Goal: Task Accomplishment & Management: Manage account settings

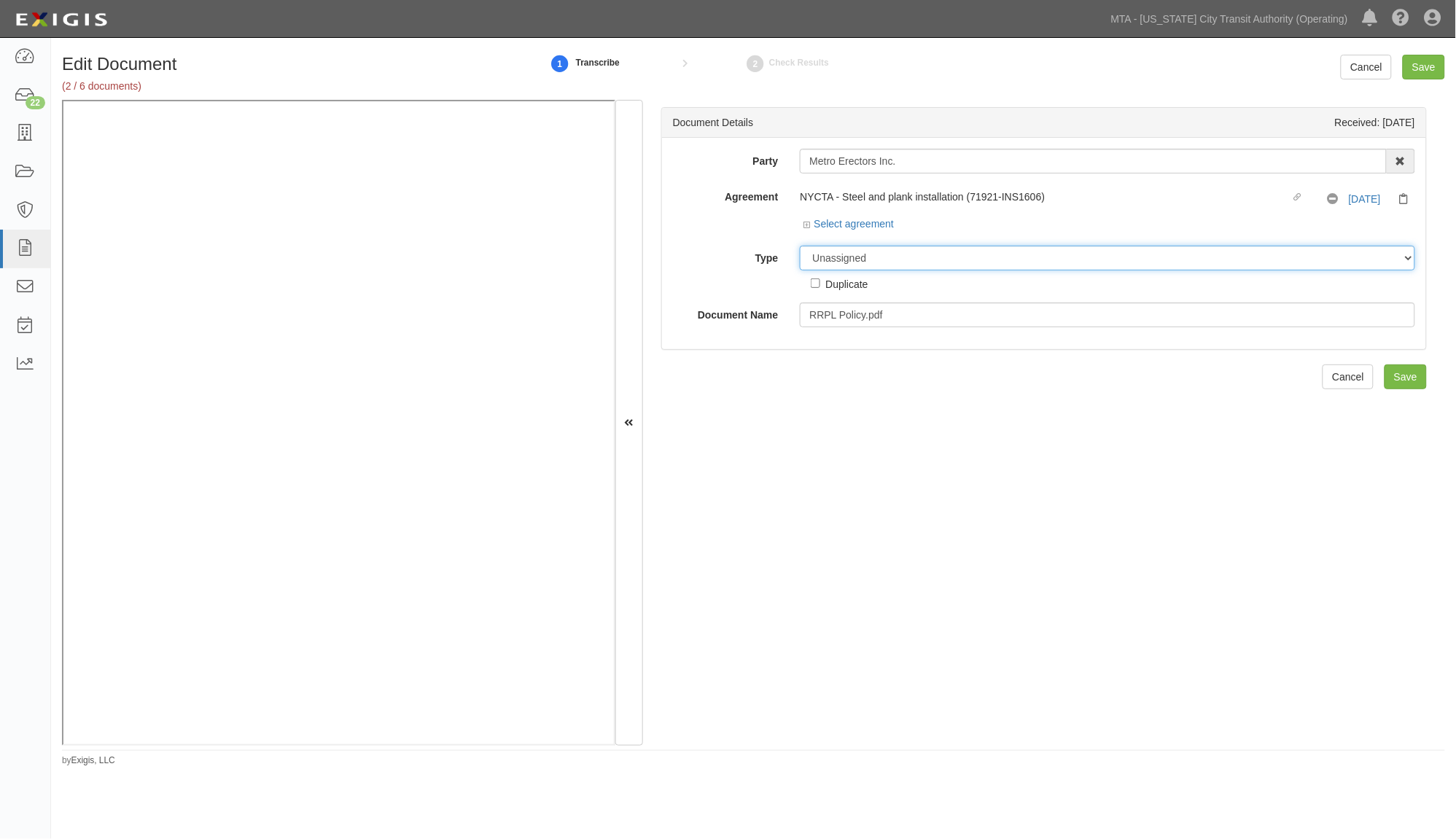
click at [871, 262] on select "Unassigned Binder Cancellation Notice Certificate Contract Endorsement Insuranc…" at bounding box center [1108, 257] width 615 height 25
select select "PolicyDetail"
click at [800, 246] on select "Unassigned Binder Cancellation Notice Certificate Contract Endorsement Insuranc…" at bounding box center [1108, 257] width 615 height 25
click at [1351, 377] on link "Add Policy" at bounding box center [1387, 376] width 79 height 25
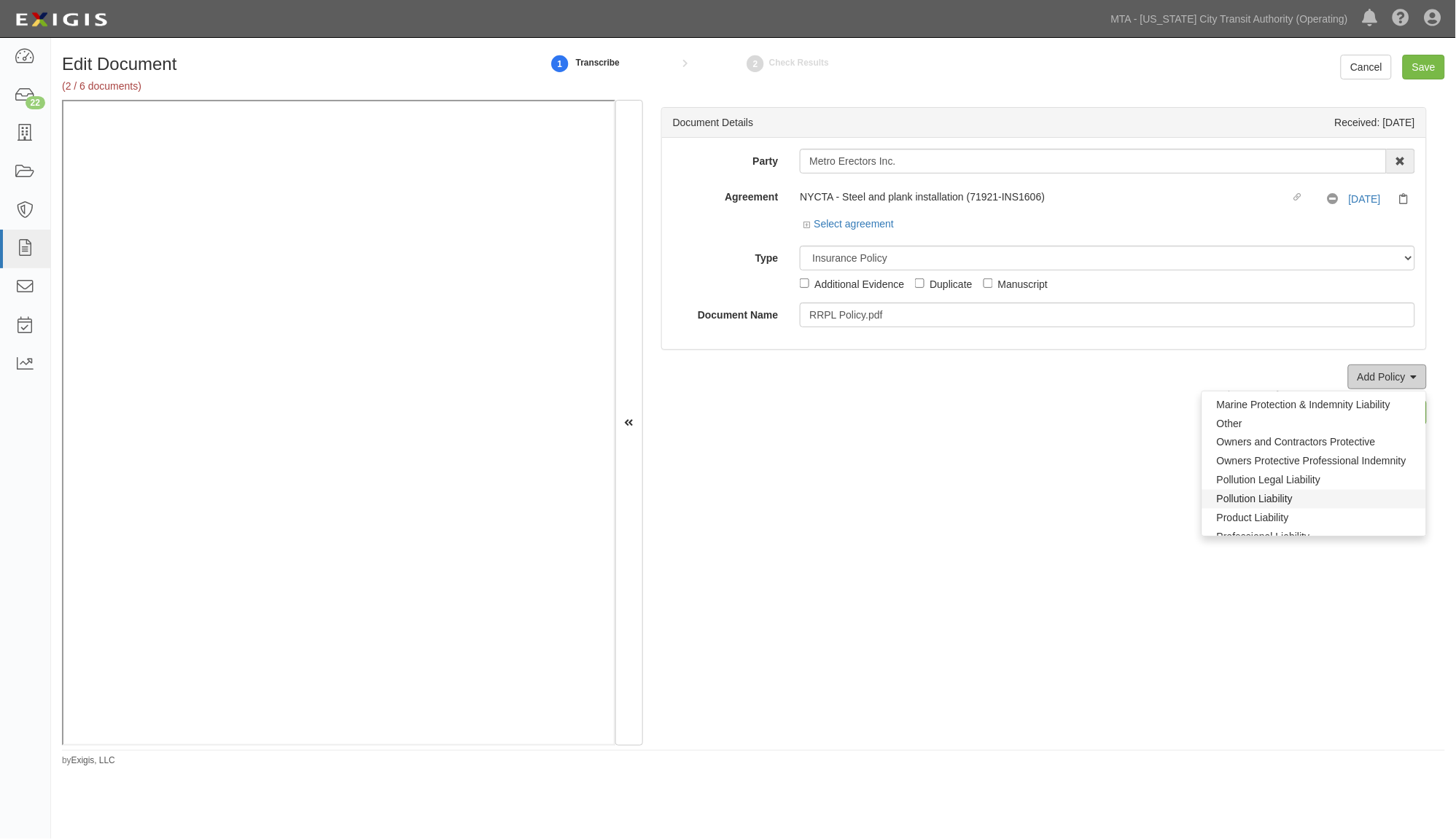
scroll to position [972, 0]
click at [1230, 528] on link "Railroad Protective Liability" at bounding box center [1314, 532] width 224 height 19
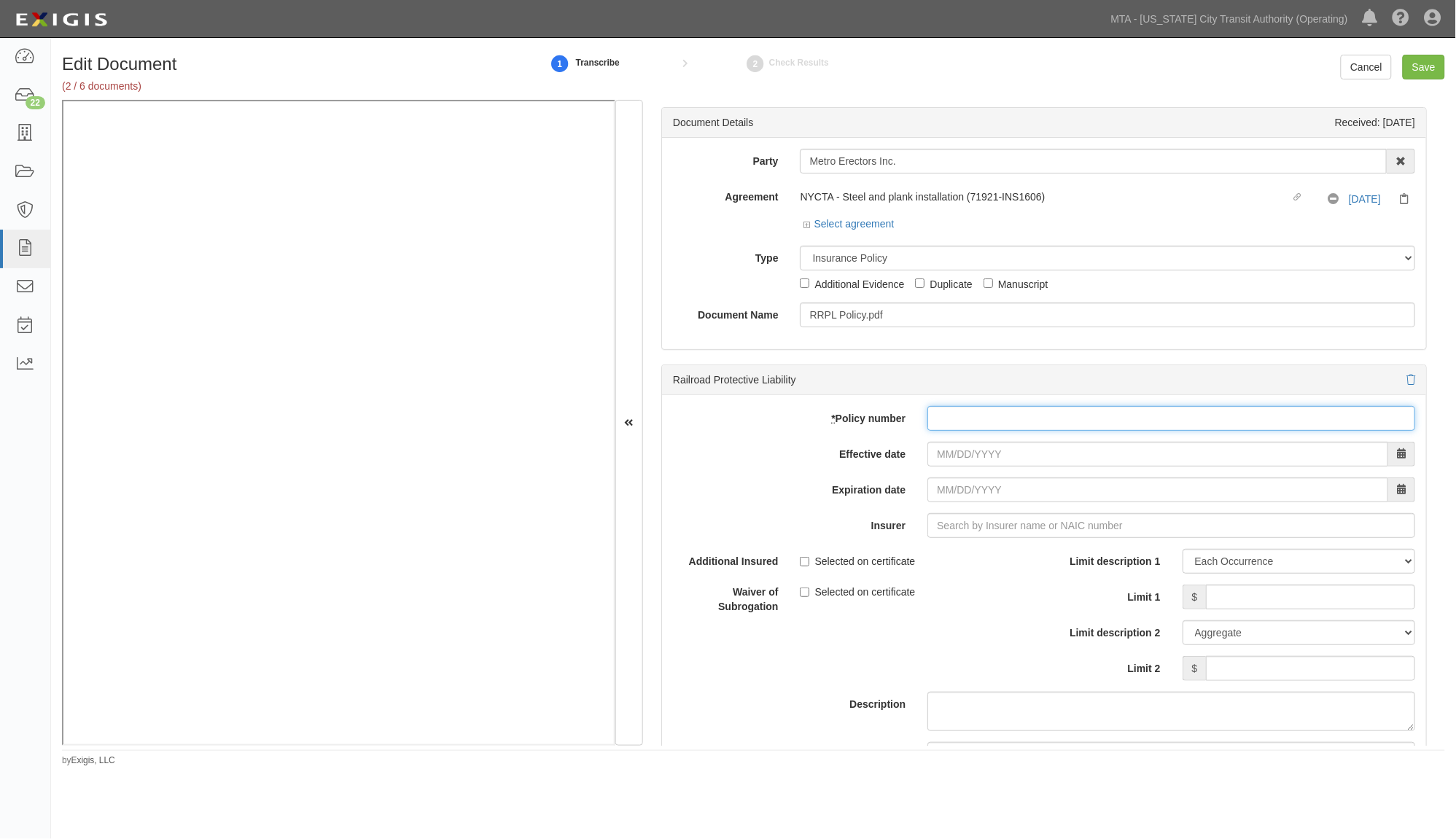
paste input "RPL-7002613-00"
type input "RPL-7002613-00"
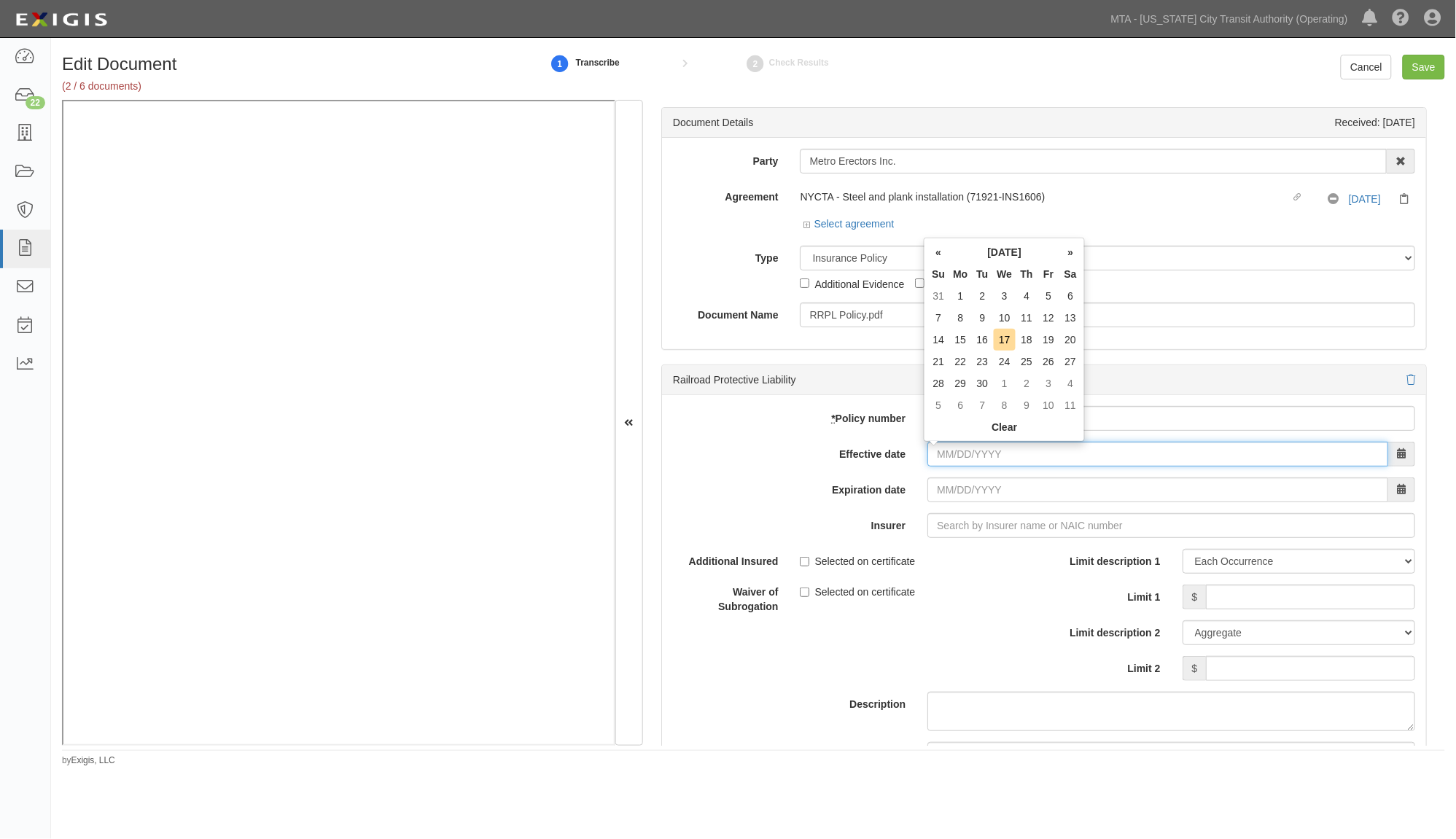
click at [974, 456] on input "Effective date" at bounding box center [1158, 454] width 461 height 25
type input "08/18/2025"
type input "08/18/2026"
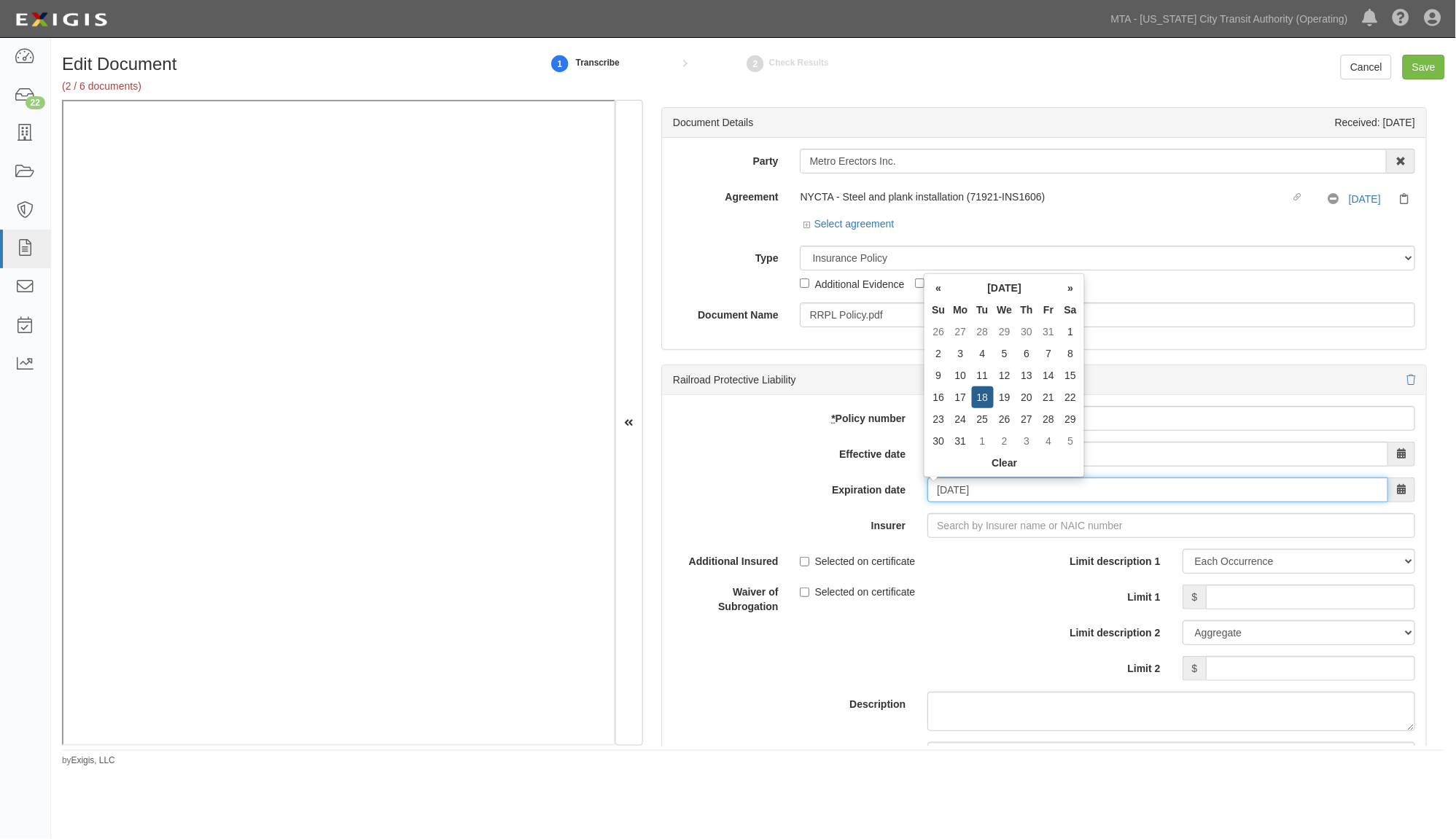
click at [988, 503] on input "08/18/2026" at bounding box center [1158, 490] width 461 height 25
click at [966, 528] on input "Insurer" at bounding box center [1171, 525] width 488 height 25
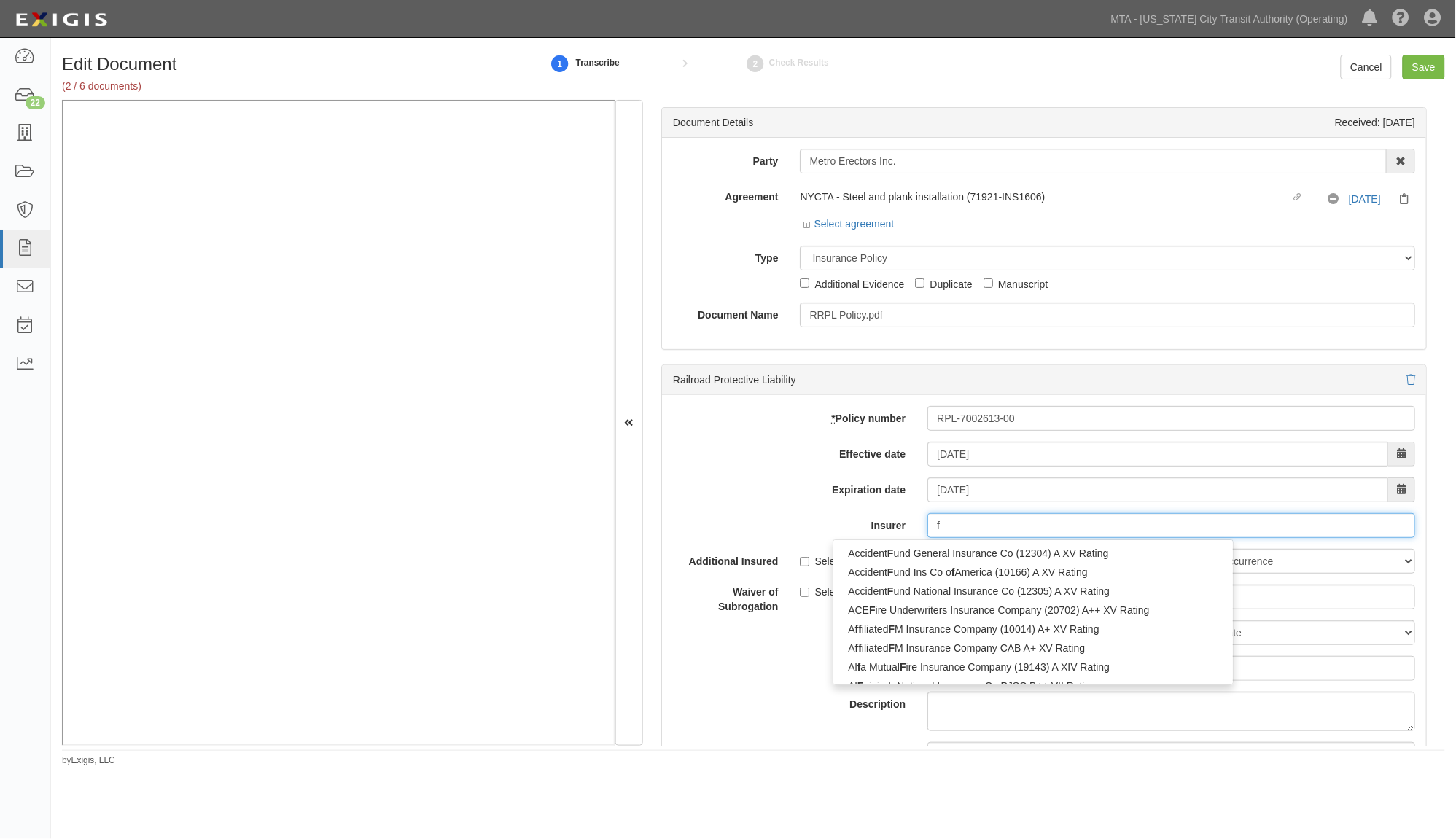
type input "fa"
type input "fair American Insurance and Reins Co (35157) A++ XV Rating"
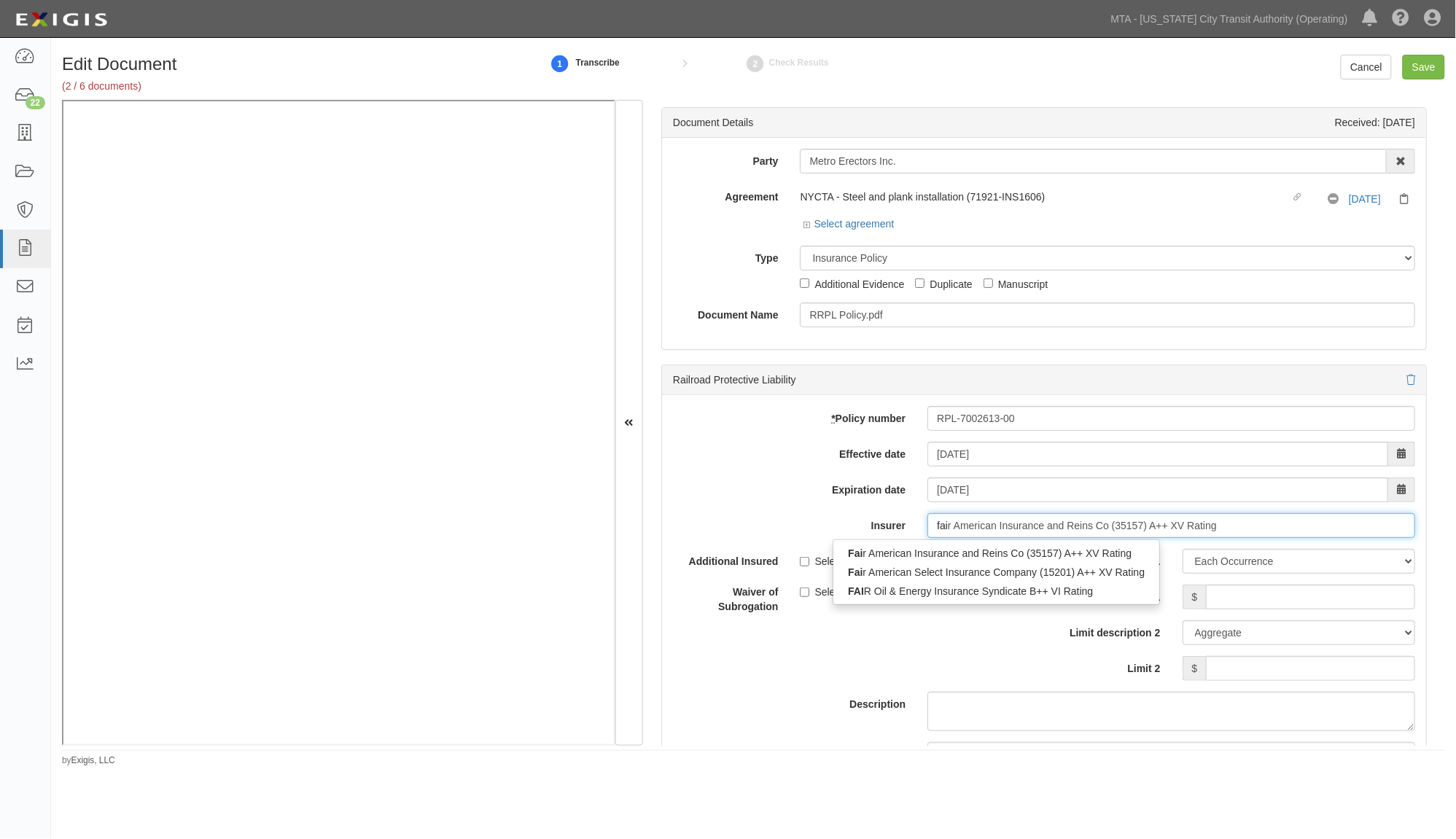
type input "fair"
click at [974, 557] on div "Fair American Insurance and Reins Co (35157) A++ XV Rating" at bounding box center [995, 553] width 324 height 19
type input "Fair American Insurance and Reins Co (35157) A++ XV Rating"
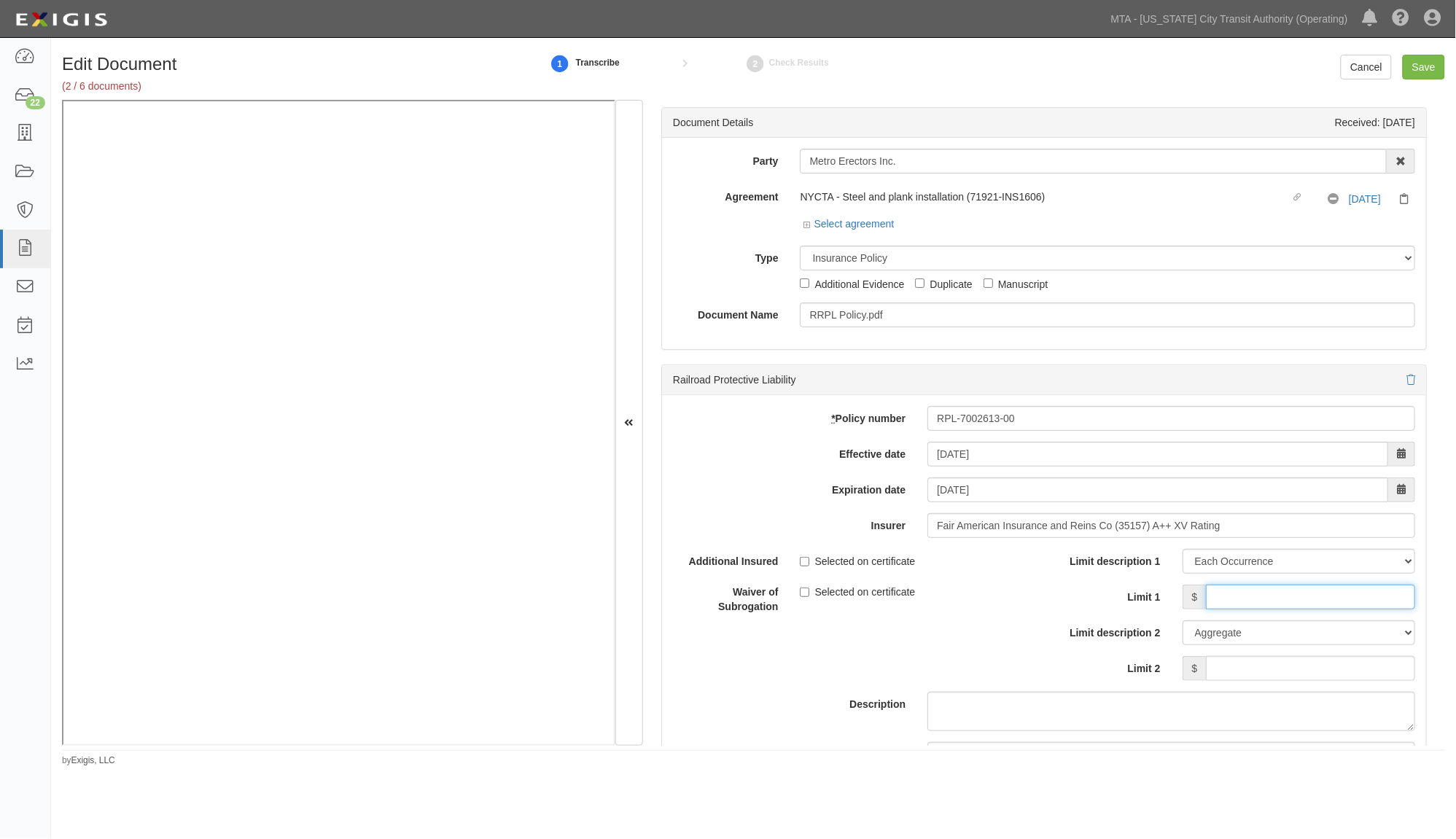
click at [1295, 606] on input "Limit 1" at bounding box center [1310, 596] width 209 height 25
type input "2,000,000"
click at [1295, 663] on input "Limit 2" at bounding box center [1310, 668] width 209 height 25
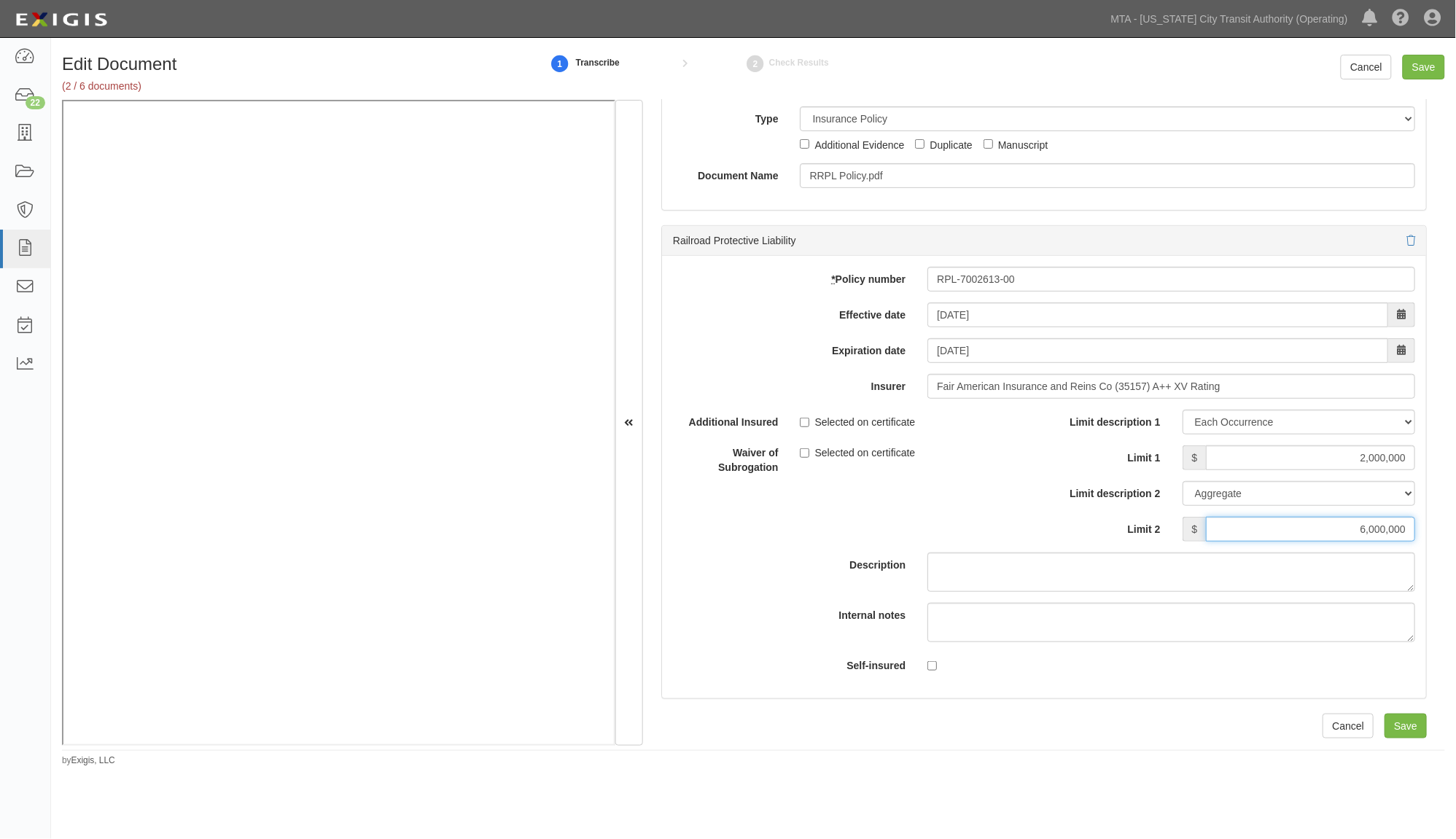
type input "6,000,000"
click at [1401, 727] on input "Save" at bounding box center [1406, 726] width 43 height 25
type input "2000000"
type input "6000000"
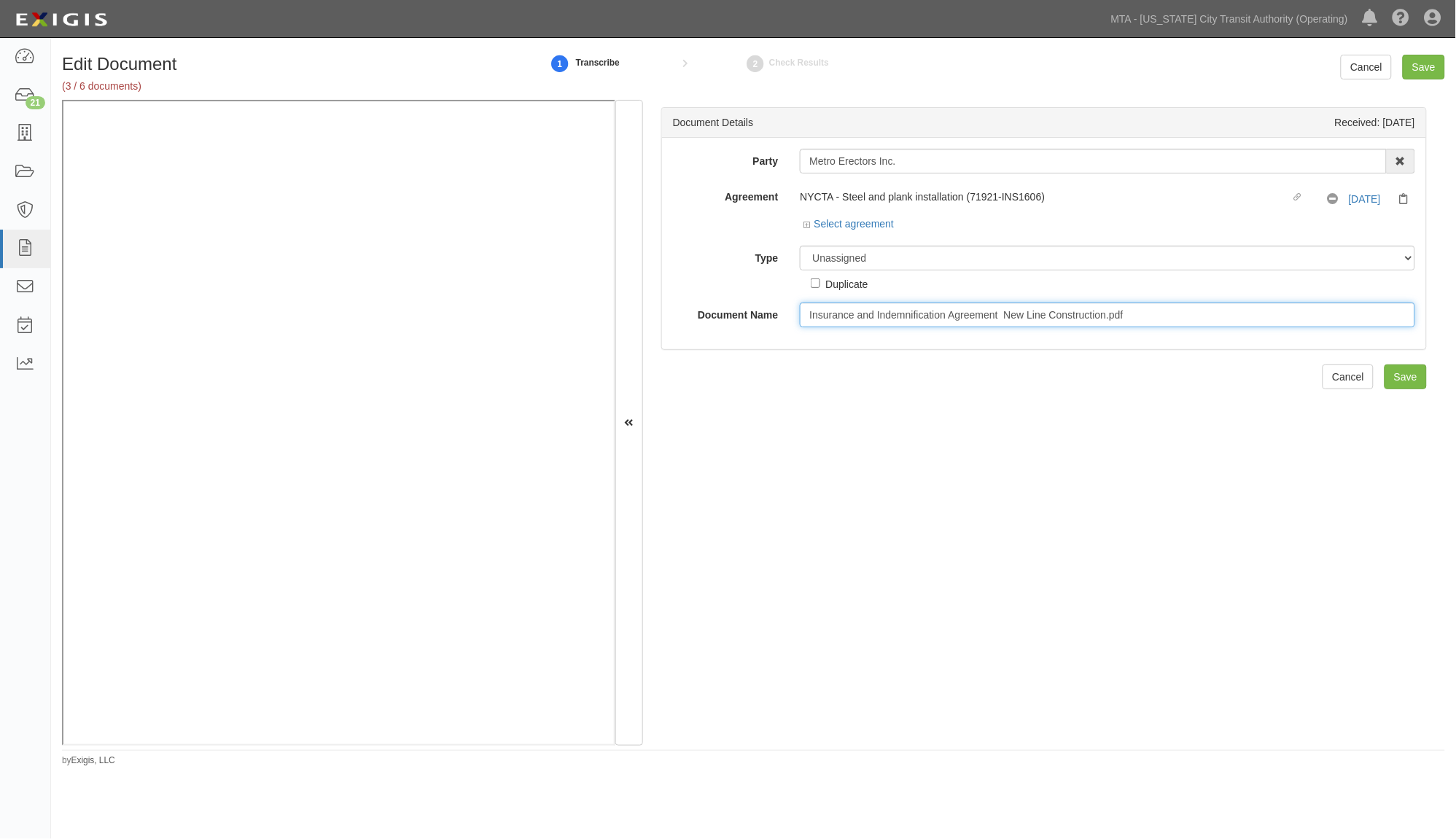
click at [858, 316] on input "Insurance and Indemnification Agreement New Line Construction.pdf" at bounding box center [1108, 315] width 615 height 25
drag, startPoint x: 1108, startPoint y: 314, endPoint x: 1192, endPoint y: 316, distance: 84.0
click at [1192, 316] on input "Insurance and Indemnification Agreement New Line Construction.pdf" at bounding box center [1108, 315] width 615 height 25
type input "Insurance and Indemnification Agreement New Line Construction."
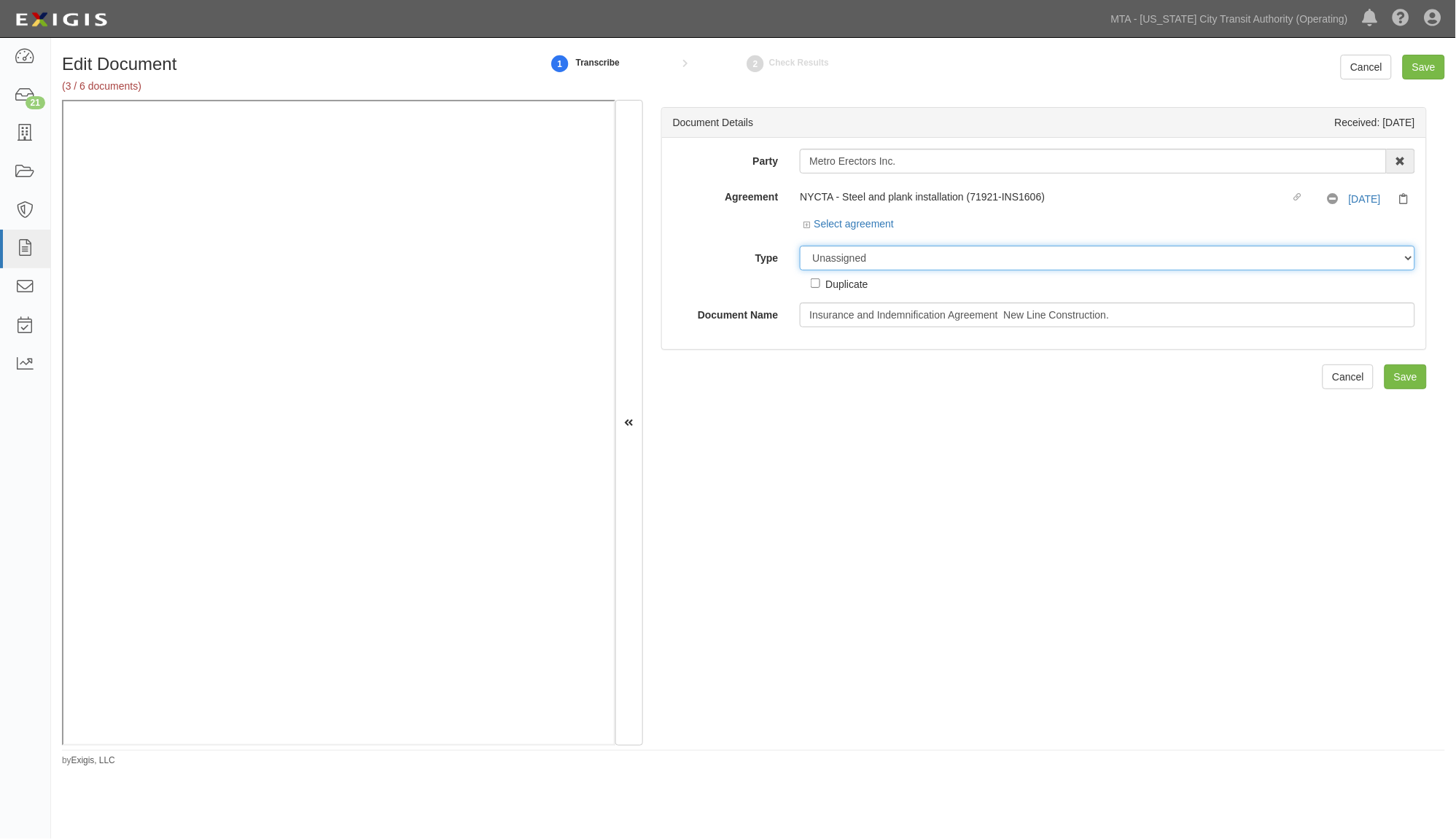
click at [828, 256] on select "Unassigned Binder Cancellation Notice Certificate Contract Endorsement Insuranc…" at bounding box center [1108, 257] width 615 height 25
select select "ContractDetail"
click at [800, 246] on select "Unassigned Binder Cancellation Notice Certificate Contract Endorsement Insuranc…" at bounding box center [1108, 257] width 615 height 25
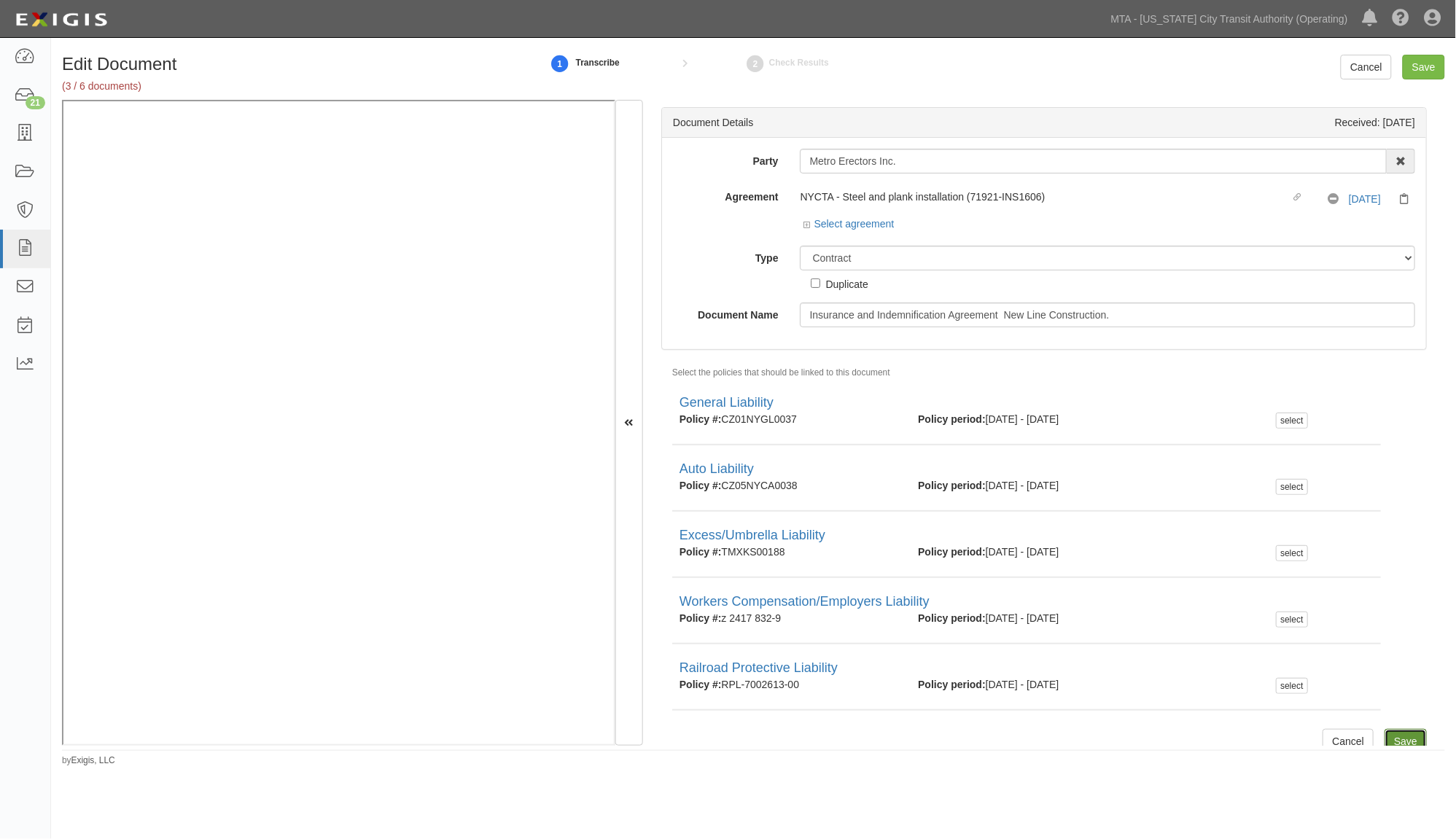
click at [1384, 737] on input "Save" at bounding box center [1406, 741] width 43 height 25
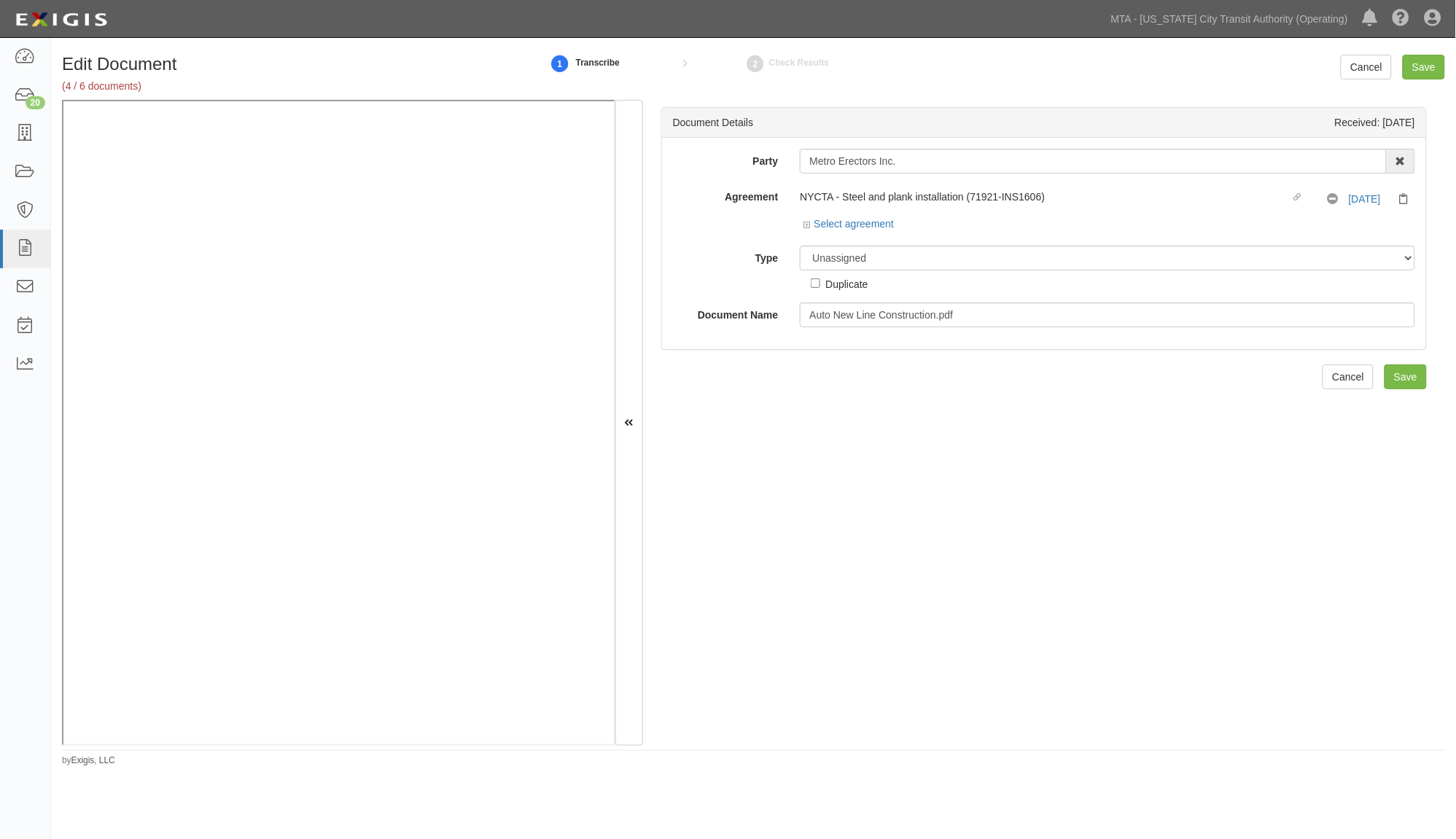
click at [1390, 687] on div "Document Details Received: [DATE] Party Metro Erectors Inc. 10-21 TO 10-23TH 38…" at bounding box center [1043, 423] width 802 height 646
click at [880, 261] on select "Unassigned Binder Cancellation Notice Certificate Contract Endorsement Insuranc…" at bounding box center [1108, 257] width 615 height 25
select select "CertificateDetail"
click at [800, 246] on select "Unassigned Binder Cancellation Notice Certificate Contract Endorsement Insuranc…" at bounding box center [1108, 257] width 615 height 25
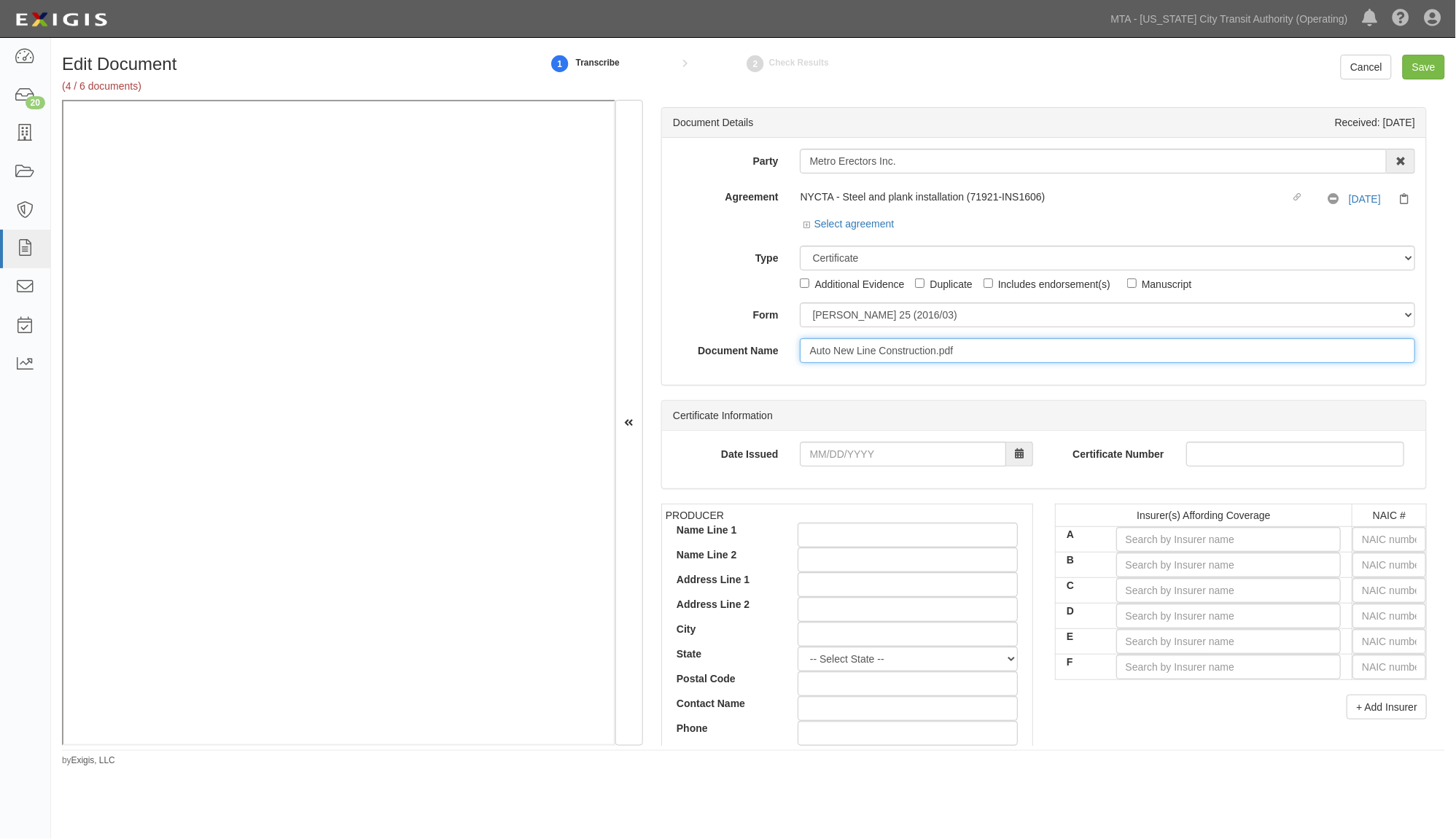
drag, startPoint x: 997, startPoint y: 354, endPoint x: 936, endPoint y: 358, distance: 61.1
click at [936, 358] on input "Auto New Line Construction.pdf" at bounding box center [1108, 350] width 615 height 25
drag, startPoint x: 832, startPoint y: 350, endPoint x: 760, endPoint y: 341, distance: 72.6
click at [764, 344] on div "Document Name Auto New Line Construction" at bounding box center [1043, 350] width 764 height 25
click at [944, 350] on input "New Line Construction" at bounding box center [1108, 350] width 615 height 25
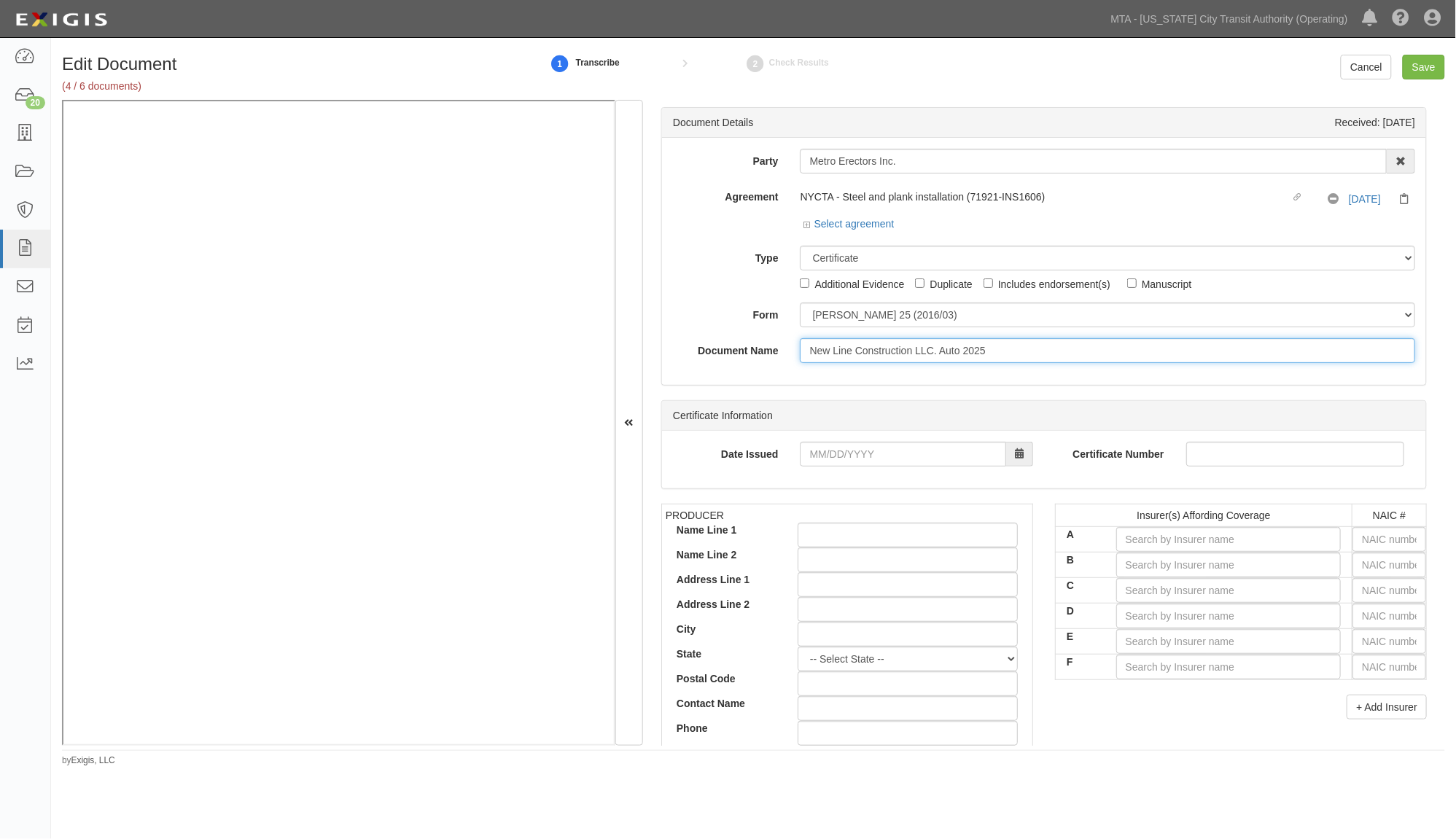
type input "New Line Construction LLC. Auto 2025"
click at [1368, 541] on input "text" at bounding box center [1389, 539] width 73 height 25
type input "25232"
type input "25"
type input "25186"
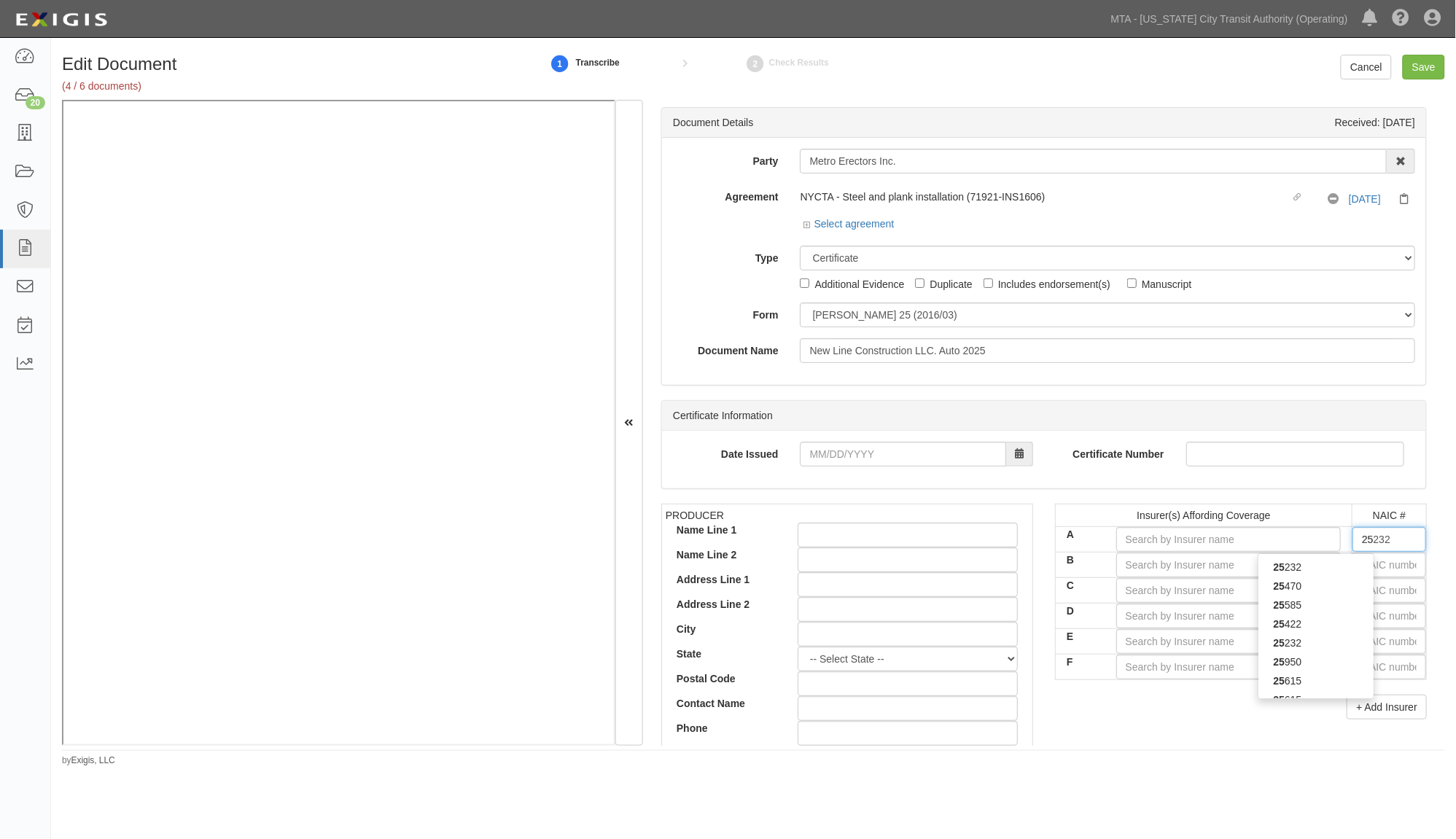
type input "251"
type input "25178"
type input "2517"
type input "25178"
click at [1332, 565] on div "25178" at bounding box center [1316, 567] width 115 height 19
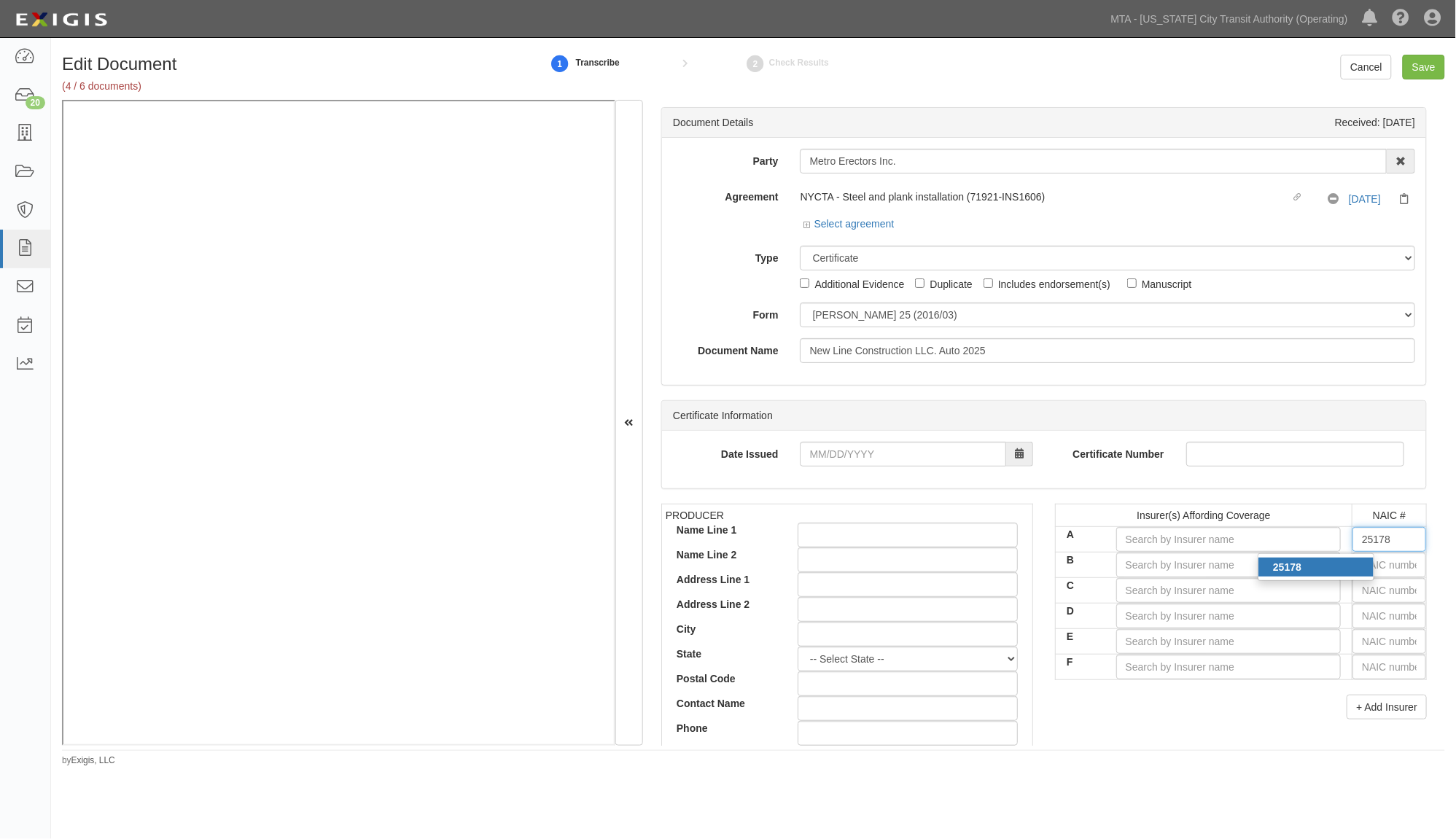
type input "State Farm Mutual Automobile Ins Co (A++ XV Rating)"
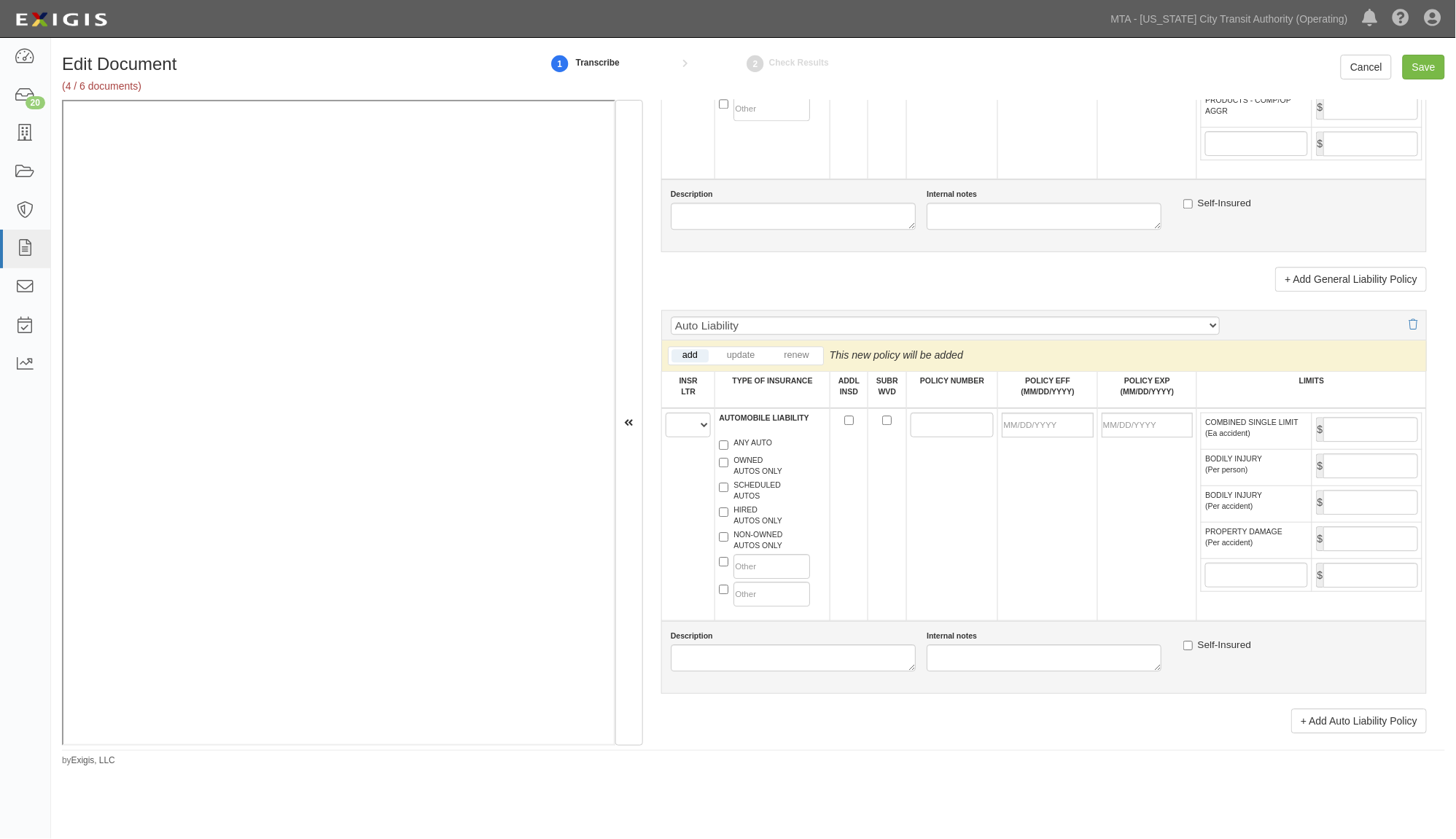
scroll to position [1214, 0]
type input "25178"
click at [676, 435] on select "A B C D E F" at bounding box center [688, 423] width 46 height 25
select select "A"
click at [665, 435] on select "A B C D E F" at bounding box center [688, 423] width 46 height 25
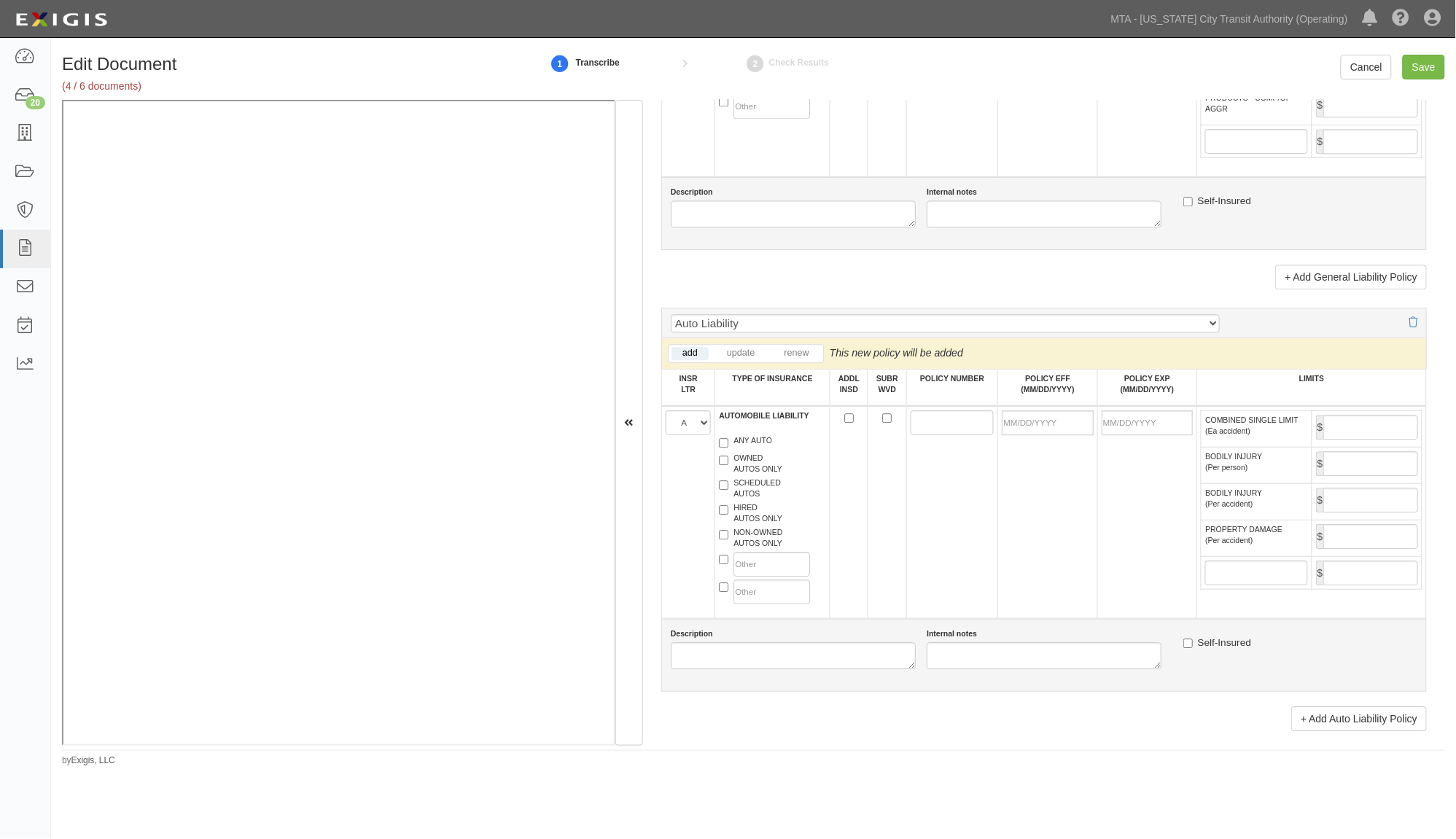
click at [744, 500] on label "SCHEDULED AUTOS" at bounding box center [750, 489] width 62 height 22
click at [728, 490] on input "SCHEDULED AUTOS" at bounding box center [724, 485] width 9 height 9
checkbox input "true"
paste input "372 6125-F11-52"
type input "372 6125-F11-52"
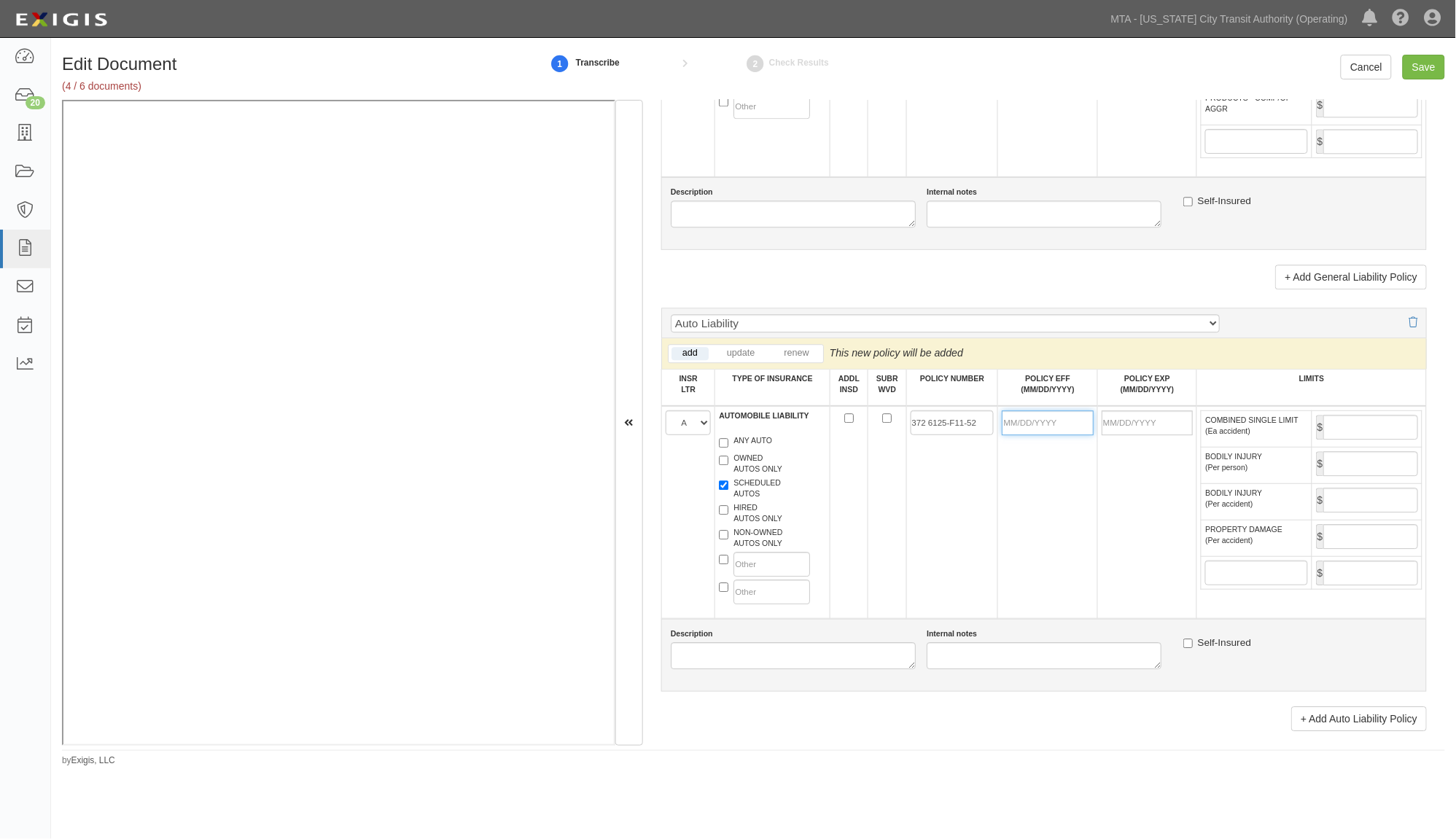
click at [1031, 435] on input "POLICY EFF (MM/DD/YYYY)" at bounding box center [1047, 423] width 91 height 25
type input "12/11/2024"
type input "12/11/2025"
click at [1044, 525] on td "12/11/2024" at bounding box center [1047, 512] width 99 height 213
click at [1357, 439] on input "COMBINED SINGLE LIMIT (Ea accident)" at bounding box center [1371, 426] width 95 height 25
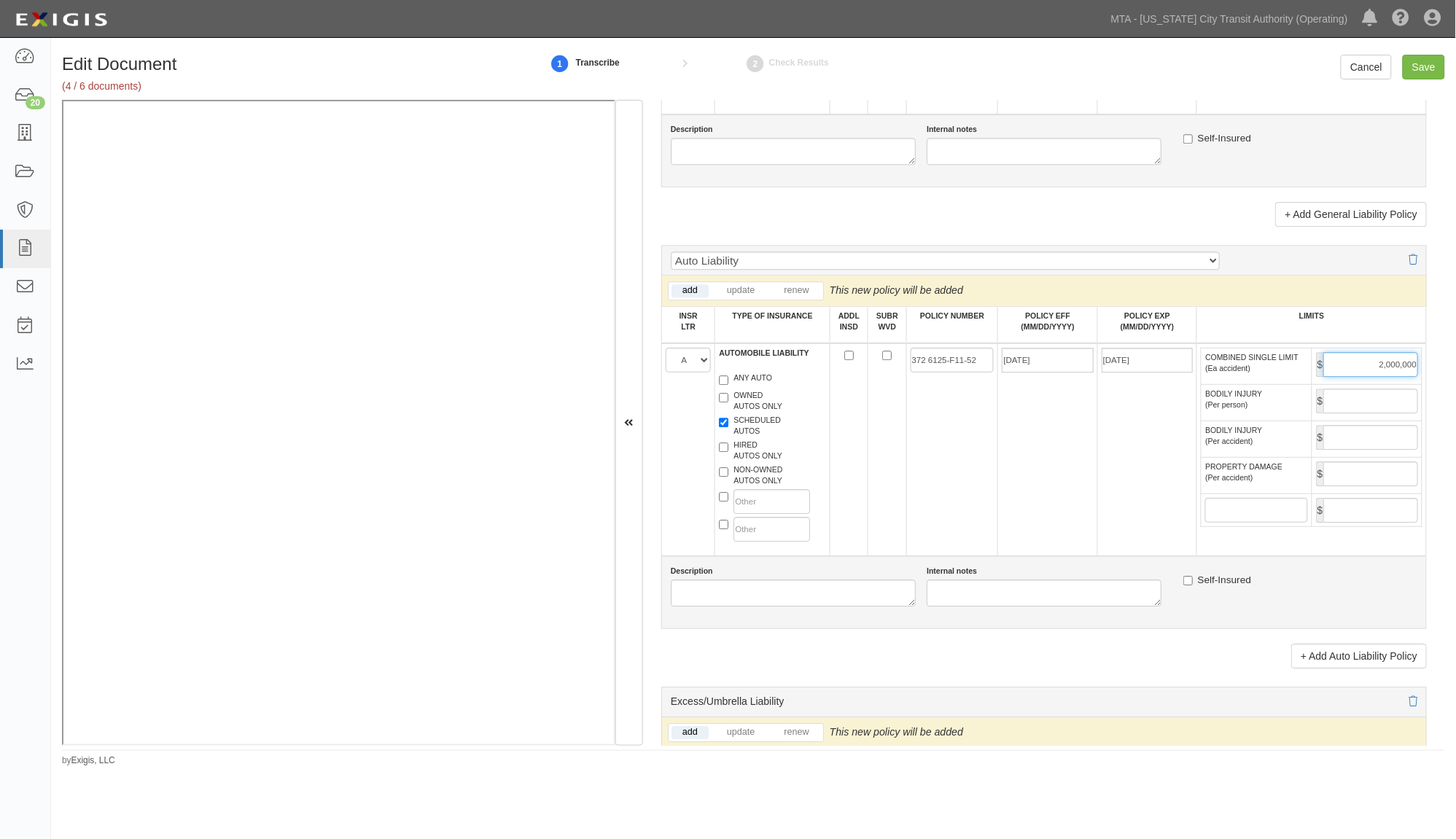
scroll to position [1295, 0]
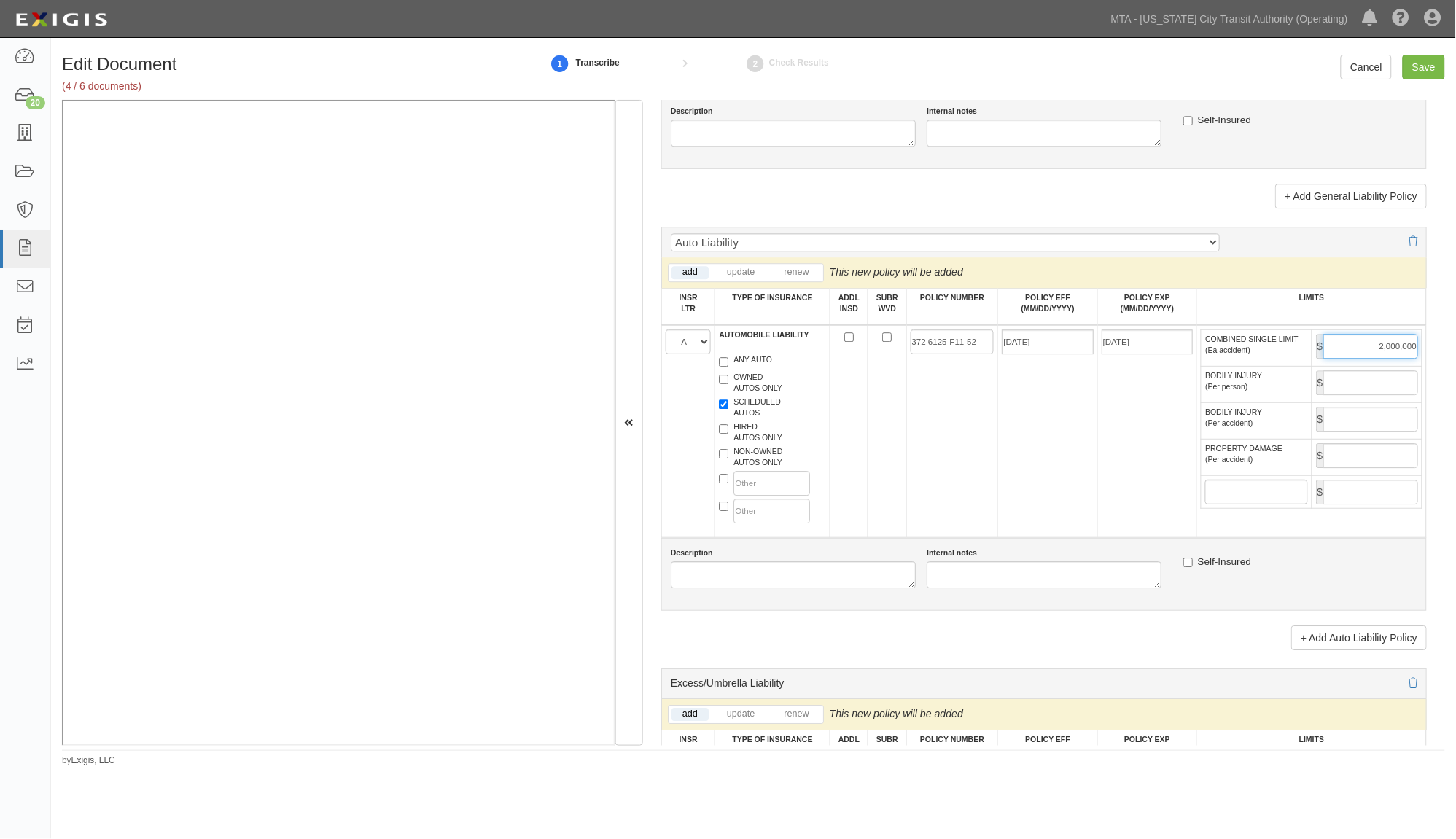
type input "2,000,000"
click at [764, 588] on textarea "Description" at bounding box center [794, 574] width 245 height 27
type textarea "NEW LINE CONSTRUCTION"
click at [1421, 62] on input "Save" at bounding box center [1424, 67] width 43 height 25
type input "2000000"
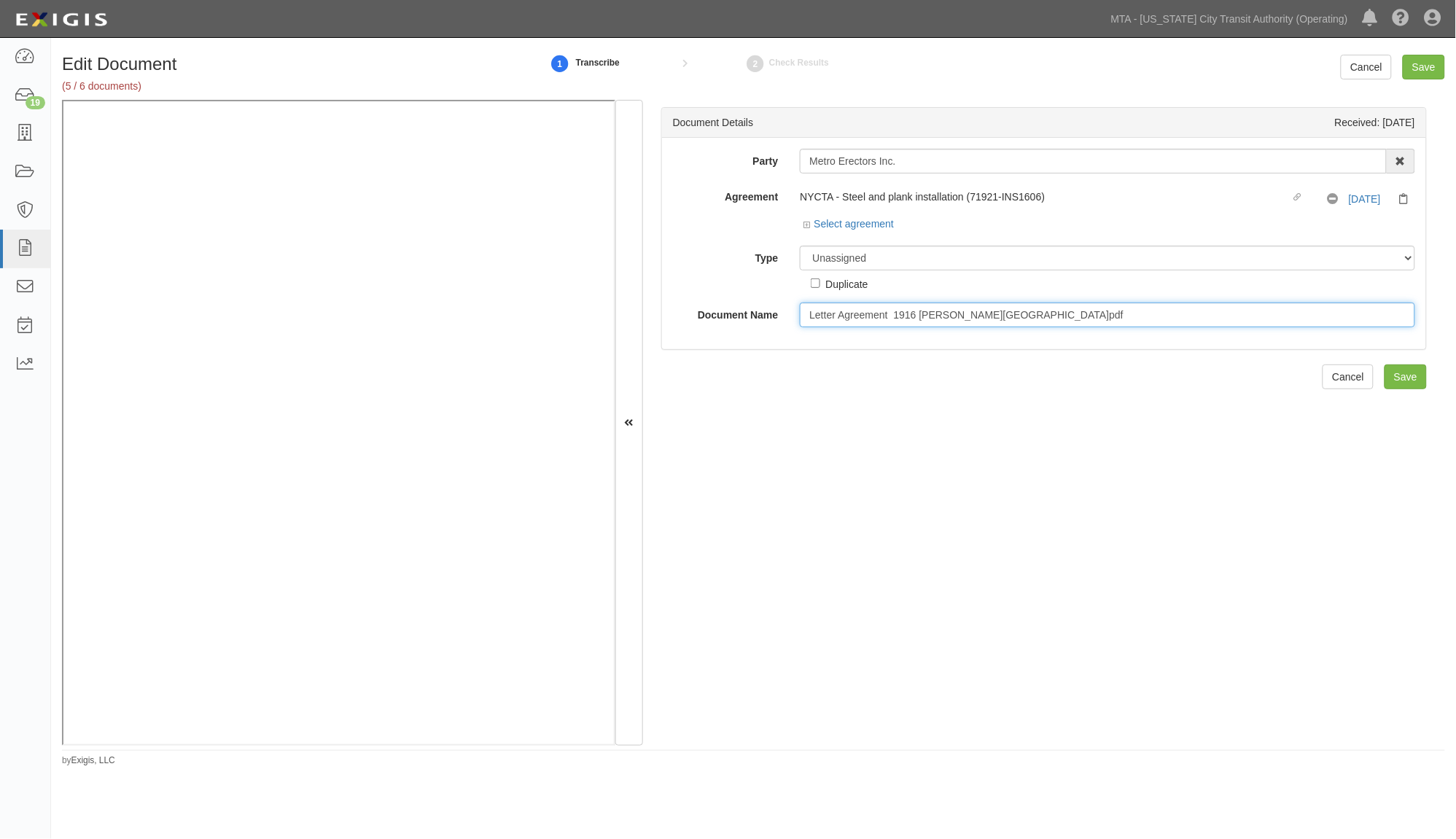
click at [1057, 321] on input "Letter Agreement 1916 Longfellow Ave Bronx.pdf" at bounding box center [1108, 315] width 615 height 25
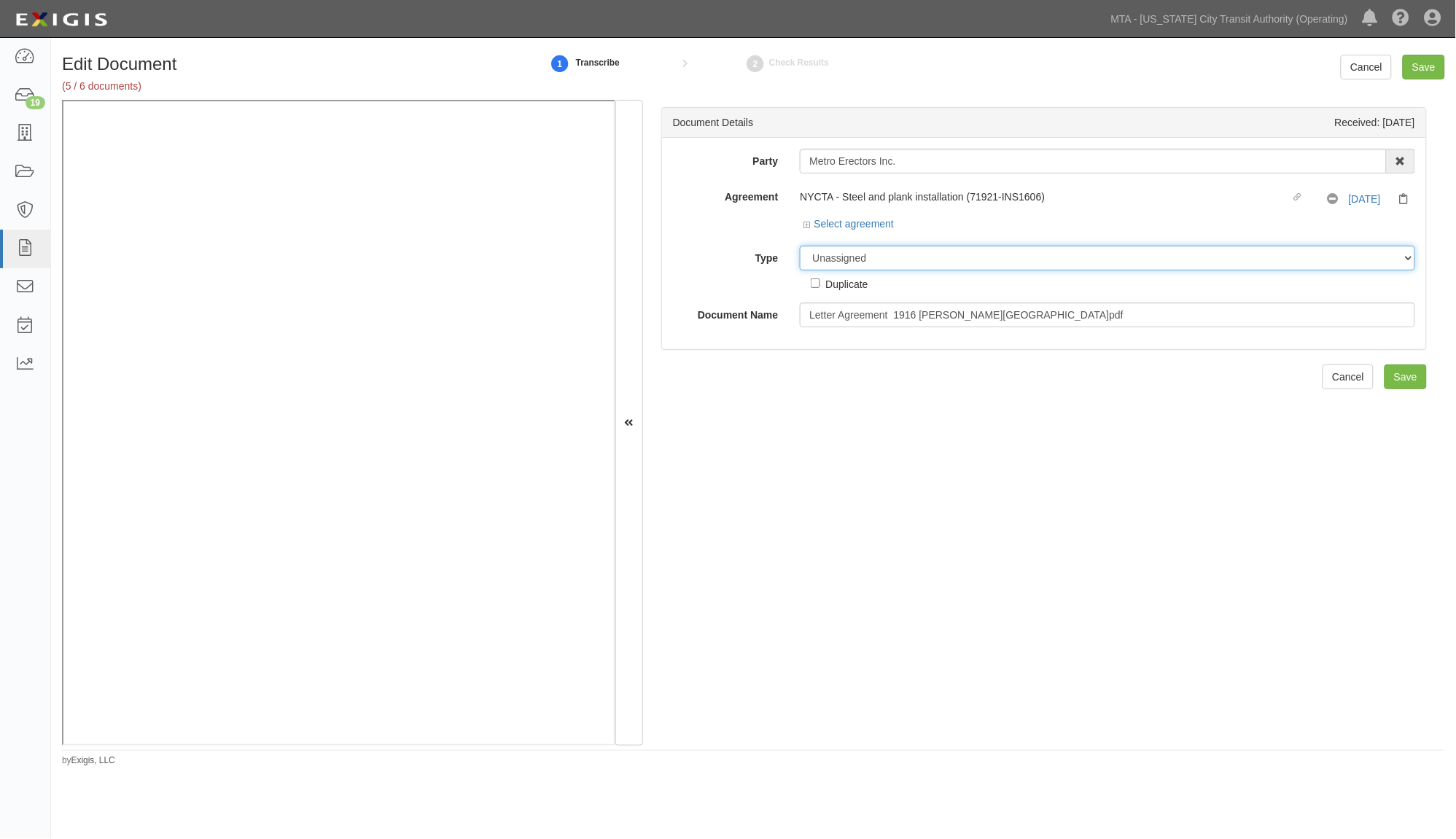
click at [902, 256] on select "Unassigned Binder Cancellation Notice Certificate Contract Endorsement Insuranc…" at bounding box center [1108, 257] width 615 height 25
select select "ContractDetail"
click at [800, 246] on select "Unassigned Binder Cancellation Notice Certificate Contract Endorsement Insuranc…" at bounding box center [1108, 257] width 615 height 25
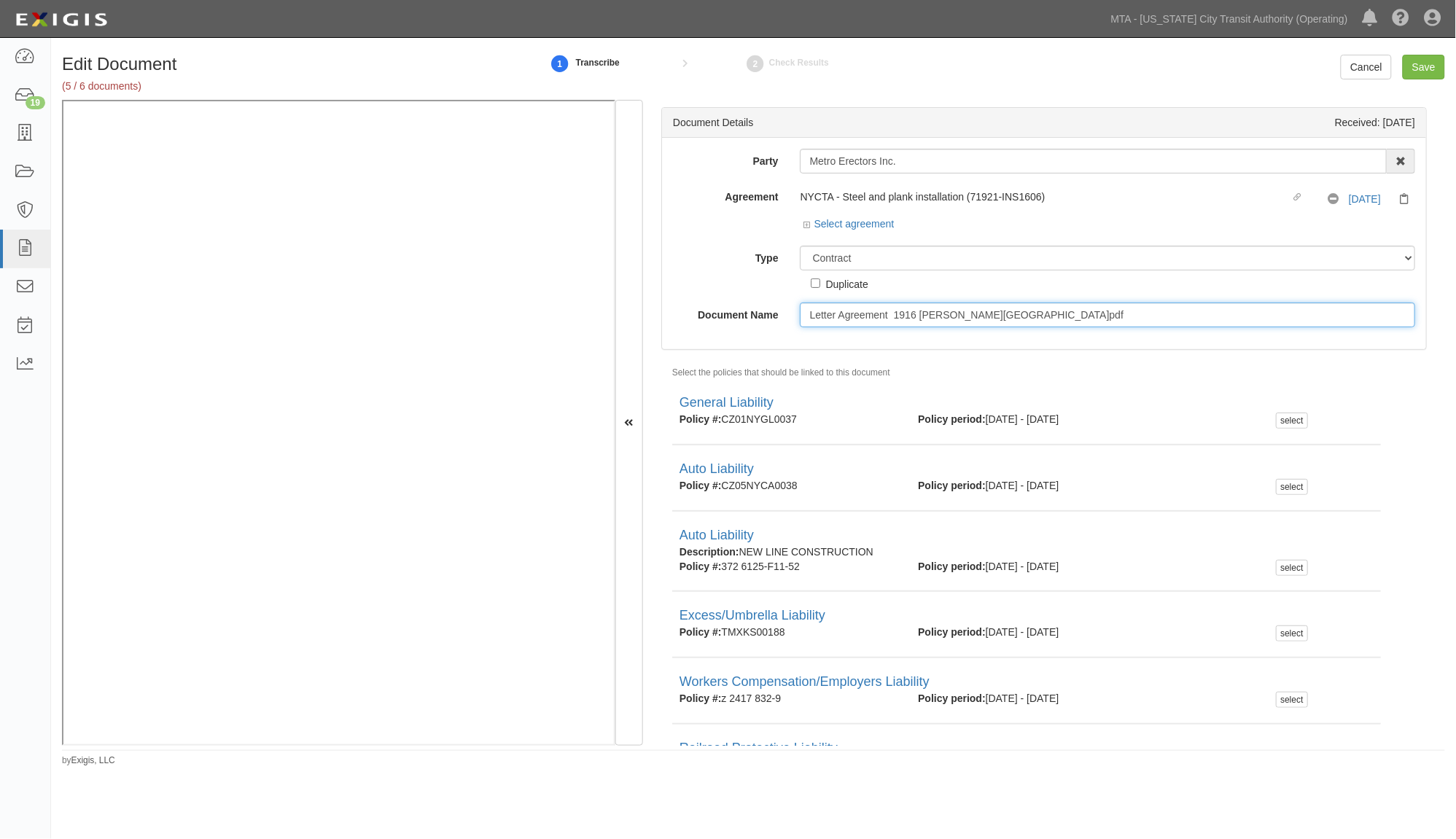
drag, startPoint x: 1063, startPoint y: 317, endPoint x: 1016, endPoint y: 317, distance: 47.0
click at [1016, 317] on input "Letter Agreement 1916 Longfellow Ave Bronx.pdf" at bounding box center [1108, 315] width 615 height 25
type input "Letter Agreement 1916 Longfellow Ave Bronx"
click at [1415, 66] on input "Save" at bounding box center [1424, 67] width 43 height 25
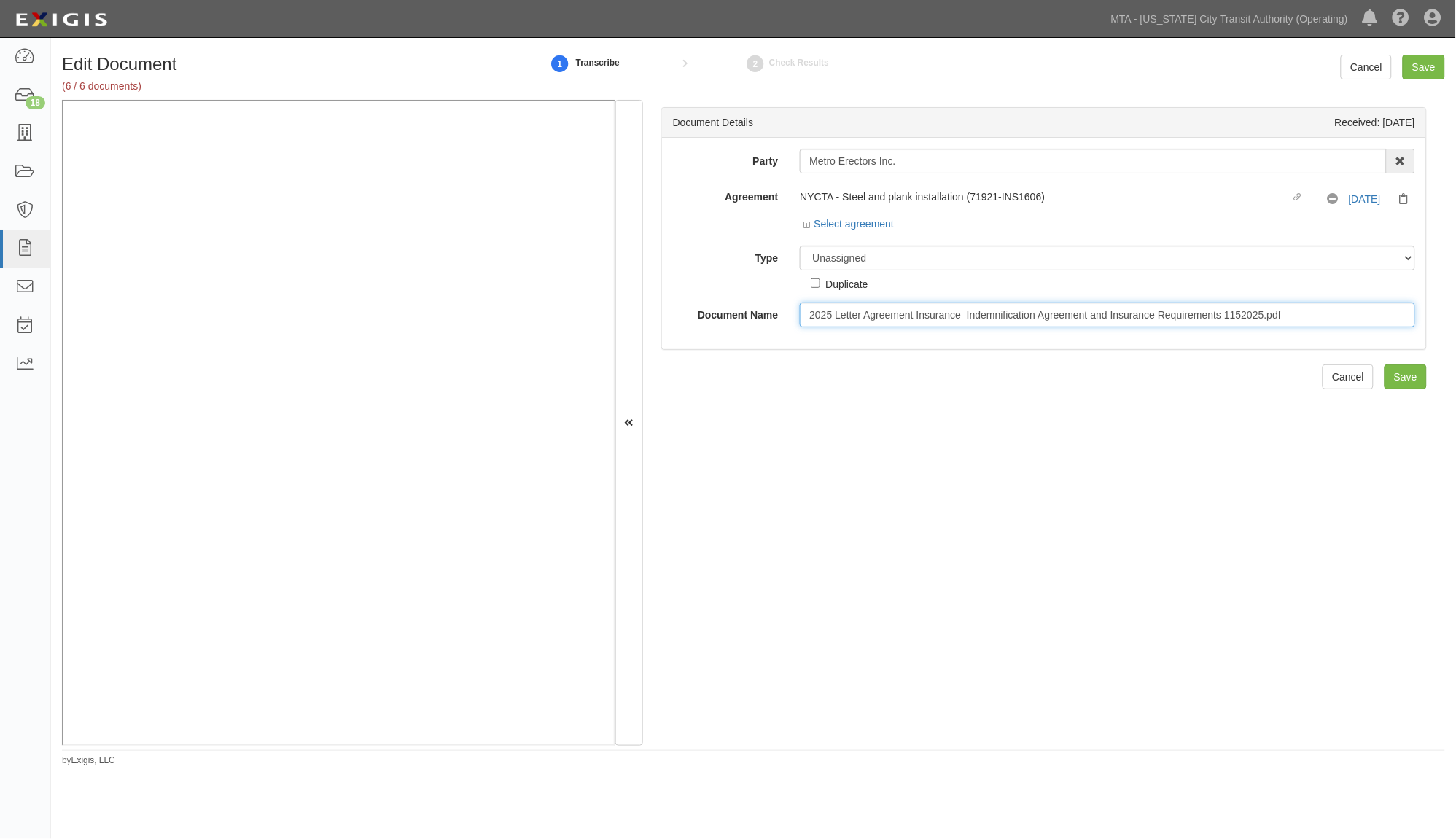
drag, startPoint x: 1292, startPoint y: 315, endPoint x: 1224, endPoint y: 308, distance: 68.4
click at [1224, 308] on input "2025 Letter Agreement Insurance Indemnification Agreement and Insurance Require…" at bounding box center [1108, 315] width 615 height 25
drag, startPoint x: 1104, startPoint y: 315, endPoint x: 767, endPoint y: 315, distance: 337.0
click at [767, 315] on div "Document Name 2025 Letter Agreement Insurance Indemnification Agreement and Ins…" at bounding box center [1043, 315] width 764 height 25
type input "Insurance Requirements"
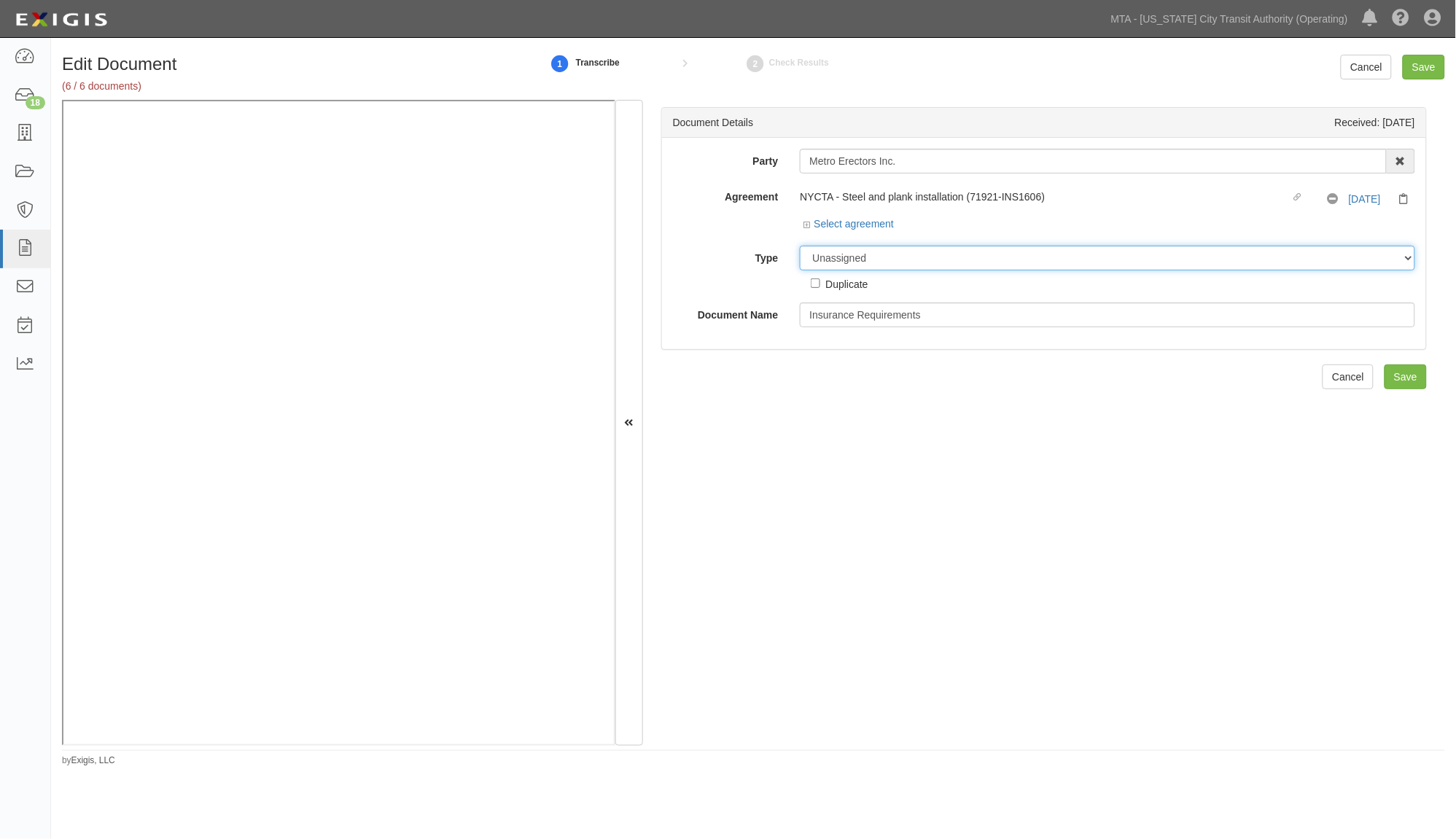
click at [854, 250] on select "Unassigned Binder Cancellation Notice Certificate Contract Endorsement Insuranc…" at bounding box center [1108, 257] width 615 height 25
select select "RequirementDetail"
click at [800, 246] on select "Unassigned Binder Cancellation Notice Certificate Contract Endorsement Insuranc…" at bounding box center [1108, 257] width 615 height 25
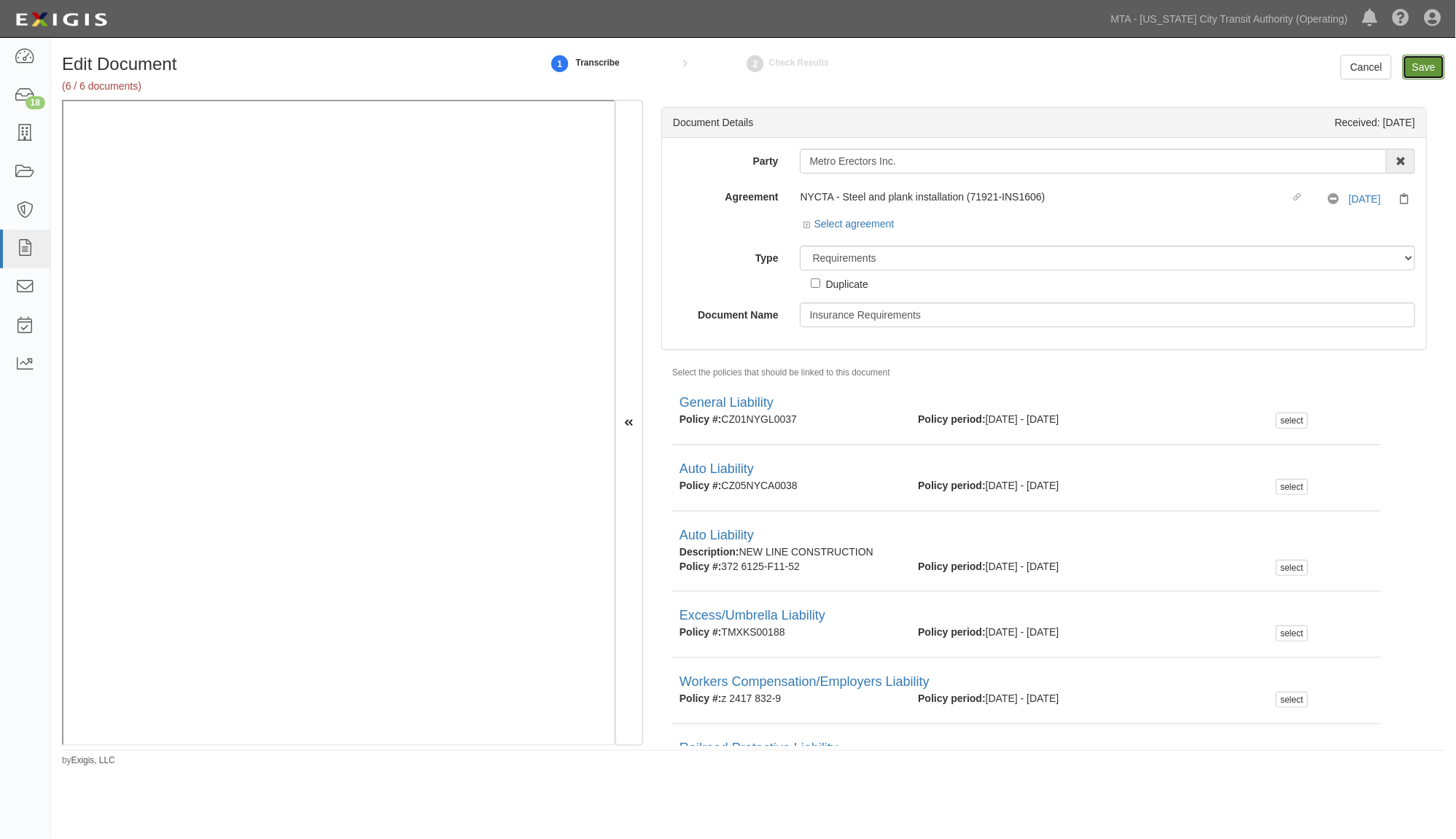
click at [1427, 68] on input "Save" at bounding box center [1424, 67] width 43 height 25
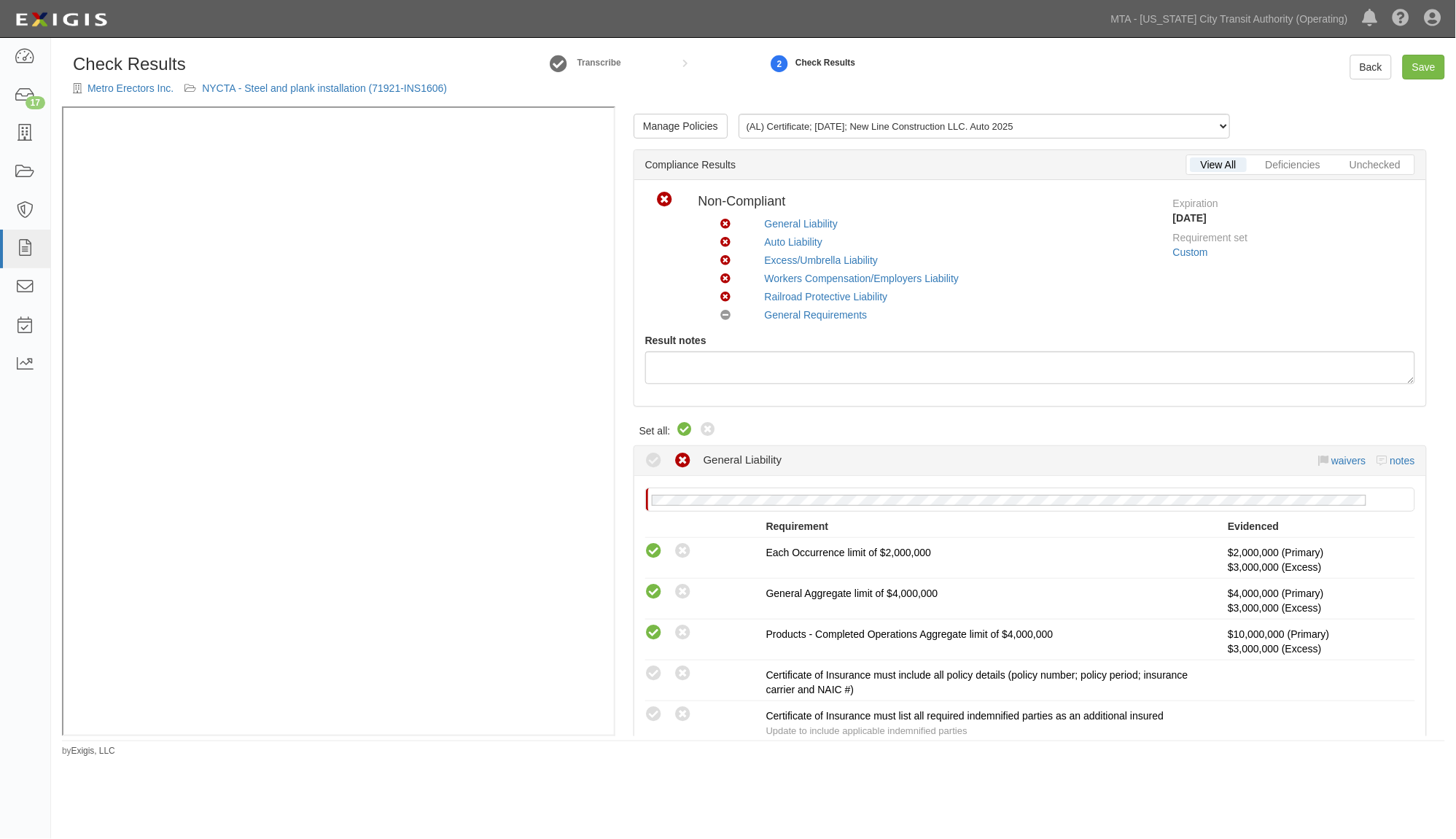
click at [676, 430] on icon at bounding box center [685, 430] width 18 height 18
radio input "true"
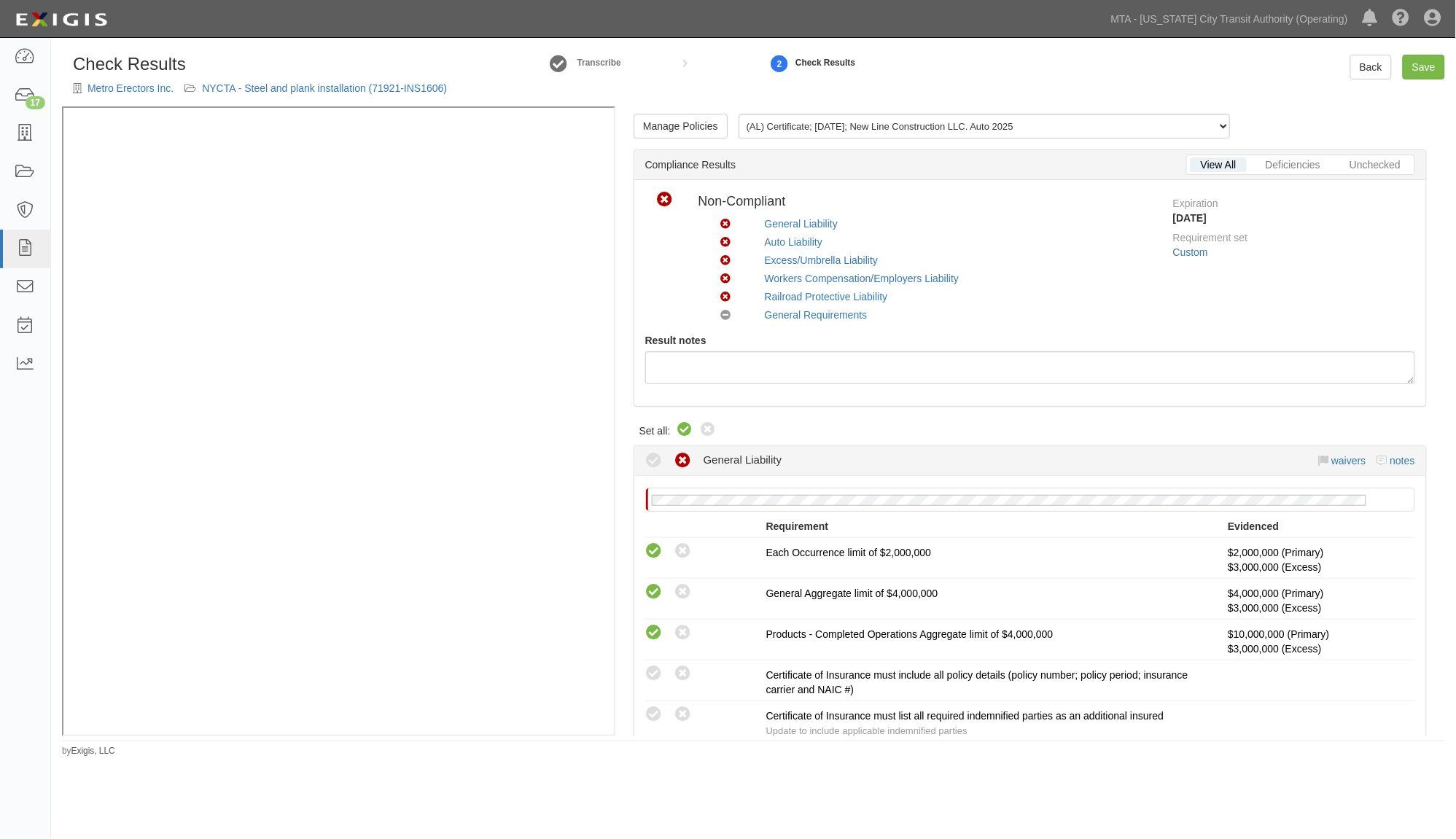
radio input "true"
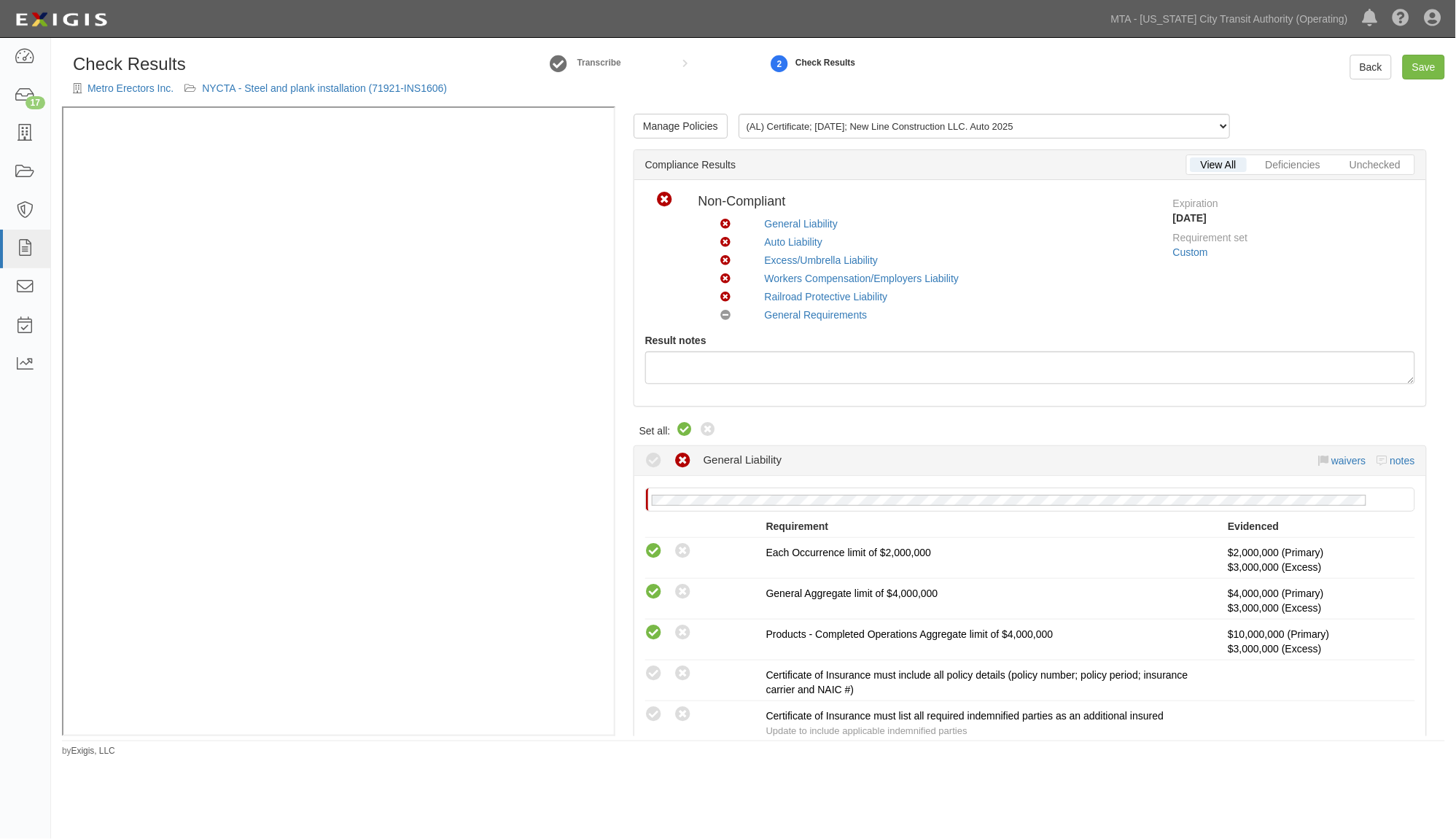
radio input "true"
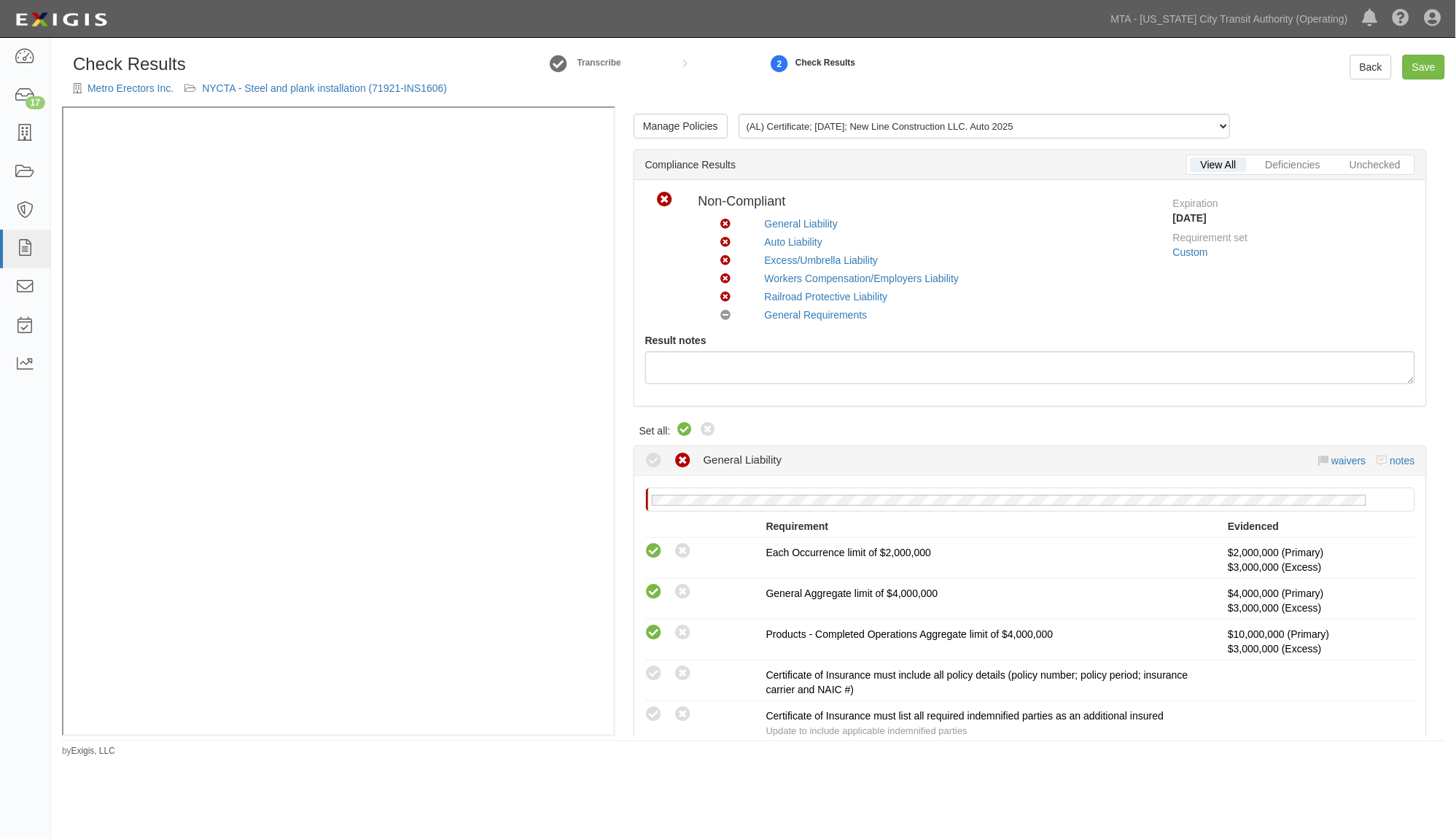
radio input "true"
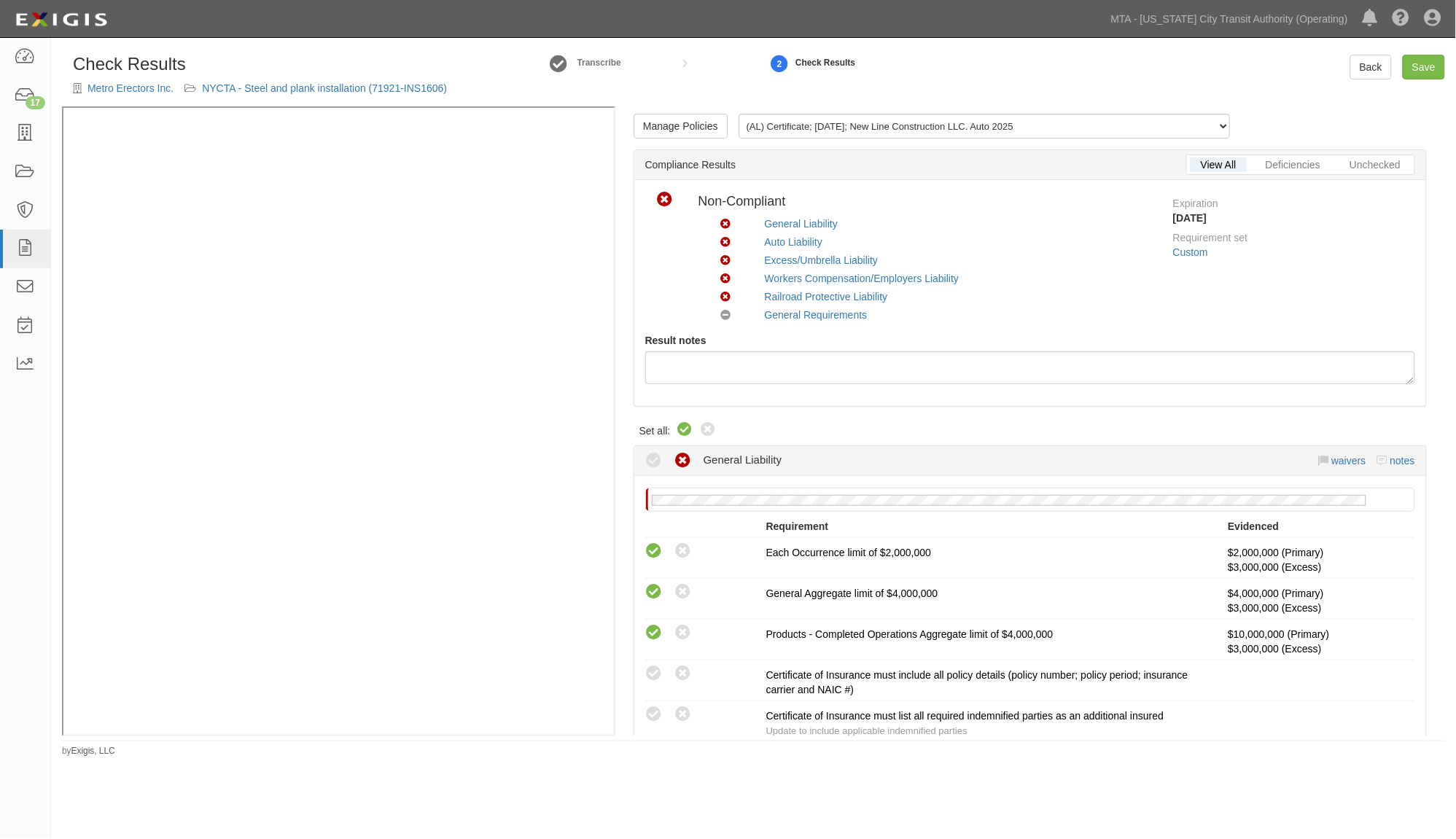
radio input "true"
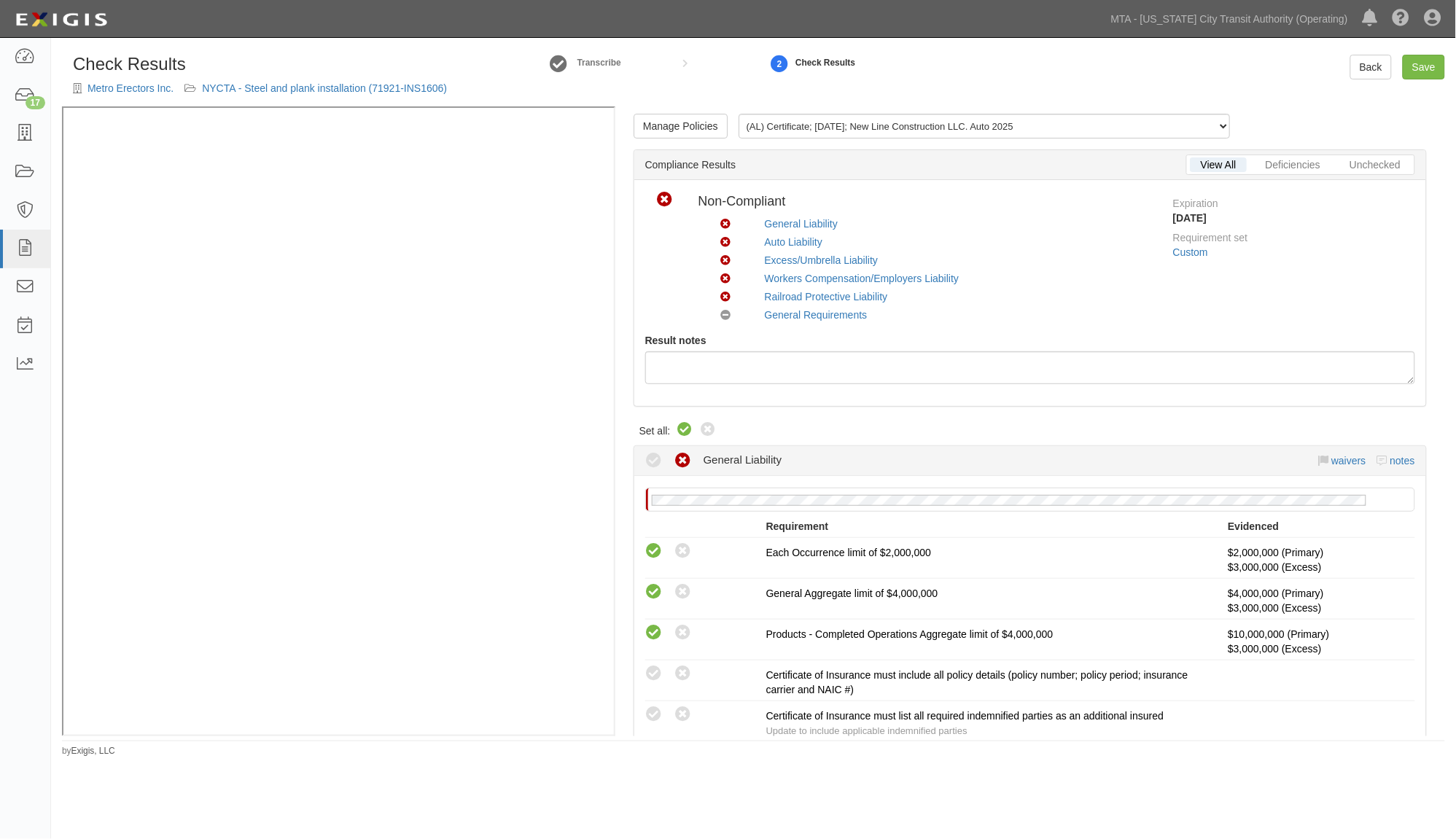
radio input "true"
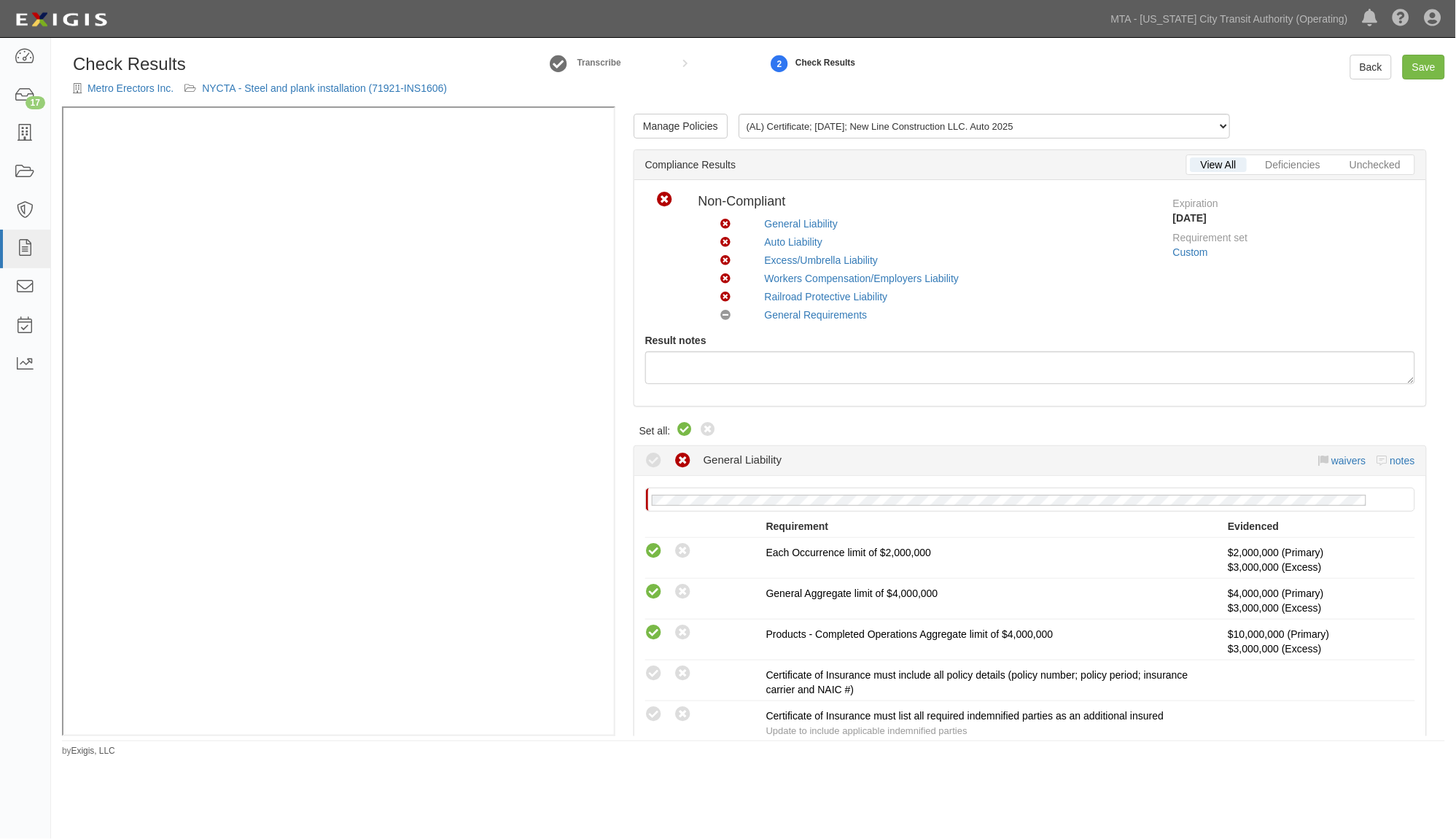
radio input "true"
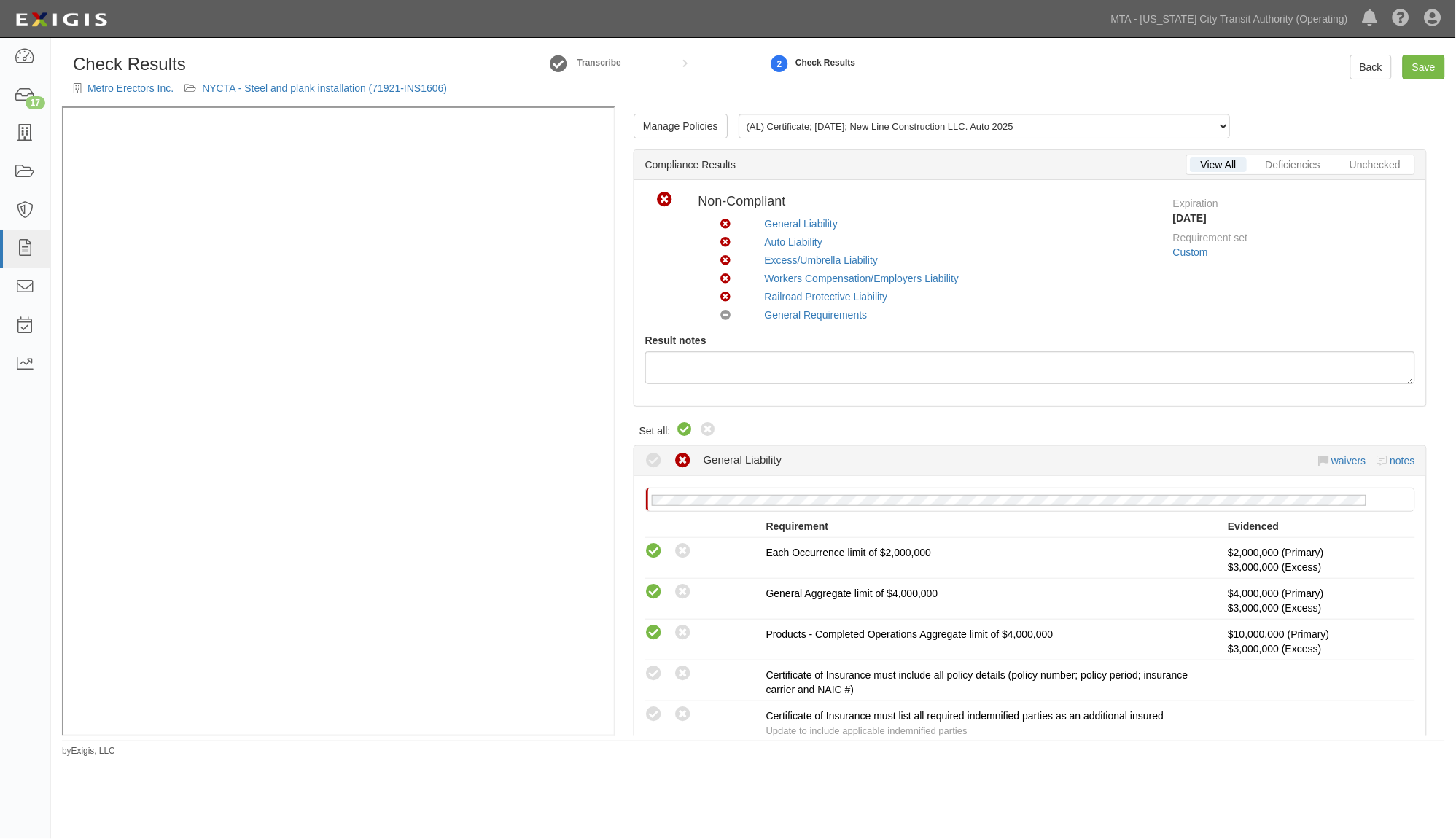
radio input "true"
radio input "false"
radio input "true"
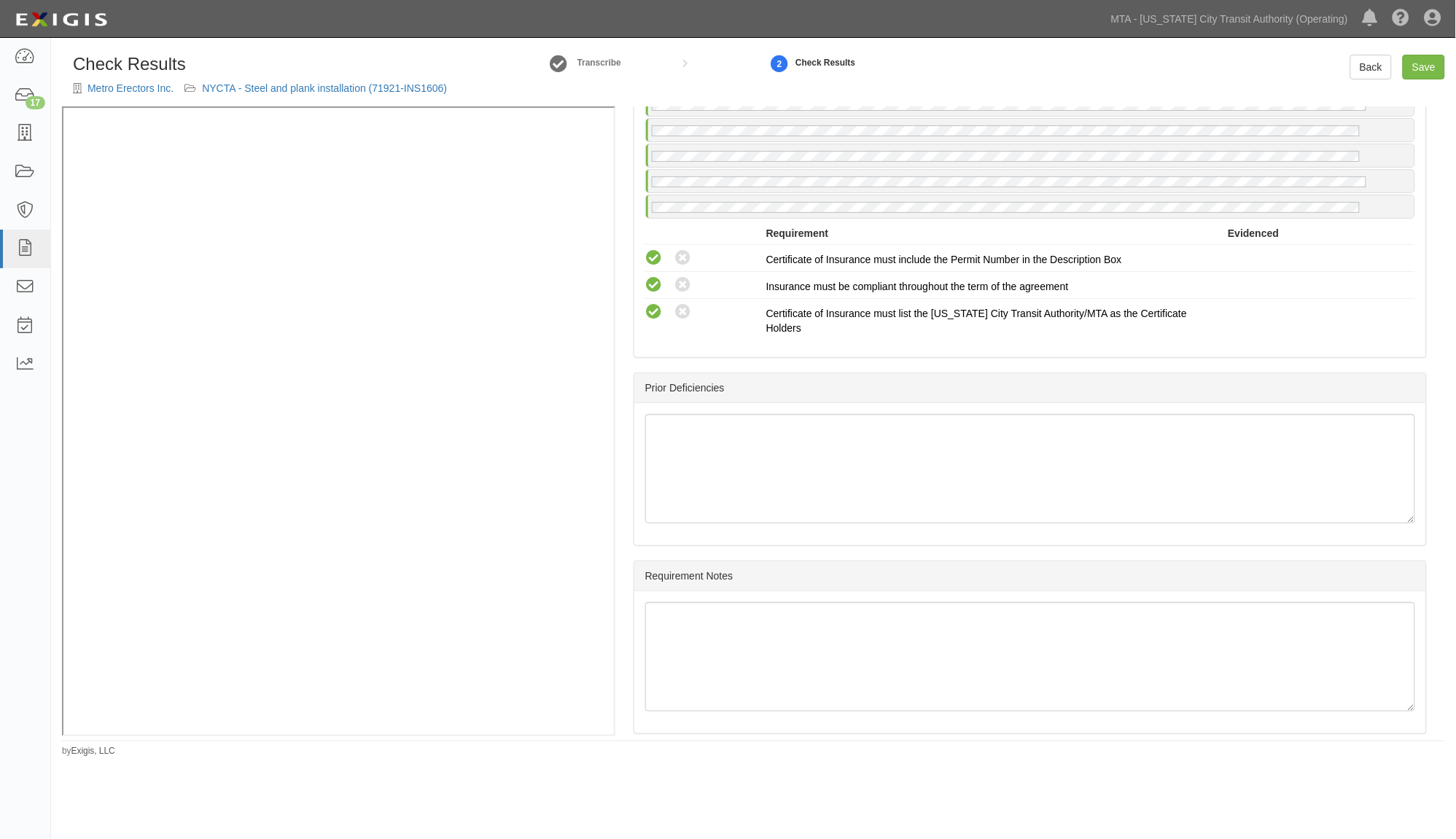
scroll to position [2513, 0]
click at [1414, 66] on link "Save" at bounding box center [1424, 67] width 43 height 25
radio input "true"
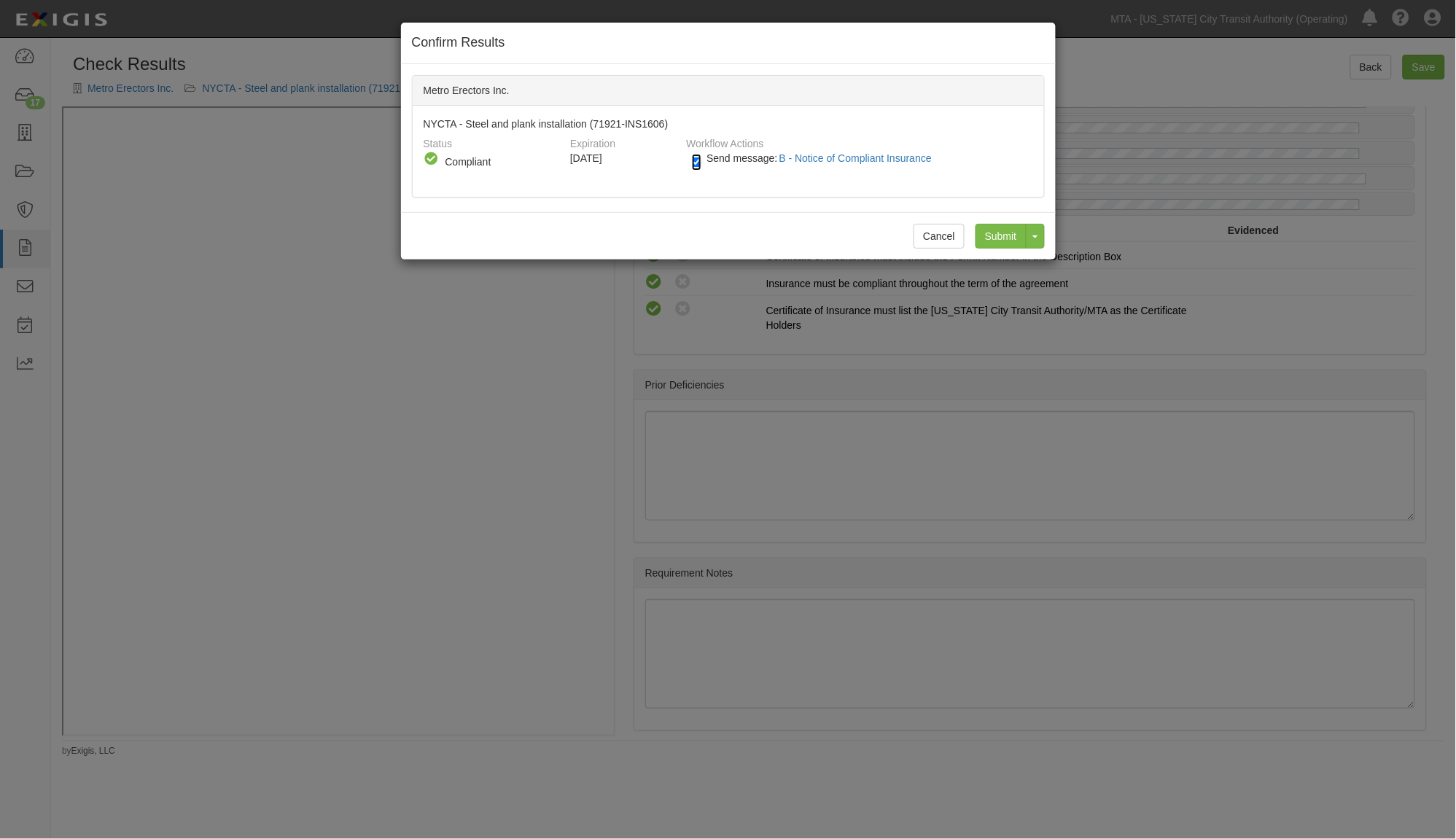
click at [697, 164] on input "Send message: B - Notice of Compliant Insurance" at bounding box center [697, 163] width 9 height 17
checkbox input "false"
click at [996, 235] on input "Submit" at bounding box center [1001, 236] width 51 height 25
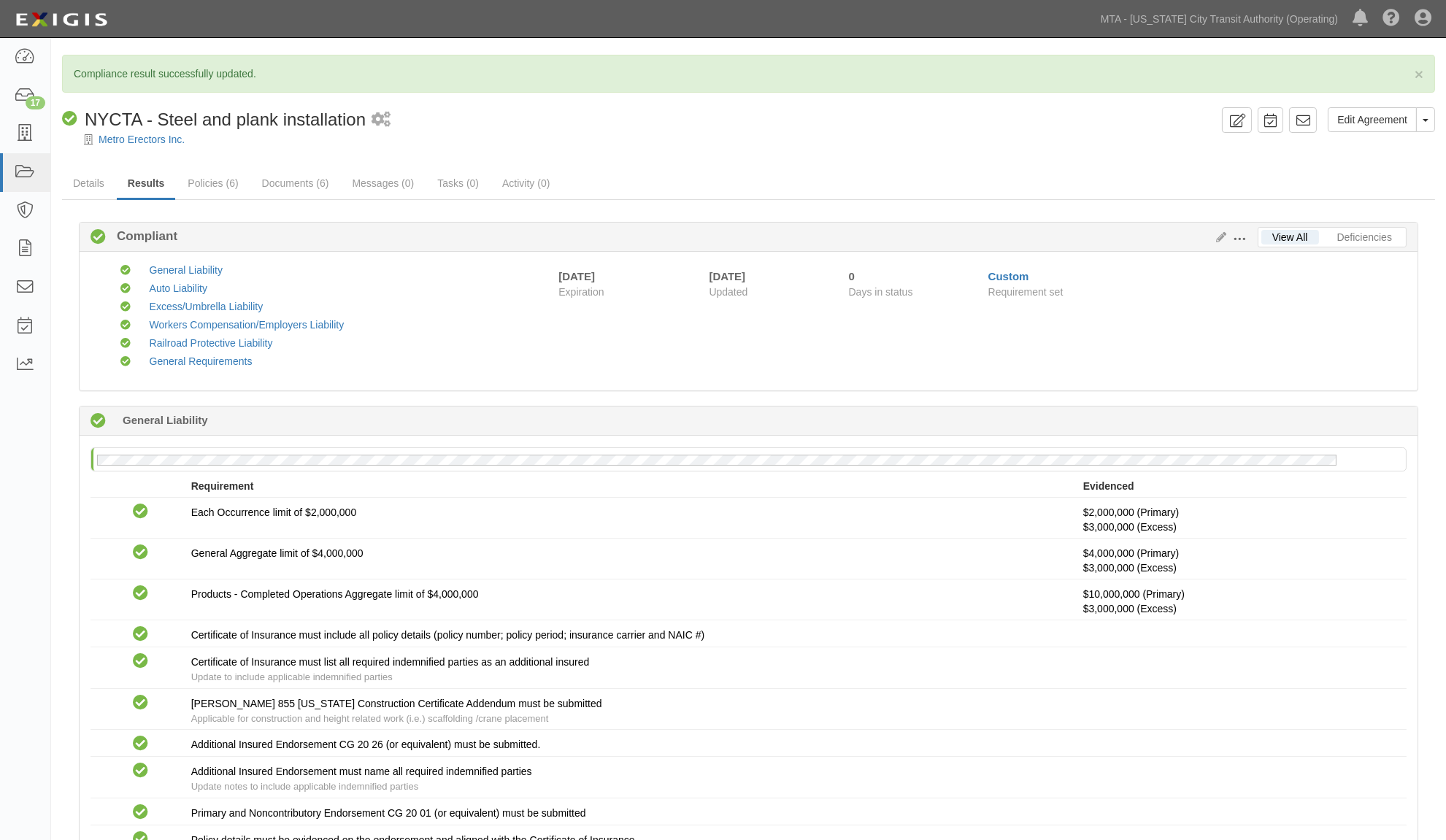
click at [548, 381] on div "Compliant General Liability Compliant Auto Liability Compliant Excess/Umbrella …" at bounding box center [749, 321] width 1338 height 139
click at [15, 169] on icon at bounding box center [25, 173] width 20 height 17
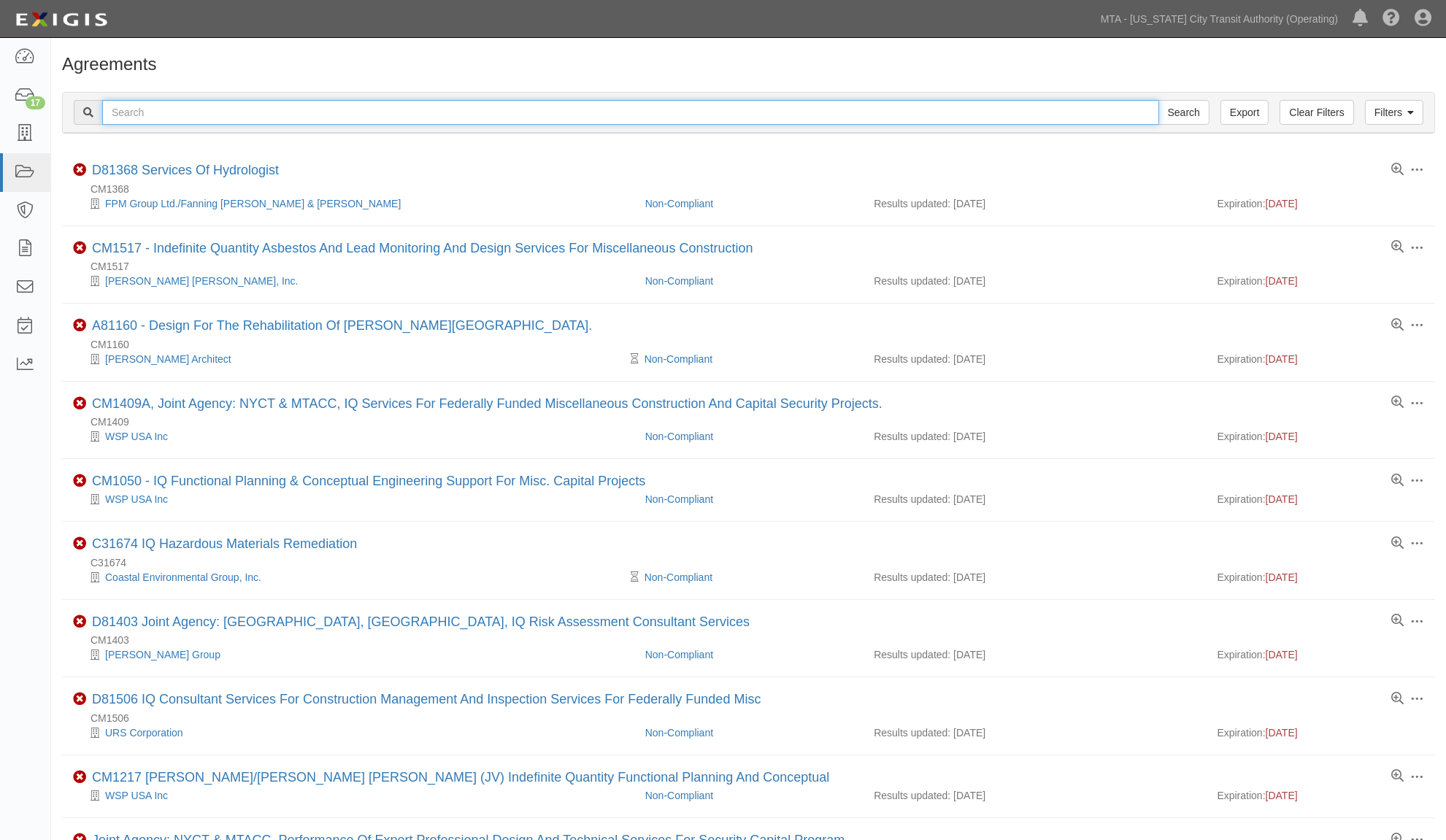
click at [279, 113] on input "text" at bounding box center [631, 113] width 1057 height 25
type input "Empire"
click at [1158, 100] on input "Search" at bounding box center [1184, 113] width 51 height 25
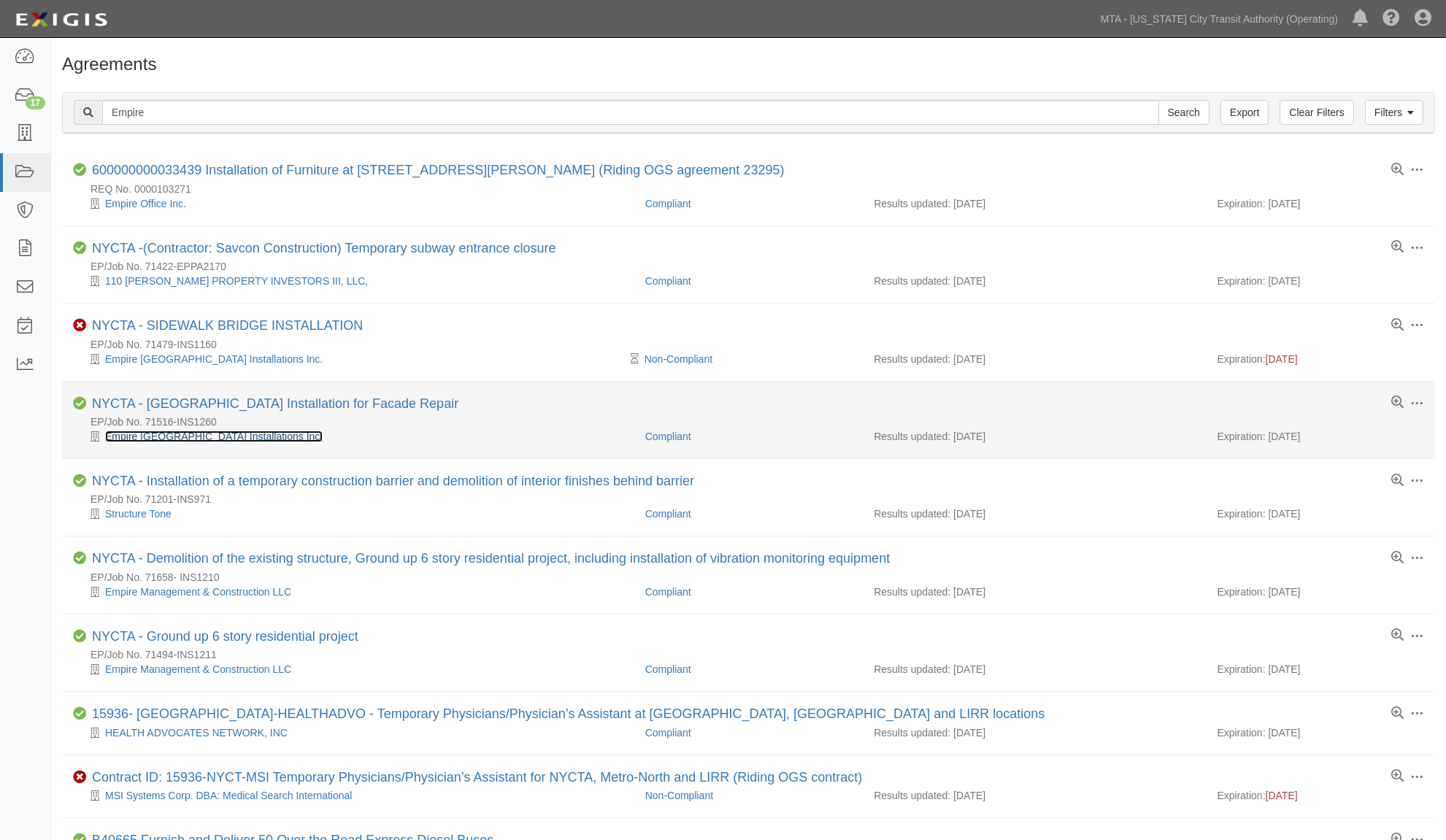
click at [188, 435] on link "Empire [GEOGRAPHIC_DATA] Installations Inc." at bounding box center [214, 436] width 218 height 12
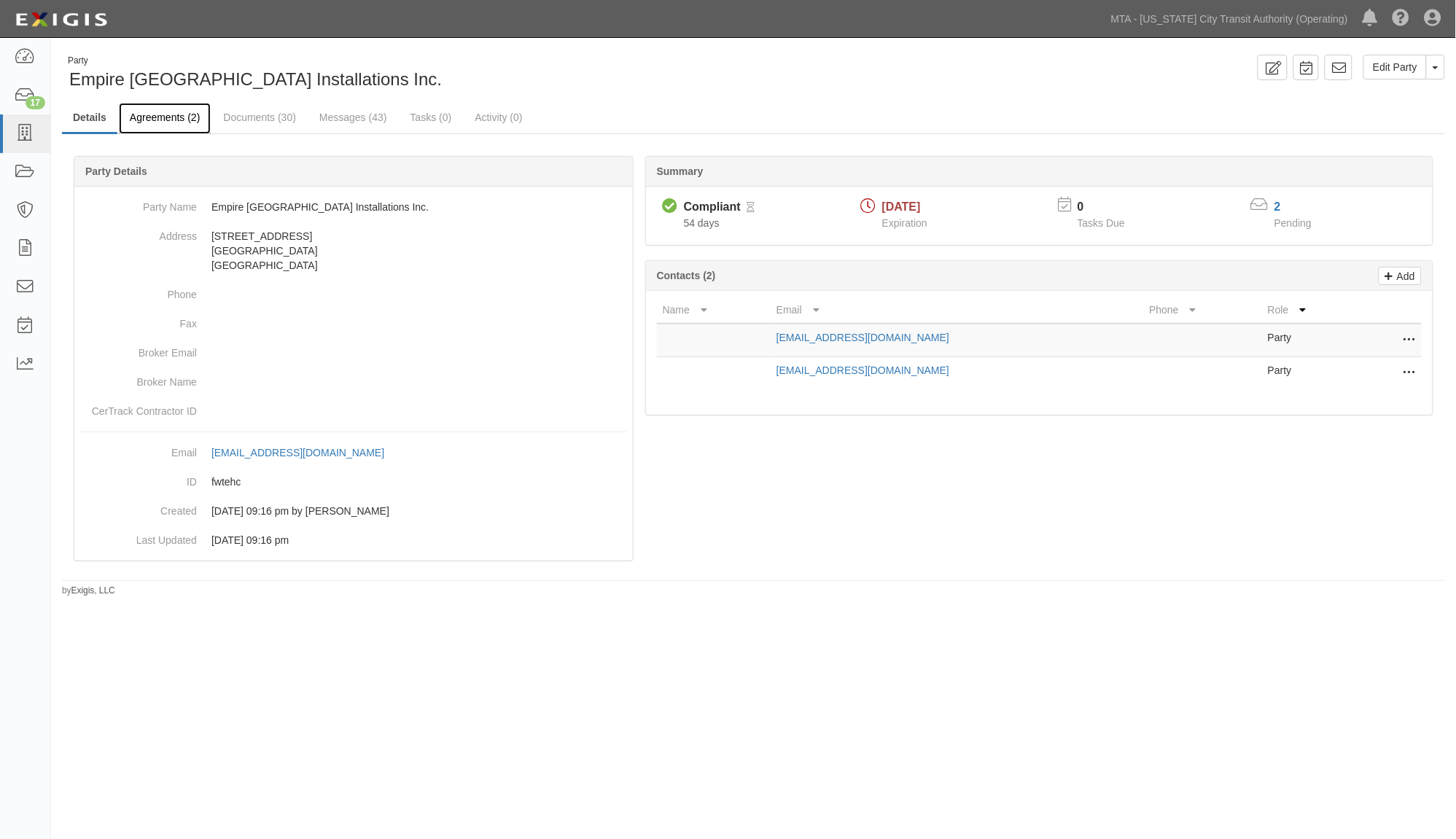
click at [171, 114] on link "Agreements (2)" at bounding box center [164, 119] width 92 height 32
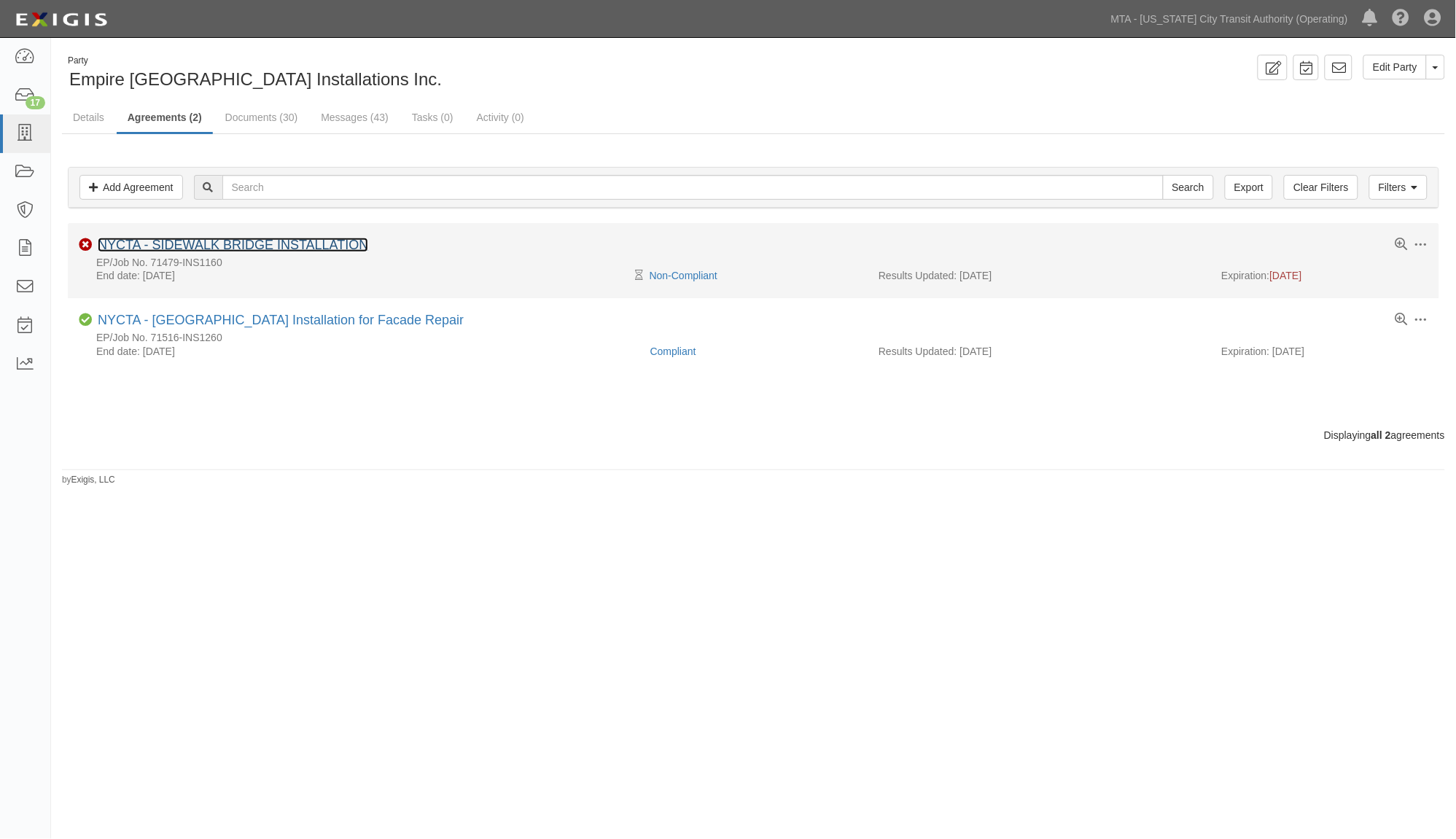
click at [230, 242] on link "NYCTA - SIDEWALK BRIDGE INSTALLATION" at bounding box center [232, 245] width 270 height 15
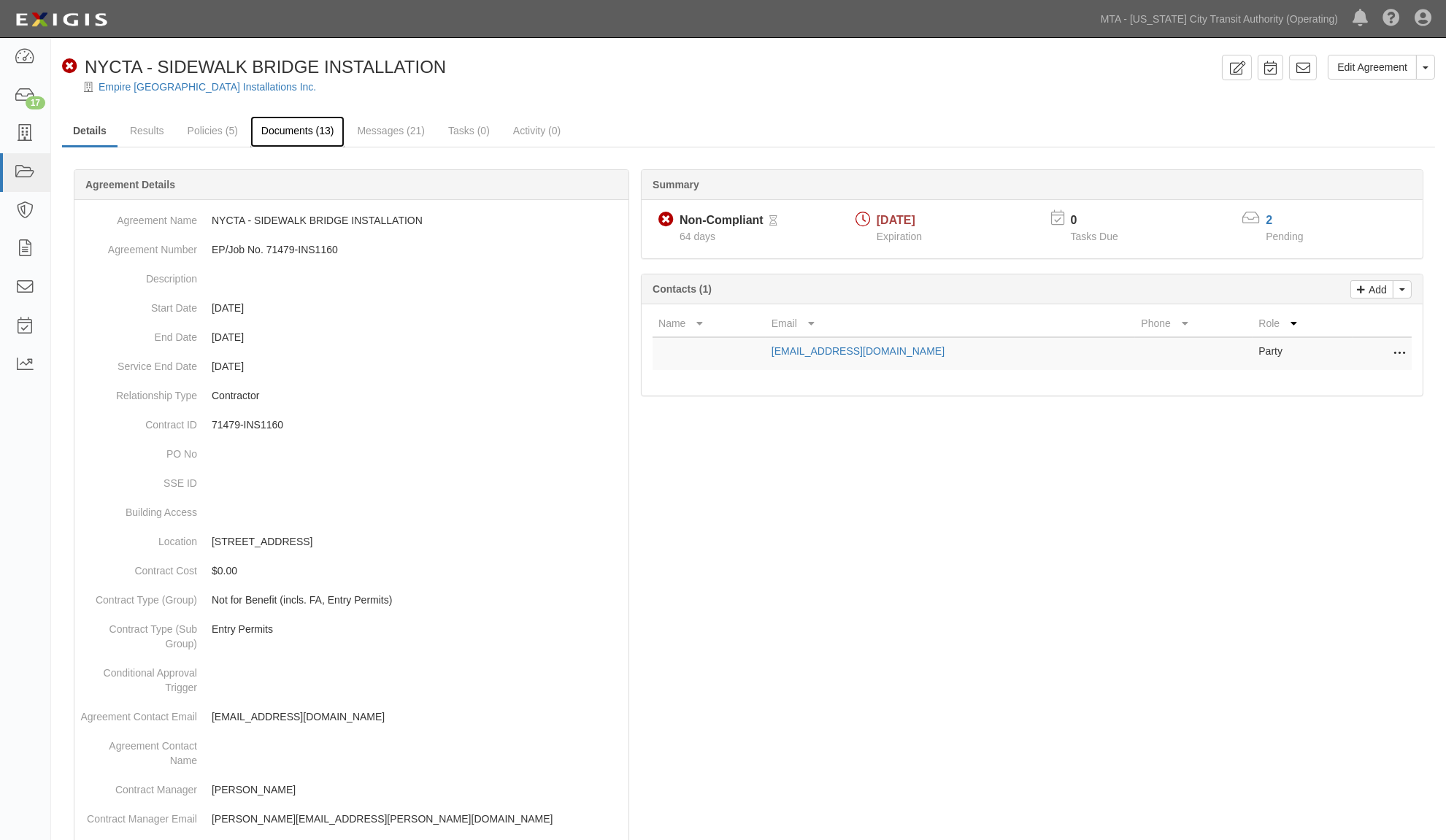
click at [292, 129] on link "Documents (13)" at bounding box center [298, 132] width 95 height 32
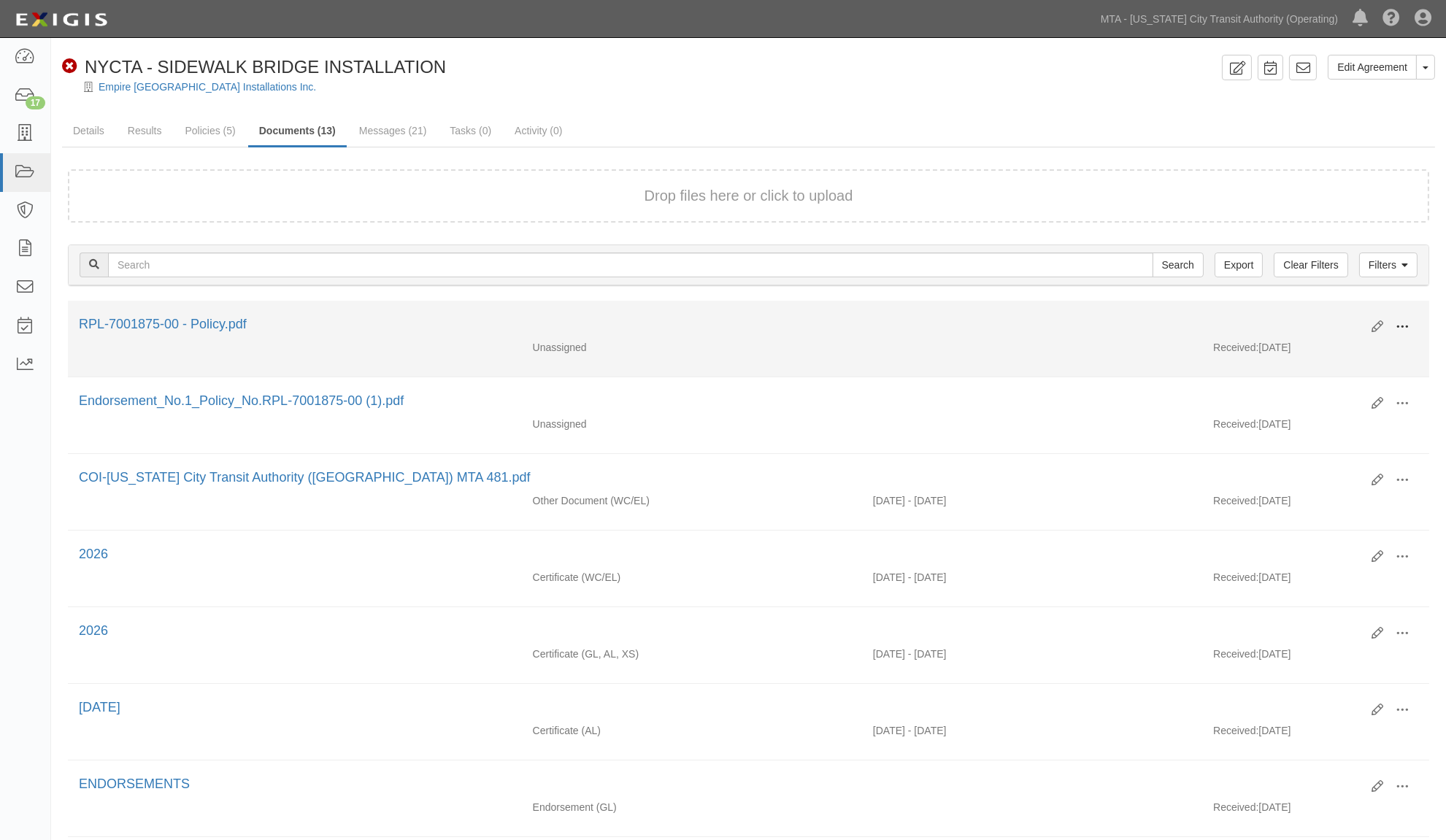
drag, startPoint x: 1391, startPoint y: 321, endPoint x: 1309, endPoint y: 309, distance: 82.9
click at [1391, 322] on button at bounding box center [1402, 327] width 33 height 25
click at [1301, 316] on link "Edit" at bounding box center [1332, 321] width 115 height 26
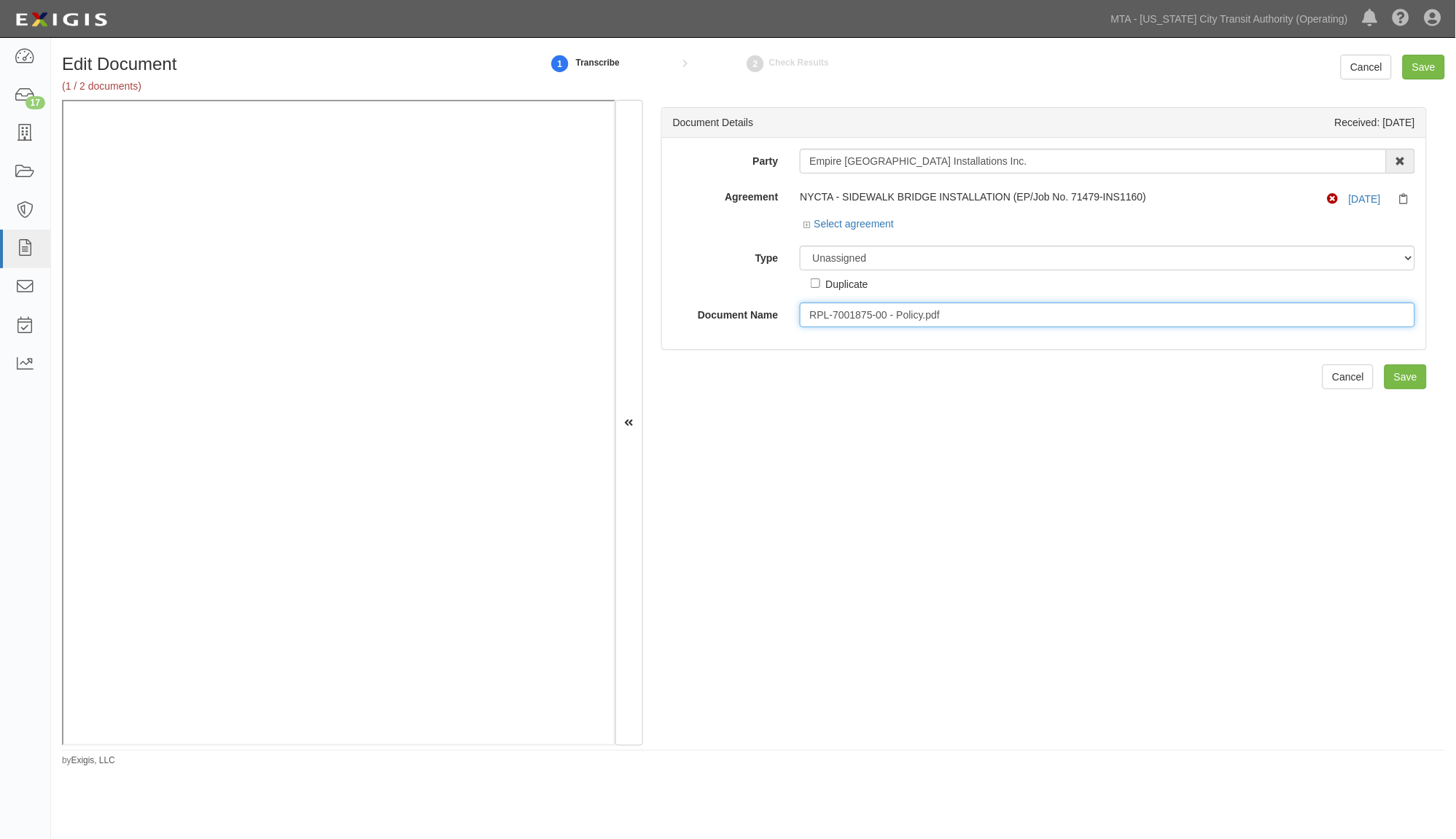
click at [960, 323] on input "RPL-7001875-00 - Policy.pdf" at bounding box center [1108, 315] width 615 height 25
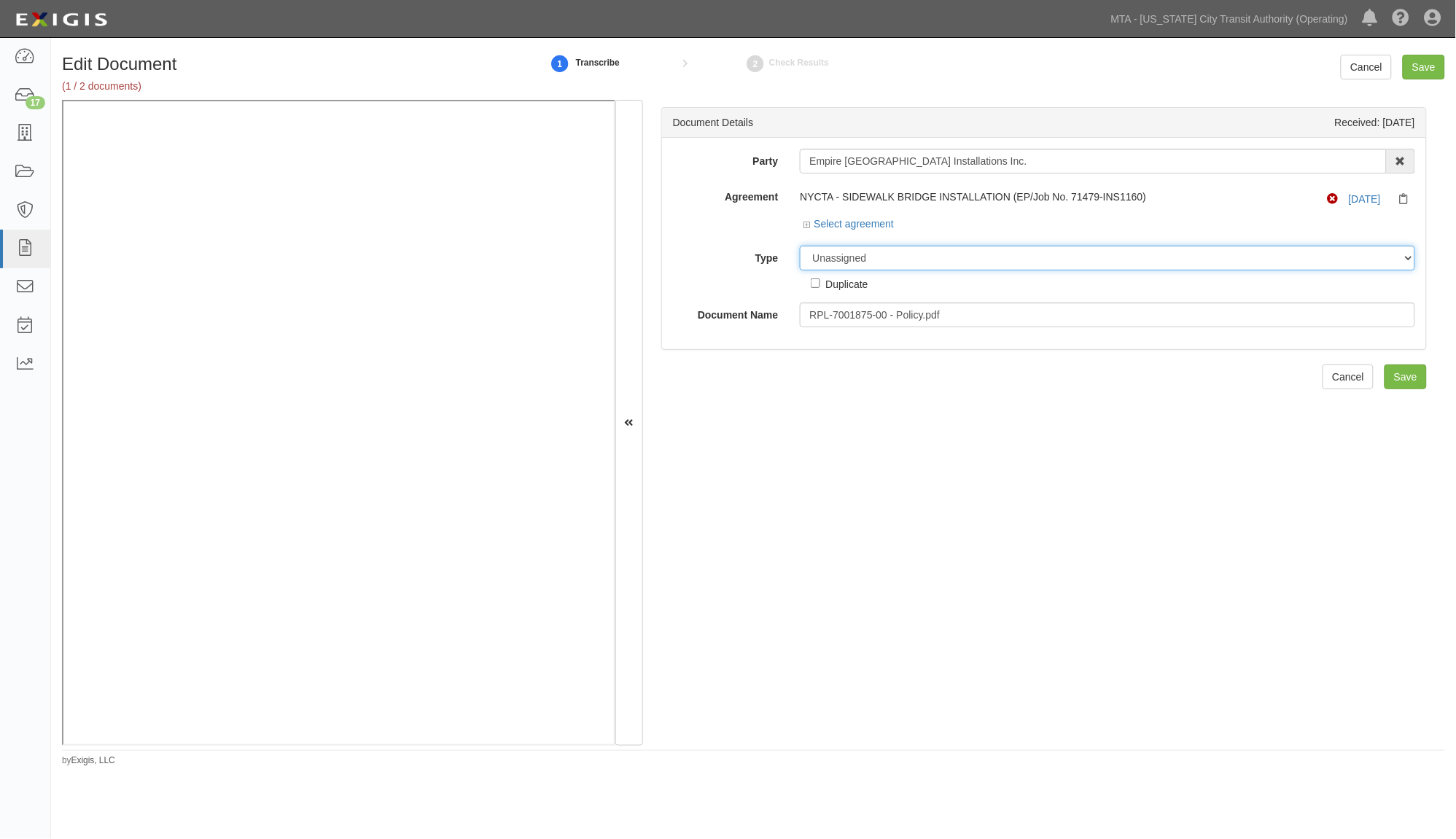
click at [931, 263] on select "Unassigned Binder Cancellation Notice Certificate Contract Endorsement Insuranc…" at bounding box center [1108, 257] width 615 height 25
select select "EndorsementDetail"
click at [800, 246] on select "Unassigned Binder Cancellation Notice Certificate Contract Endorsement Insuranc…" at bounding box center [1108, 257] width 615 height 25
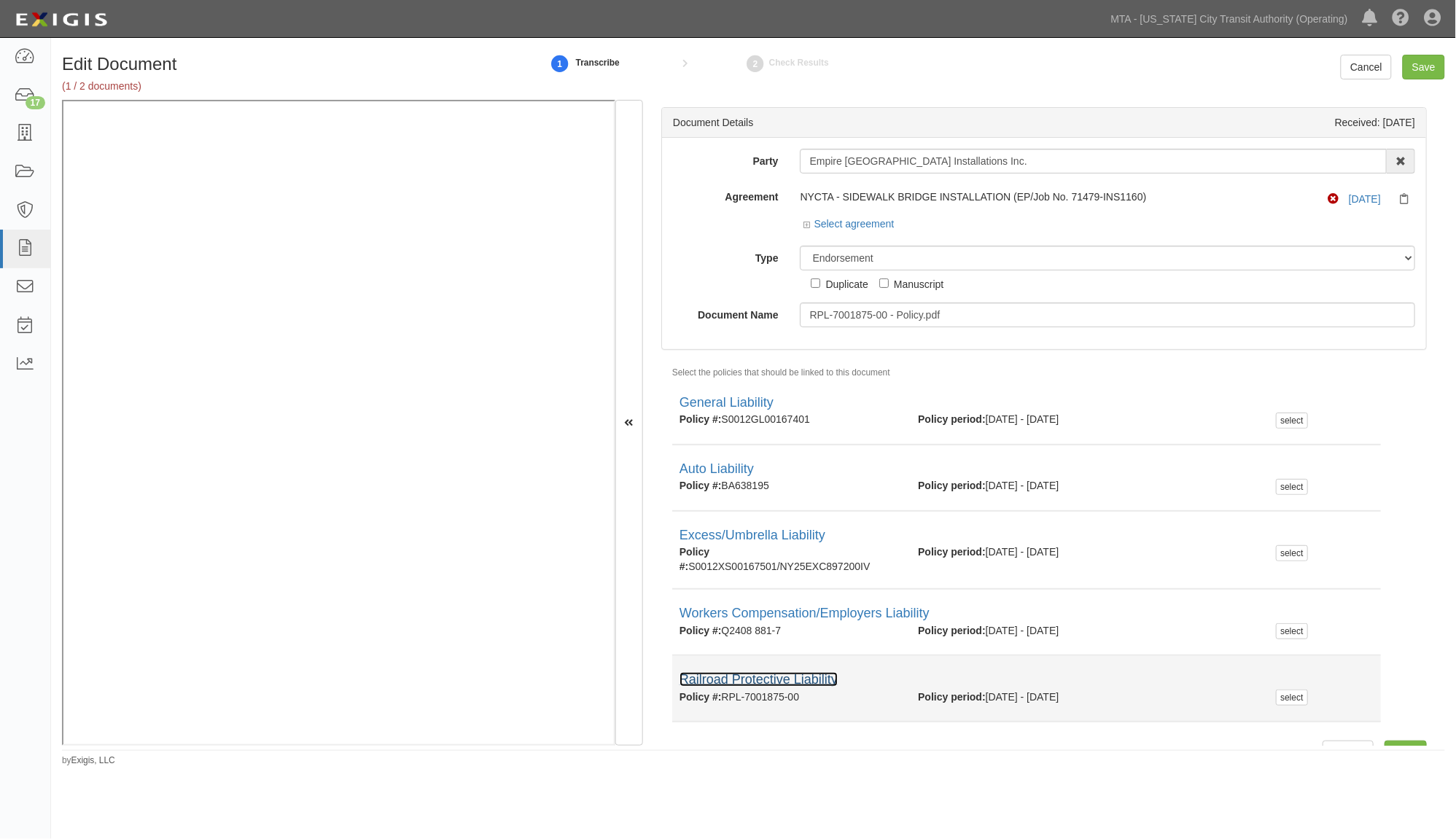
click at [733, 682] on link "Railroad Protective Liability" at bounding box center [758, 679] width 158 height 15
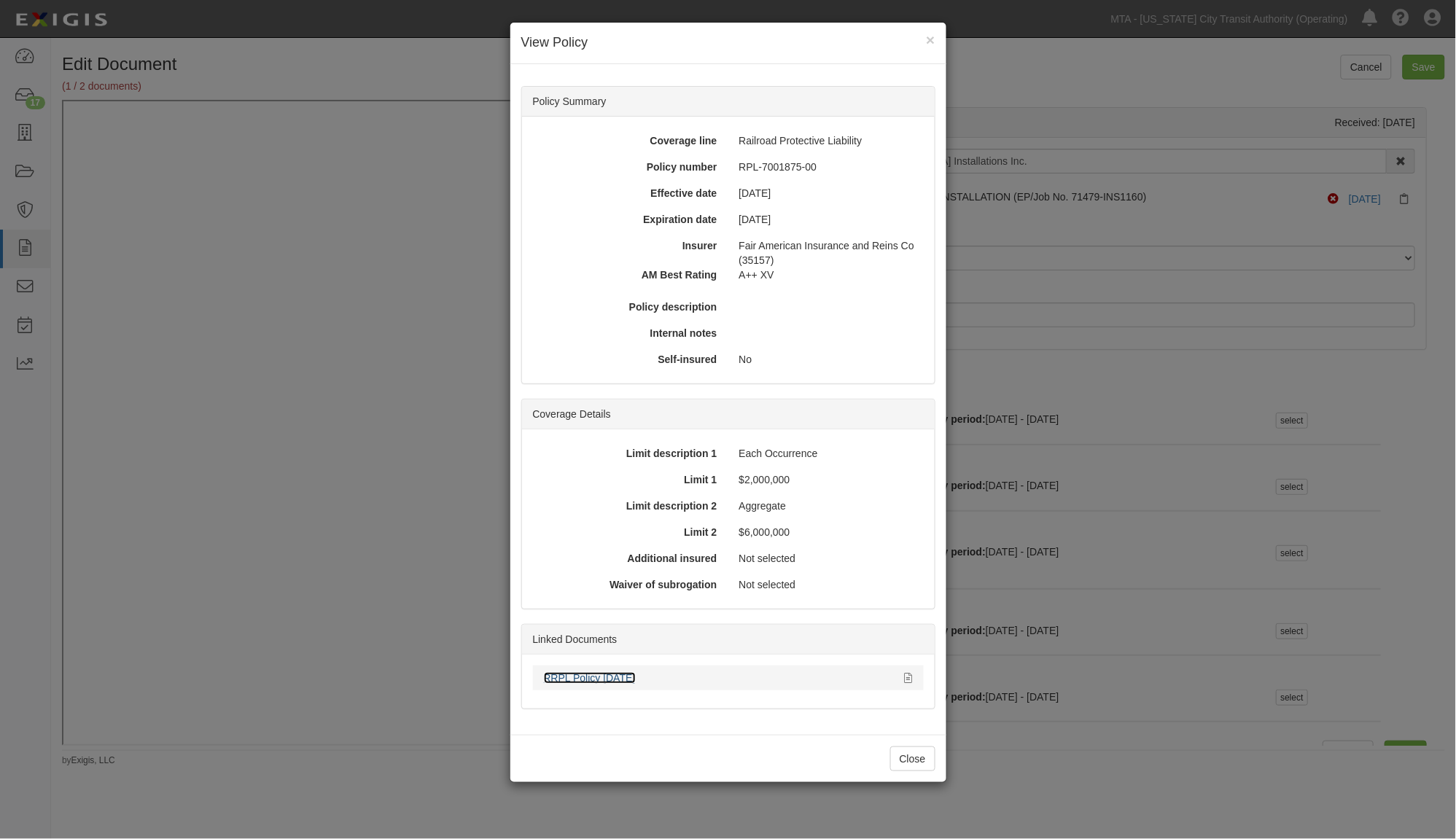
click at [612, 676] on link "RRPL Policy 07.15.25" at bounding box center [589, 677] width 92 height 12
click at [1061, 754] on div "× View Policy Policy Summary Coverage line Railroad Protective Liability Policy…" at bounding box center [728, 419] width 1456 height 839
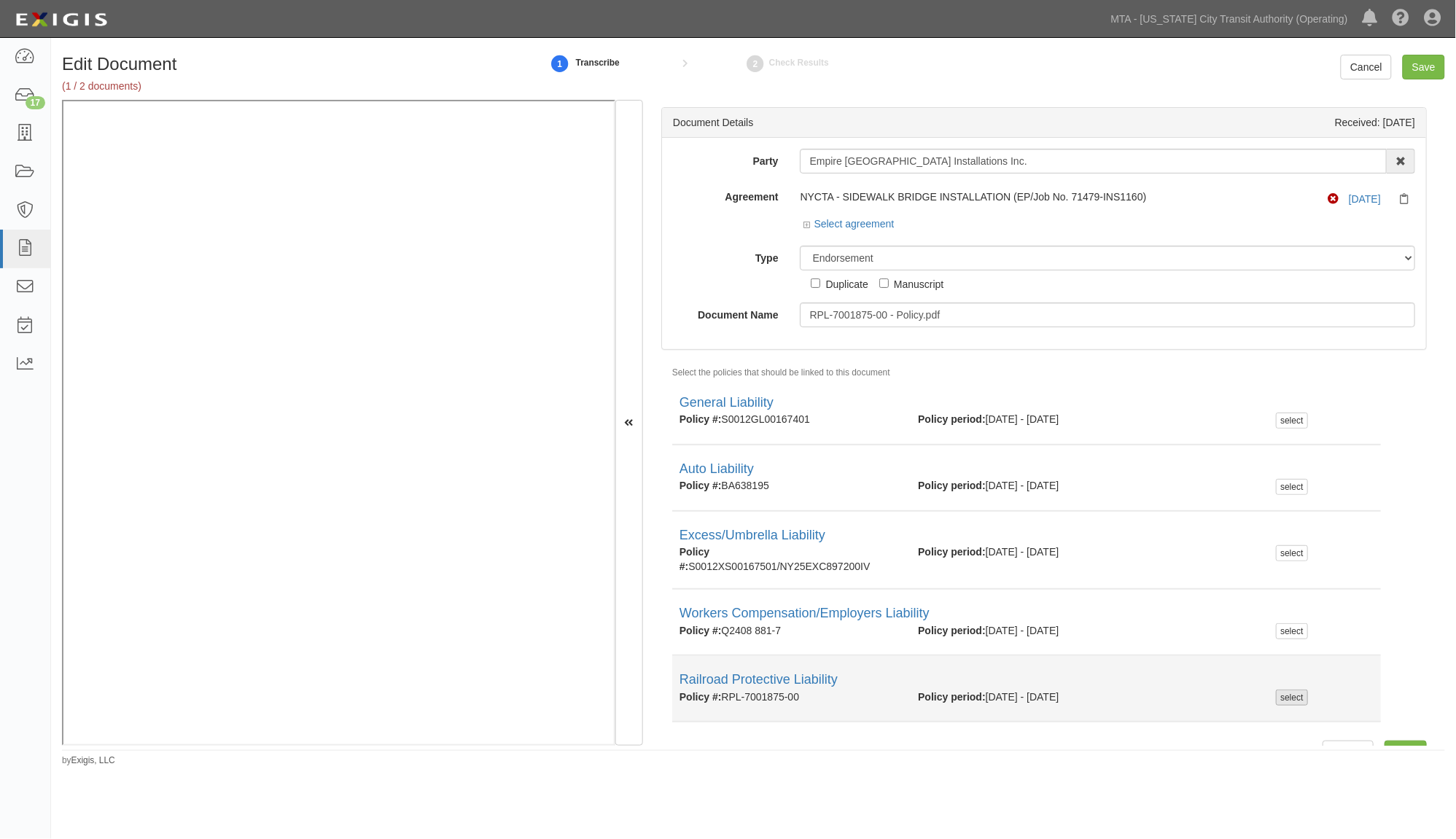
click at [1276, 696] on div "select" at bounding box center [1292, 697] width 32 height 16
checkbox input "true"
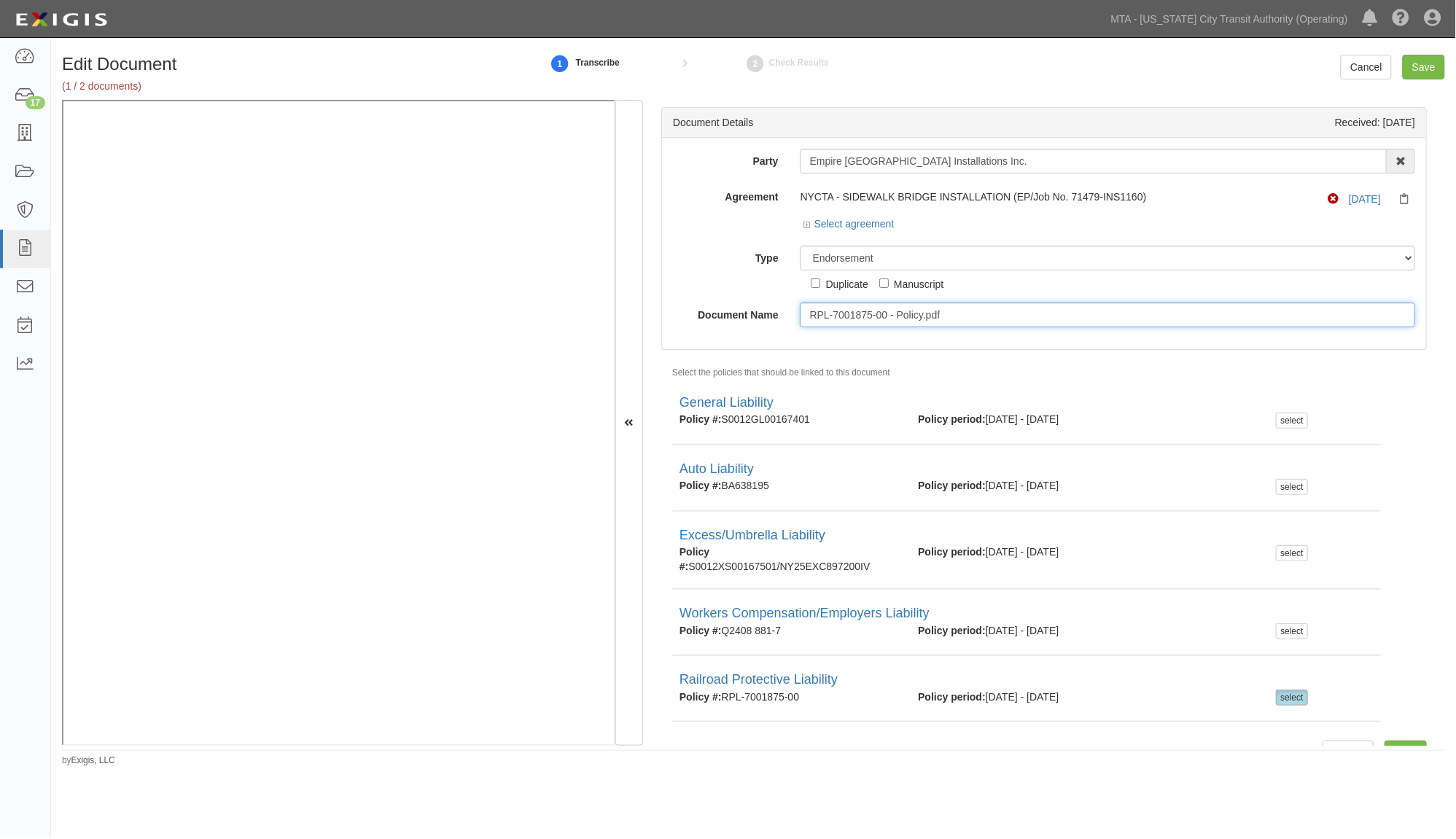
drag, startPoint x: 972, startPoint y: 312, endPoint x: 729, endPoint y: 293, distance: 243.7
click at [729, 293] on div "Party Empire NY Installations Inc. 10-21 TO 10-23TH 38TH ST DEVELOPMENT LLC 106…" at bounding box center [1043, 238] width 742 height 178
type input "B"
type input "RRPL Binder"
click at [1420, 68] on input "Save" at bounding box center [1424, 67] width 43 height 25
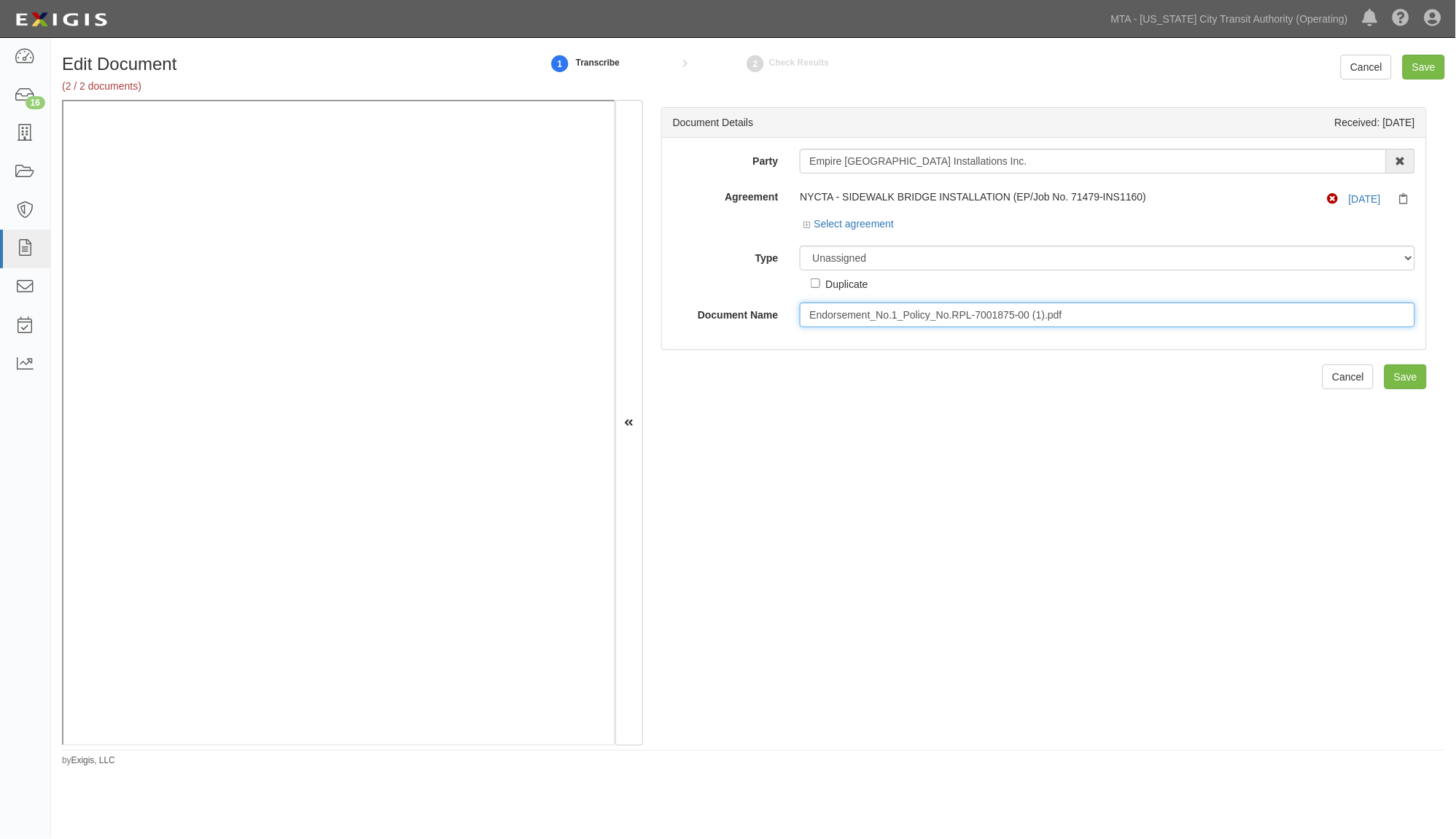
drag, startPoint x: 1102, startPoint y: 309, endPoint x: 696, endPoint y: 308, distance: 406.0
click at [696, 308] on div "Document Name Endorsement_No.1_Policy_No.RPL-7001875-00 (1).pdf" at bounding box center [1043, 315] width 764 height 25
type input "Extension Endorsement [DATE]"
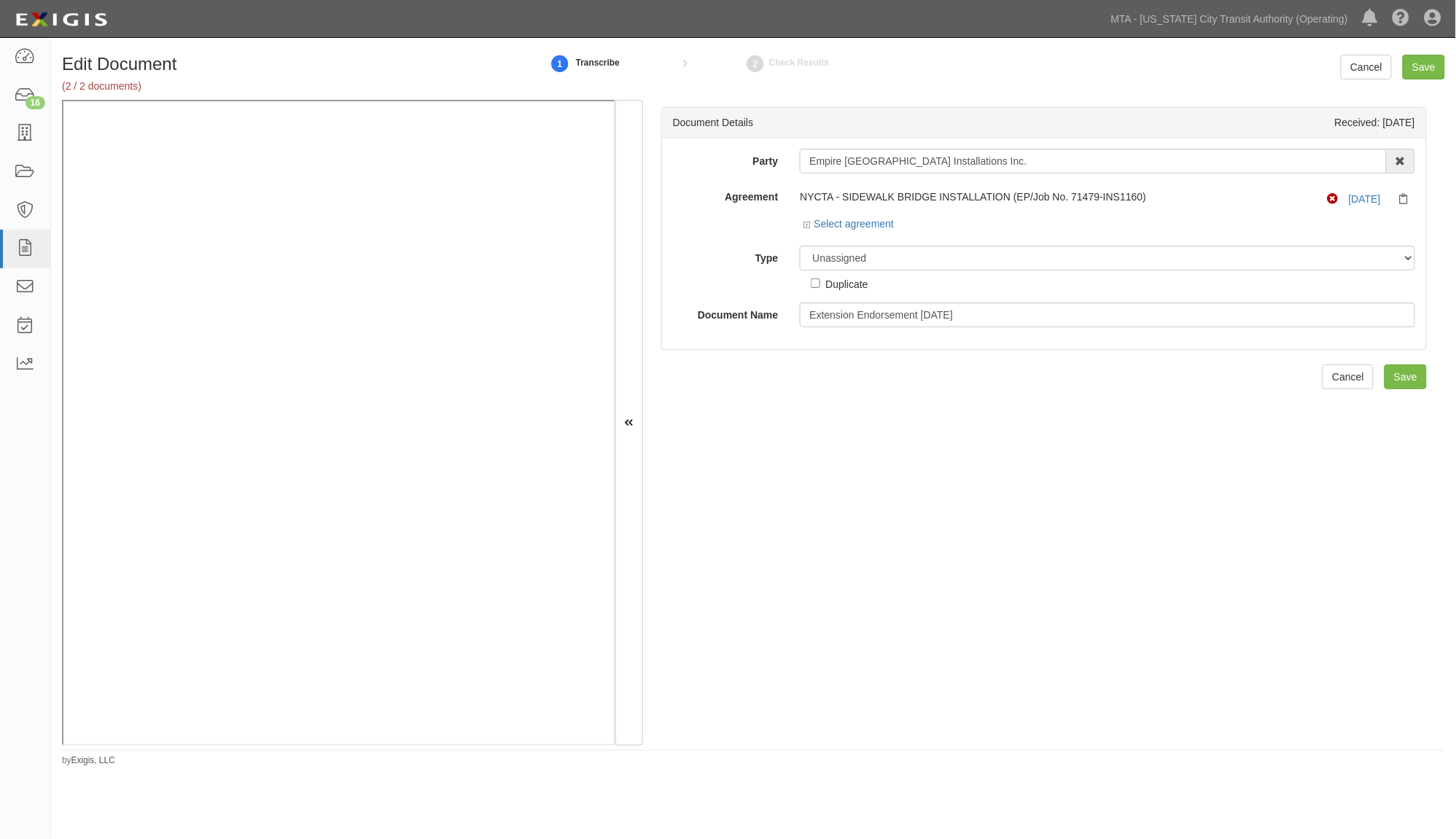
click at [818, 496] on div "Document Details Received: [DATE] Party Empire NY Installations Inc. 10-21 TO 1…" at bounding box center [1043, 423] width 802 height 646
click at [890, 256] on select "Unassigned Binder Cancellation Notice Certificate Contract Endorsement Insuranc…" at bounding box center [1108, 257] width 615 height 25
select select "EndorsementDetail"
click at [800, 246] on select "Unassigned Binder Cancellation Notice Certificate Contract Endorsement Insuranc…" at bounding box center [1108, 257] width 615 height 25
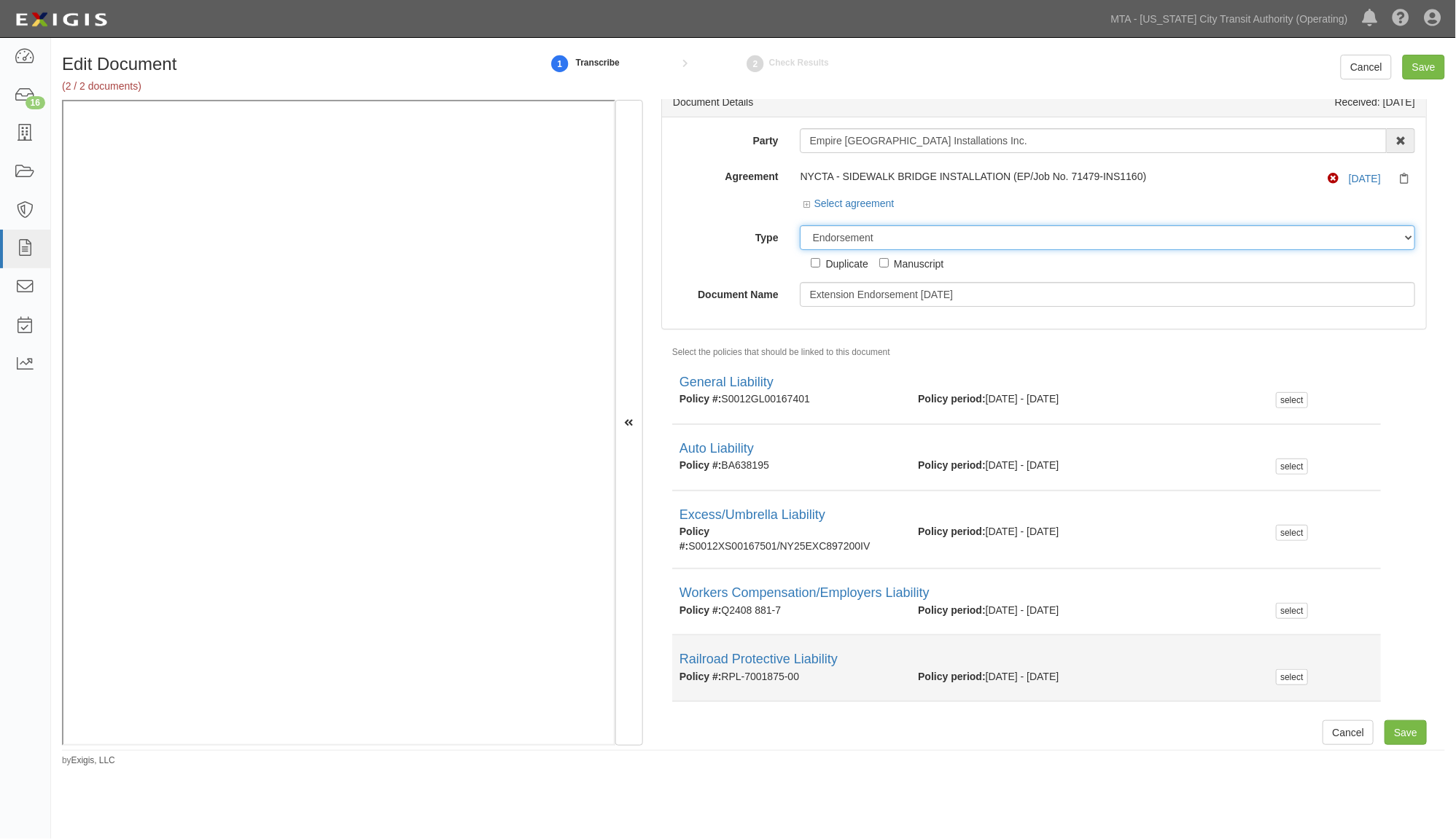
scroll to position [27, 0]
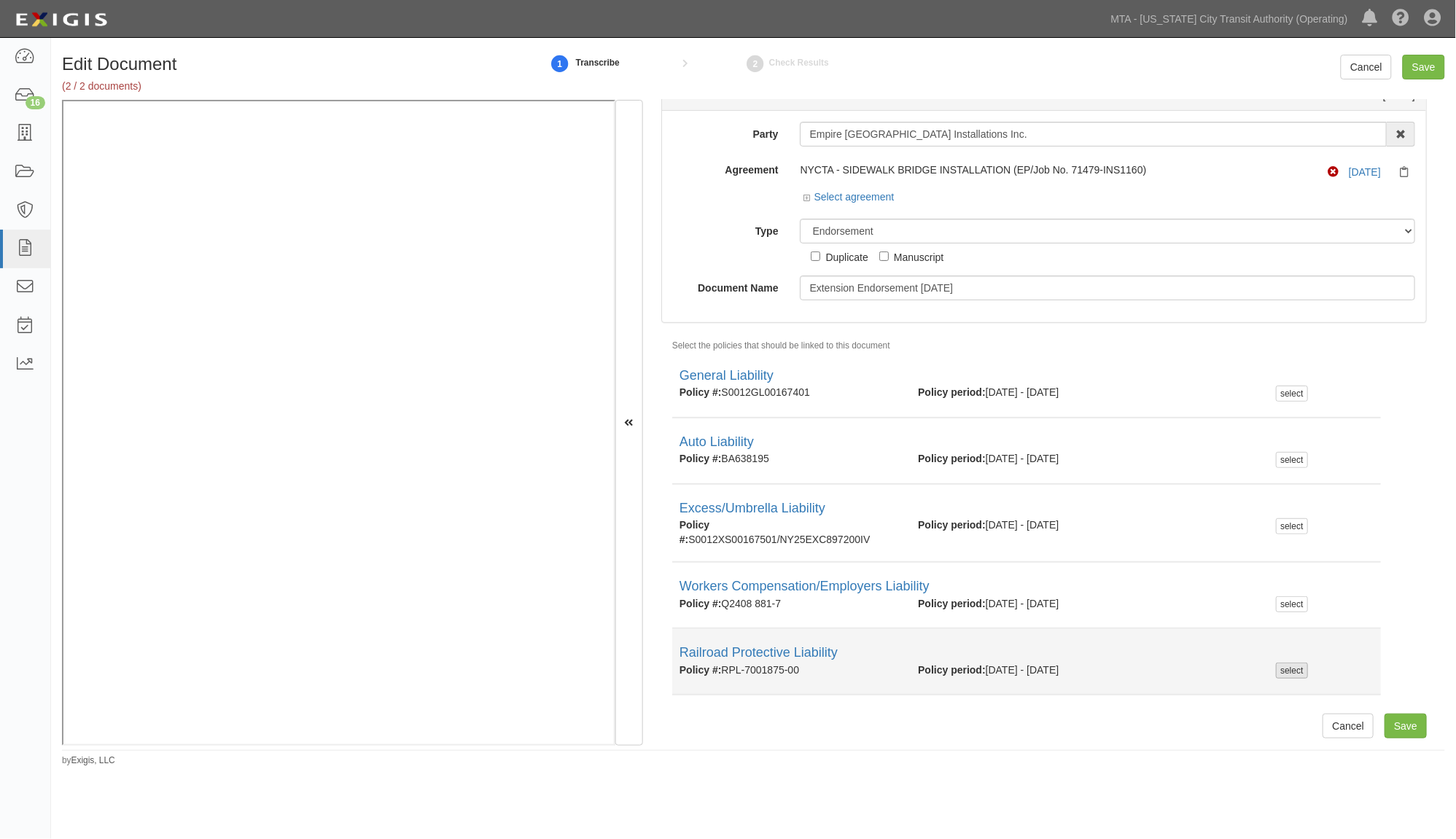
click at [1293, 671] on div "select" at bounding box center [1292, 670] width 32 height 16
checkbox input "true"
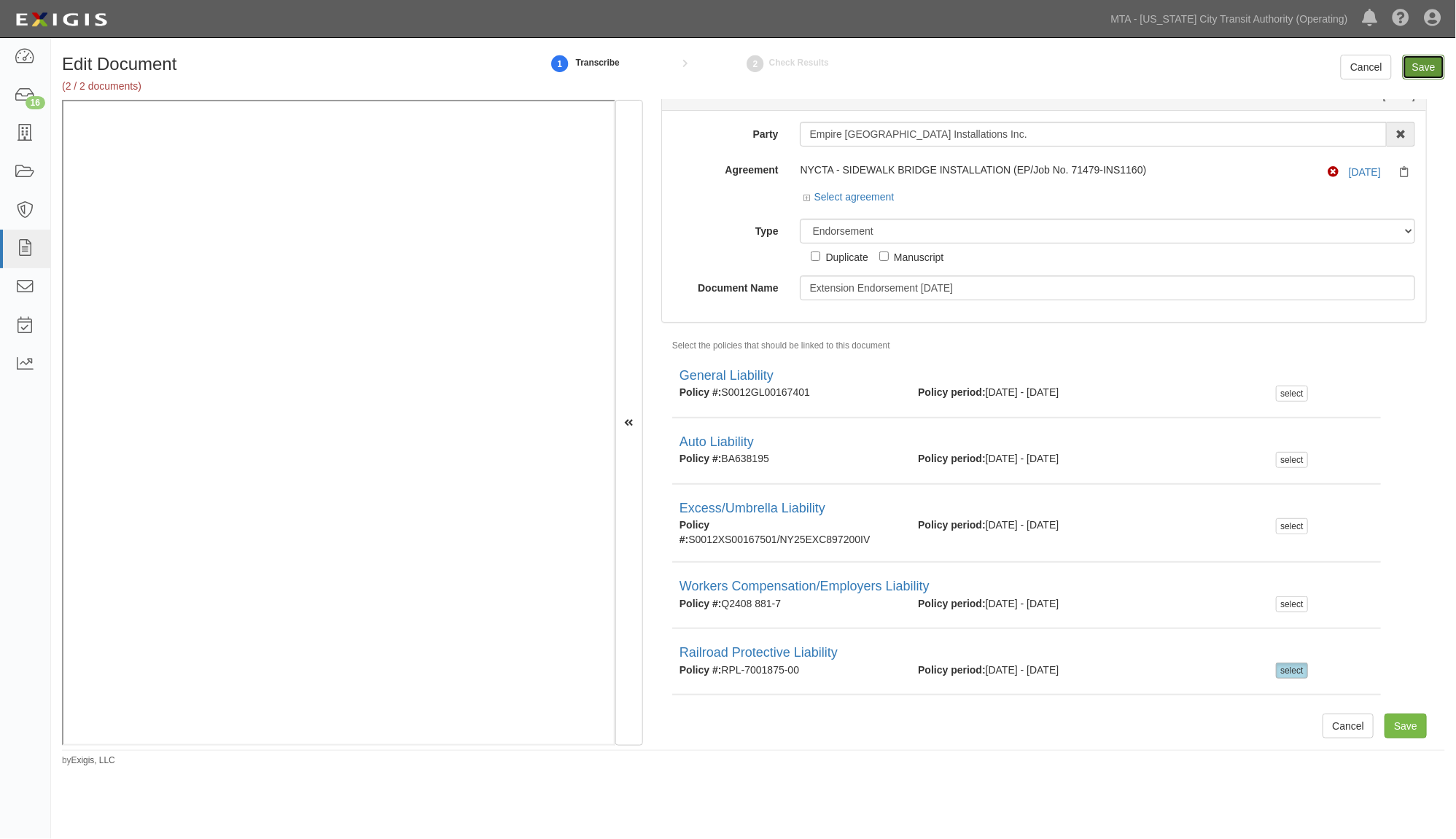
click at [1421, 60] on input "Save" at bounding box center [1424, 67] width 43 height 25
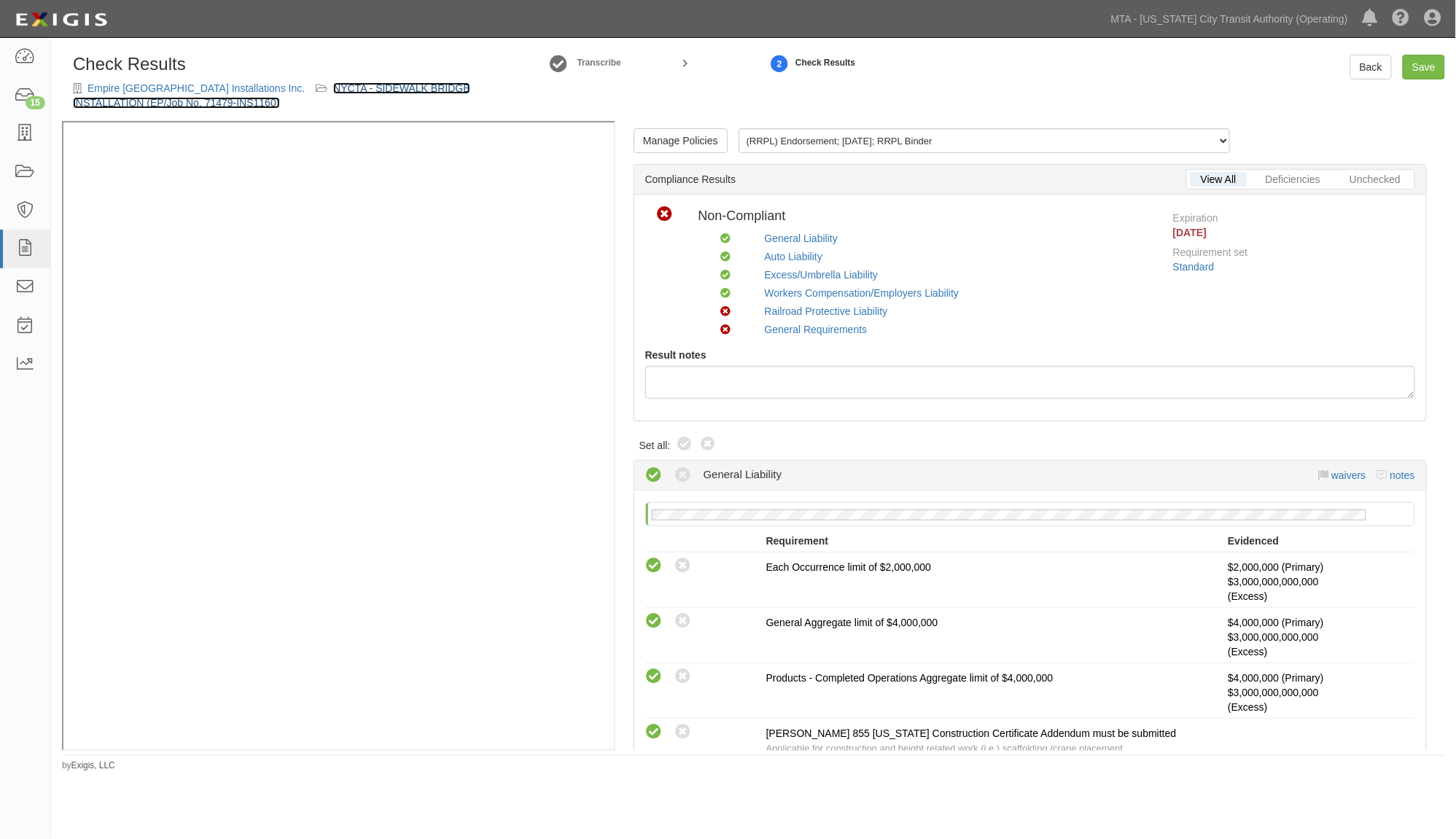
click at [346, 83] on link "NYCTA - SIDEWALK BRIDGE INSTALLATION (EP/Job No. 71479-INS1160)" at bounding box center [271, 96] width 398 height 26
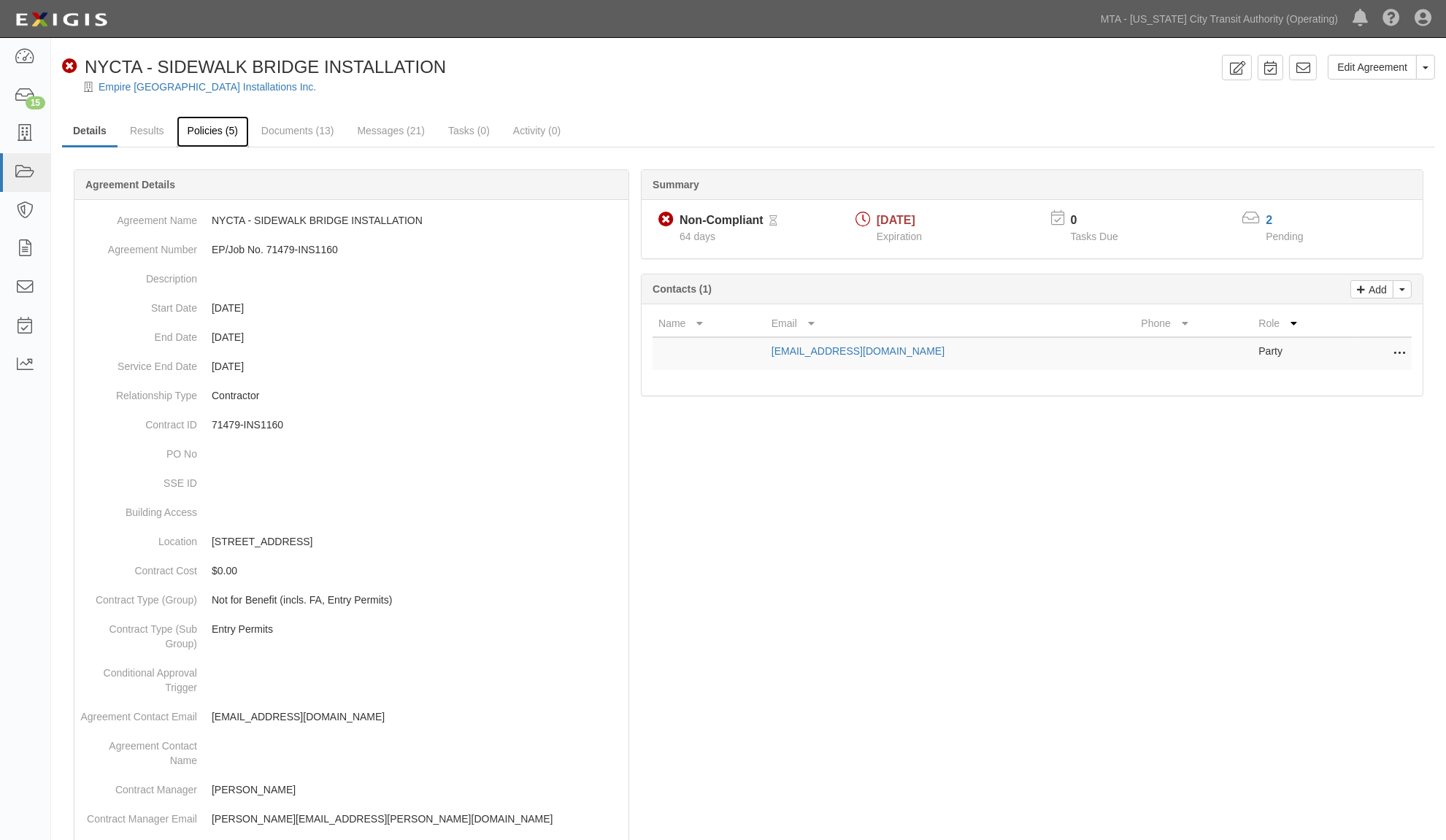
click at [209, 133] on link "Policies (5)" at bounding box center [213, 132] width 73 height 32
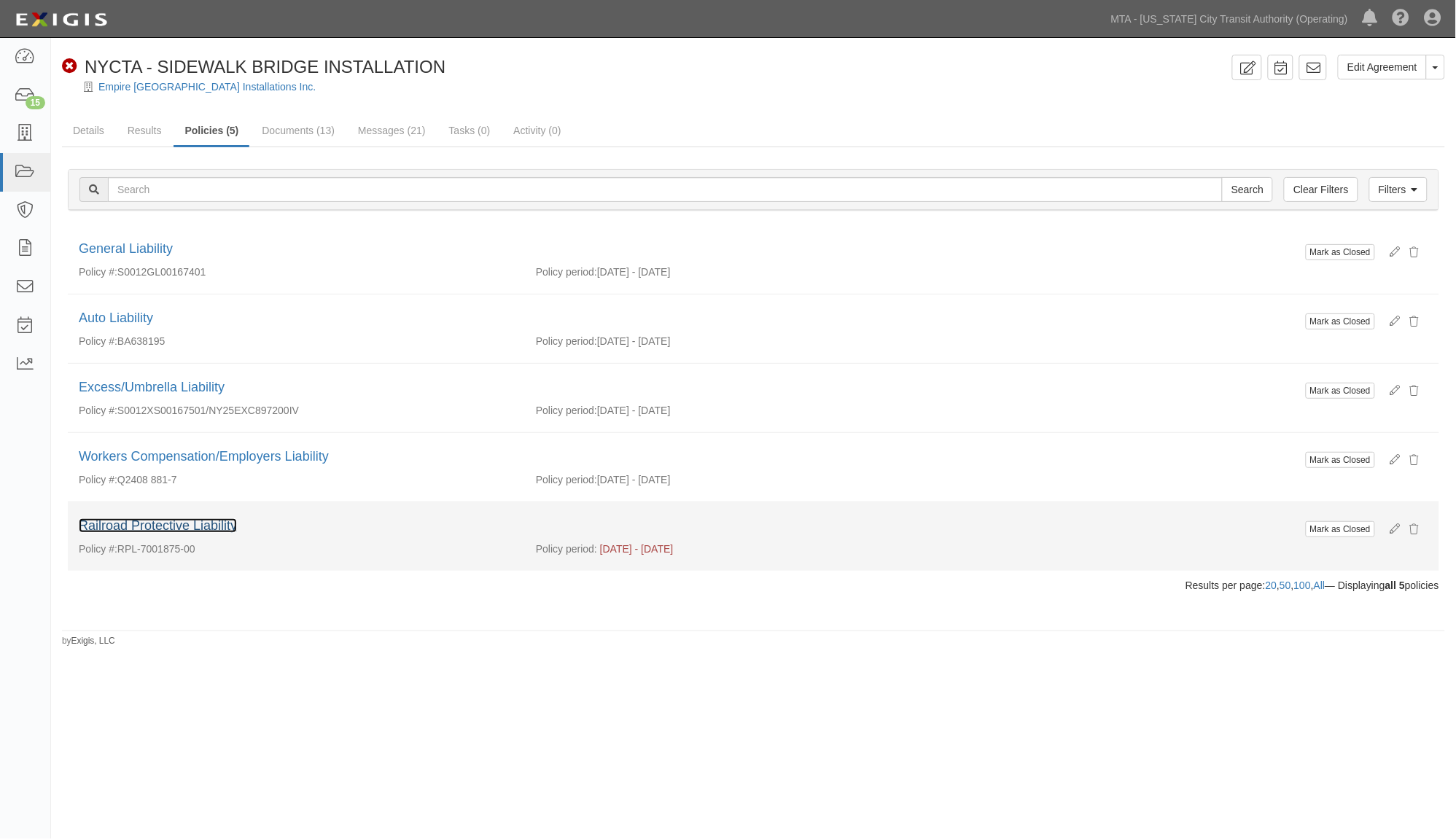
click at [164, 530] on link "Railroad Protective Liability" at bounding box center [158, 526] width 158 height 15
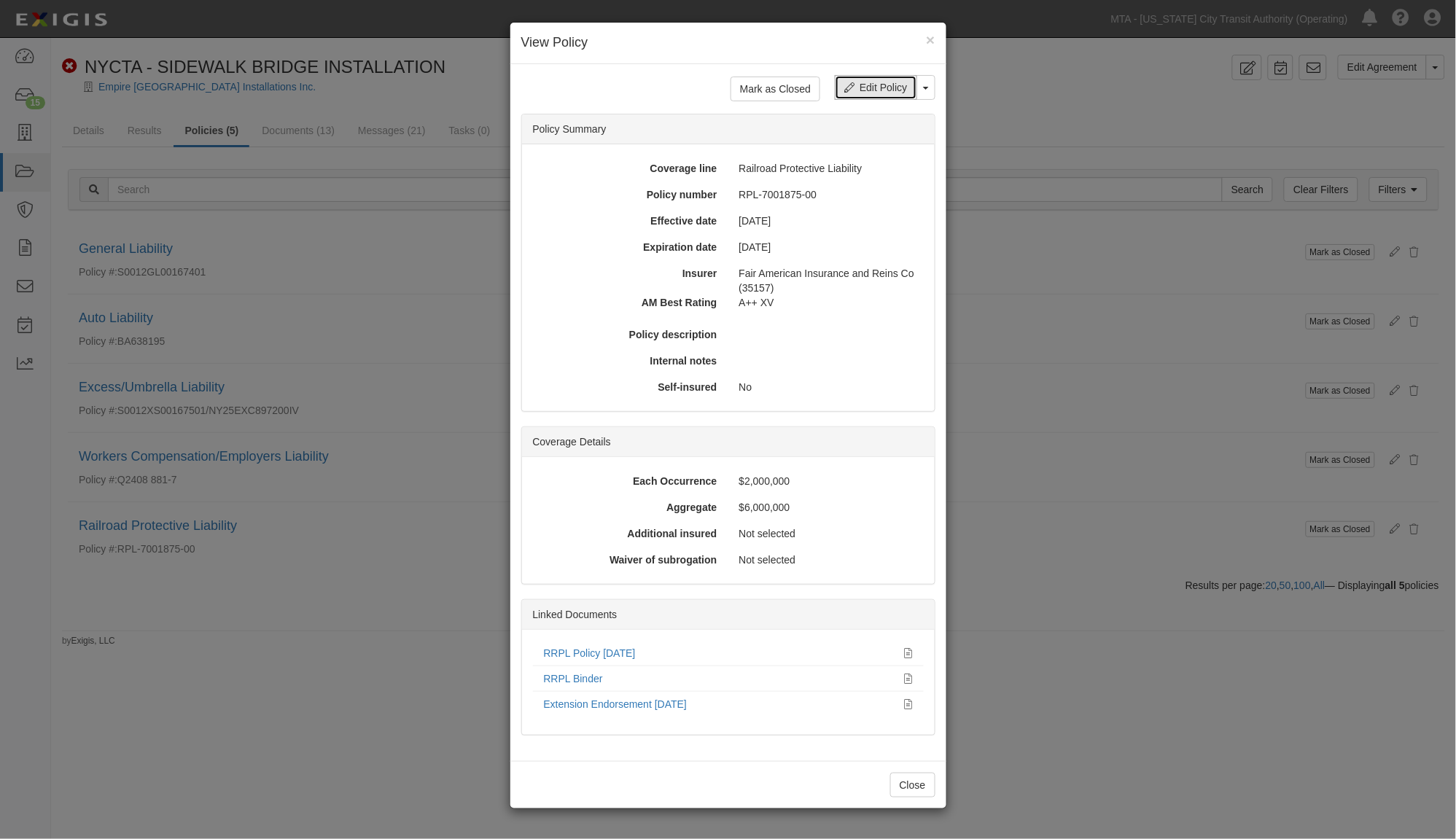
click at [879, 87] on link "Edit Policy" at bounding box center [875, 87] width 82 height 25
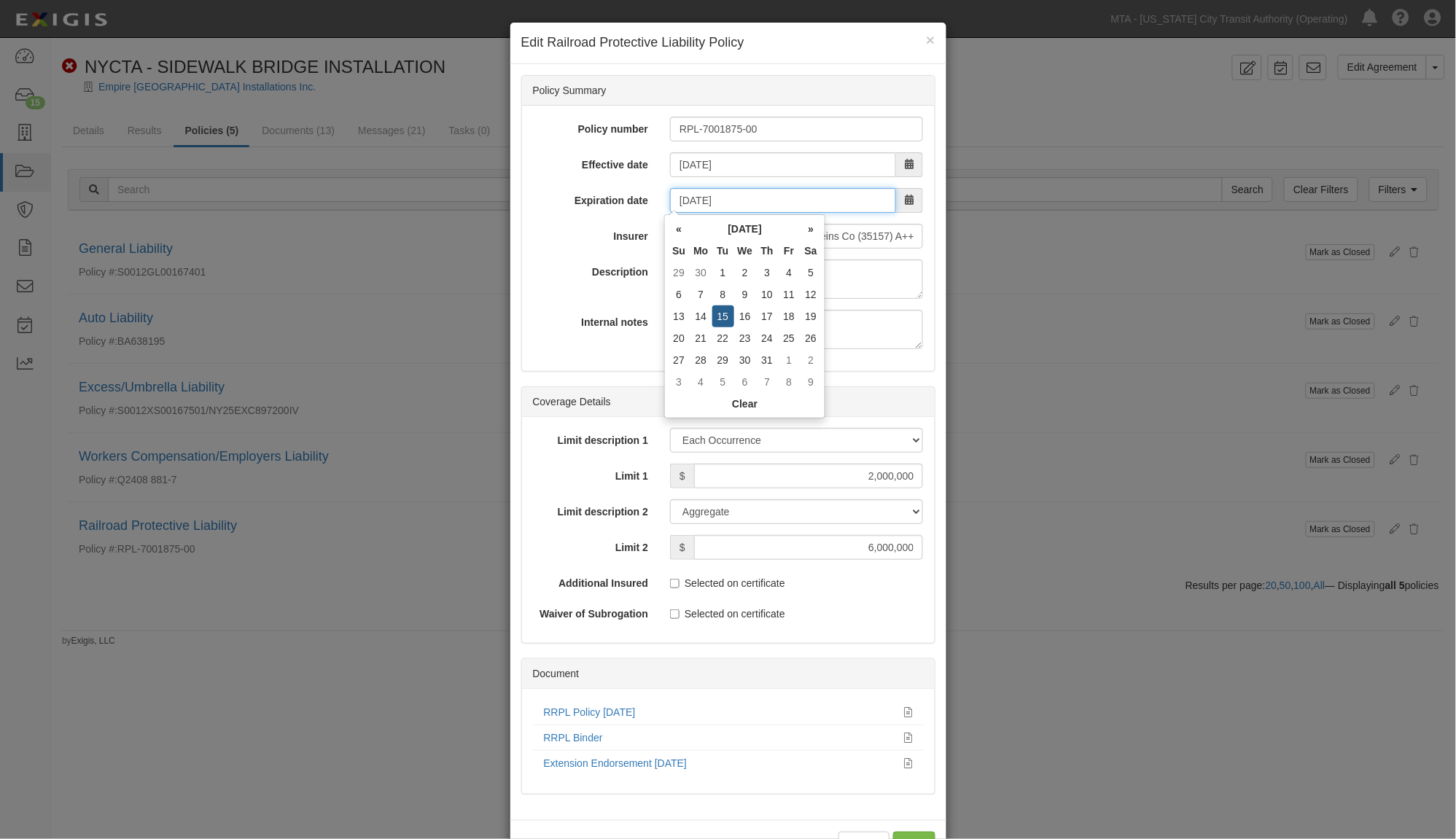
drag, startPoint x: 738, startPoint y: 202, endPoint x: 621, endPoint y: 205, distance: 117.0
click at [621, 205] on div "Expiration date 07/15/2025" at bounding box center [728, 200] width 413 height 25
type input "06/30/2026"
click at [550, 252] on div "Policy number RPL-7001875-00 Effective date 07/15/2024 Expiration date 06/30/20…" at bounding box center [728, 239] width 413 height 266
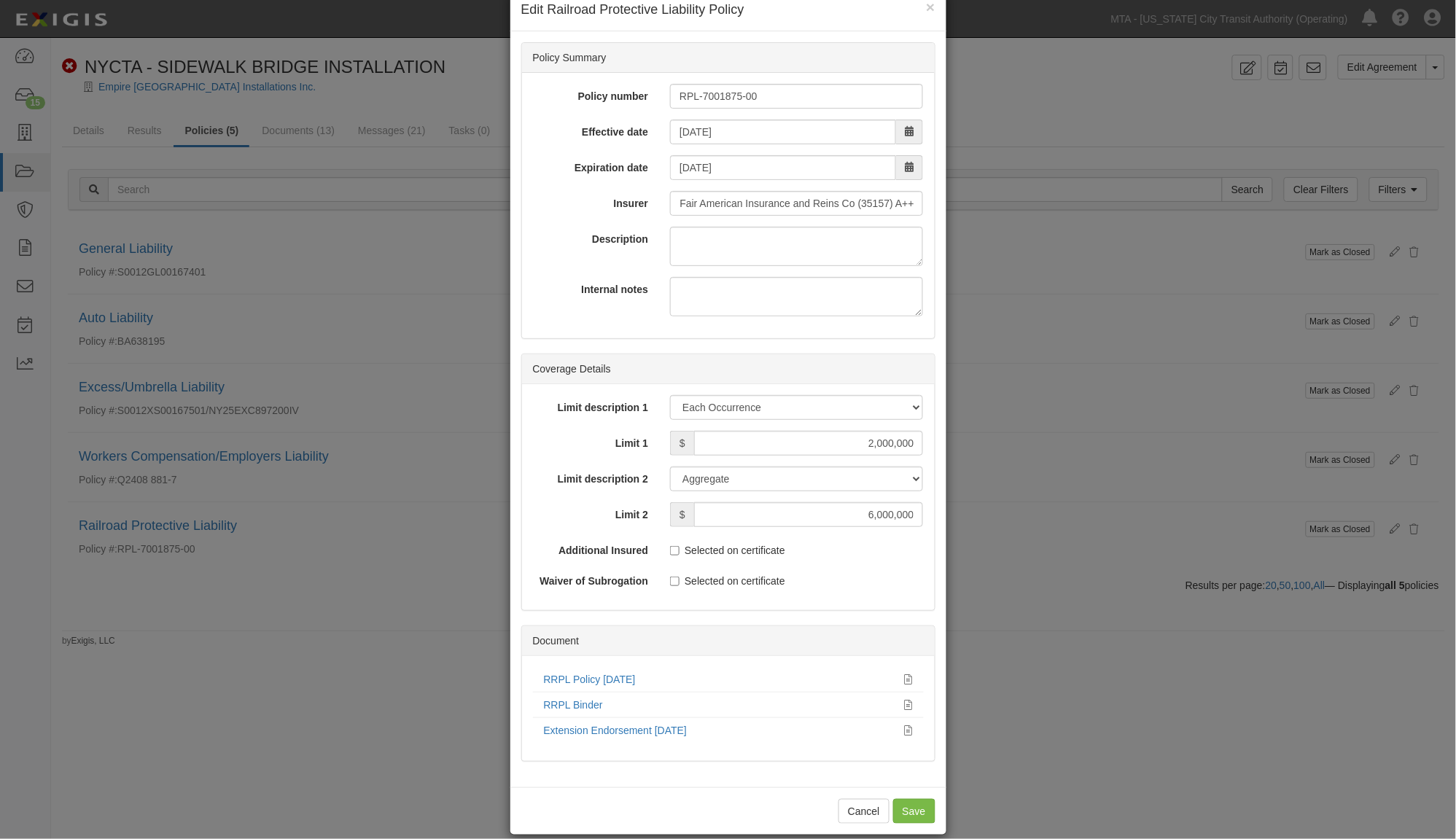
scroll to position [52, 0]
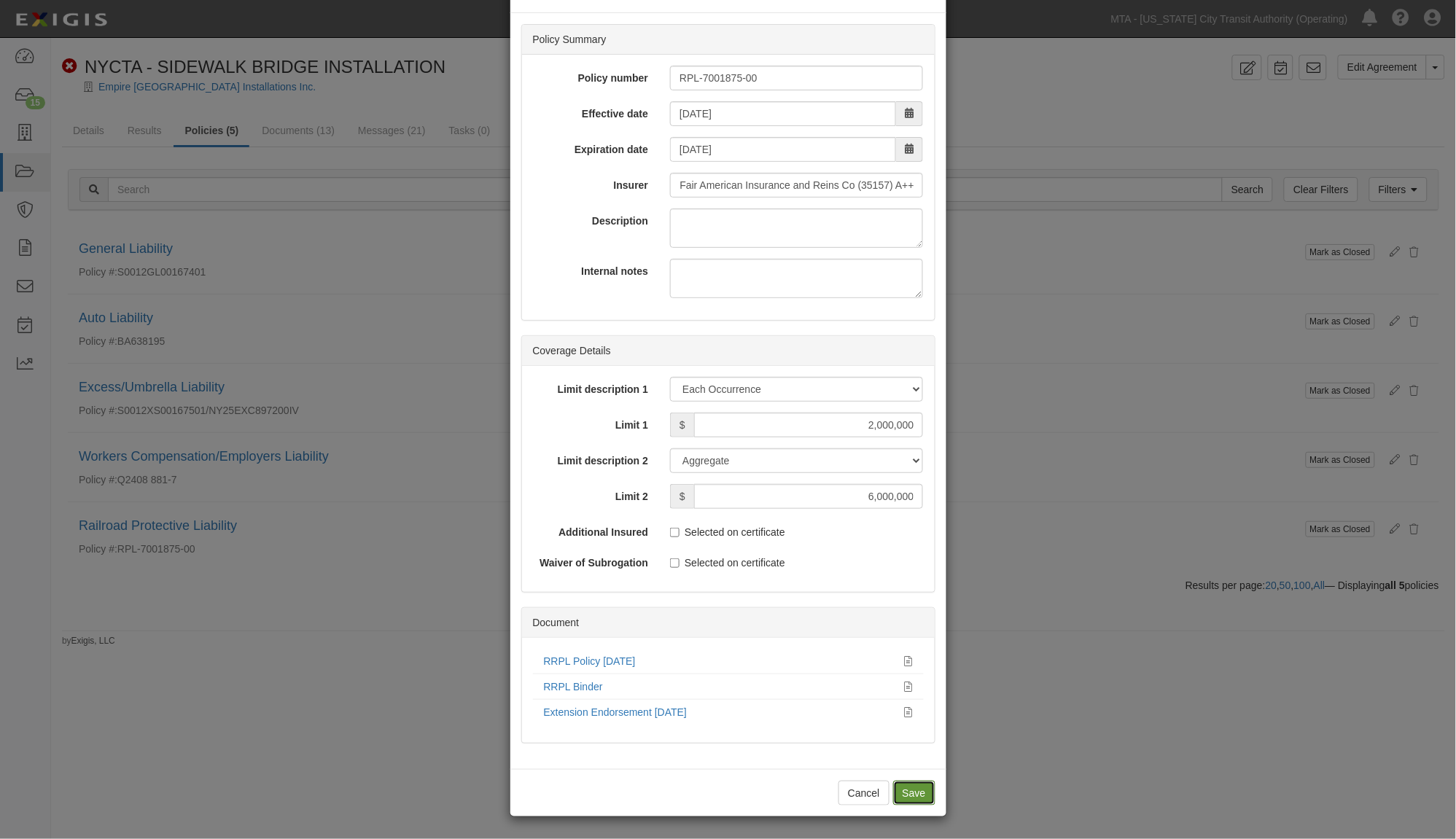
click at [908, 796] on input "Save" at bounding box center [914, 793] width 43 height 25
type input "2000000"
type input "6000000"
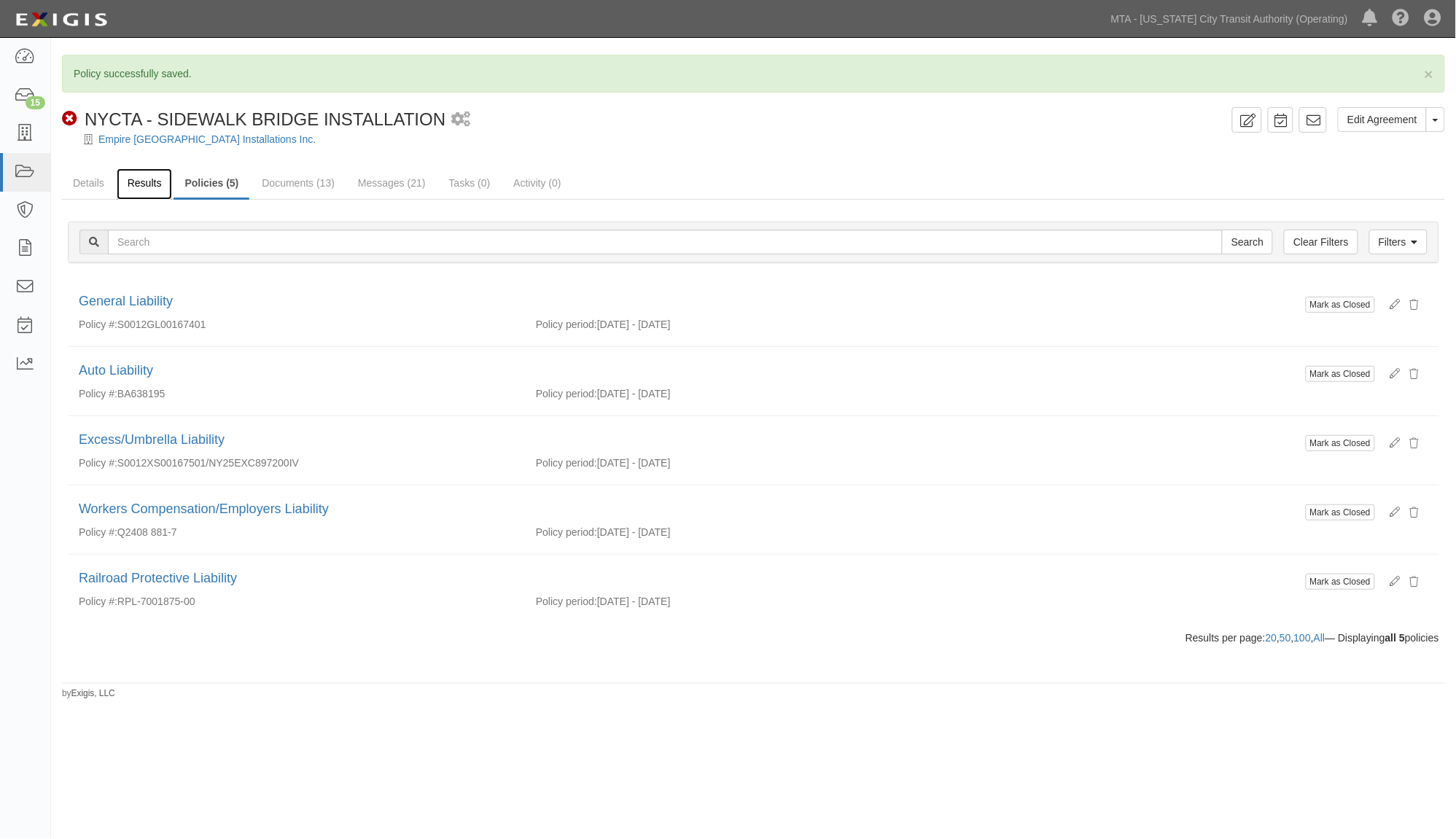
click at [148, 183] on link "Results" at bounding box center [145, 184] width 56 height 32
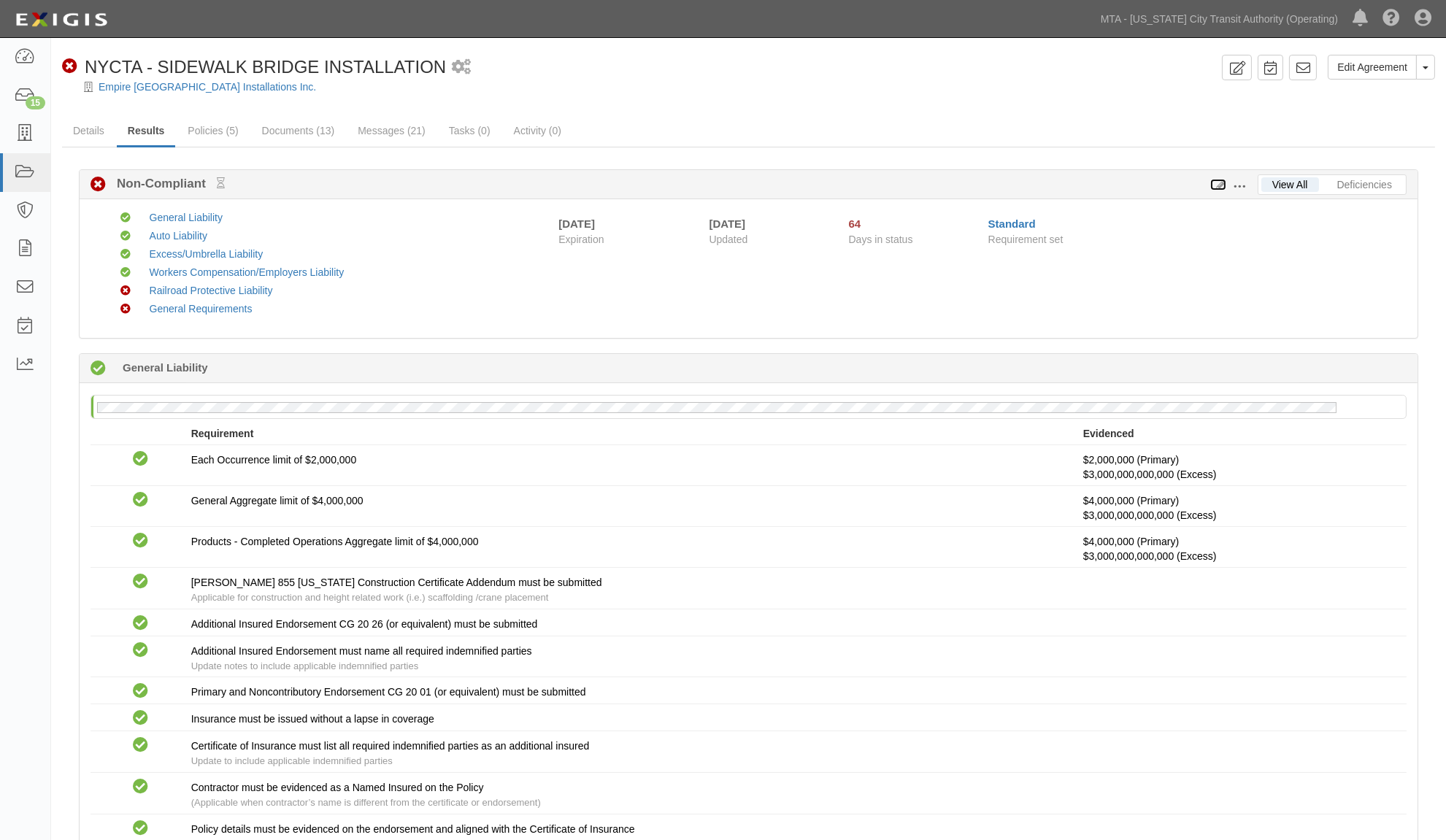
click at [1221, 182] on icon at bounding box center [1218, 185] width 16 height 10
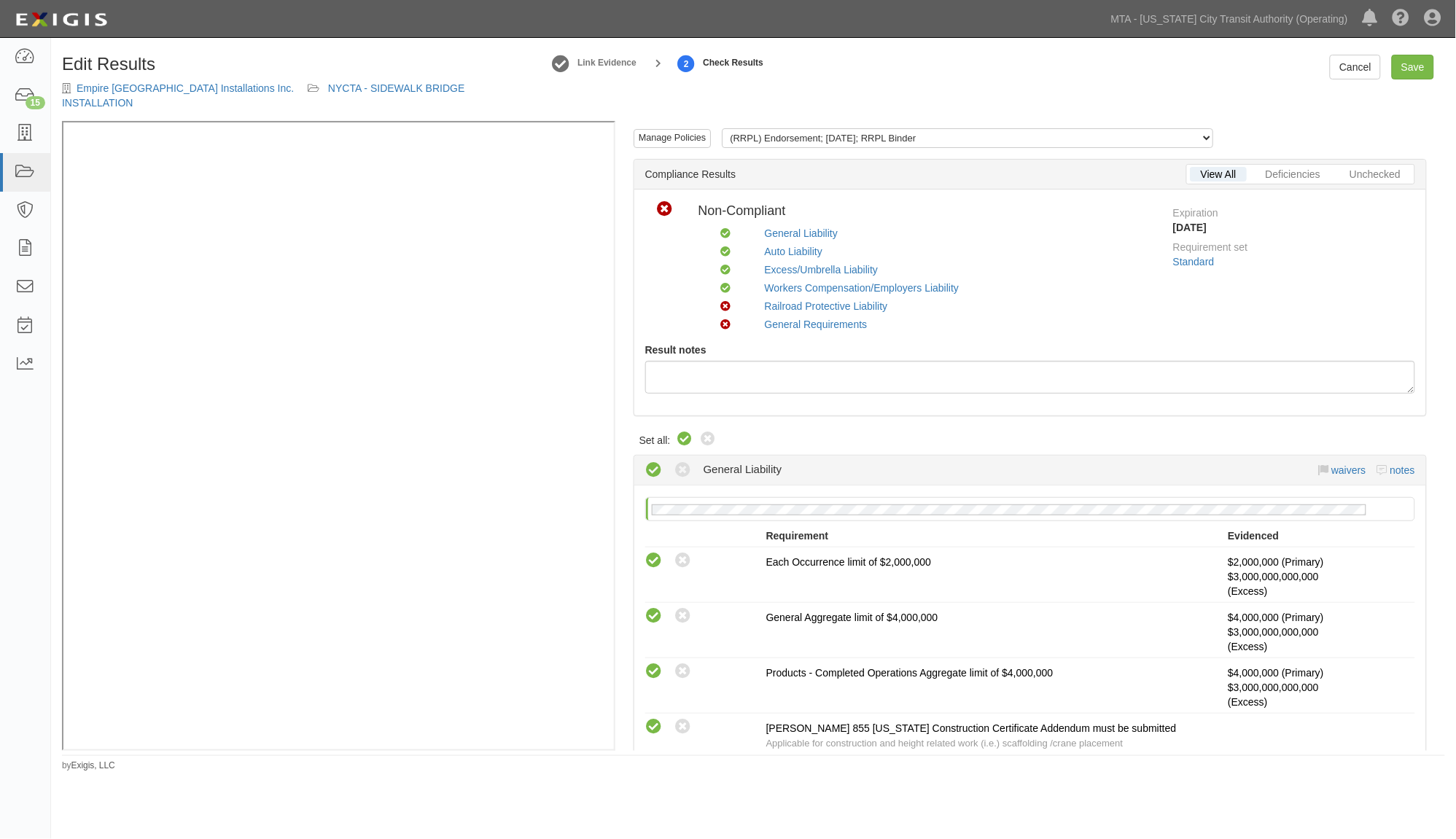
click at [680, 431] on icon at bounding box center [685, 439] width 18 height 18
radio input "true"
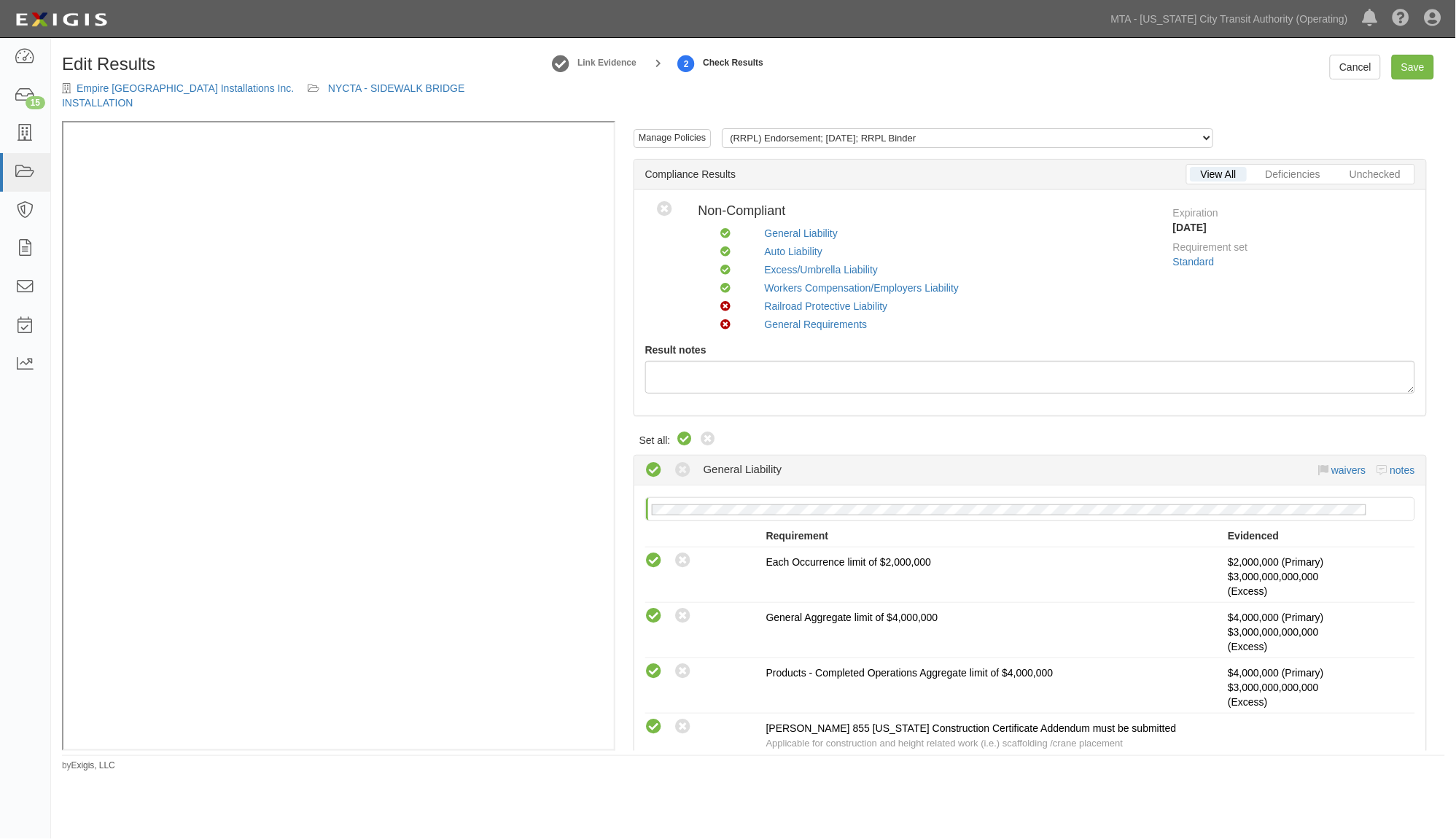
radio input "true"
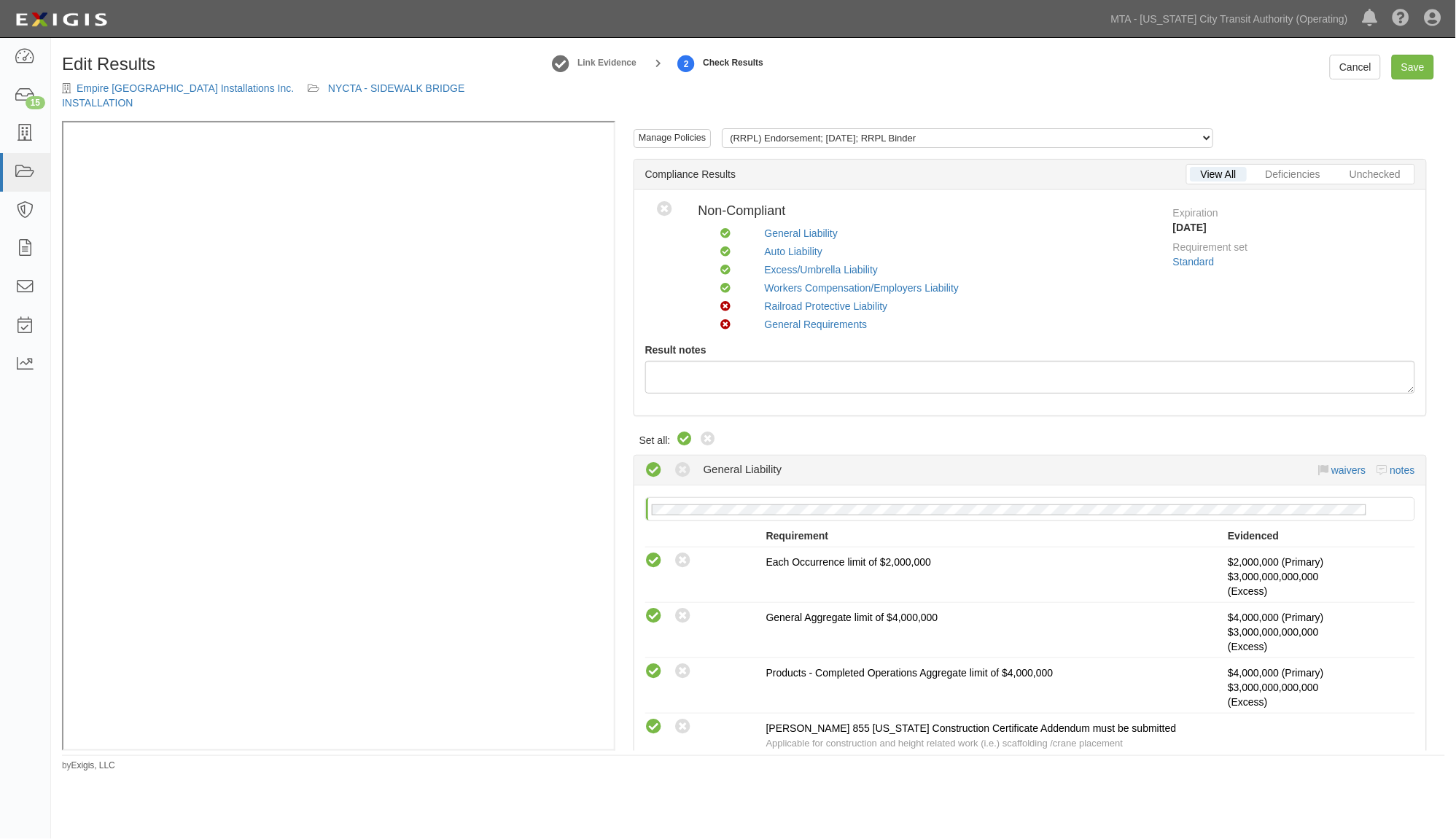
radio input "true"
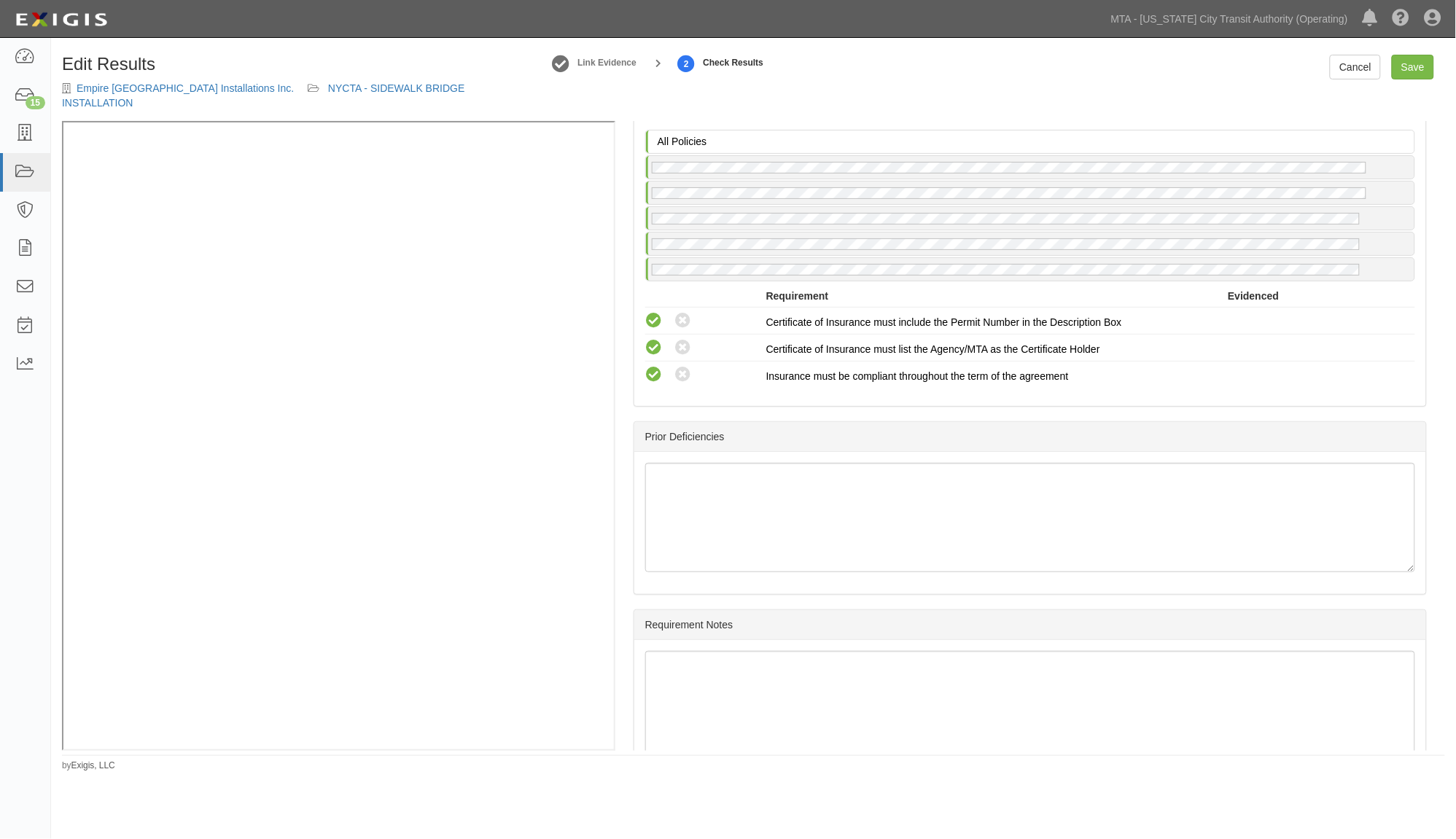
scroll to position [2503, 0]
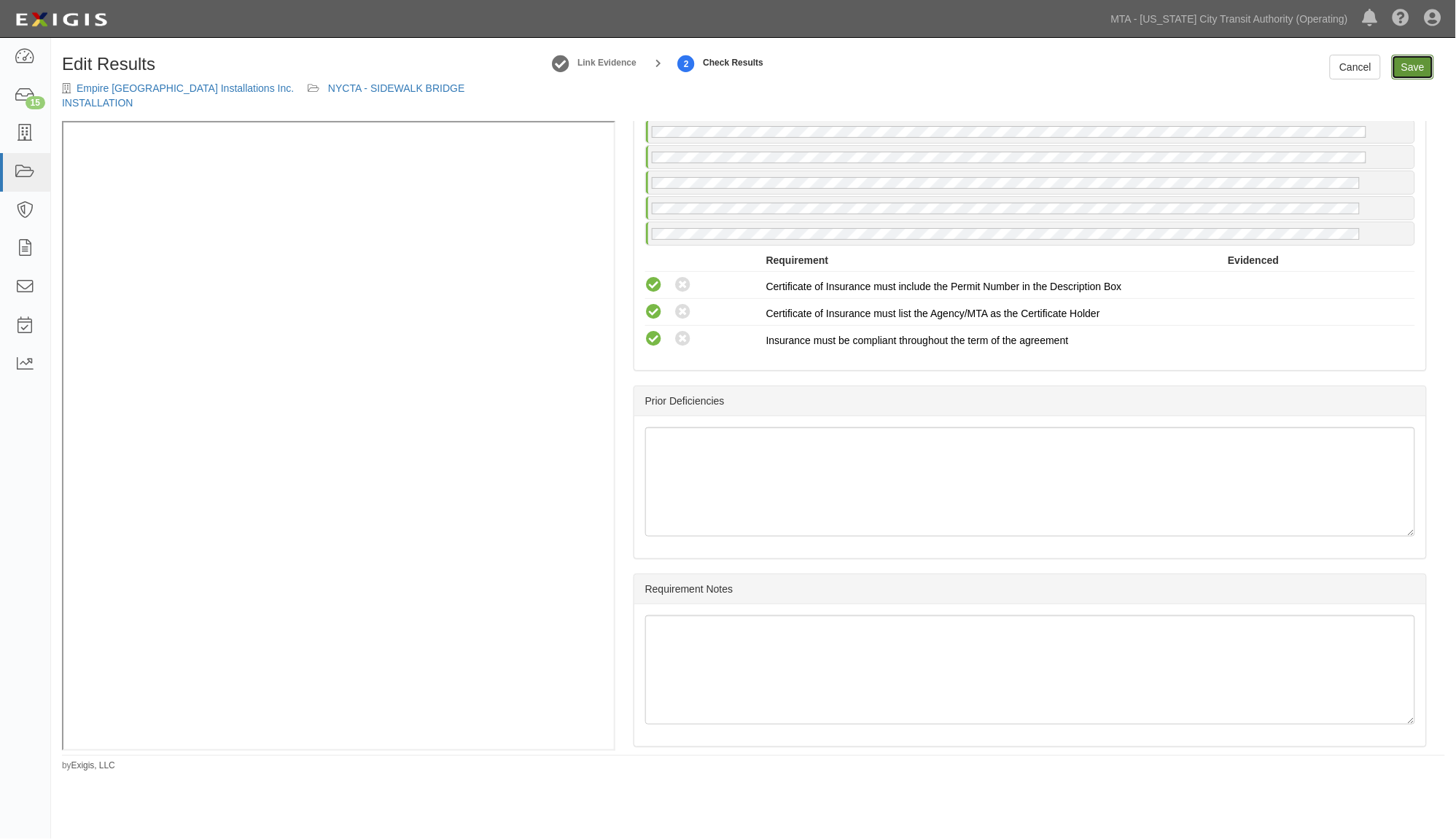
click at [1420, 63] on link "Save" at bounding box center [1413, 67] width 43 height 25
radio input "true"
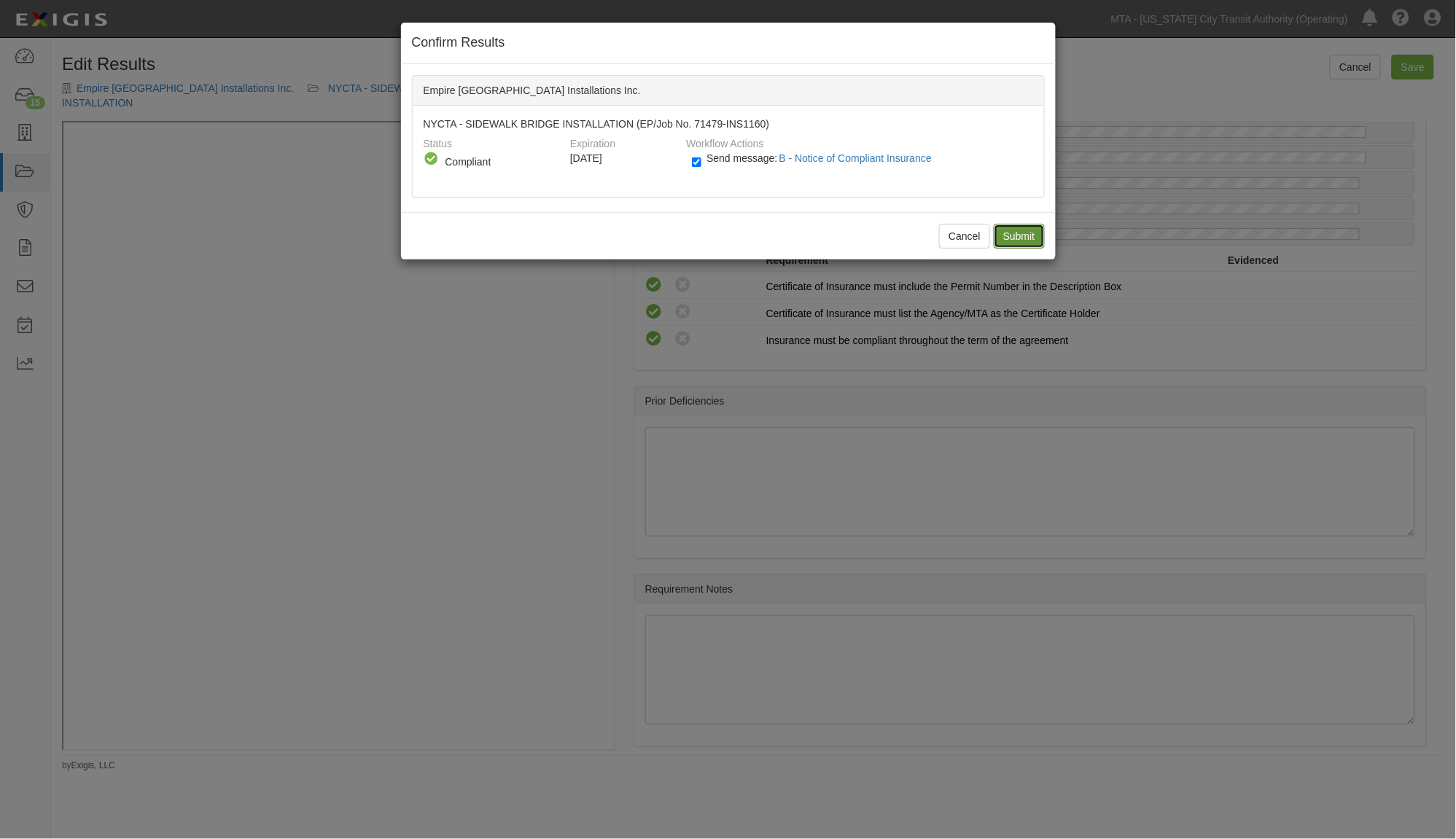
click at [1015, 233] on input "Submit" at bounding box center [1019, 236] width 51 height 25
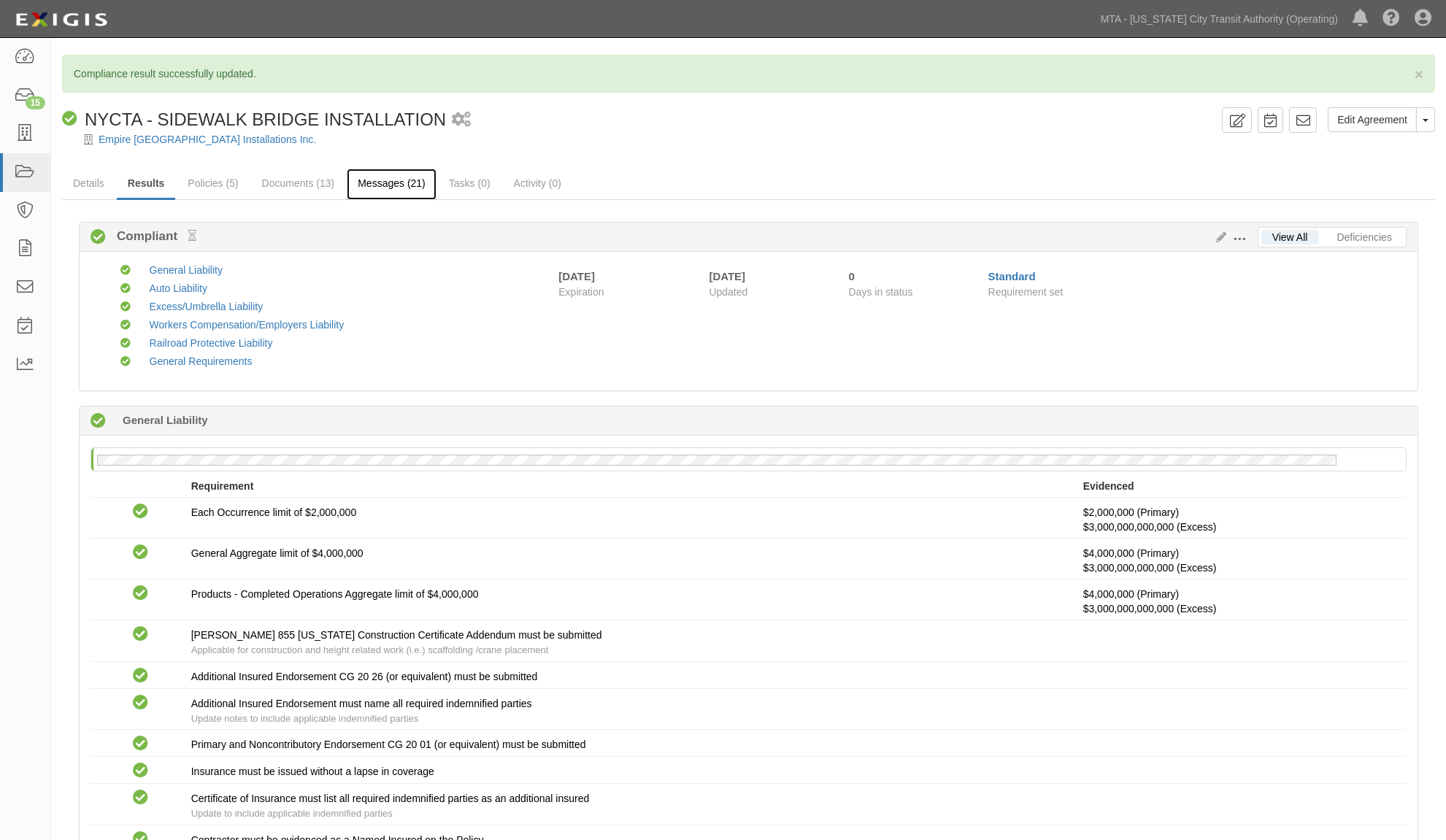
click at [375, 176] on link "Messages (21)" at bounding box center [392, 184] width 90 height 32
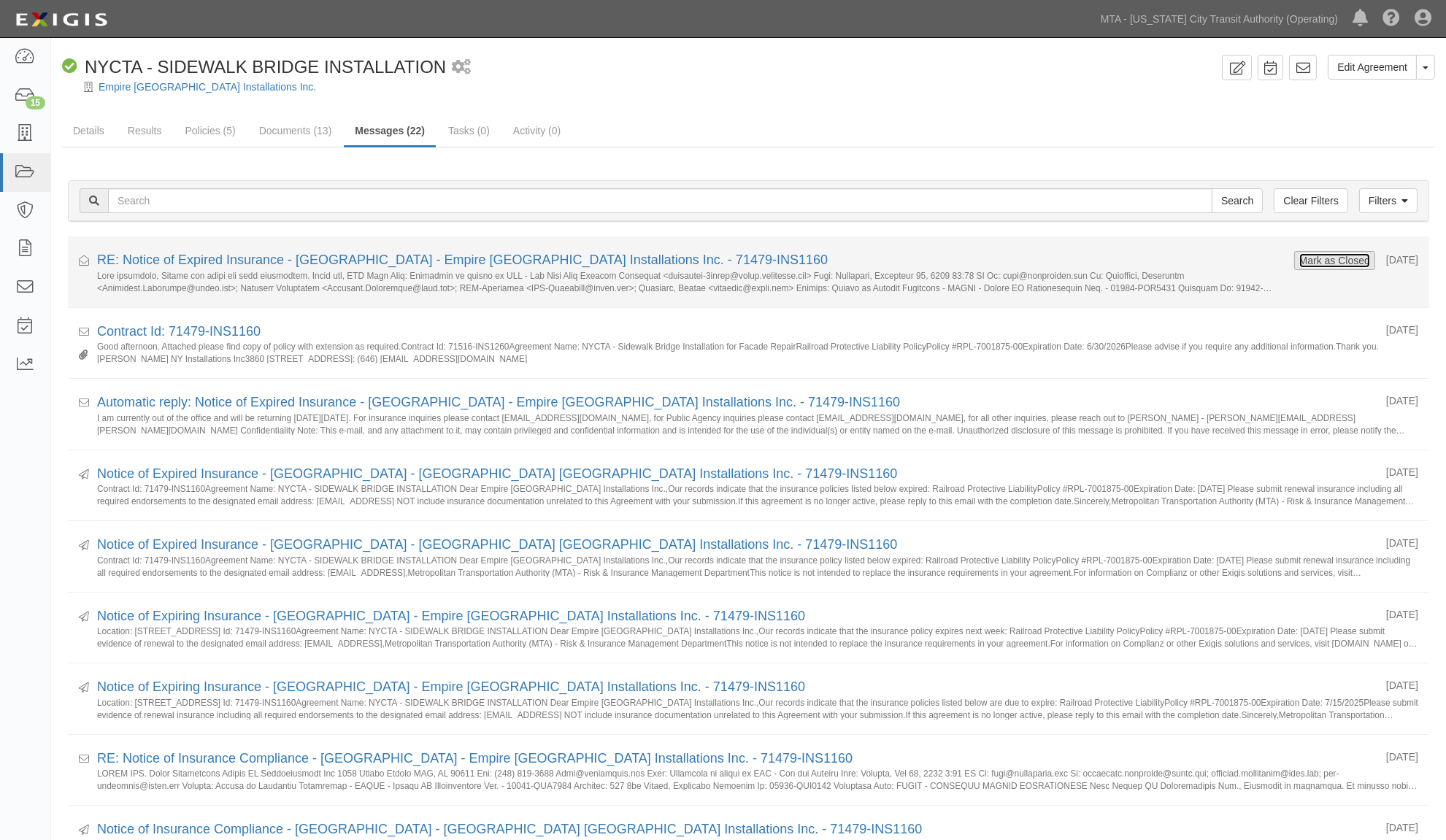
click at [1332, 261] on button "Mark as Closed" at bounding box center [1335, 260] width 73 height 16
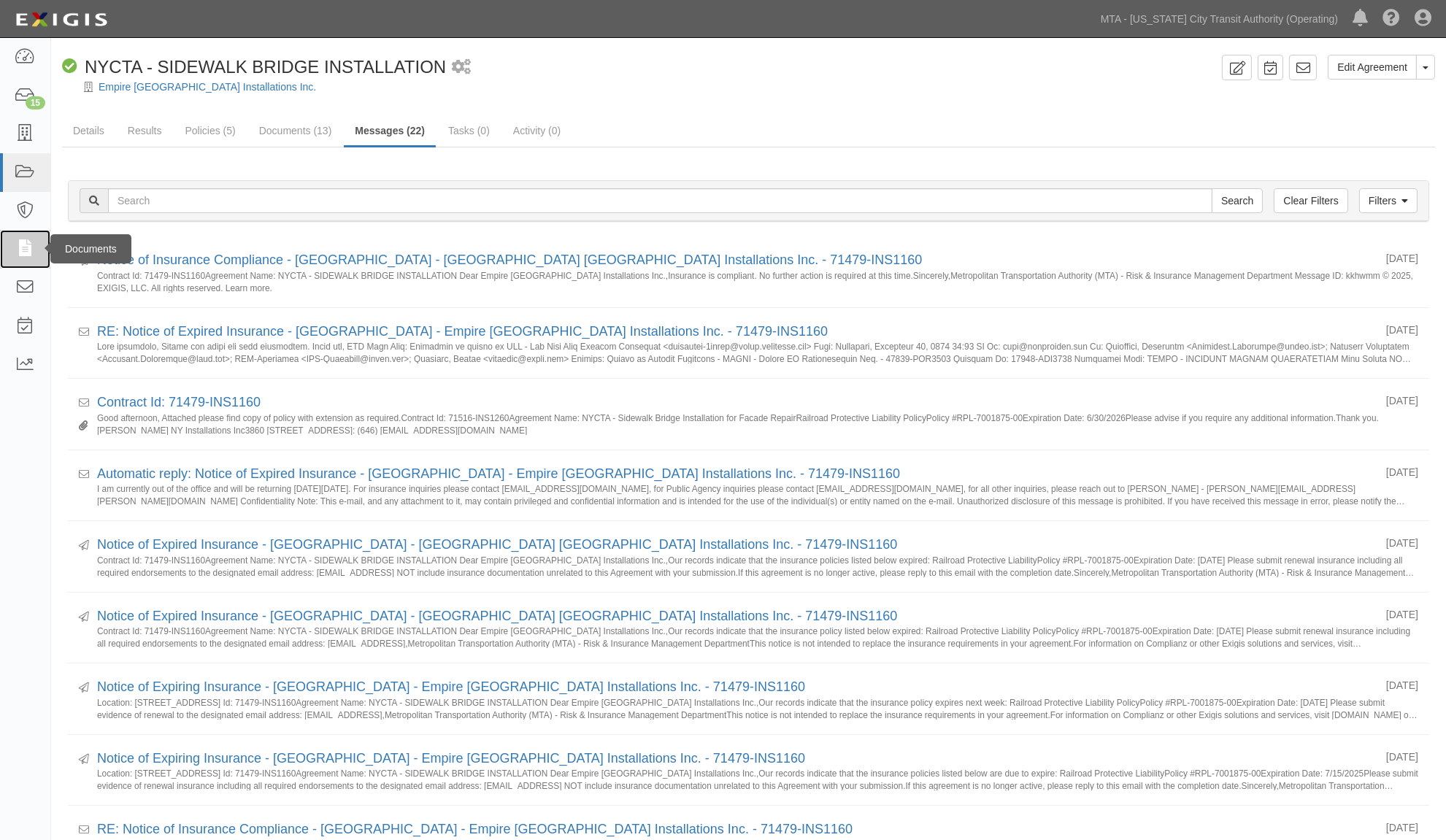
click at [24, 256] on icon at bounding box center [25, 249] width 20 height 17
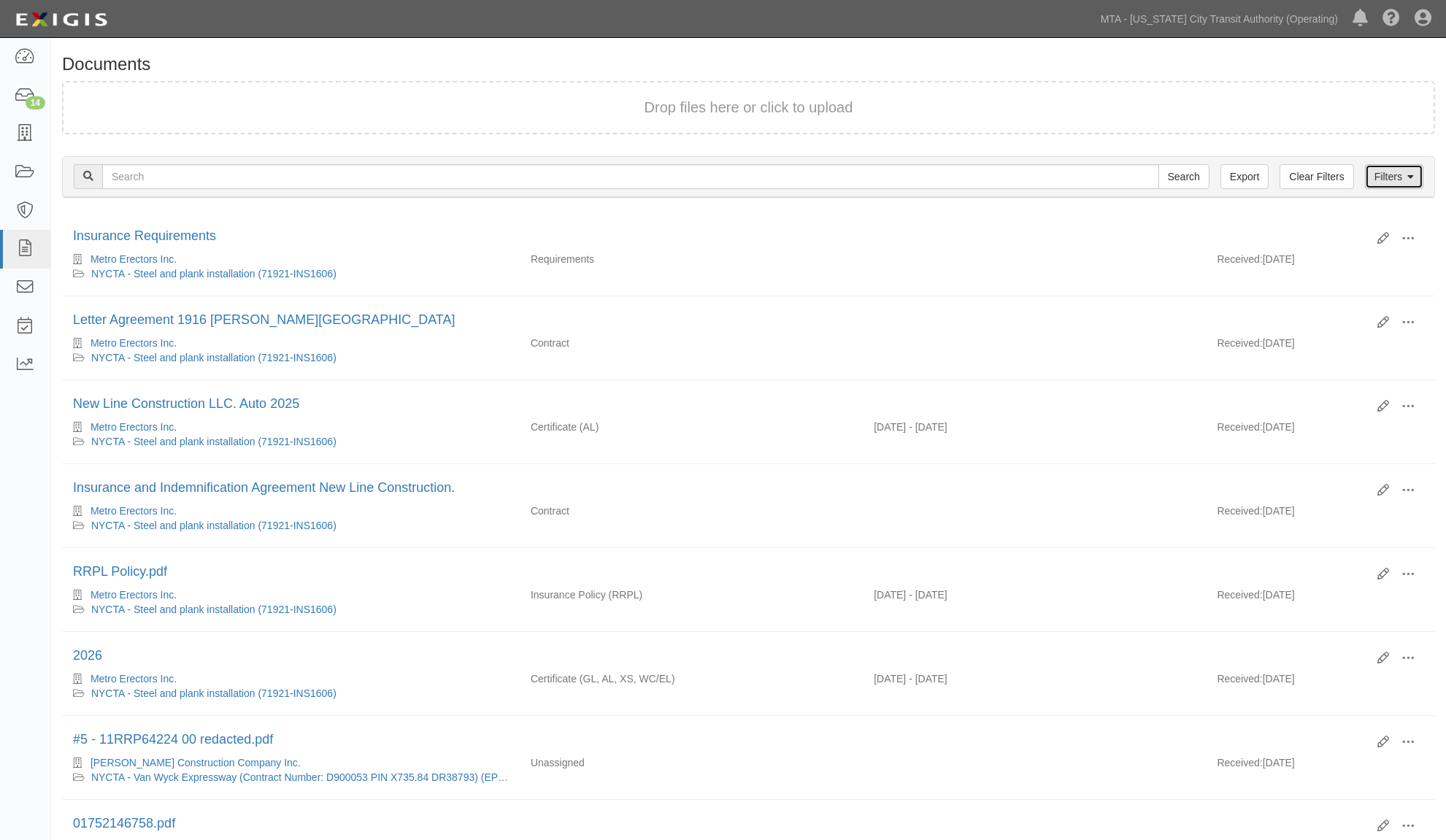
click at [1381, 173] on link "Filters" at bounding box center [1394, 177] width 59 height 25
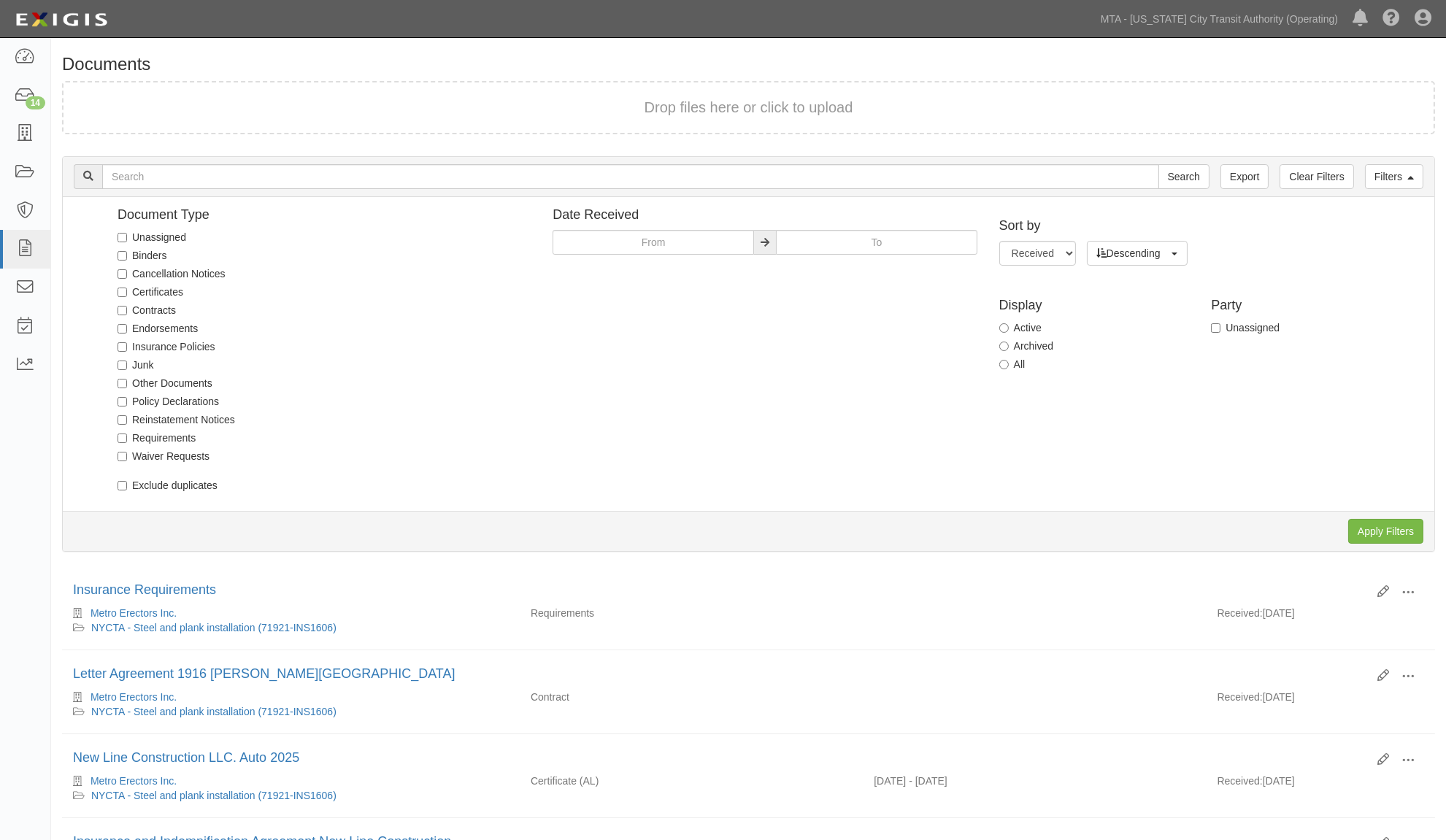
click at [161, 233] on label "Unassigned" at bounding box center [152, 237] width 69 height 15
click at [127, 233] on input "Unassigned" at bounding box center [122, 237] width 9 height 9
checkbox input "true"
drag, startPoint x: 1415, startPoint y: 527, endPoint x: 1308, endPoint y: 489, distance: 113.5
click at [1415, 528] on input "Apply Filters" at bounding box center [1386, 531] width 75 height 25
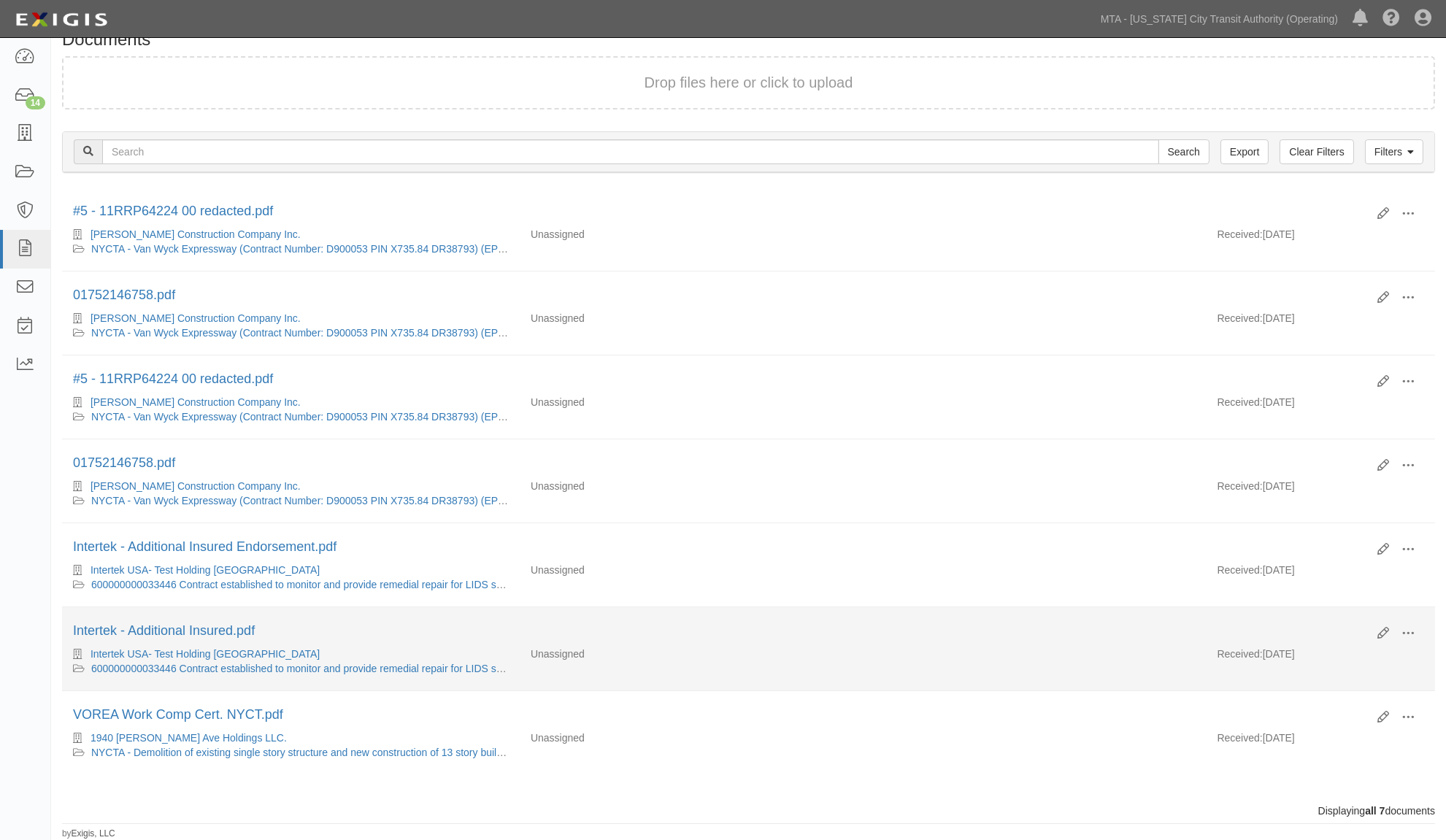
scroll to position [36, 0]
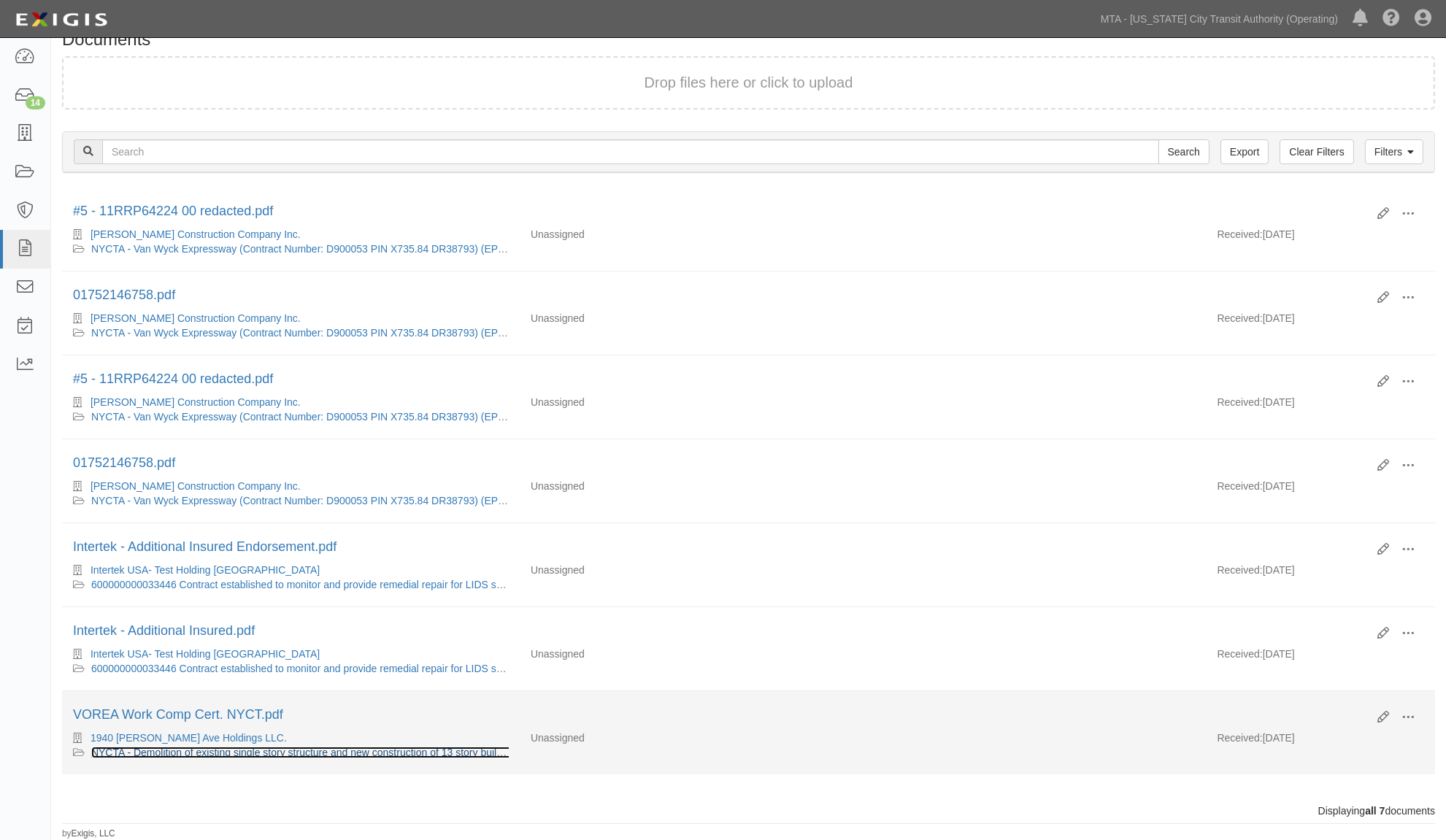
click at [263, 752] on link "NYCTA - Demolition of existing single story structure and new construction of 1…" at bounding box center [371, 753] width 561 height 12
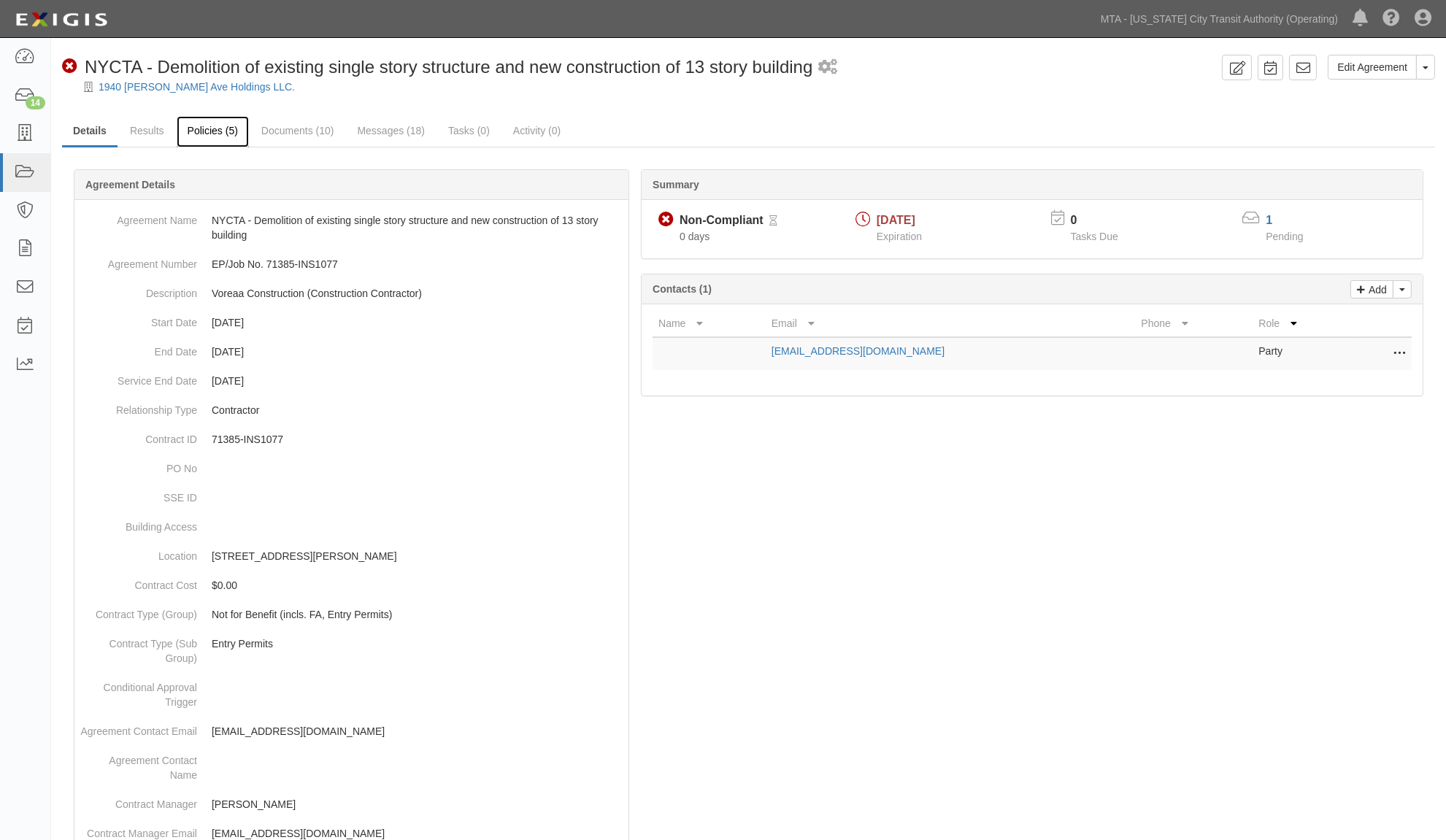
click at [209, 131] on link "Policies (5)" at bounding box center [213, 132] width 73 height 32
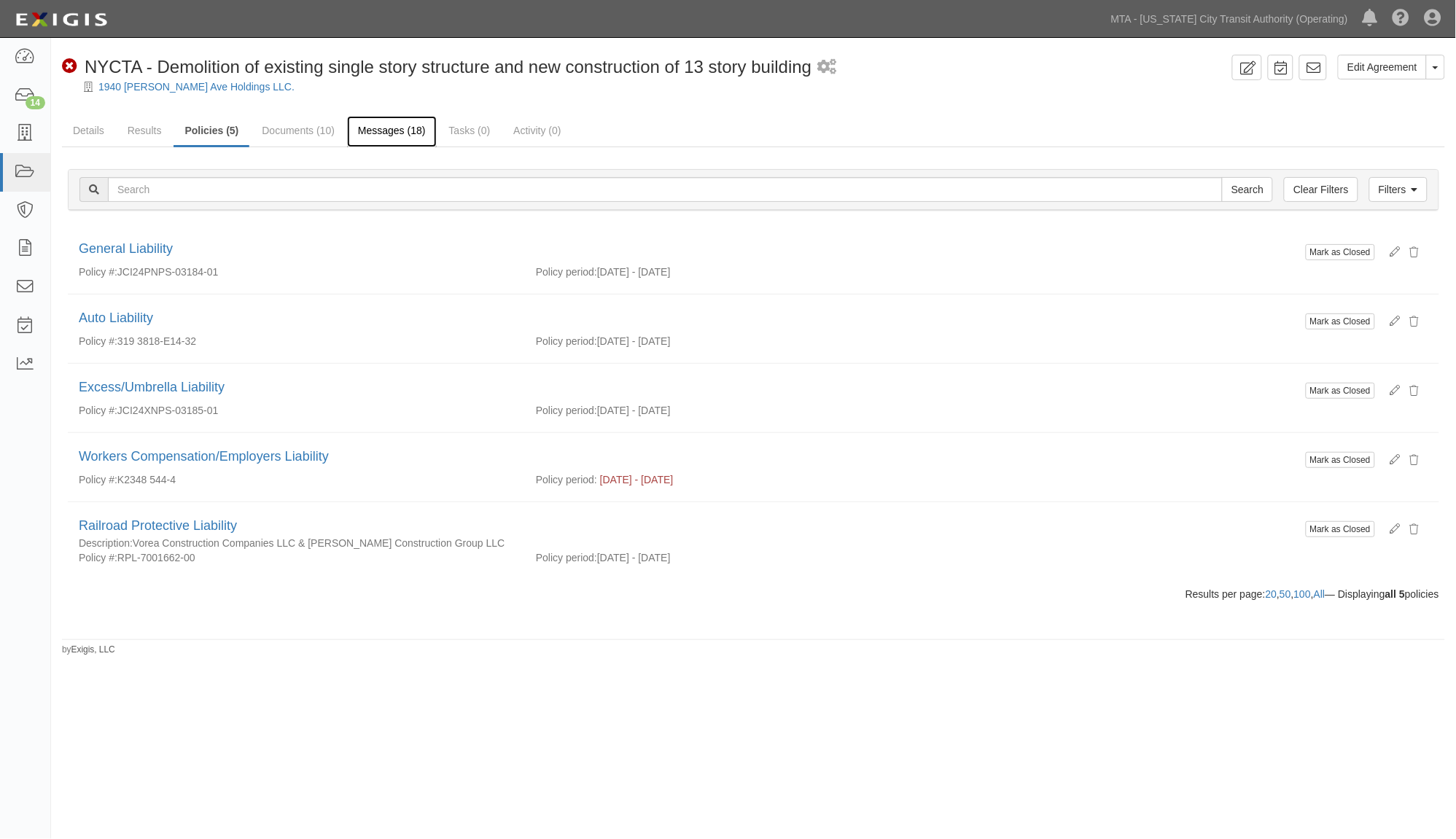
click at [382, 133] on link "Messages (18)" at bounding box center [392, 132] width 90 height 32
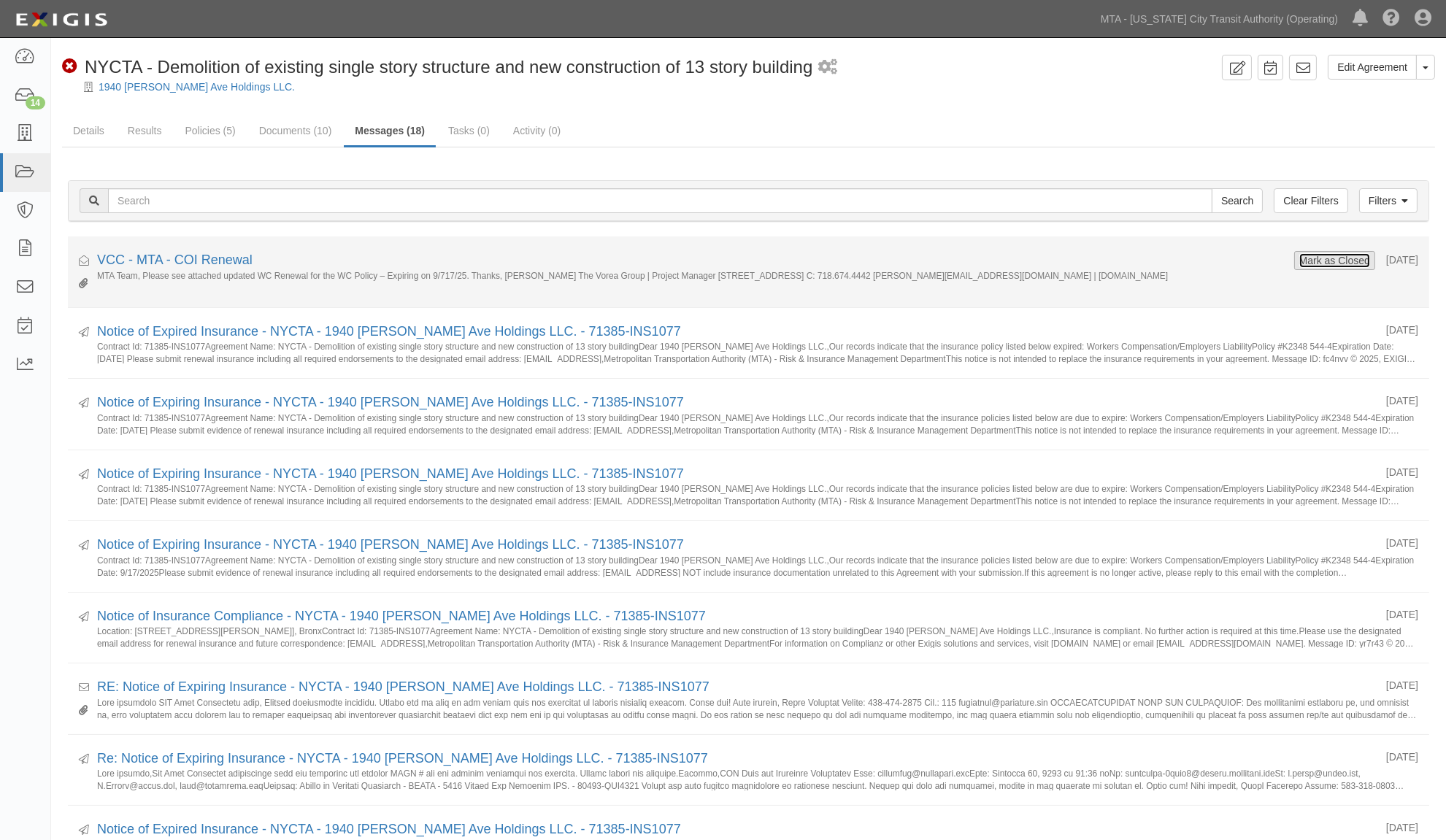
click at [1324, 260] on button "Mark as Closed" at bounding box center [1335, 260] width 73 height 16
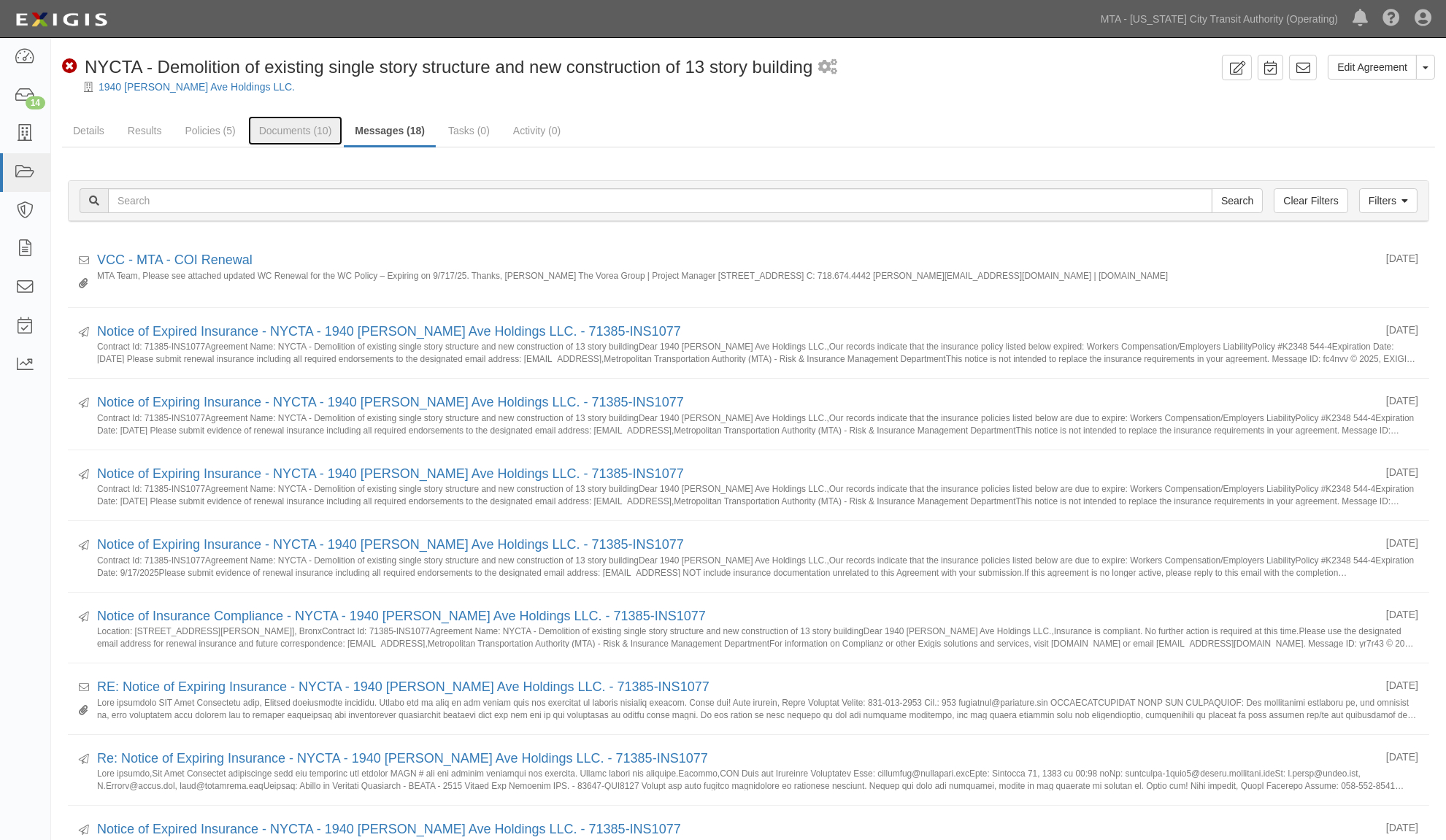
click at [296, 132] on link "Documents (10)" at bounding box center [296, 130] width 95 height 29
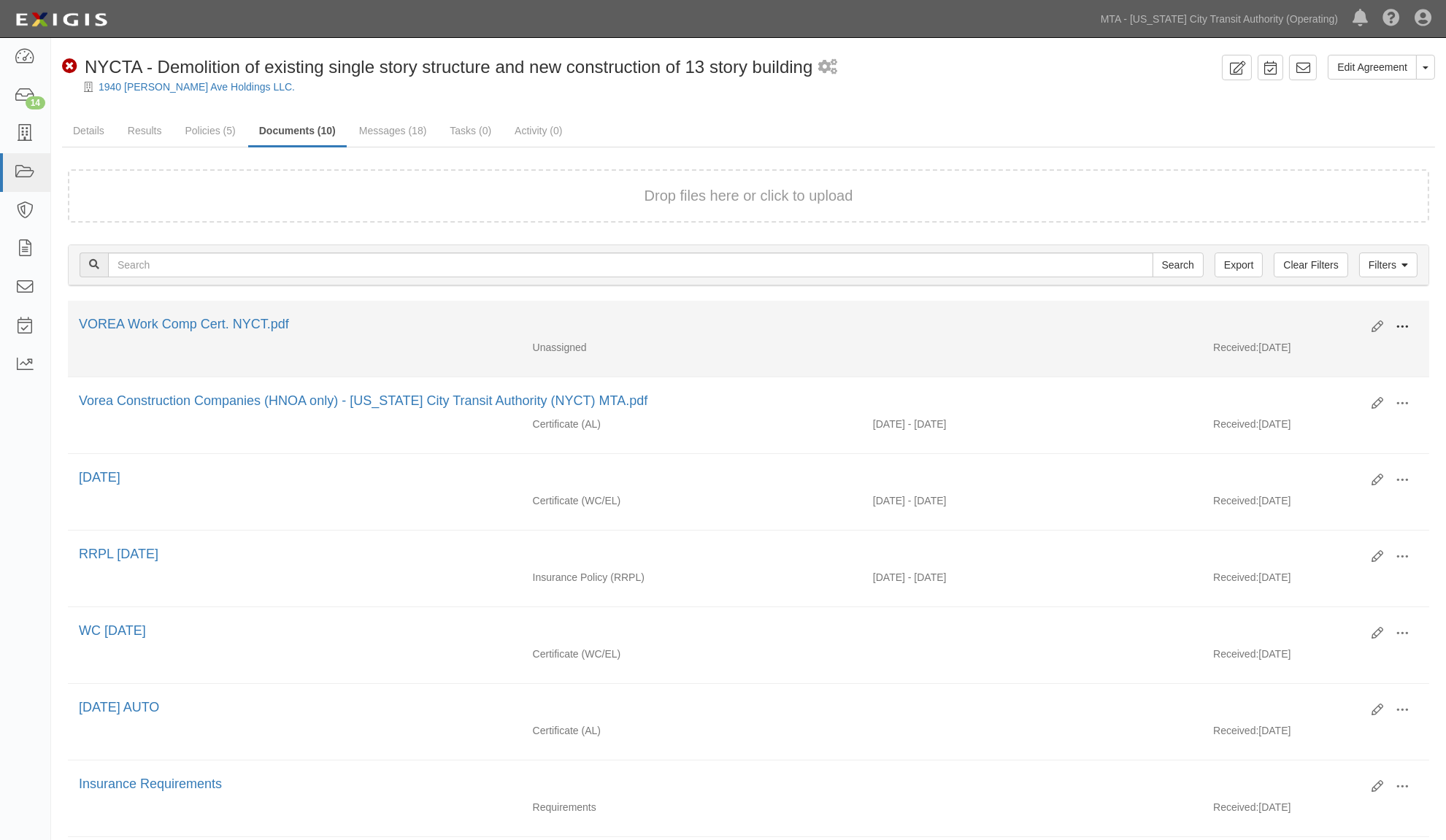
drag, startPoint x: 1412, startPoint y: 325, endPoint x: 1403, endPoint y: 325, distance: 9.0
click at [1403, 325] on button at bounding box center [1402, 327] width 33 height 25
click at [1317, 315] on link "Edit" at bounding box center [1332, 321] width 115 height 26
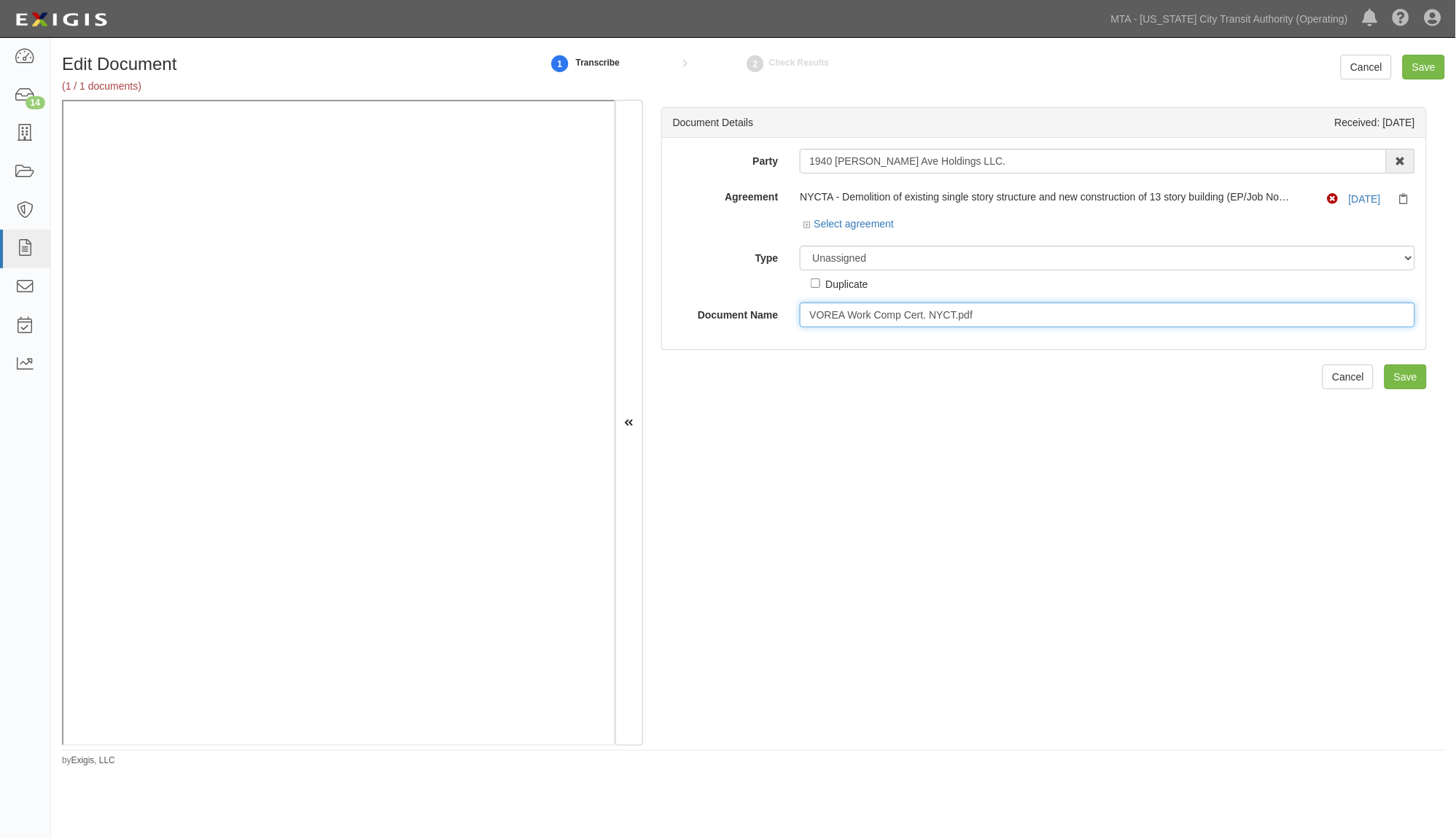
drag, startPoint x: 997, startPoint y: 313, endPoint x: 848, endPoint y: 316, distance: 149.0
click at [848, 316] on input "VOREA Work Comp Cert. NYCT.pdf" at bounding box center [1108, 315] width 615 height 25
type input "VOREA WC 9.17.26"
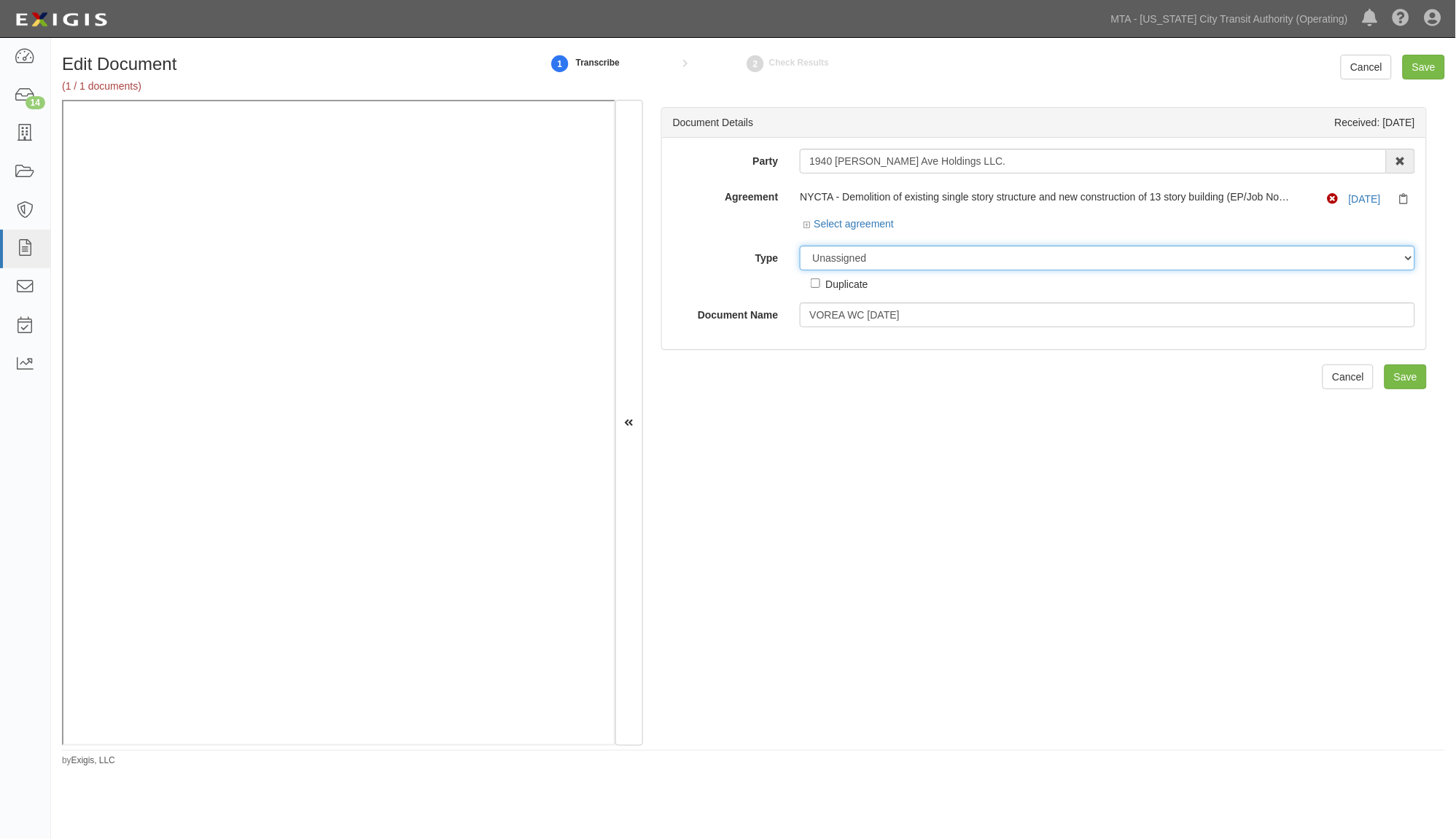
click at [895, 252] on select "Unassigned Binder Cancellation Notice Certificate Contract Endorsement Insuranc…" at bounding box center [1108, 257] width 615 height 25
select select "CertificateDetail"
click at [800, 246] on select "Unassigned Binder Cancellation Notice Certificate Contract Endorsement Insuranc…" at bounding box center [1108, 257] width 615 height 25
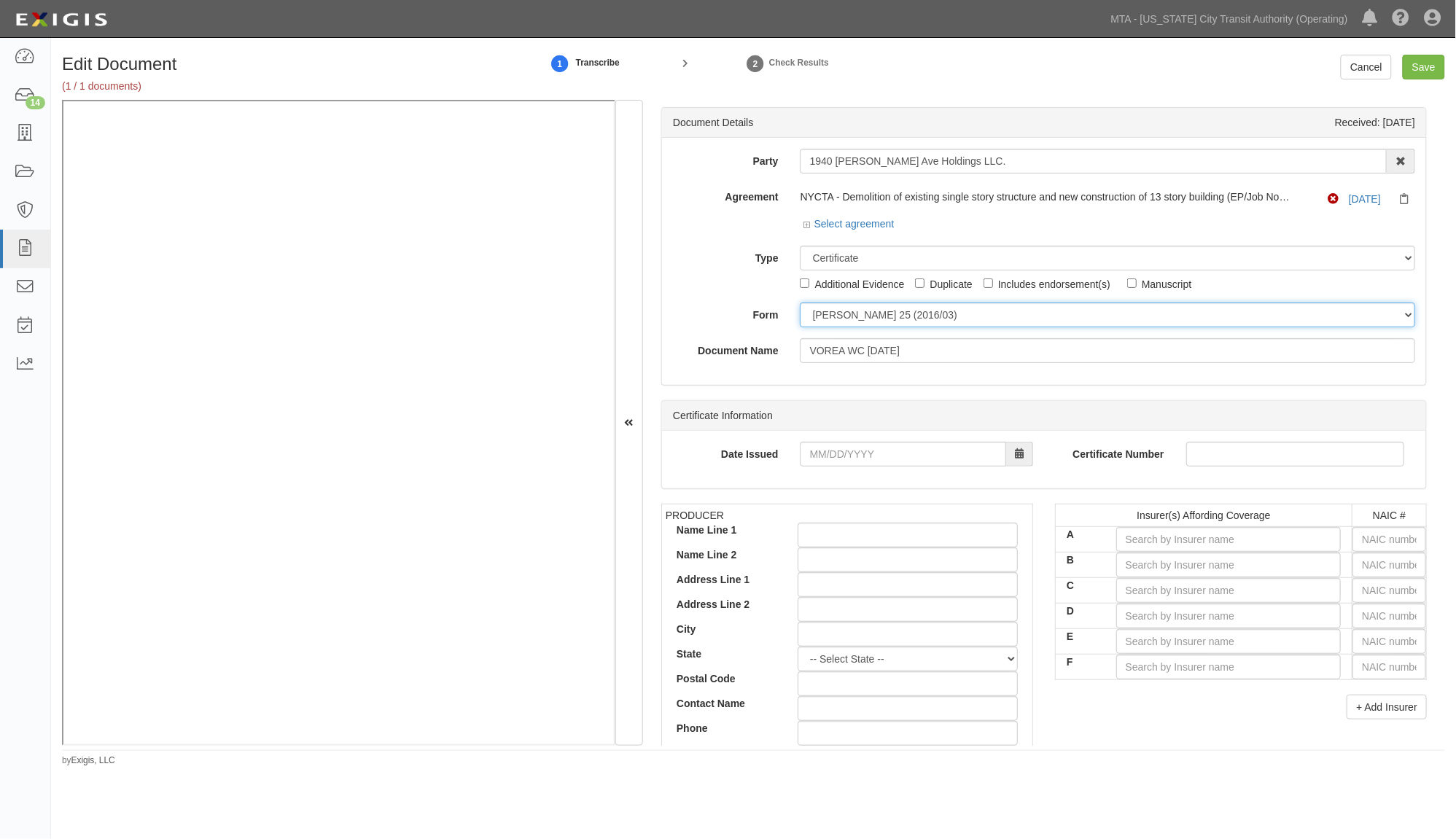
click at [833, 317] on select "ACORD 25 (2016/03) ACORD 101 ACORD 855 NY (2014/05) General" at bounding box center [1108, 315] width 615 height 25
select select "GeneralFormDetail"
click at [800, 303] on select "ACORD 25 (2016/03) ACORD 101 ACORD 855 NY (2014/05) General" at bounding box center [1108, 315] width 615 height 25
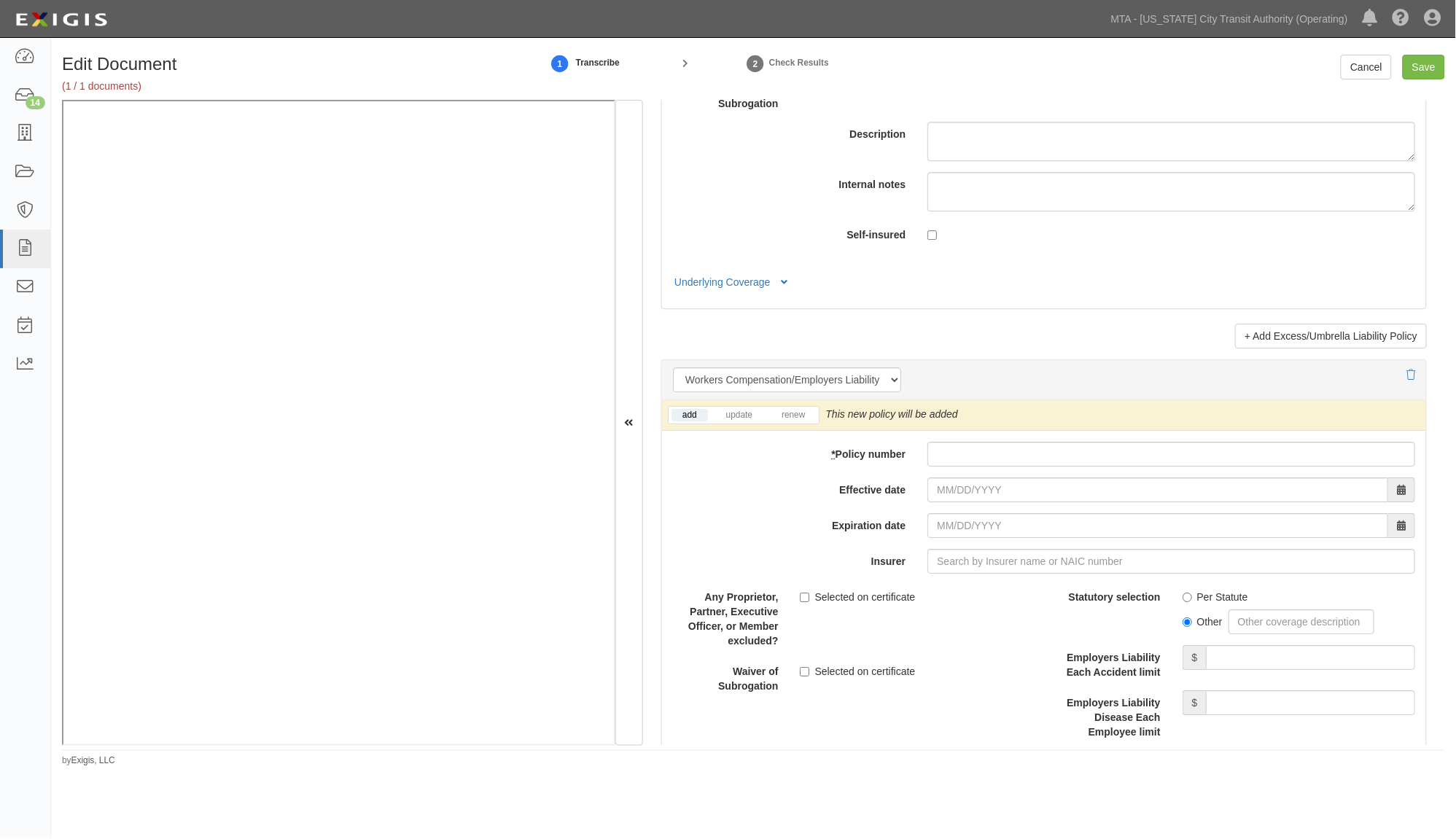
scroll to position [3482, 0]
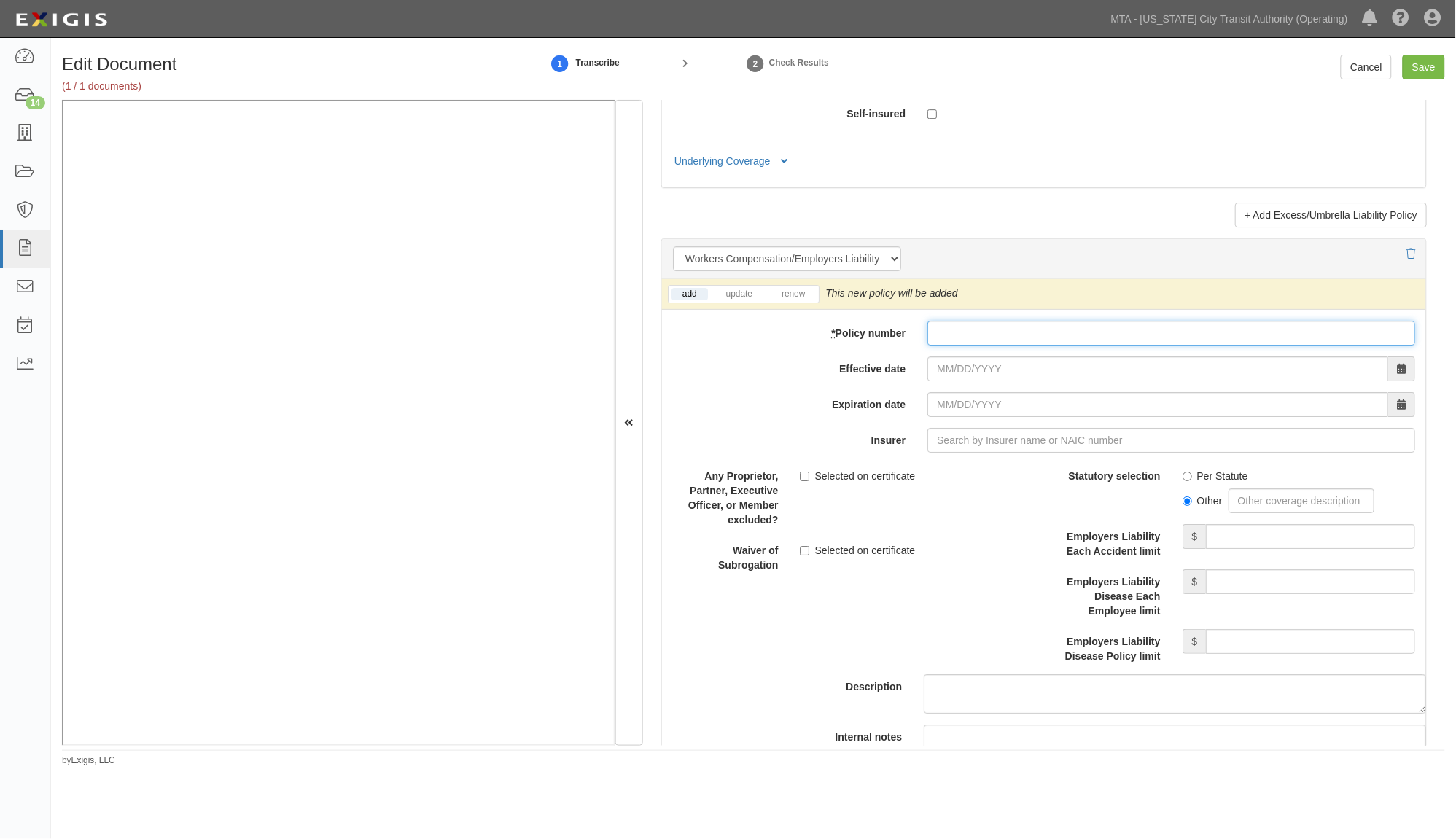
paste input "K2348 544-4"
type input "K2348 544-4"
click at [966, 369] on input "Effective date" at bounding box center [1158, 369] width 461 height 25
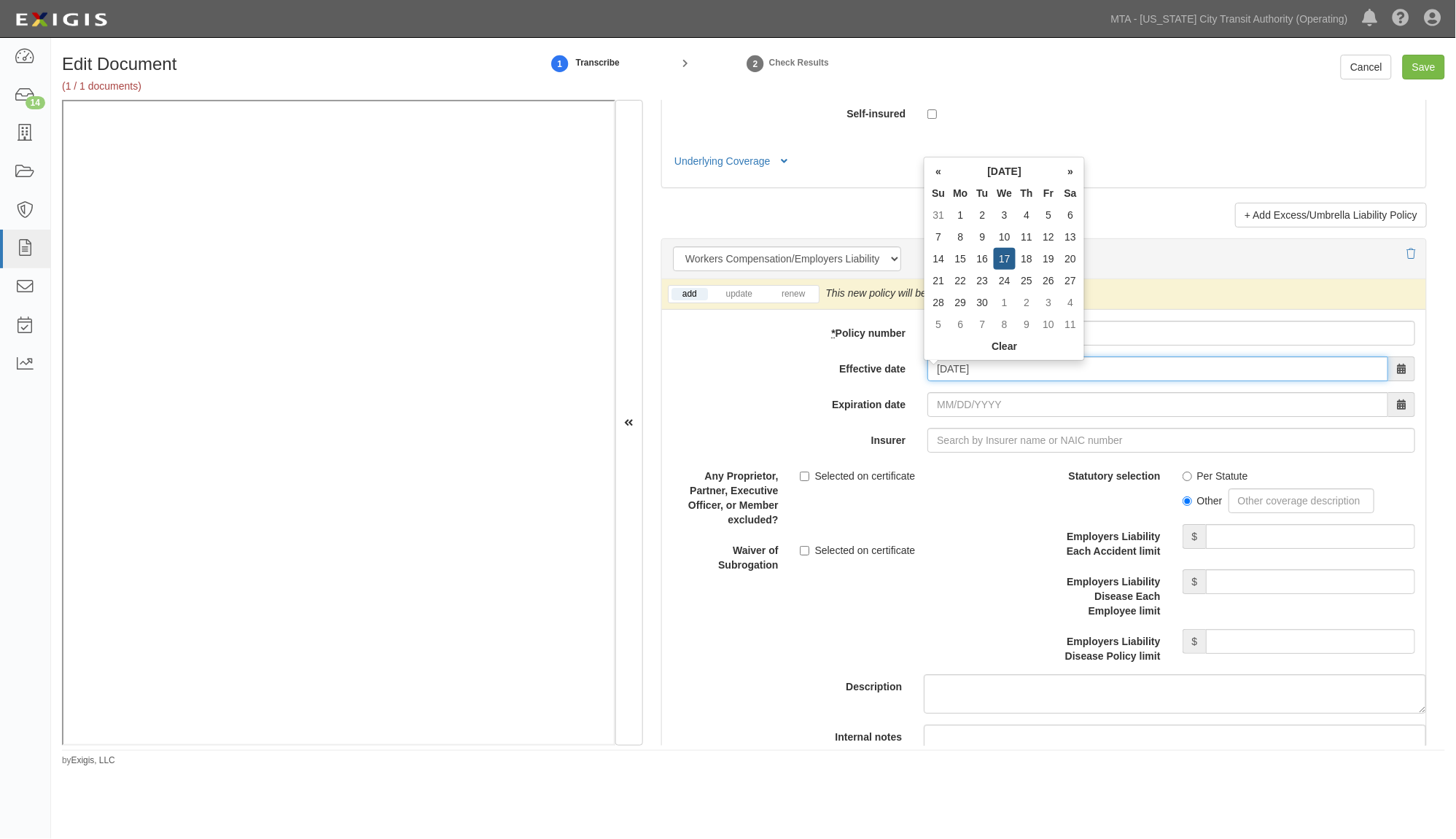
type input "[DATE]"
type input "09/17/2026"
drag, startPoint x: 1002, startPoint y: 519, endPoint x: 983, endPoint y: 465, distance: 57.2
click at [997, 517] on div "Any Proprietor, Partner, Executive Officer, or Member excluded? Selected on cer…" at bounding box center [852, 495] width 382 height 63
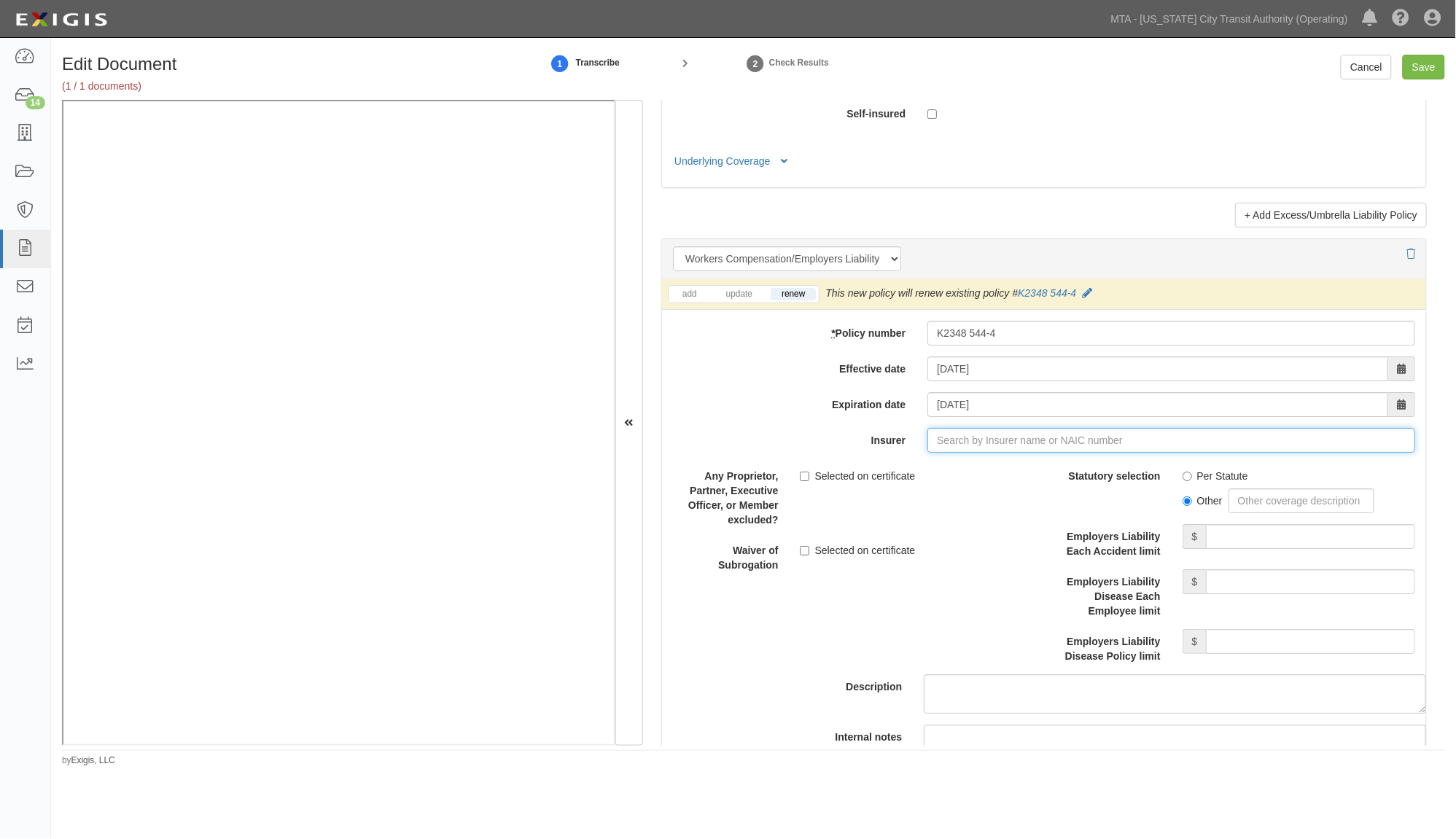
click at [980, 442] on input "Insurer" at bounding box center [1171, 440] width 488 height 25
click at [988, 471] on div "State Compensation Insurance Fund ( 0 ) A++ XV Rating" at bounding box center [974, 468] width 281 height 19
type input "State Compensation Insurance Fund (0) A++ XV Rating"
click at [1197, 483] on label "Per Statute" at bounding box center [1215, 477] width 66 height 15
click at [1192, 481] on input "Per Statute" at bounding box center [1187, 477] width 9 height 9
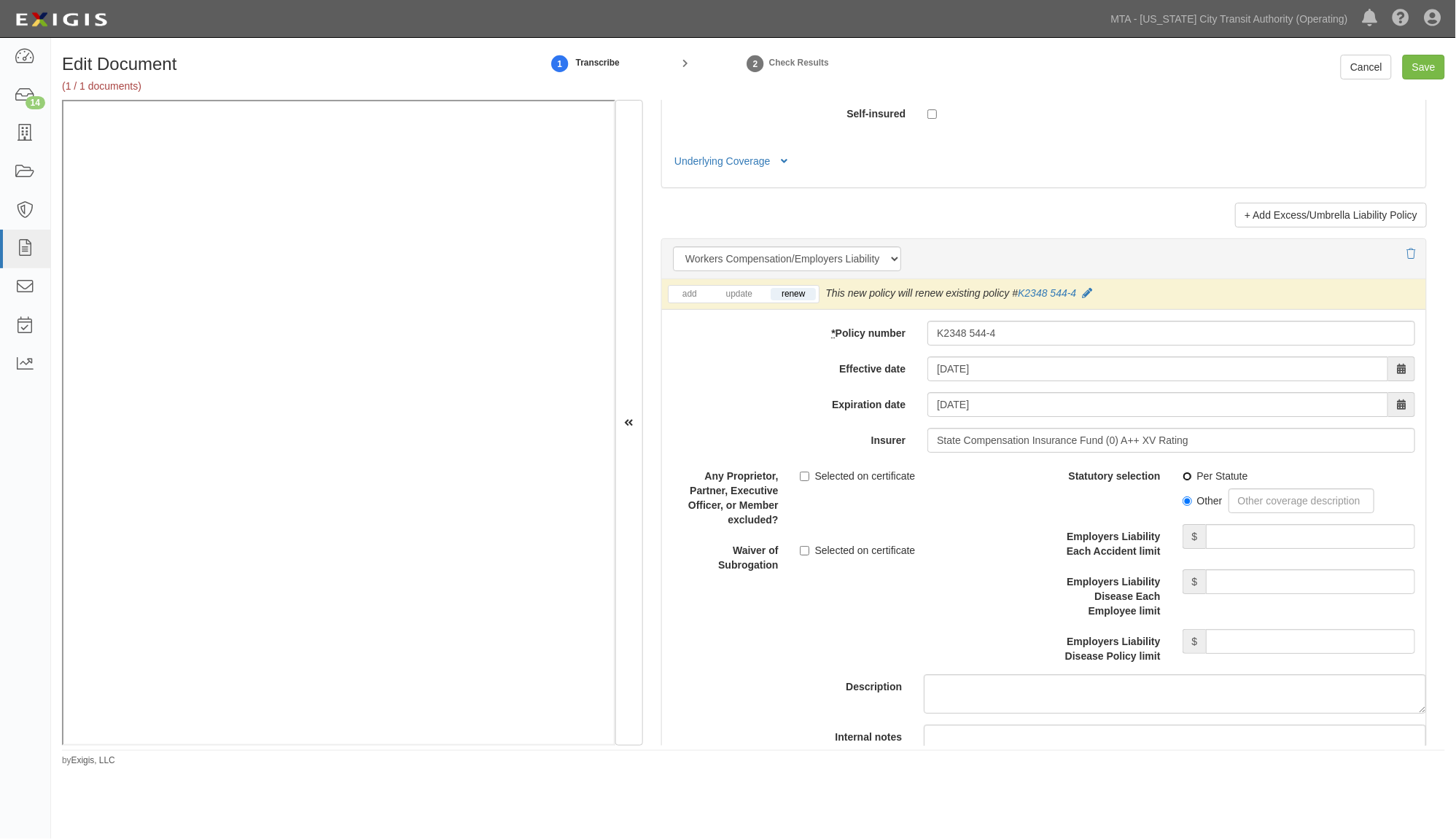
radio input "true"
click at [1423, 69] on input "Save" at bounding box center [1424, 67] width 43 height 25
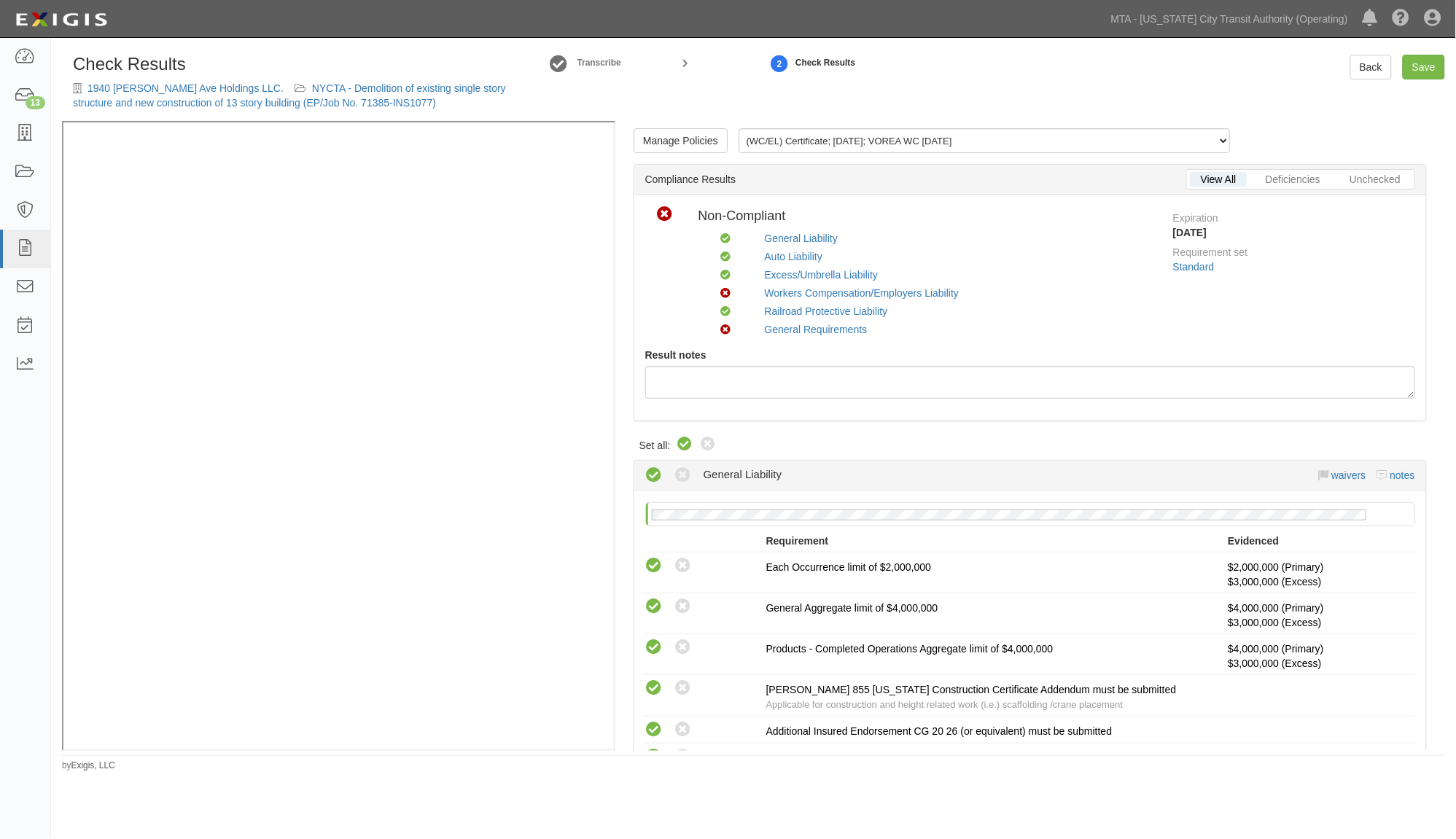
click at [686, 452] on icon at bounding box center [685, 444] width 18 height 18
radio input "true"
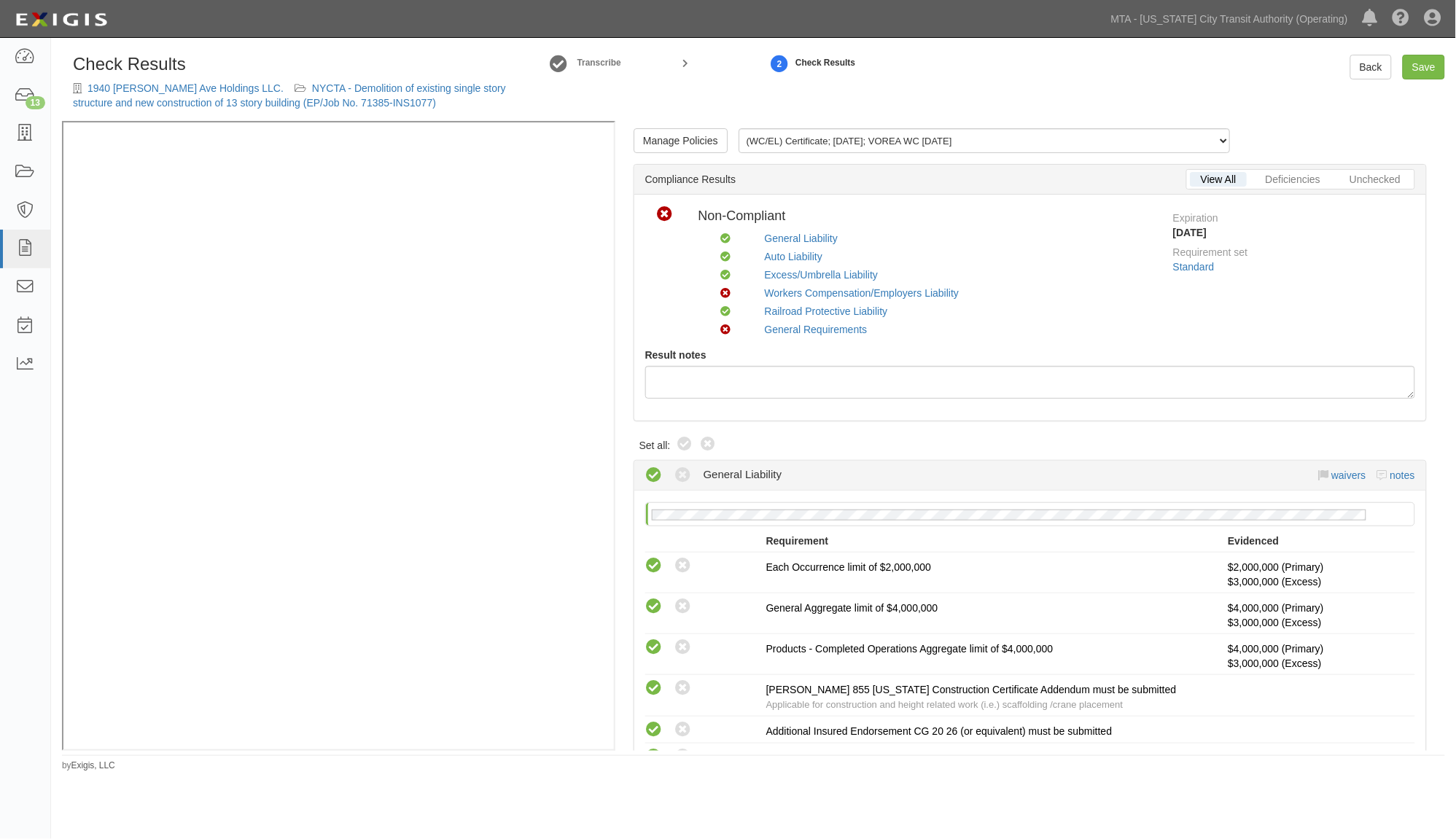
radio input "true"
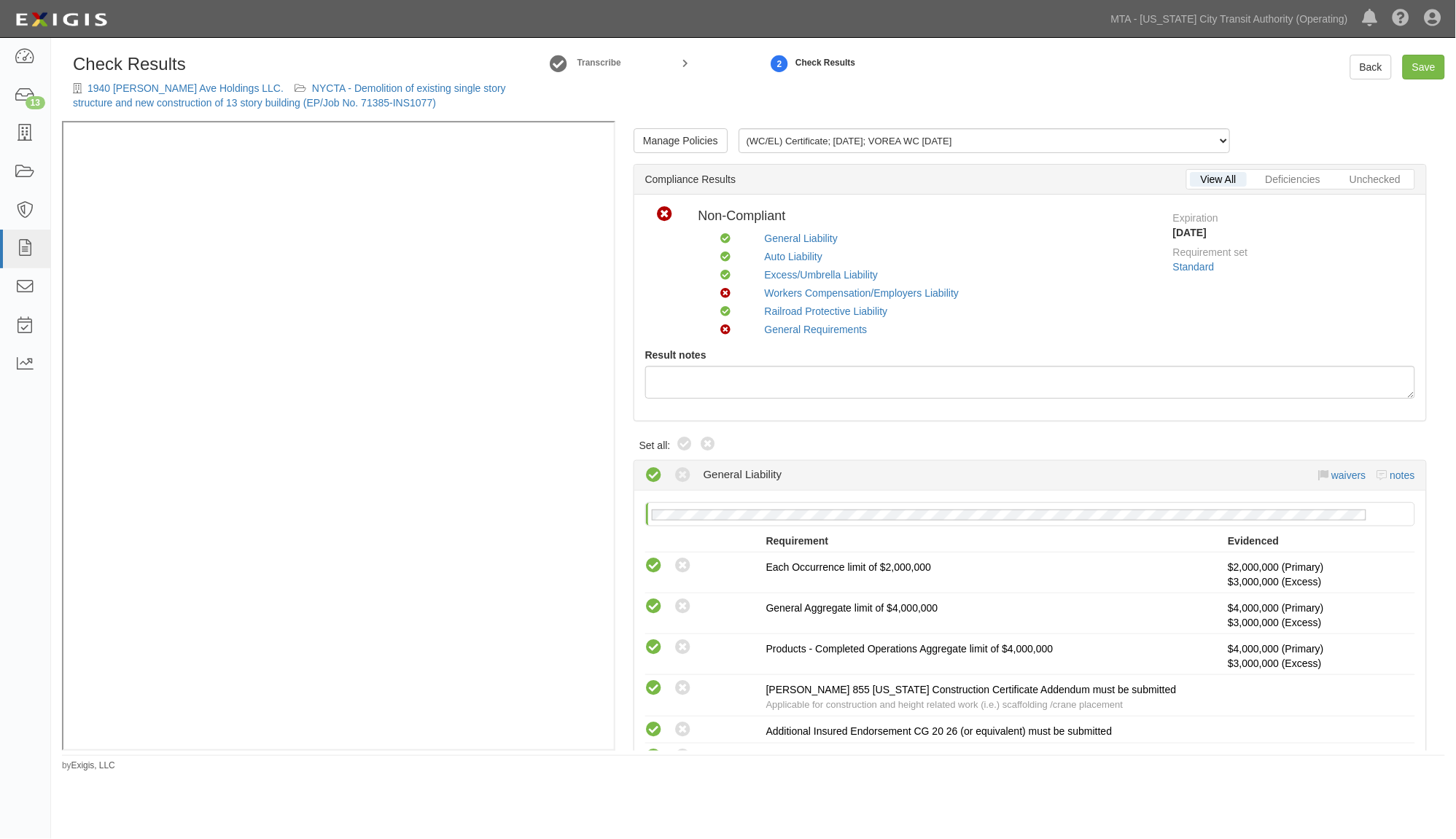
radio input "true"
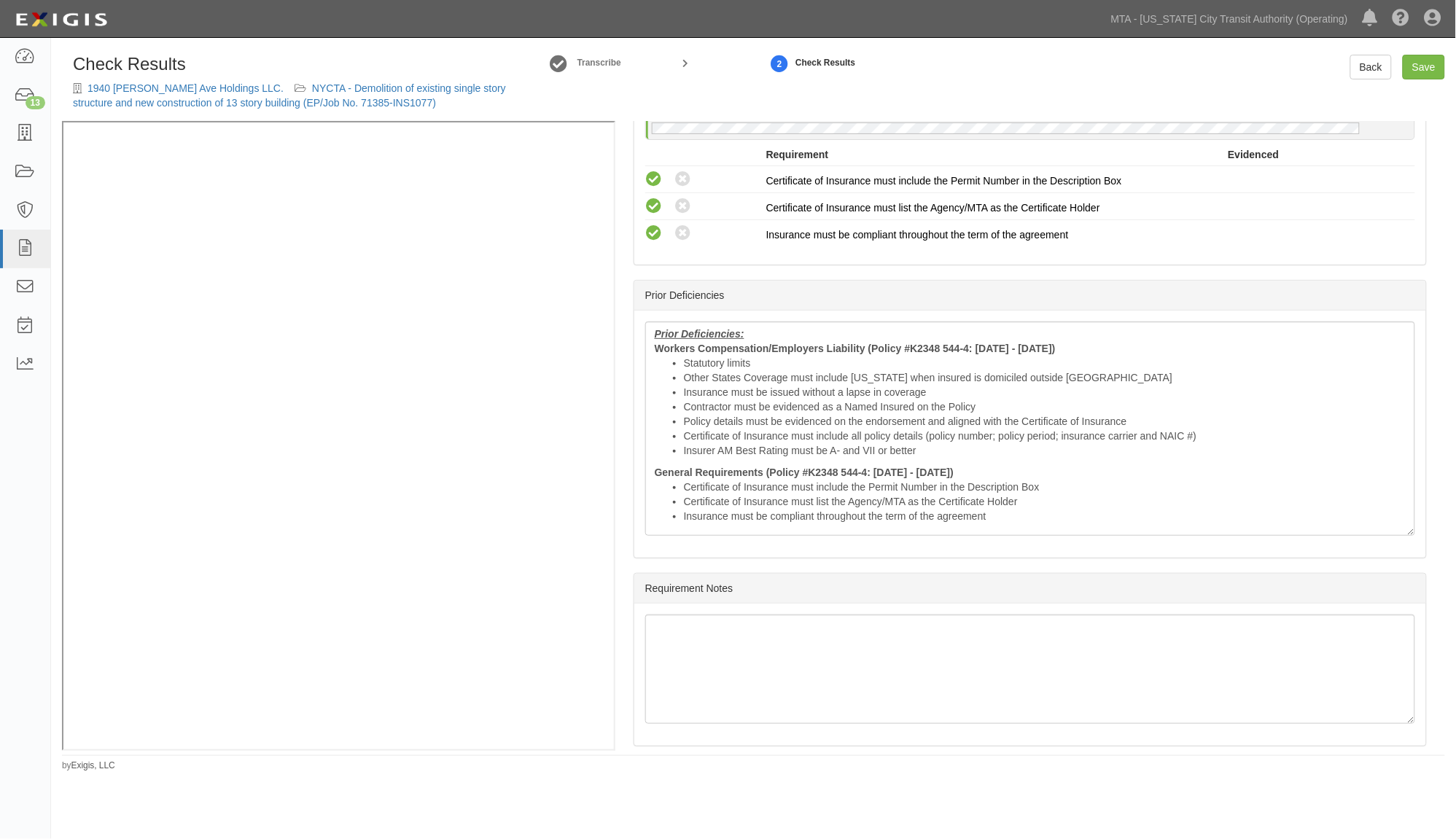
scroll to position [2542, 0]
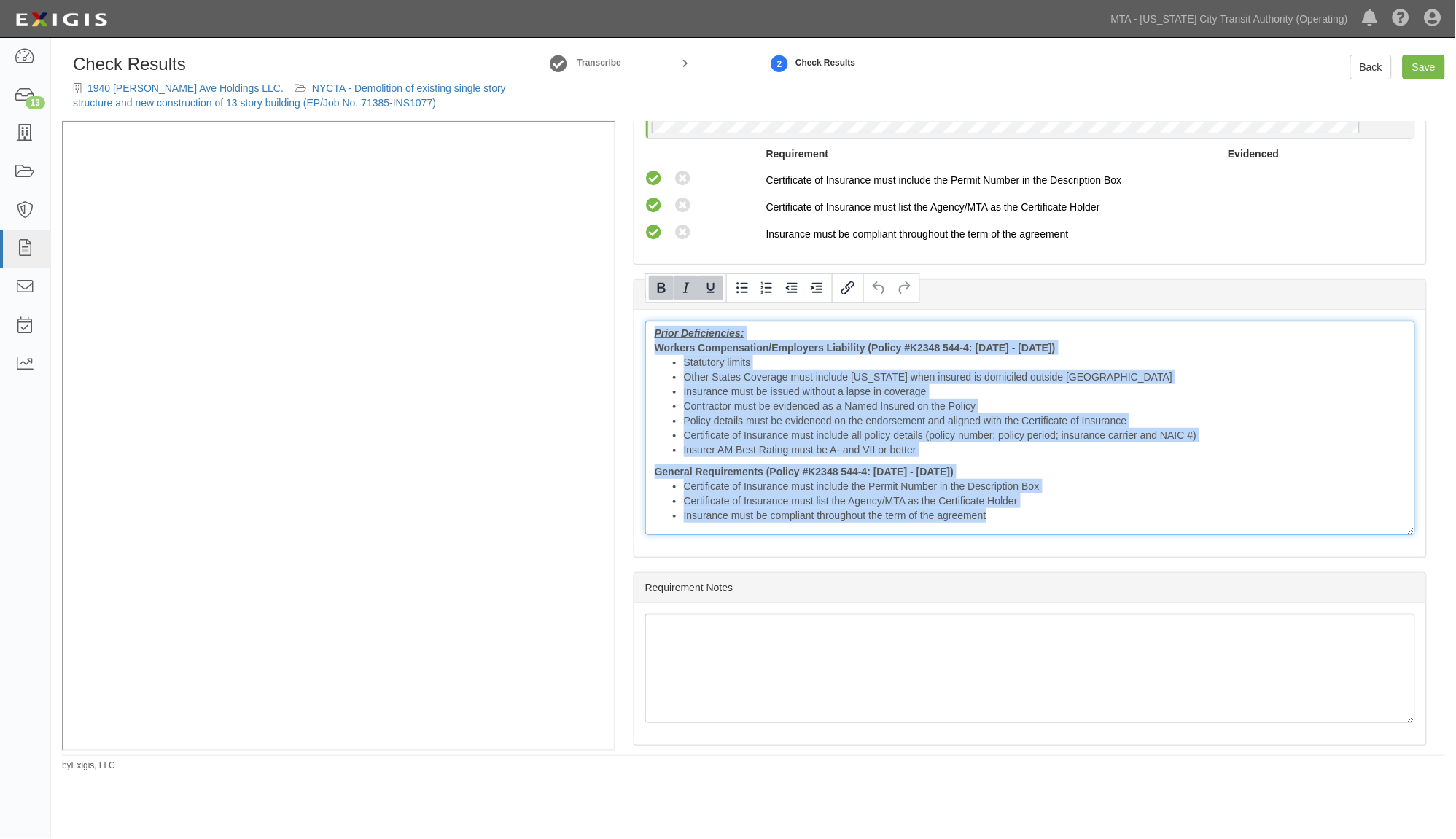
drag, startPoint x: 1011, startPoint y: 494, endPoint x: 610, endPoint y: 308, distance: 442.0
click at [513, 131] on div "Manage Policies (WC/EL) Certificate; 9/17/2025; VOREA WC 9.17.26 (AL) Certifica…" at bounding box center [754, 435] width 1384 height 629
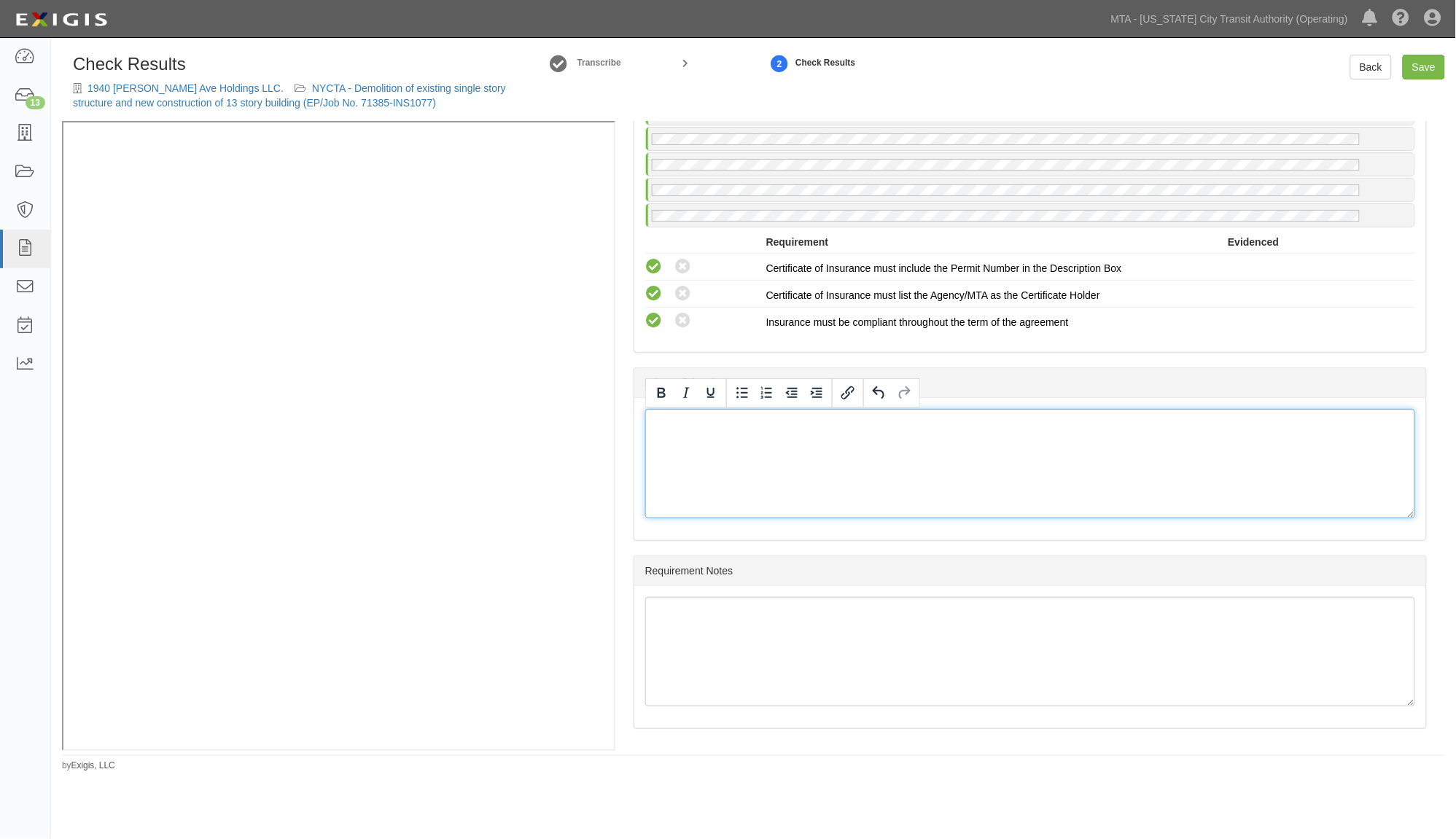
scroll to position [2437, 0]
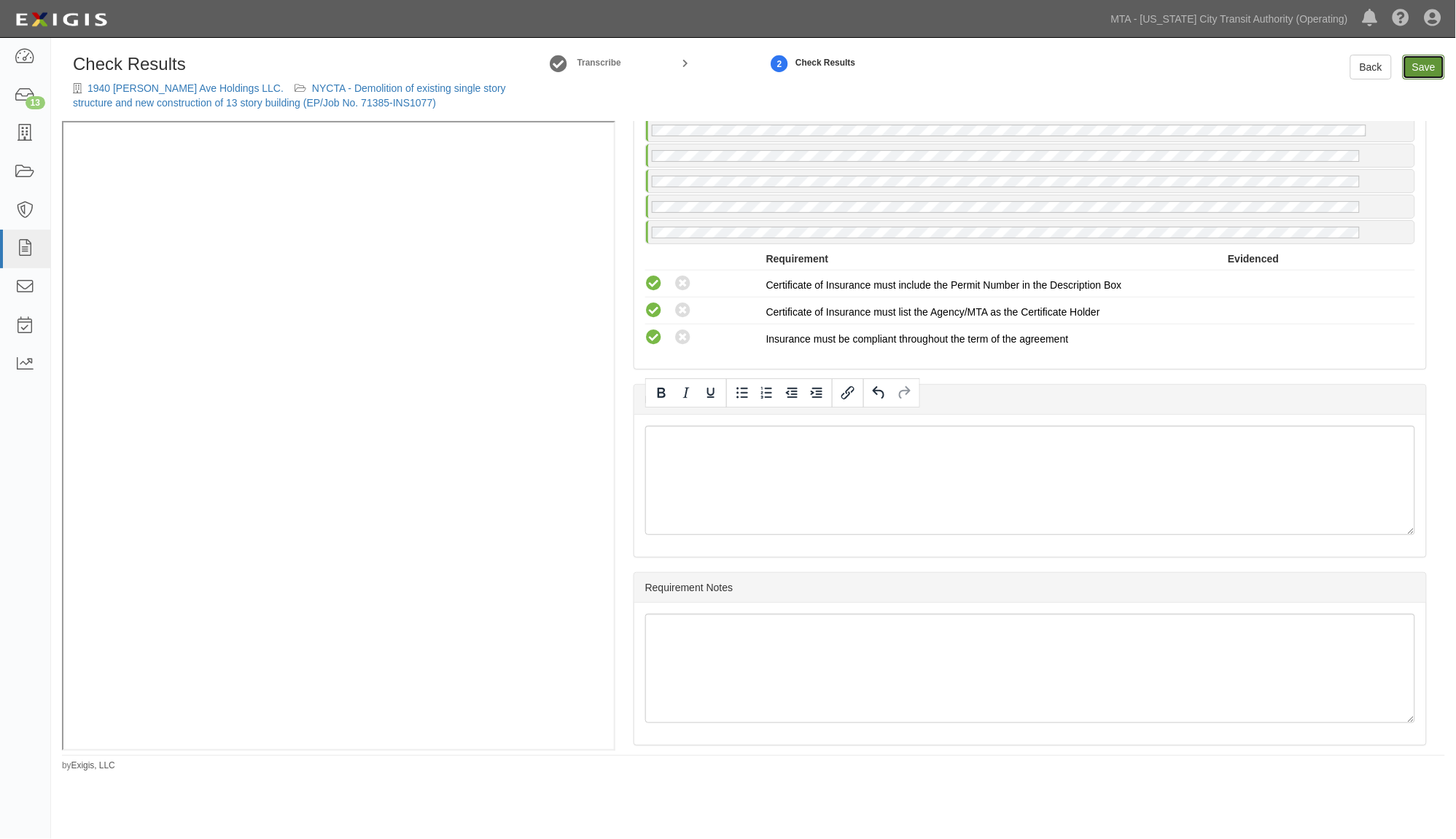
click at [1416, 70] on link "Save" at bounding box center [1424, 67] width 43 height 25
radio input "true"
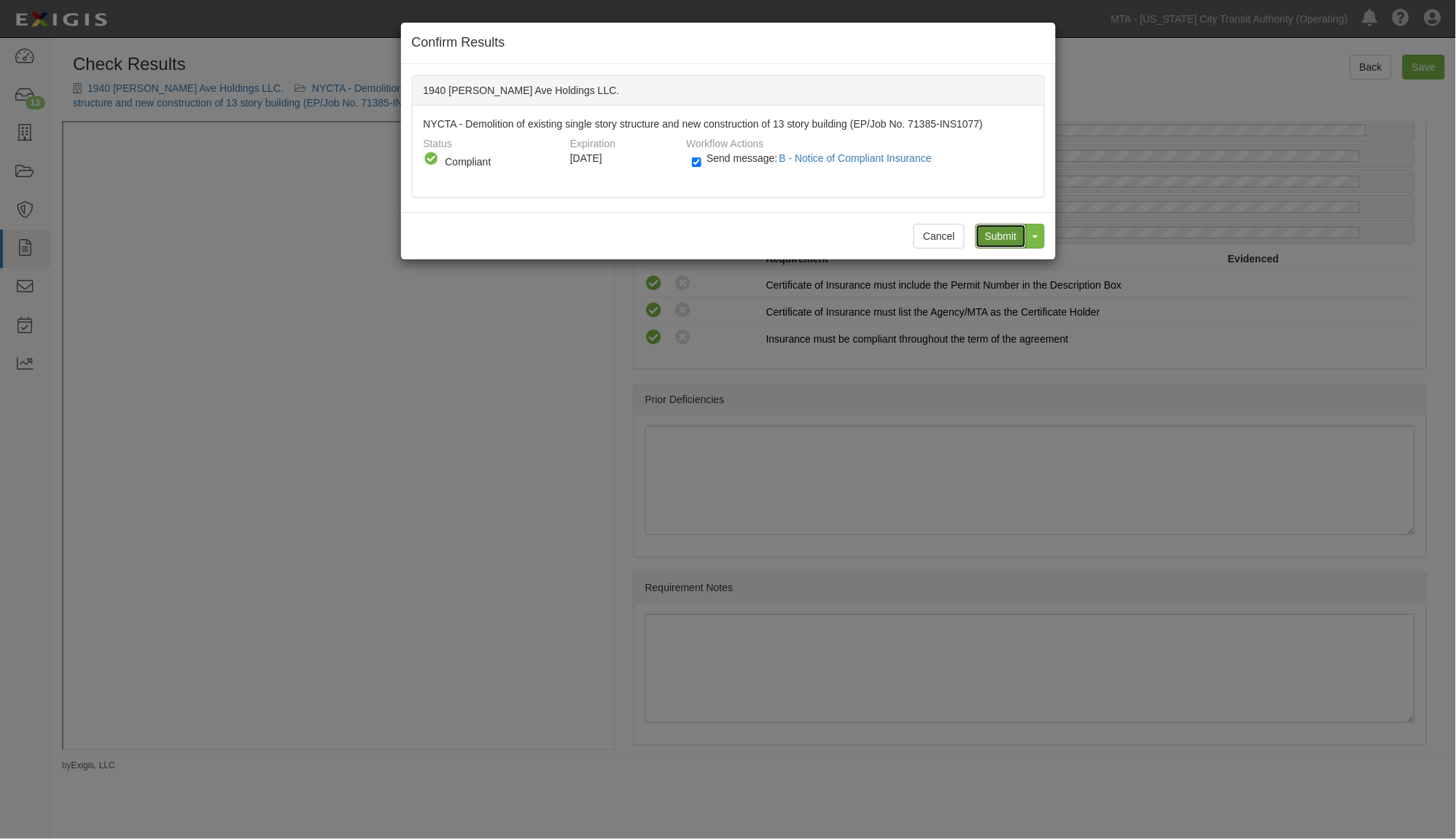
click at [990, 236] on input "Submit" at bounding box center [1001, 236] width 51 height 25
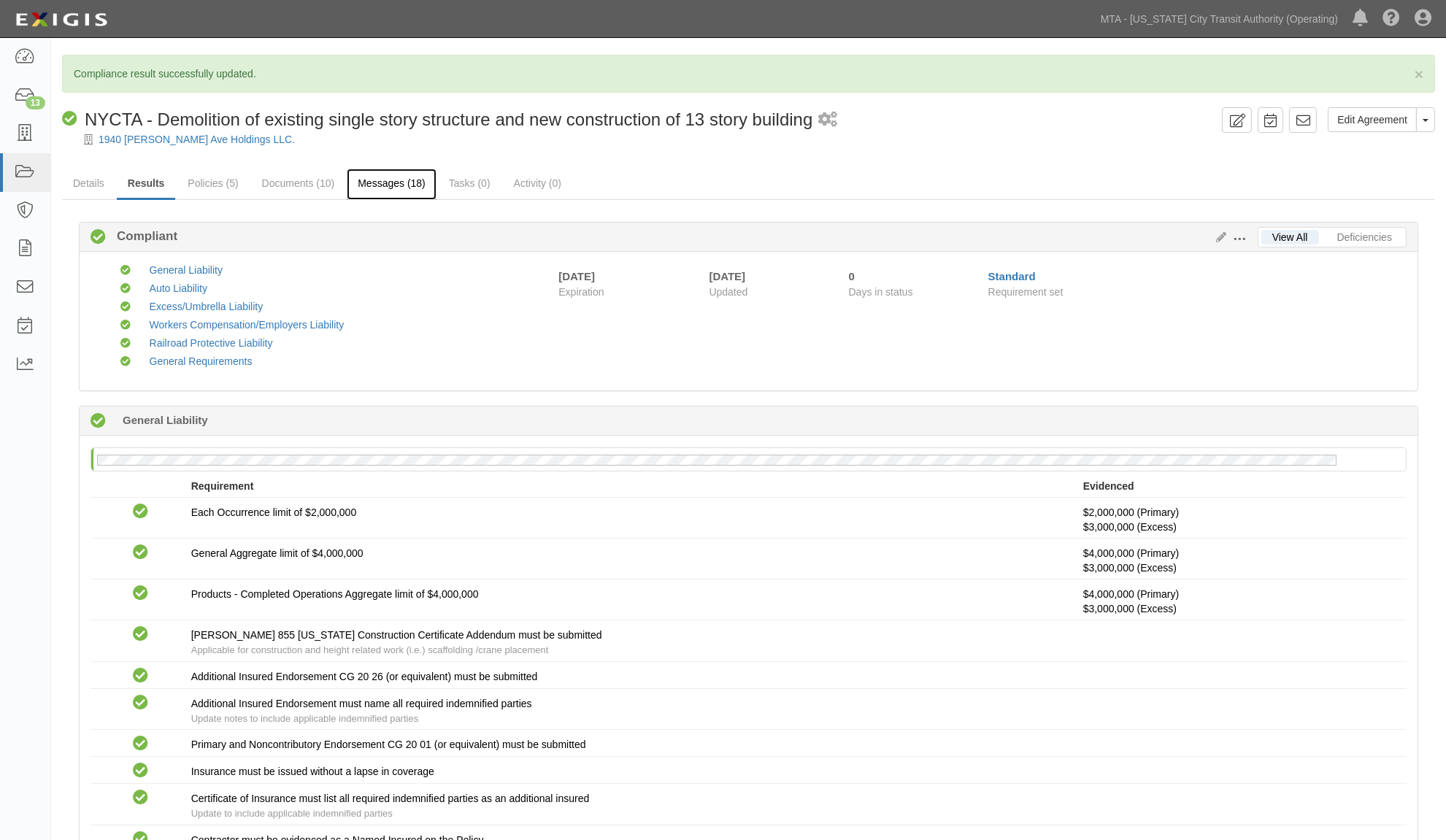
click at [391, 188] on link "Messages (18)" at bounding box center [392, 184] width 90 height 32
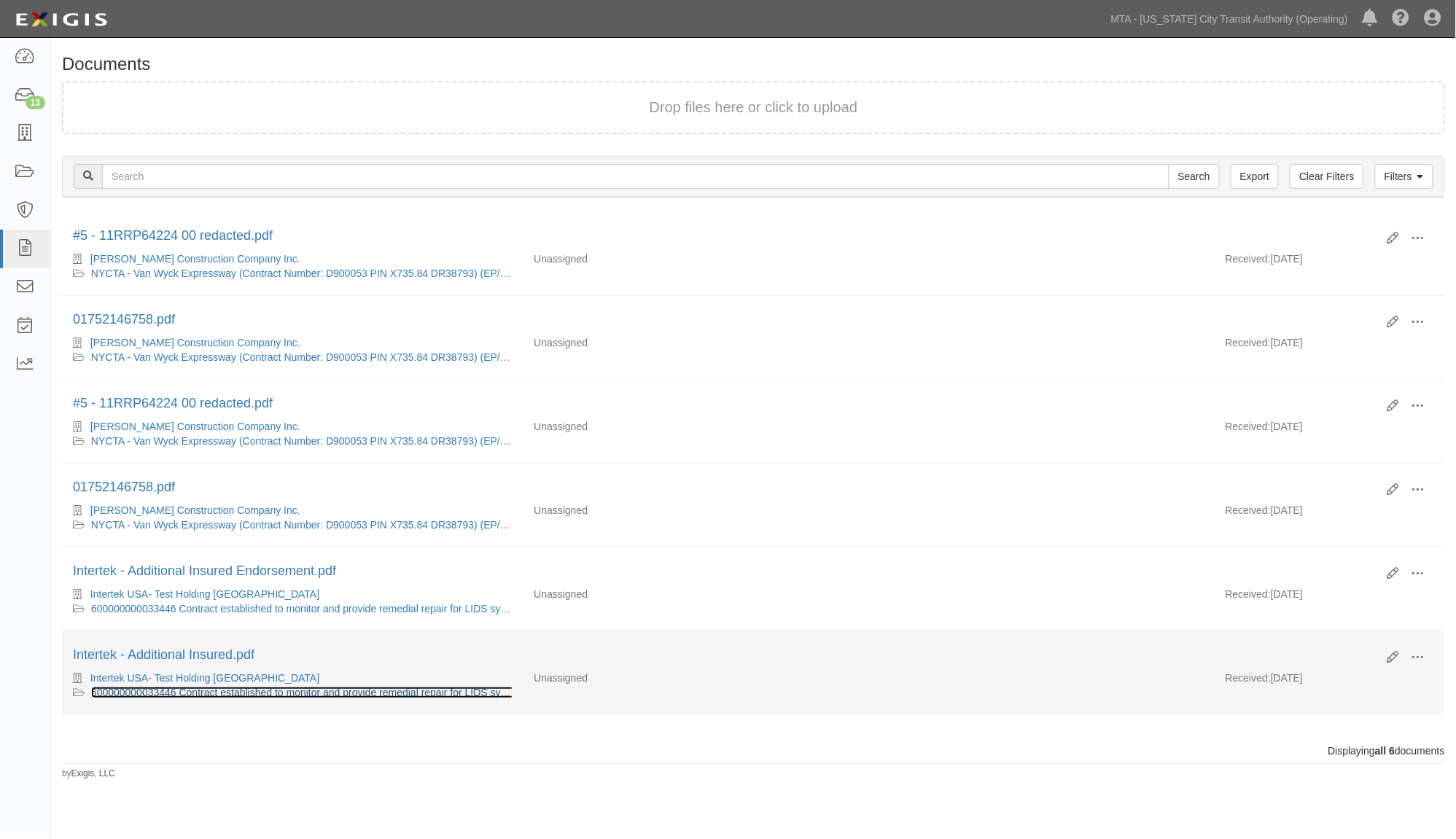
click at [243, 699] on link "600000000033446 Contract established to monitor and provide remedial repair for…" at bounding box center [351, 692] width 520 height 12
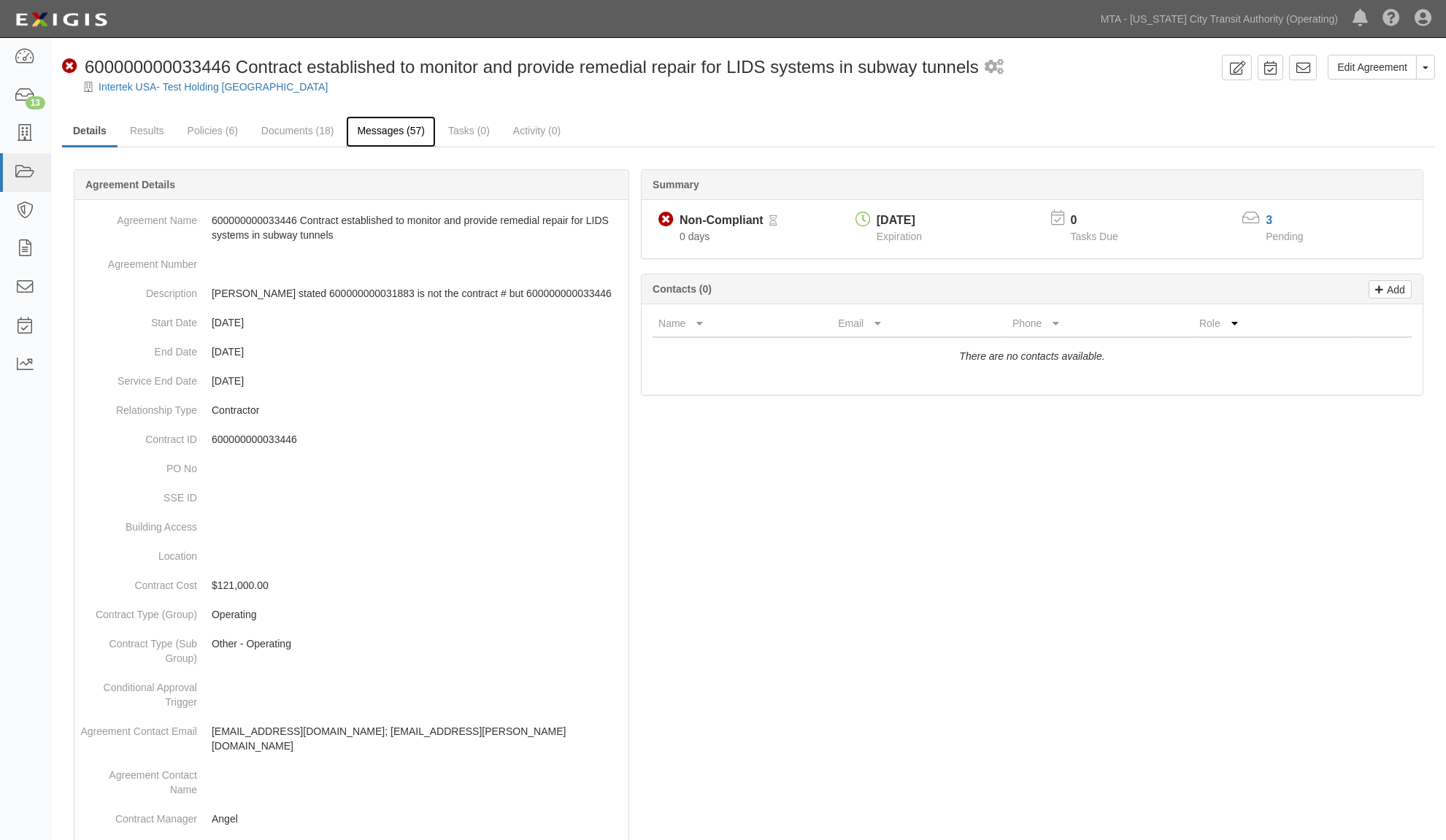
click at [365, 127] on link "Messages (57)" at bounding box center [391, 132] width 90 height 32
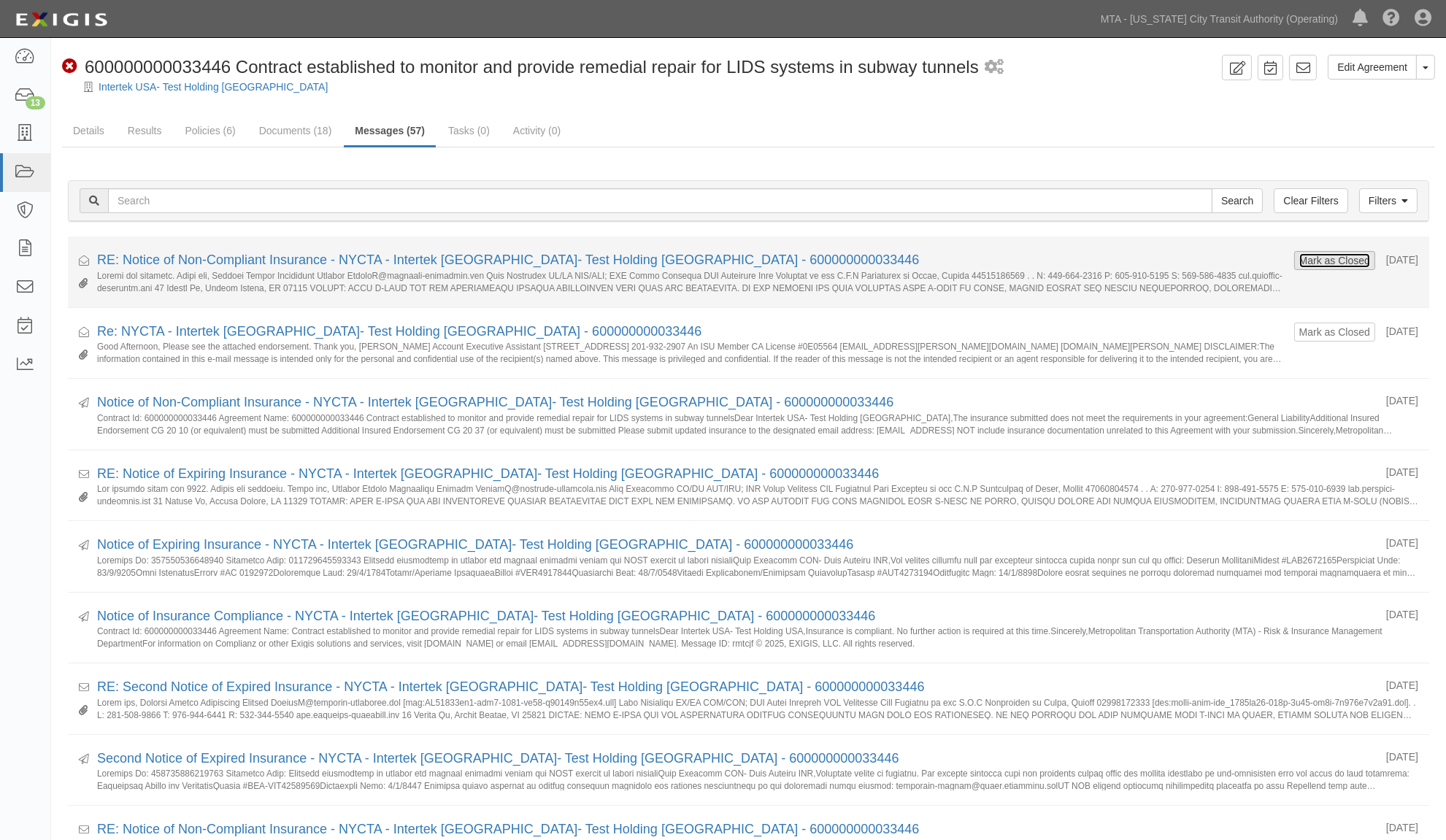
click at [1314, 256] on button "Mark as Closed" at bounding box center [1335, 260] width 73 height 16
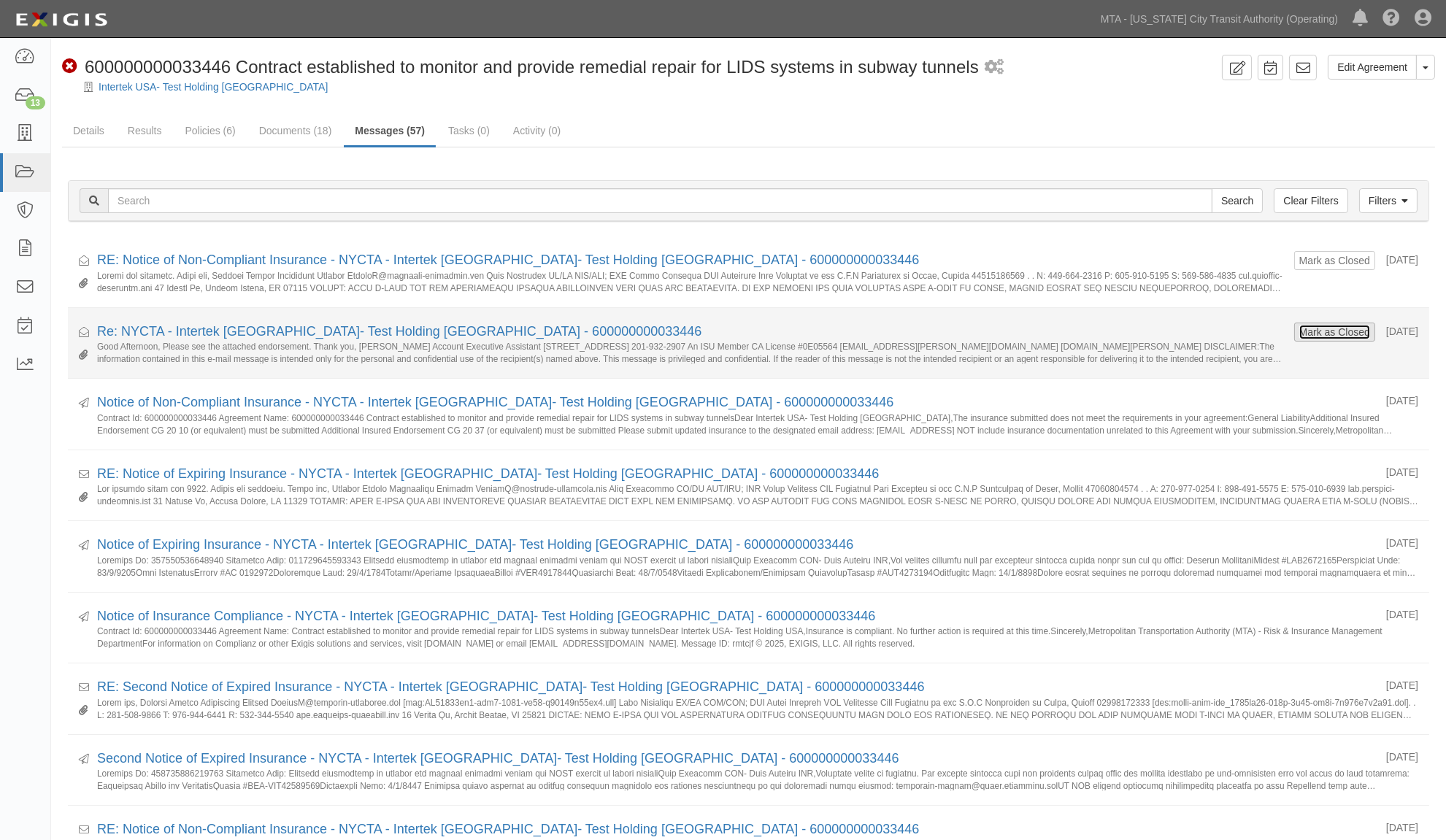
click at [1300, 336] on button "Mark as Closed" at bounding box center [1335, 331] width 73 height 16
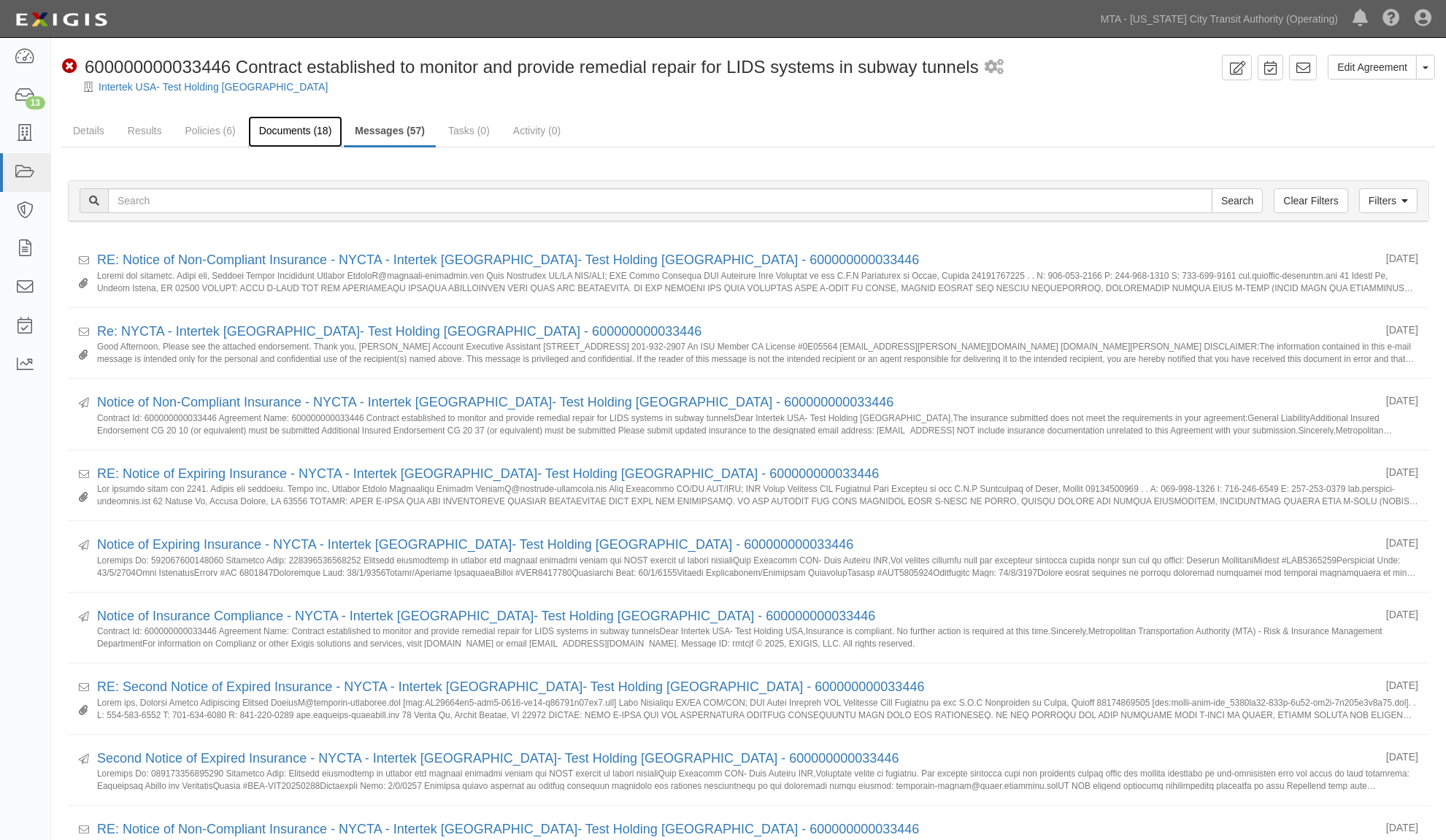
click at [288, 133] on link "Documents (18)" at bounding box center [296, 132] width 95 height 32
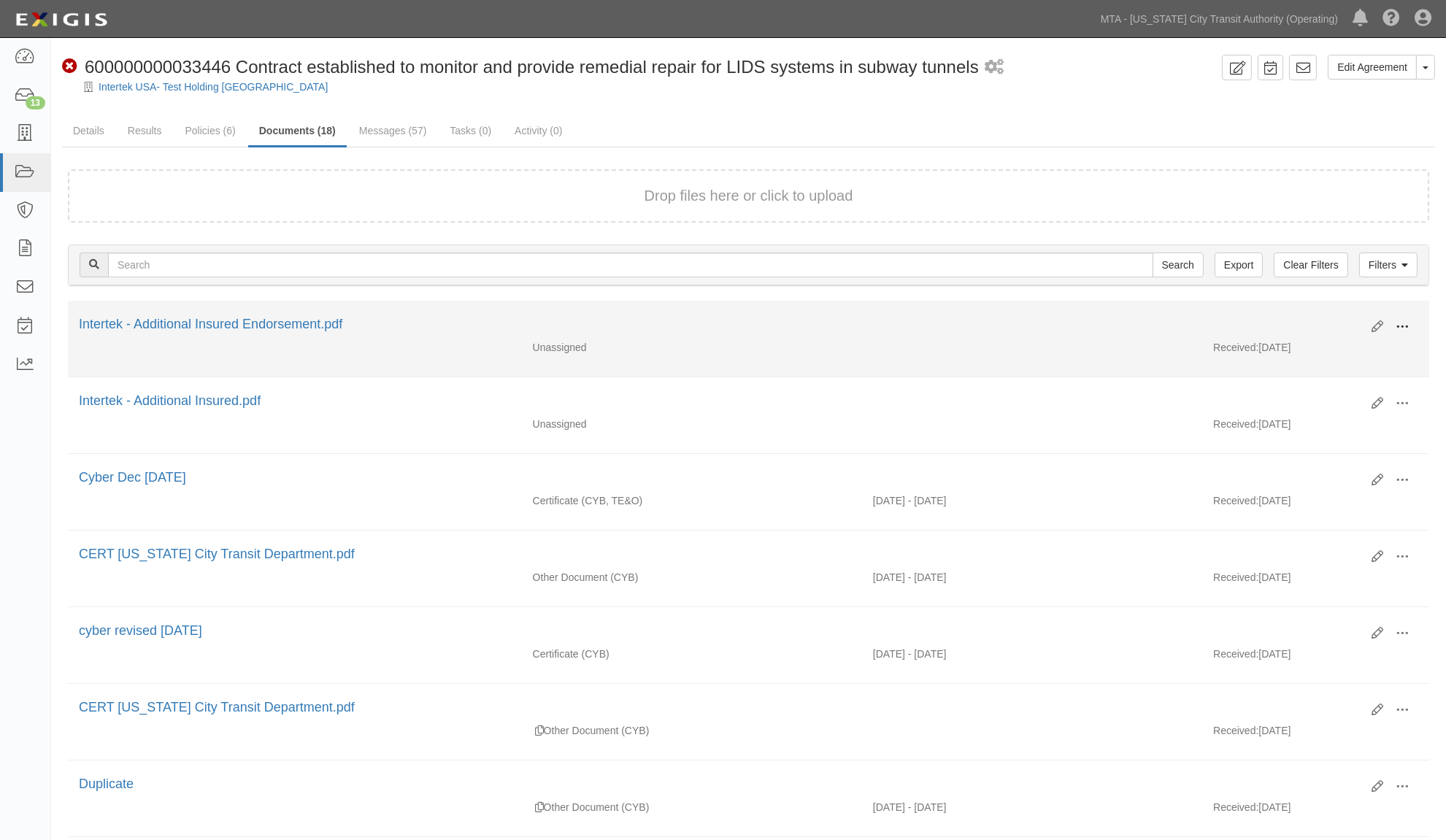
click at [1389, 319] on button at bounding box center [1402, 327] width 33 height 25
click at [1326, 315] on link "Edit" at bounding box center [1332, 321] width 115 height 26
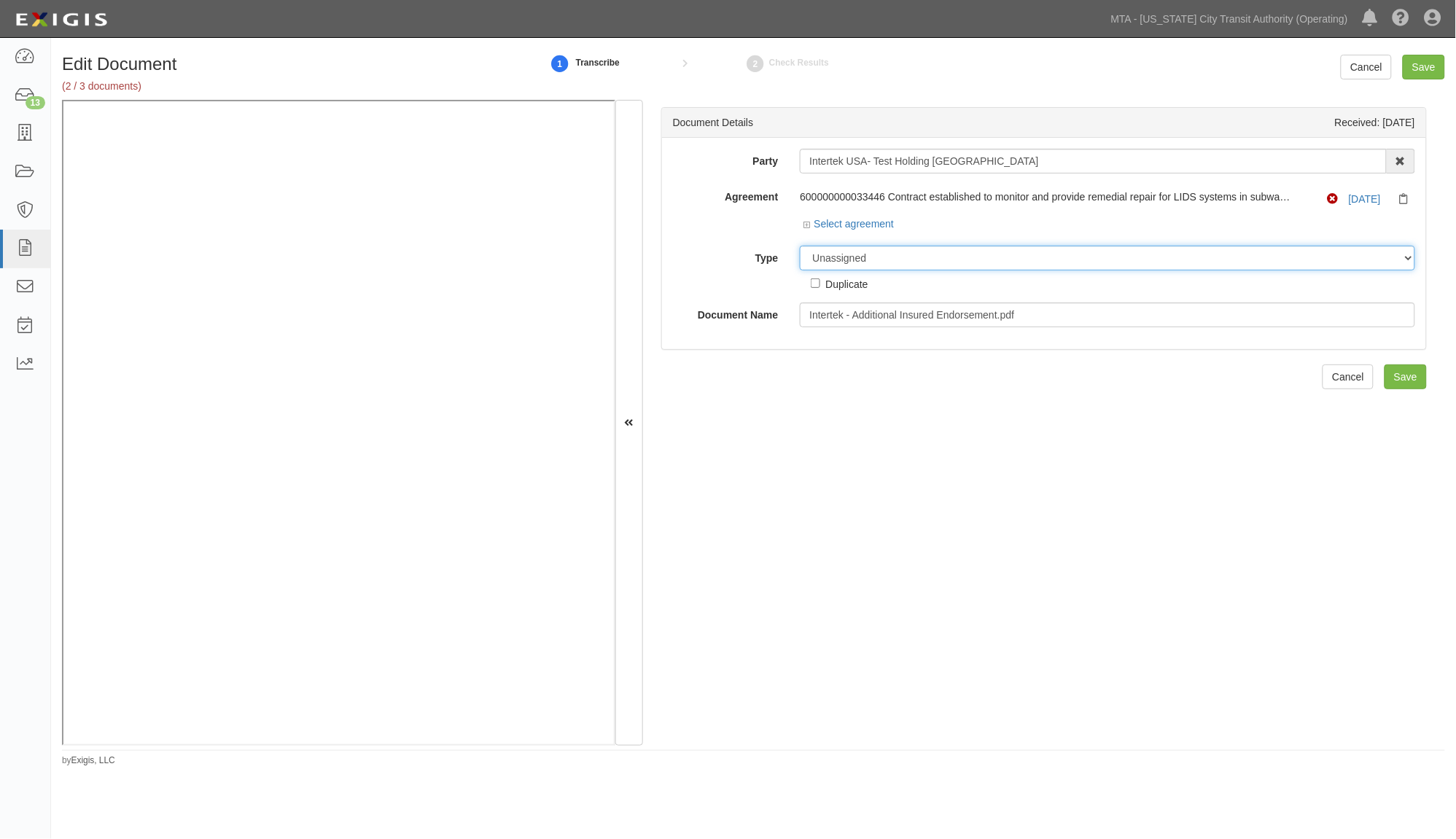
click at [888, 256] on select "Unassigned Binder Cancellation Notice Certificate Contract Endorsement Insuranc…" at bounding box center [1108, 257] width 615 height 25
select select "EndorsementDetail"
click at [800, 246] on select "Unassigned Binder Cancellation Notice Certificate Contract Endorsement Insuranc…" at bounding box center [1108, 257] width 615 height 25
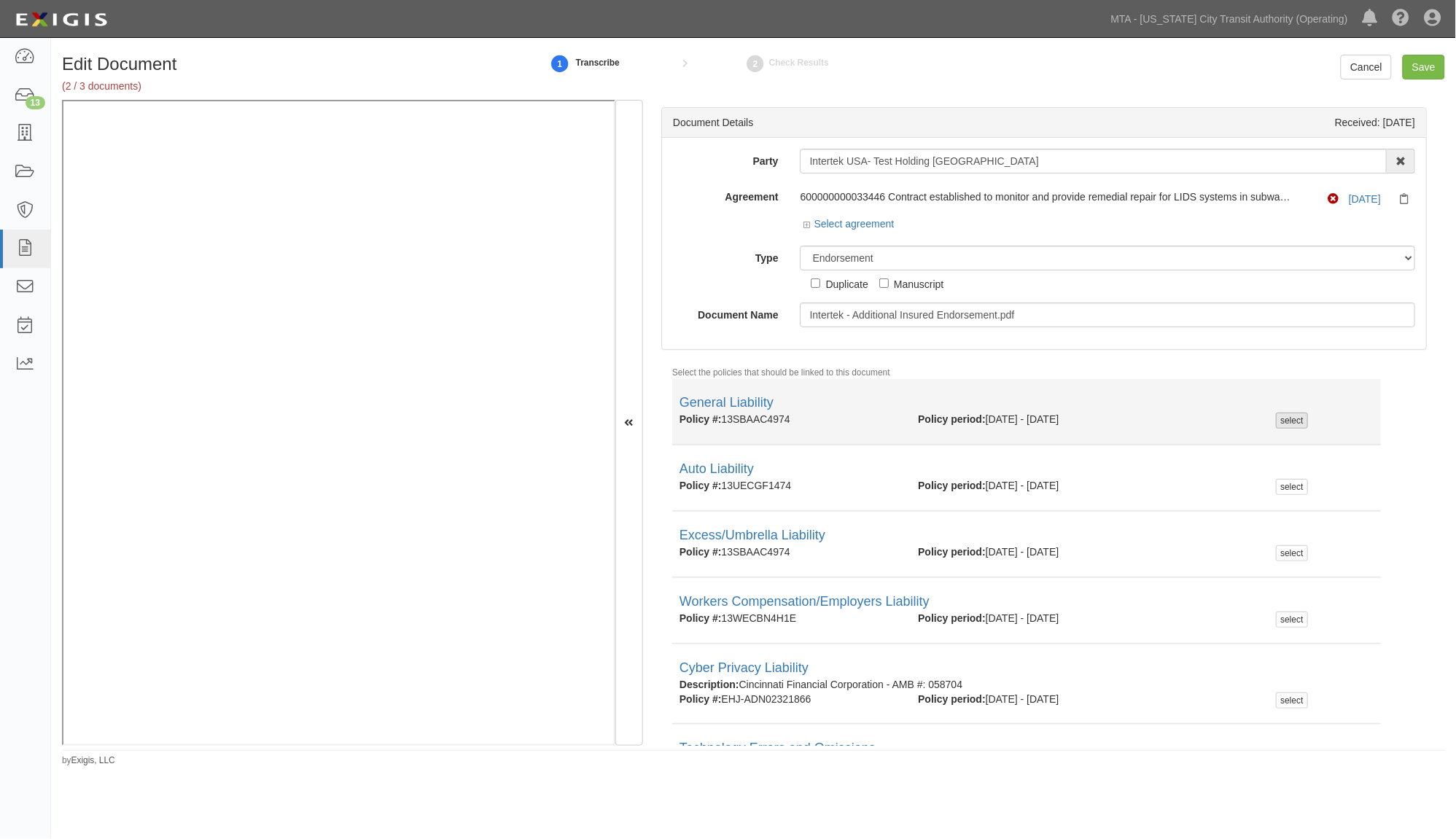
click at [1279, 419] on div "select" at bounding box center [1292, 420] width 32 height 16
checkbox input "true"
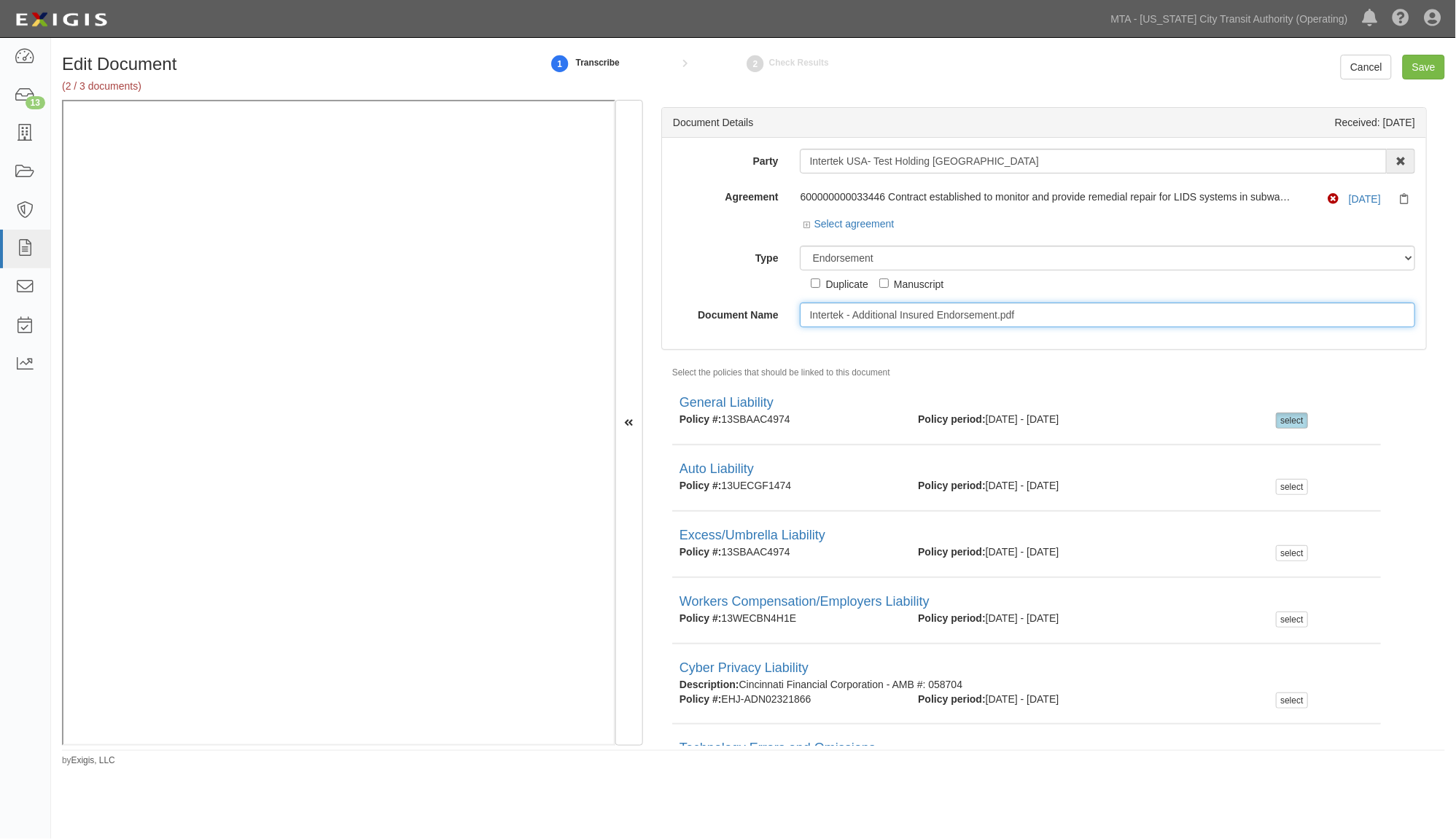
drag, startPoint x: 1050, startPoint y: 315, endPoint x: 999, endPoint y: 316, distance: 51.0
click at [999, 316] on input "Intertek - Additional Insured Endorsement.pdf" at bounding box center [1108, 315] width 615 height 25
click at [853, 315] on input "Intertek - Additional Insured Endorsement." at bounding box center [1108, 315] width 615 height 25
type input "Intertek - Business Liability Coverage Form - Additional Insured Endorsement."
click at [1433, 62] on input "Save" at bounding box center [1424, 67] width 43 height 25
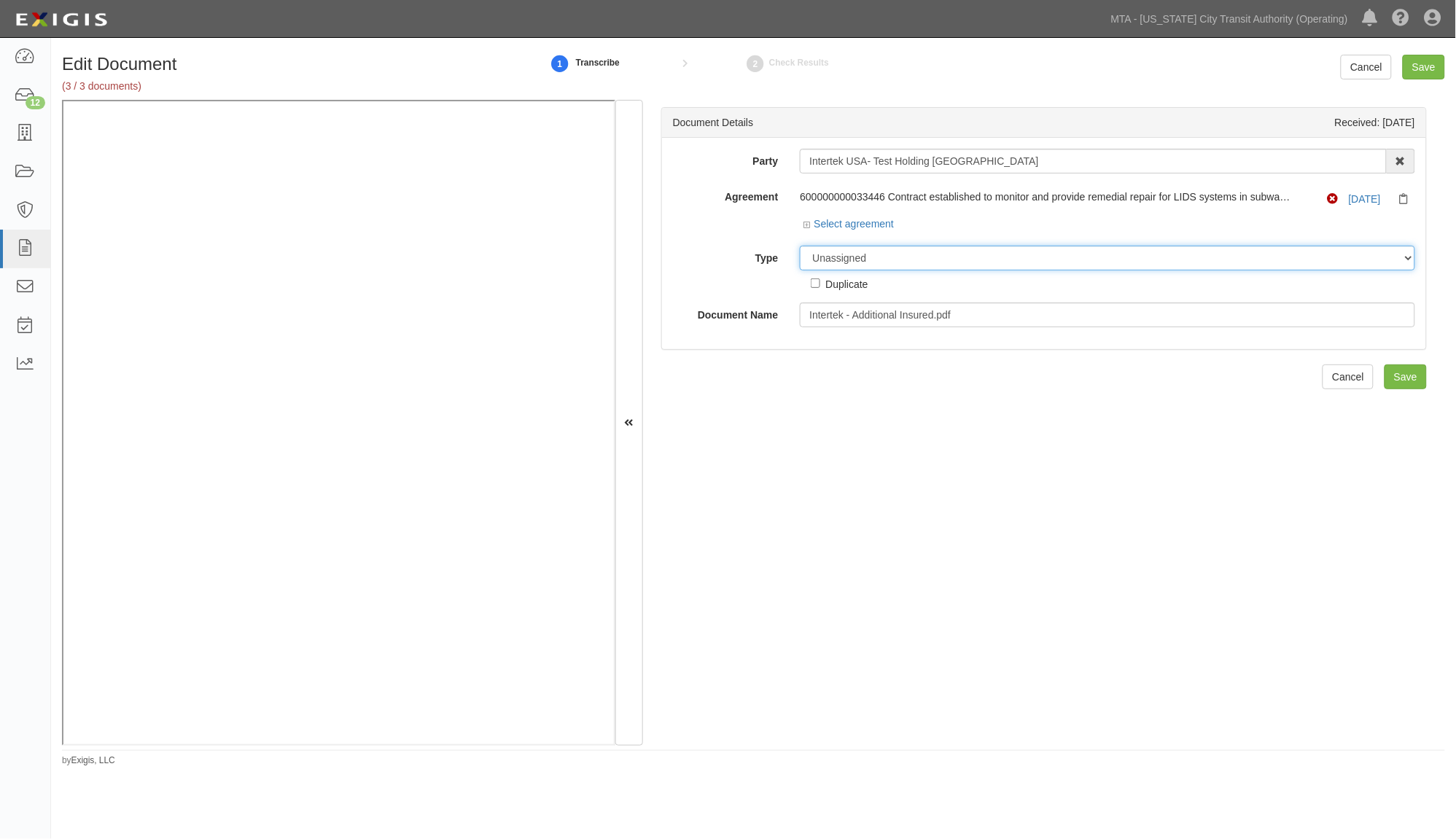
click at [937, 266] on select "Unassigned Binder Cancellation Notice Certificate Contract Endorsement Insuranc…" at bounding box center [1108, 257] width 615 height 25
select select "EndorsementDetail"
click at [800, 246] on select "Unassigned Binder Cancellation Notice Certificate Contract Endorsement Insuranc…" at bounding box center [1108, 257] width 615 height 25
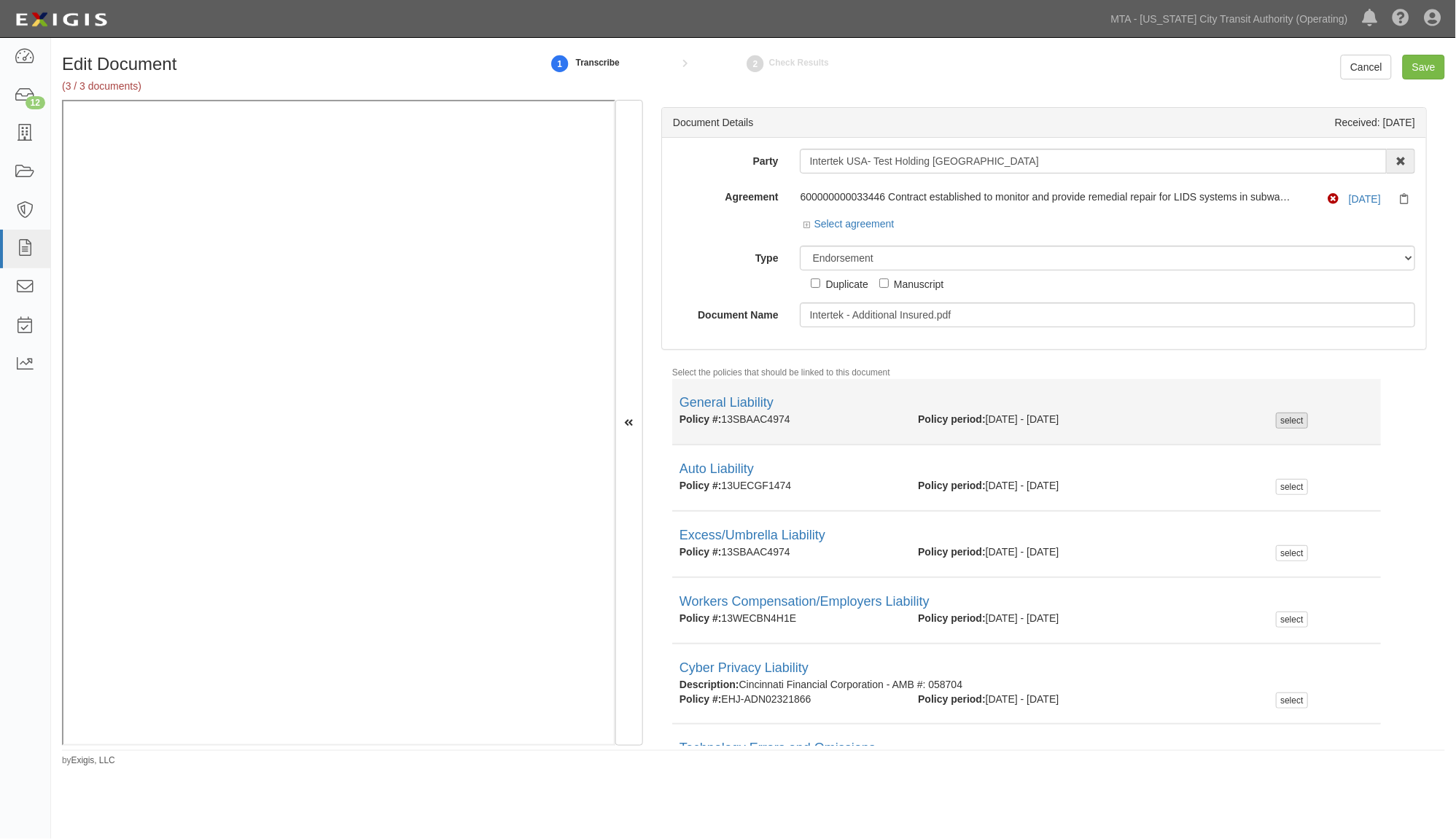
click at [1276, 423] on div "select" at bounding box center [1292, 420] width 32 height 16
checkbox input "true"
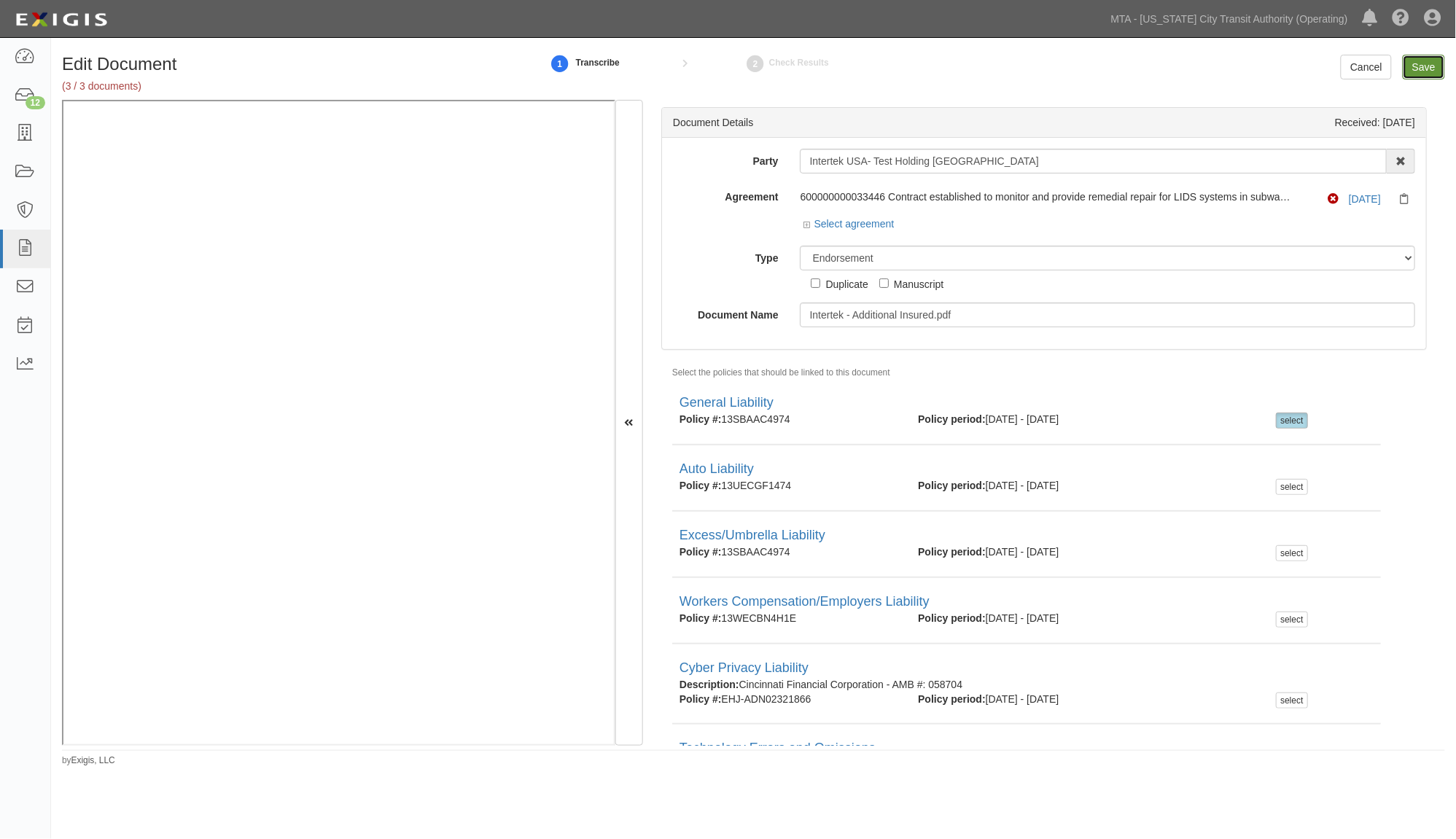
click at [1410, 71] on input "Save" at bounding box center [1424, 67] width 43 height 25
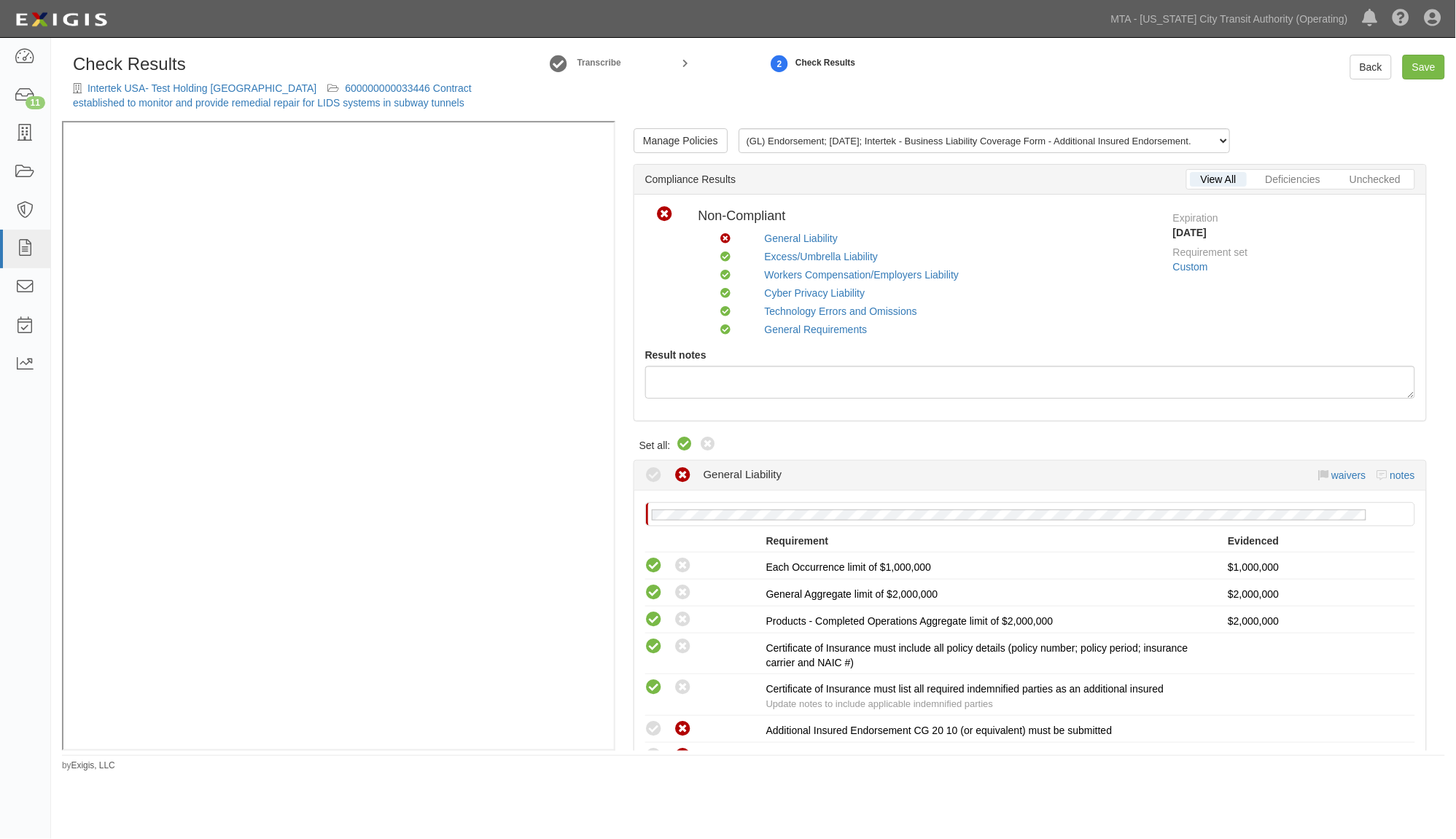
click at [682, 445] on icon at bounding box center [685, 444] width 18 height 18
radio input "true"
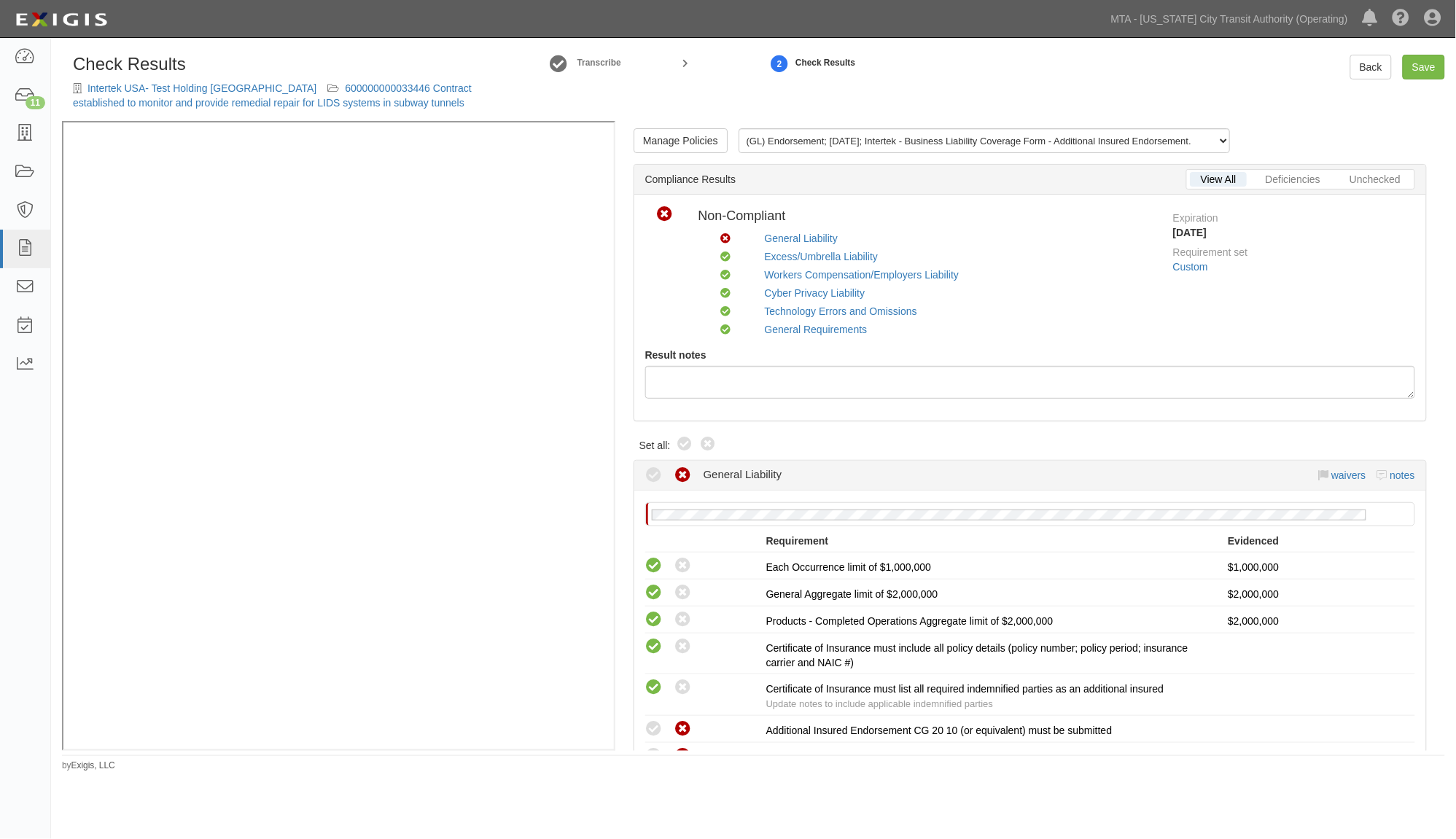
radio input "true"
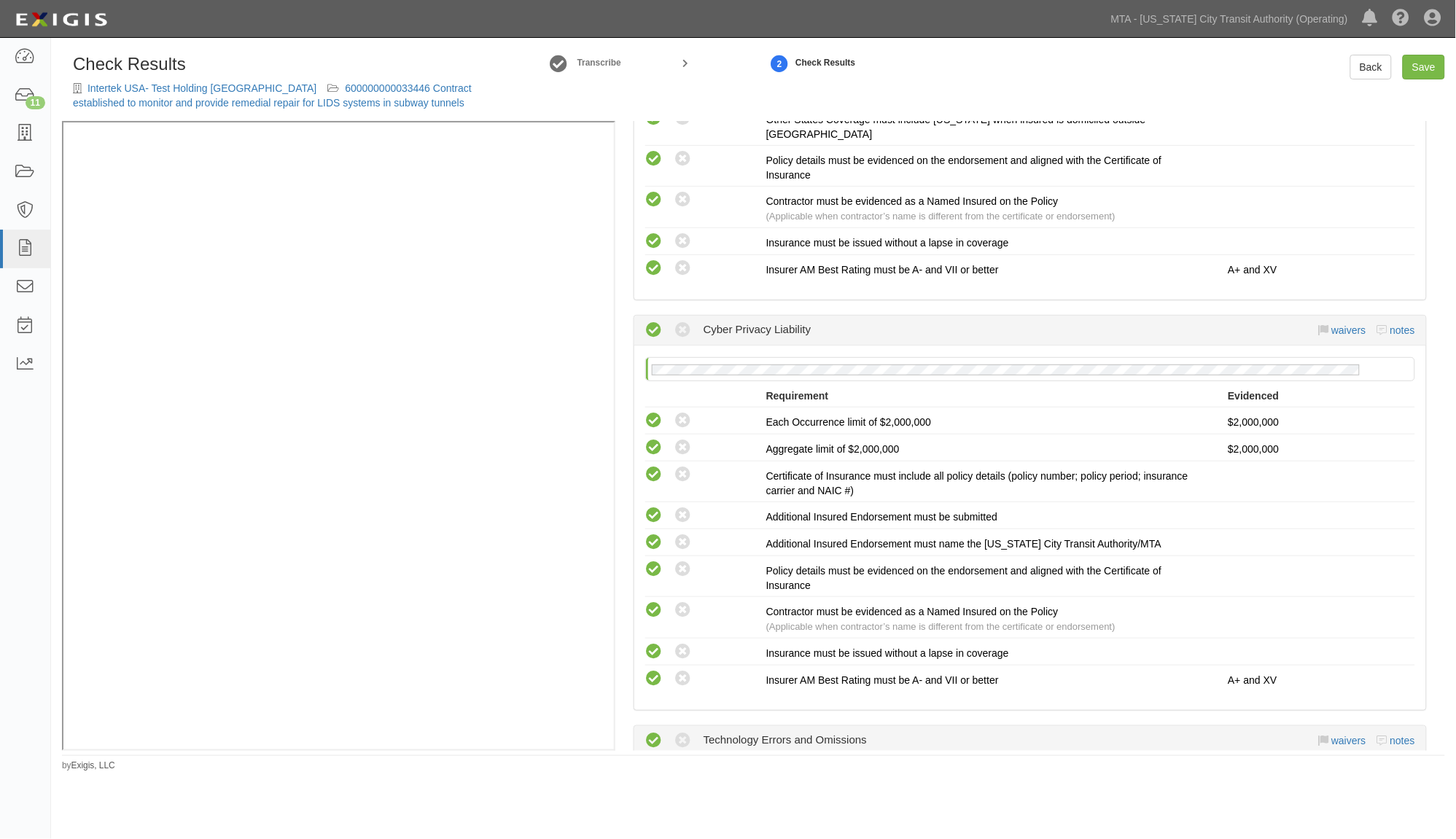
scroll to position [1458, 0]
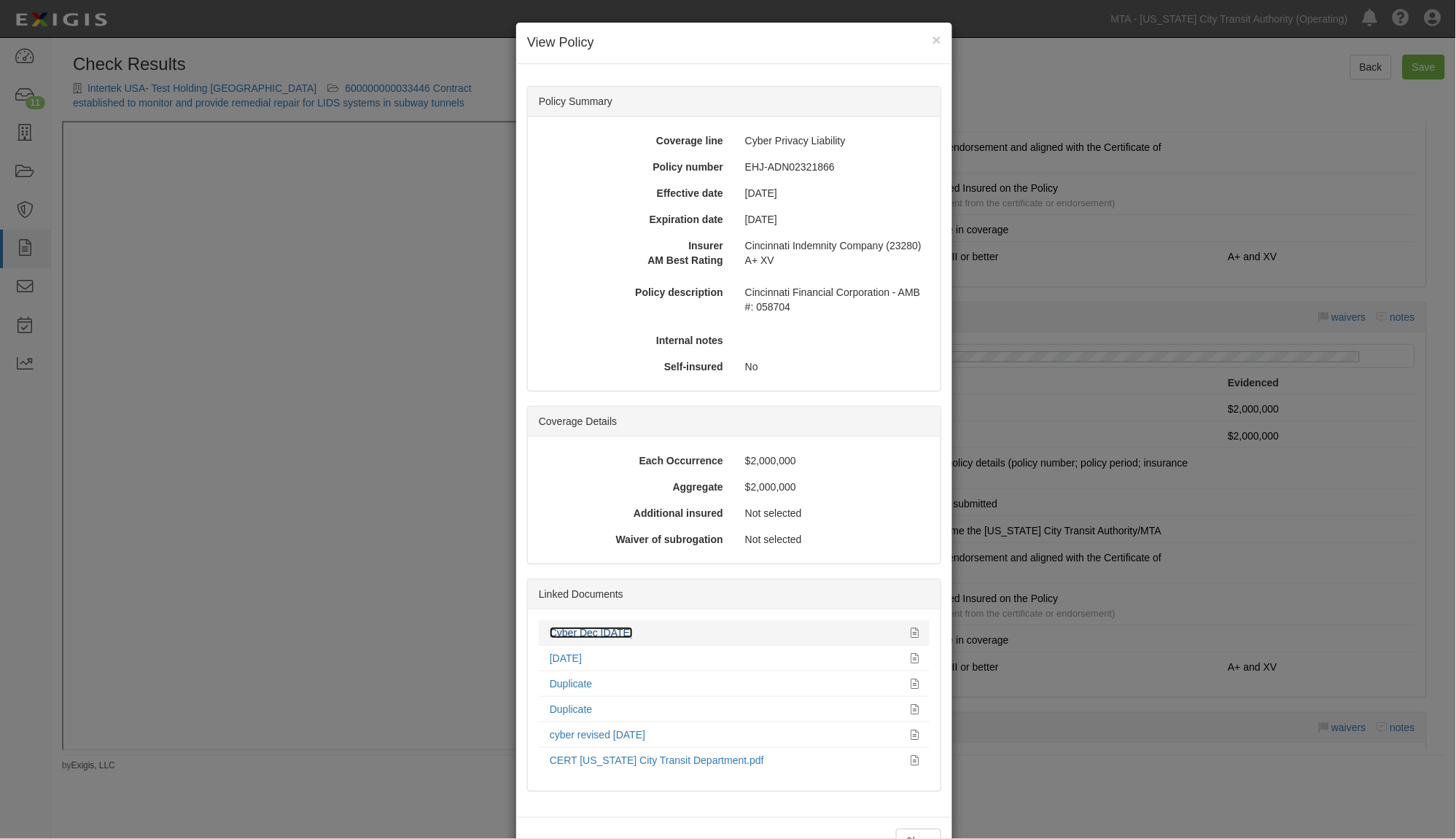
click at [587, 632] on link "Cyber Dec 06.09.26" at bounding box center [591, 633] width 83 height 12
drag, startPoint x: 1105, startPoint y: 811, endPoint x: 1099, endPoint y: 805, distance: 8.5
click at [1104, 811] on div "× View Policy Policy Summary Coverage line Cyber Privacy Liability Policy numbe…" at bounding box center [728, 419] width 1456 height 839
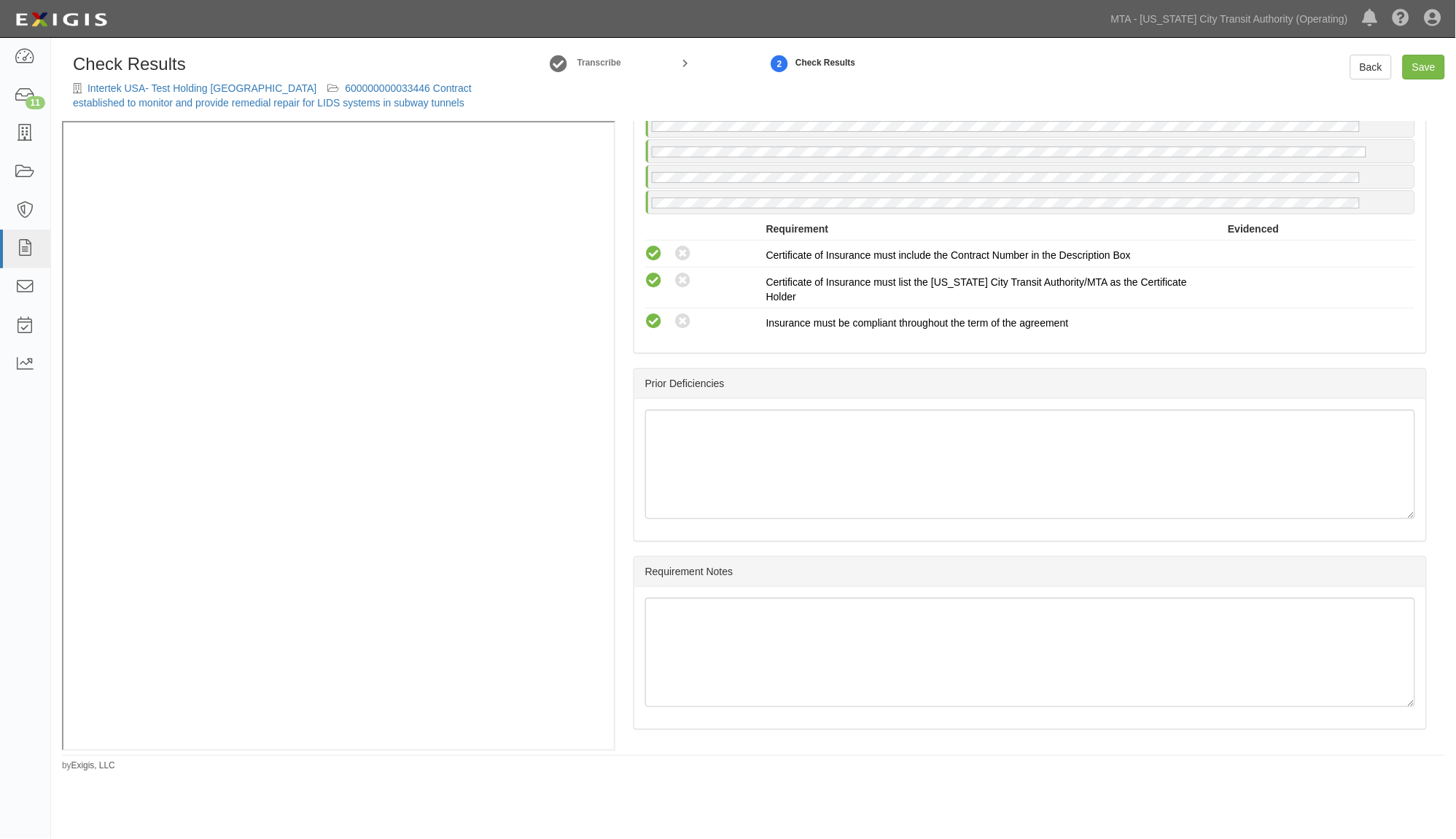
scroll to position [2532, 0]
click at [1412, 74] on link "Save" at bounding box center [1424, 67] width 43 height 25
radio input "true"
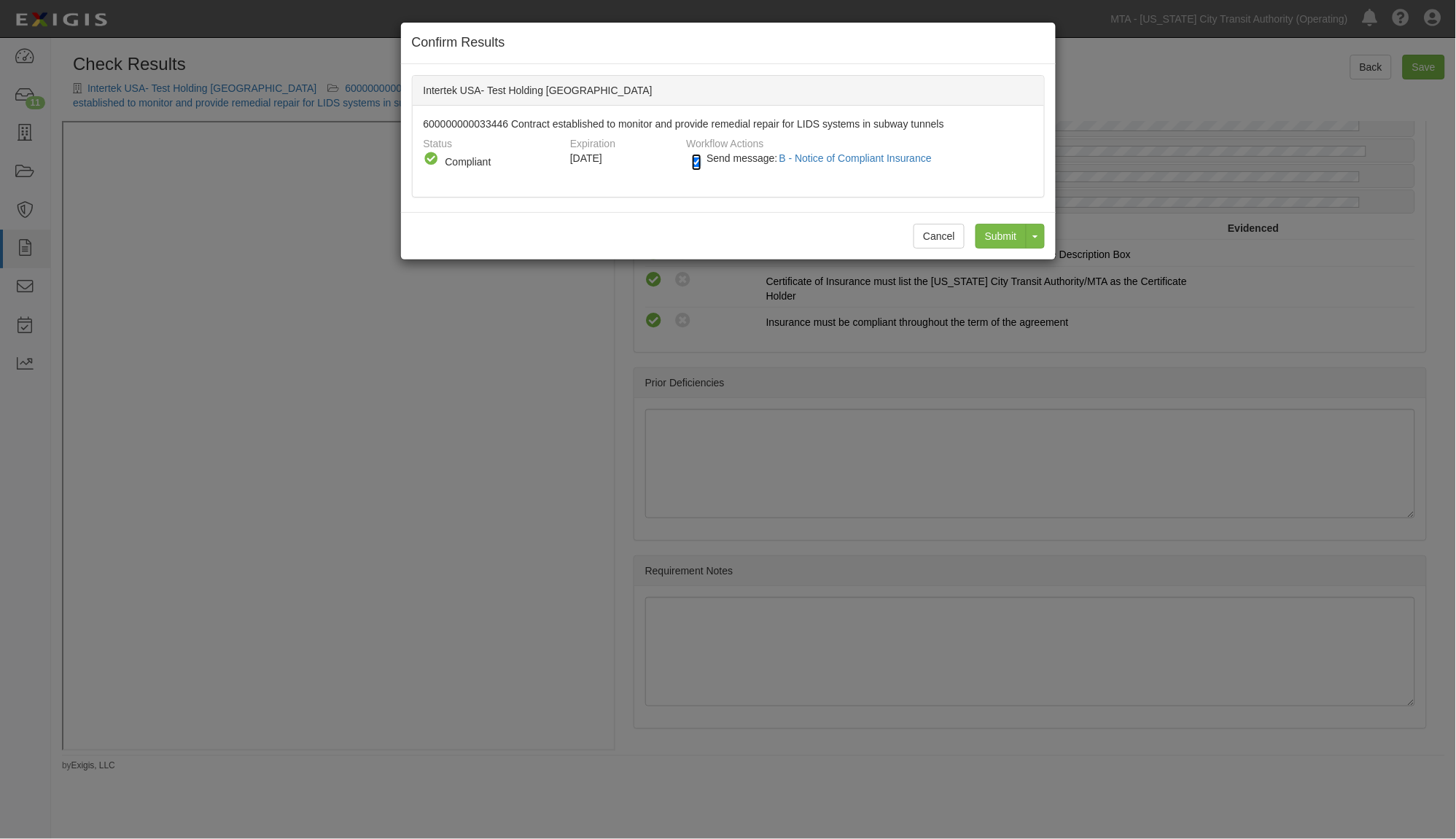
click at [696, 163] on input "Send message: B - Notice of Compliant Insurance" at bounding box center [697, 163] width 9 height 17
checkbox input "false"
click at [994, 237] on input "Submit" at bounding box center [1001, 236] width 51 height 25
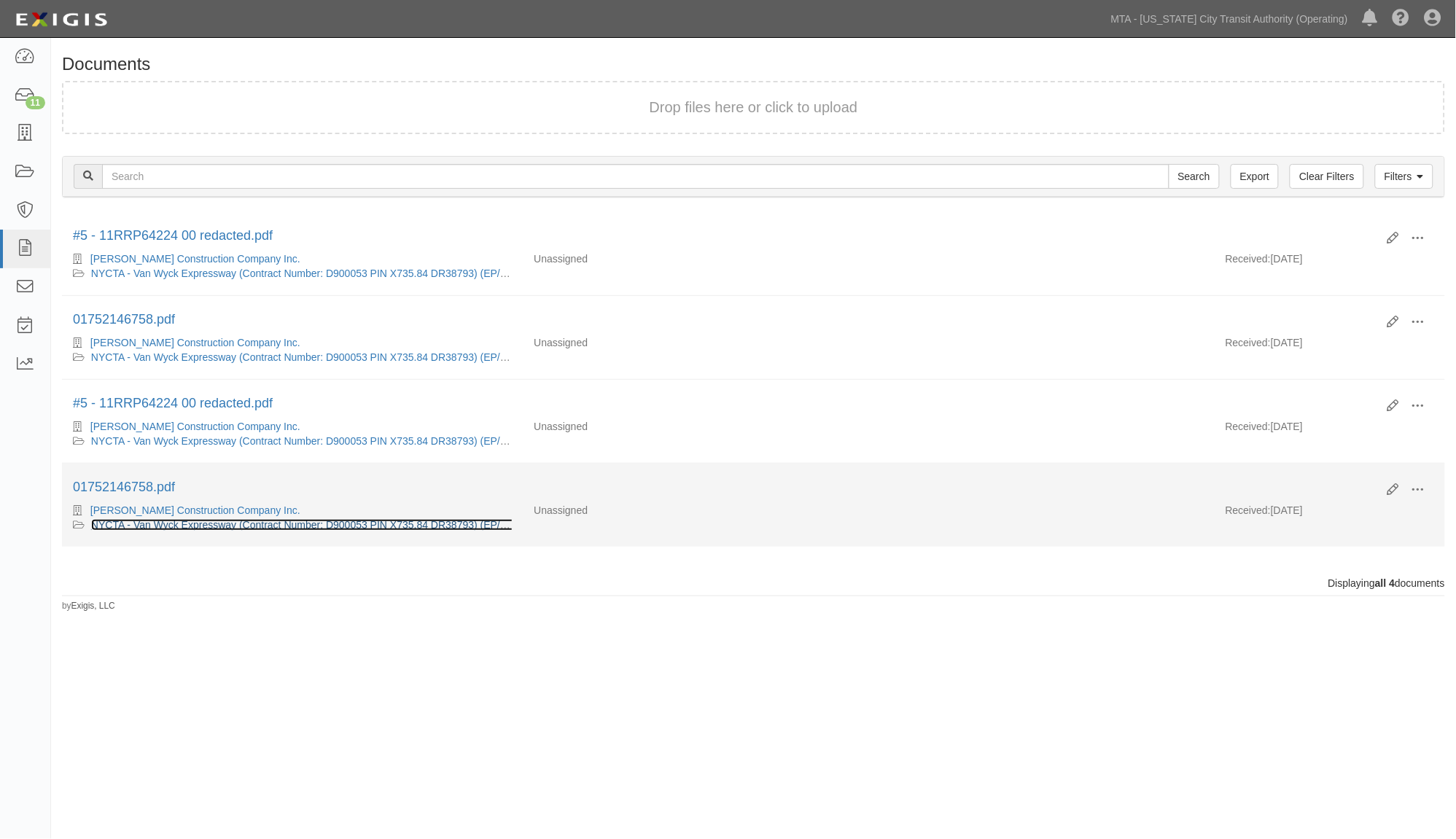
click at [267, 530] on link "NYCTA - Van Wyck Expressway (Contract Number: D900053 PIN X735.84 DR38793) (EP/…" at bounding box center [331, 525] width 479 height 12
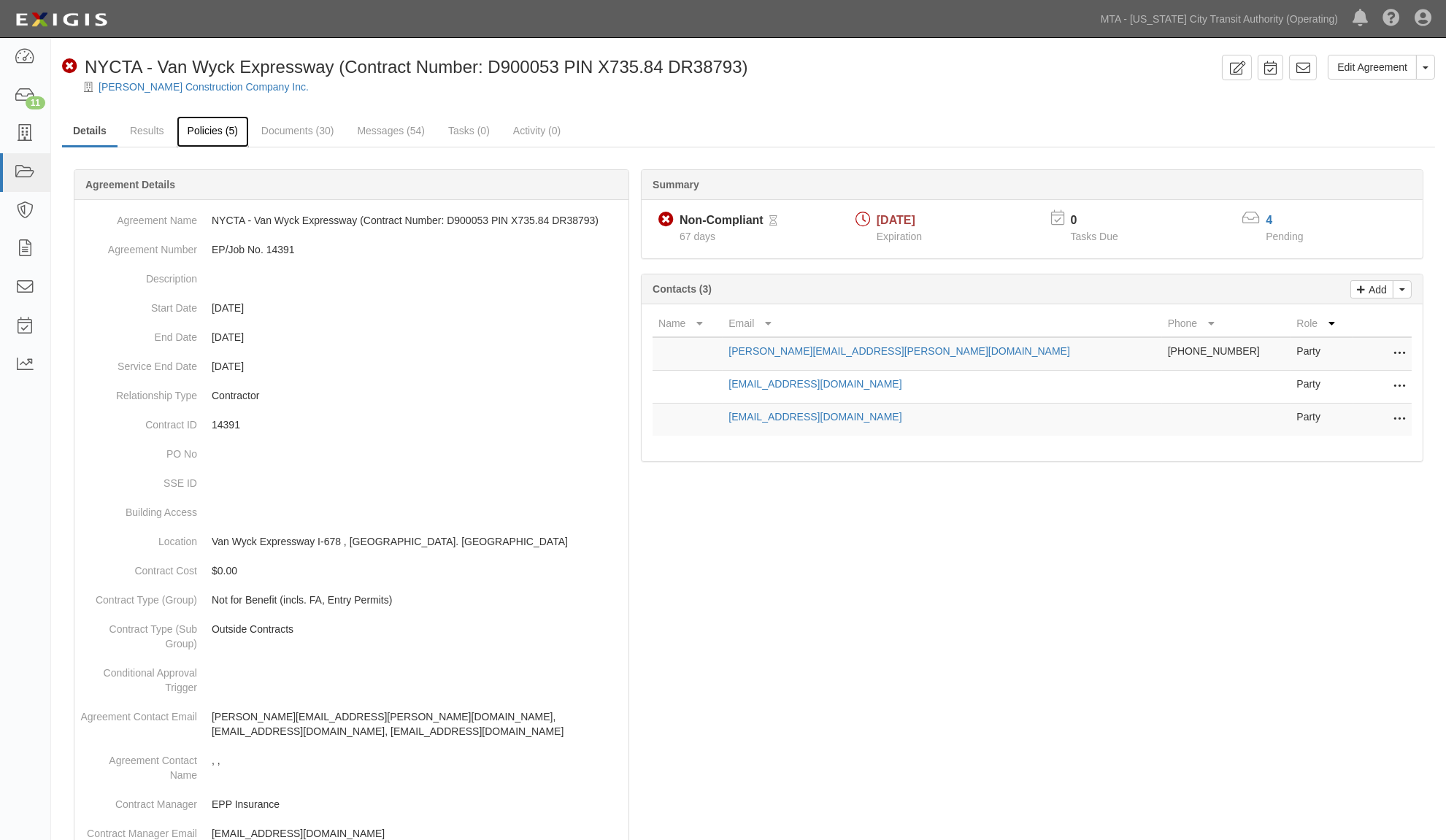
click at [218, 134] on link "Policies (5)" at bounding box center [213, 132] width 73 height 32
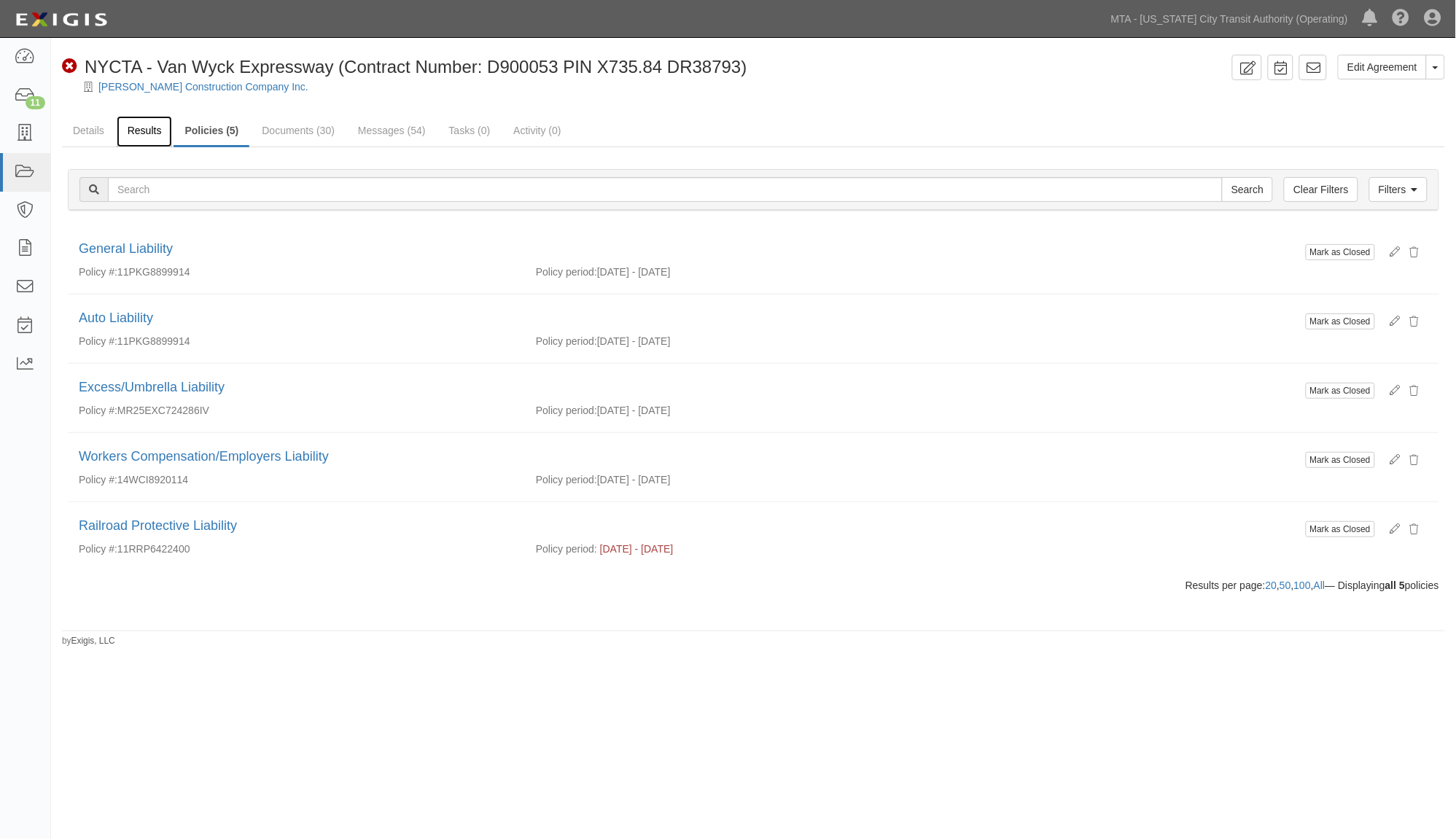
click at [150, 131] on link "Results" at bounding box center [145, 132] width 56 height 32
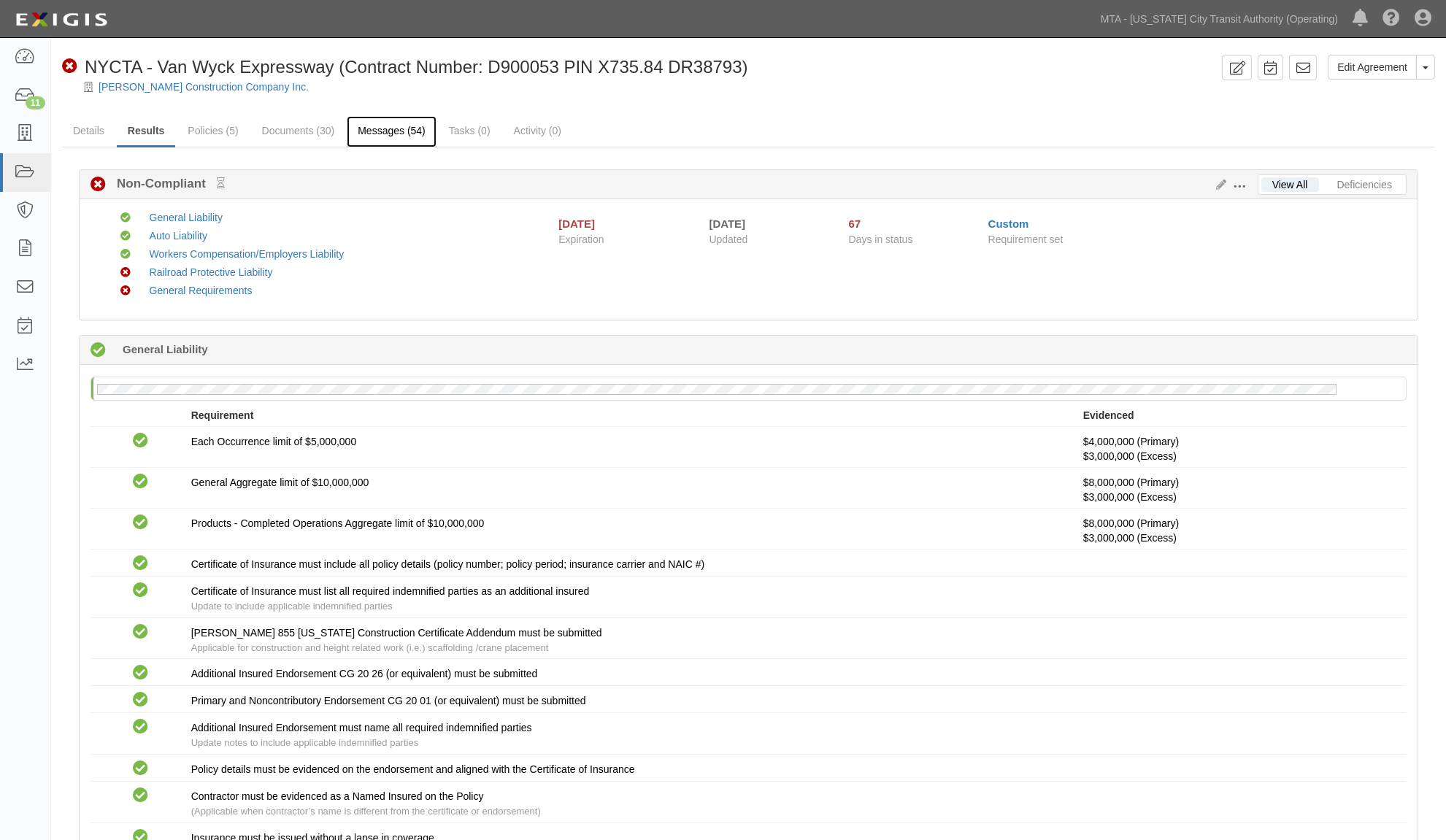
click at [395, 127] on link "Messages (54)" at bounding box center [392, 132] width 90 height 32
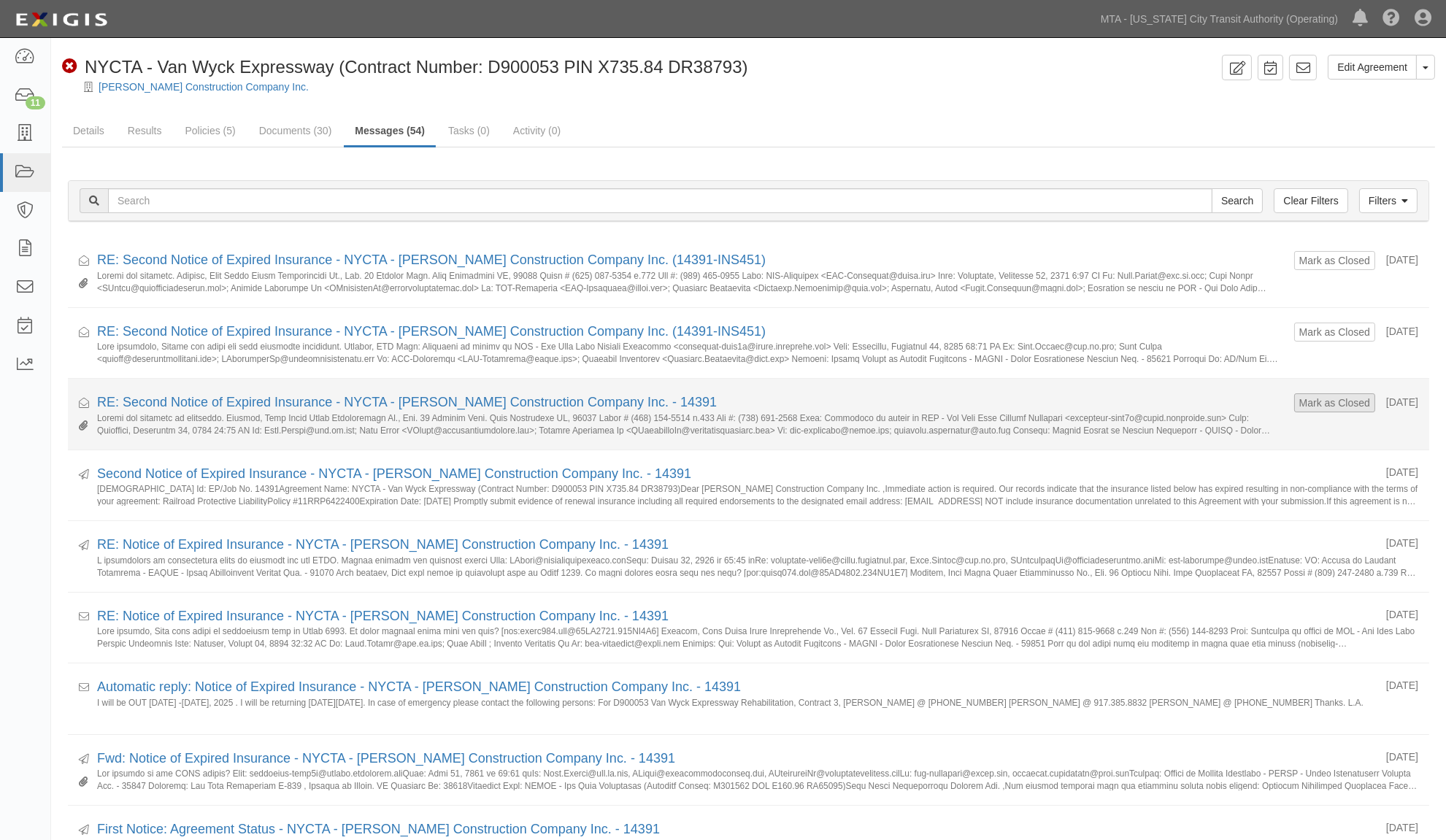
click at [1294, 412] on form "Mark as Closed" at bounding box center [1334, 403] width 81 height 19
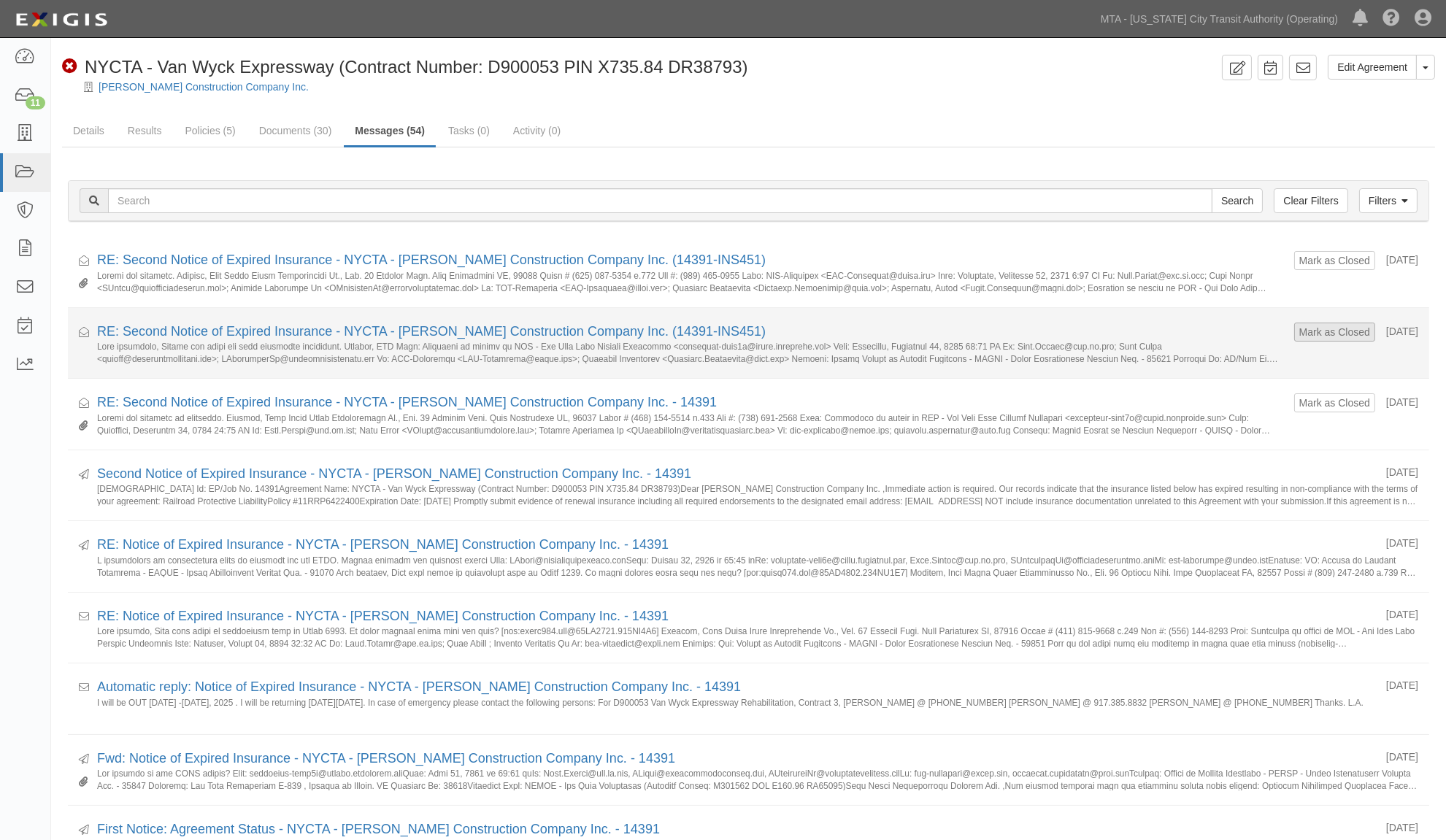
click at [1294, 340] on form "Mark as Closed" at bounding box center [1334, 332] width 81 height 19
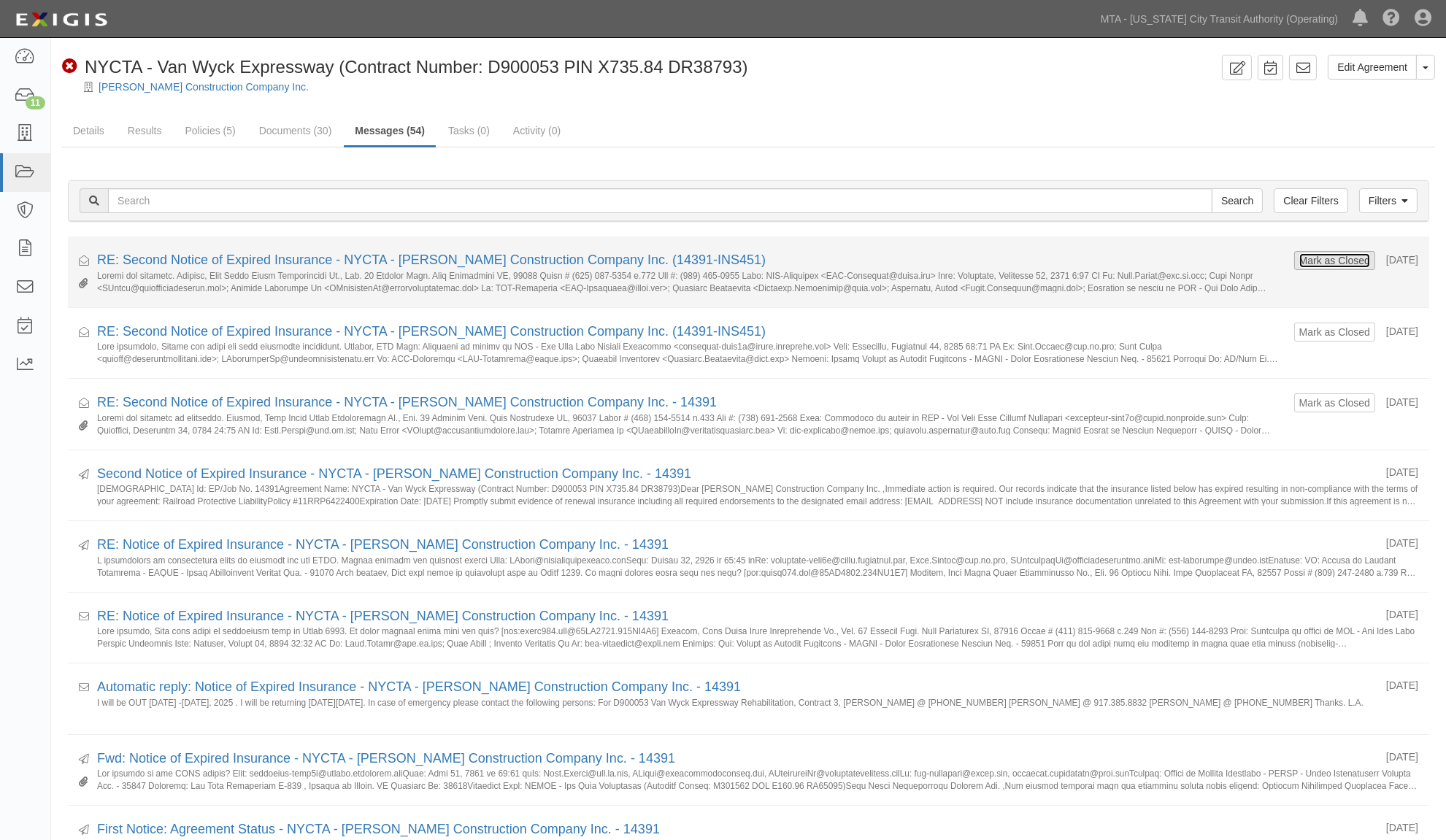
click at [1300, 264] on button "Mark as Closed" at bounding box center [1335, 260] width 73 height 16
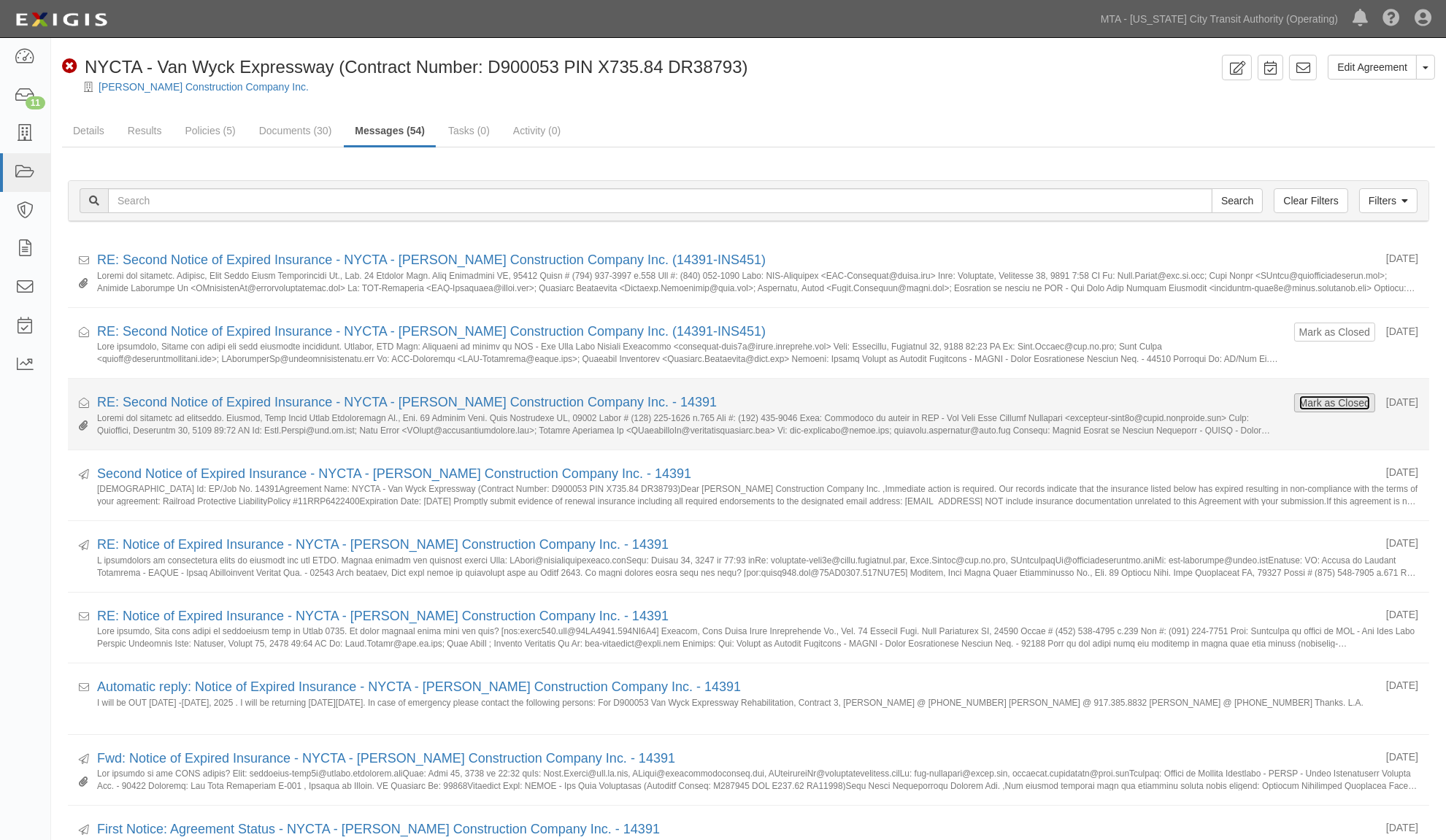
click at [1323, 407] on button "Mark as Closed" at bounding box center [1335, 403] width 73 height 16
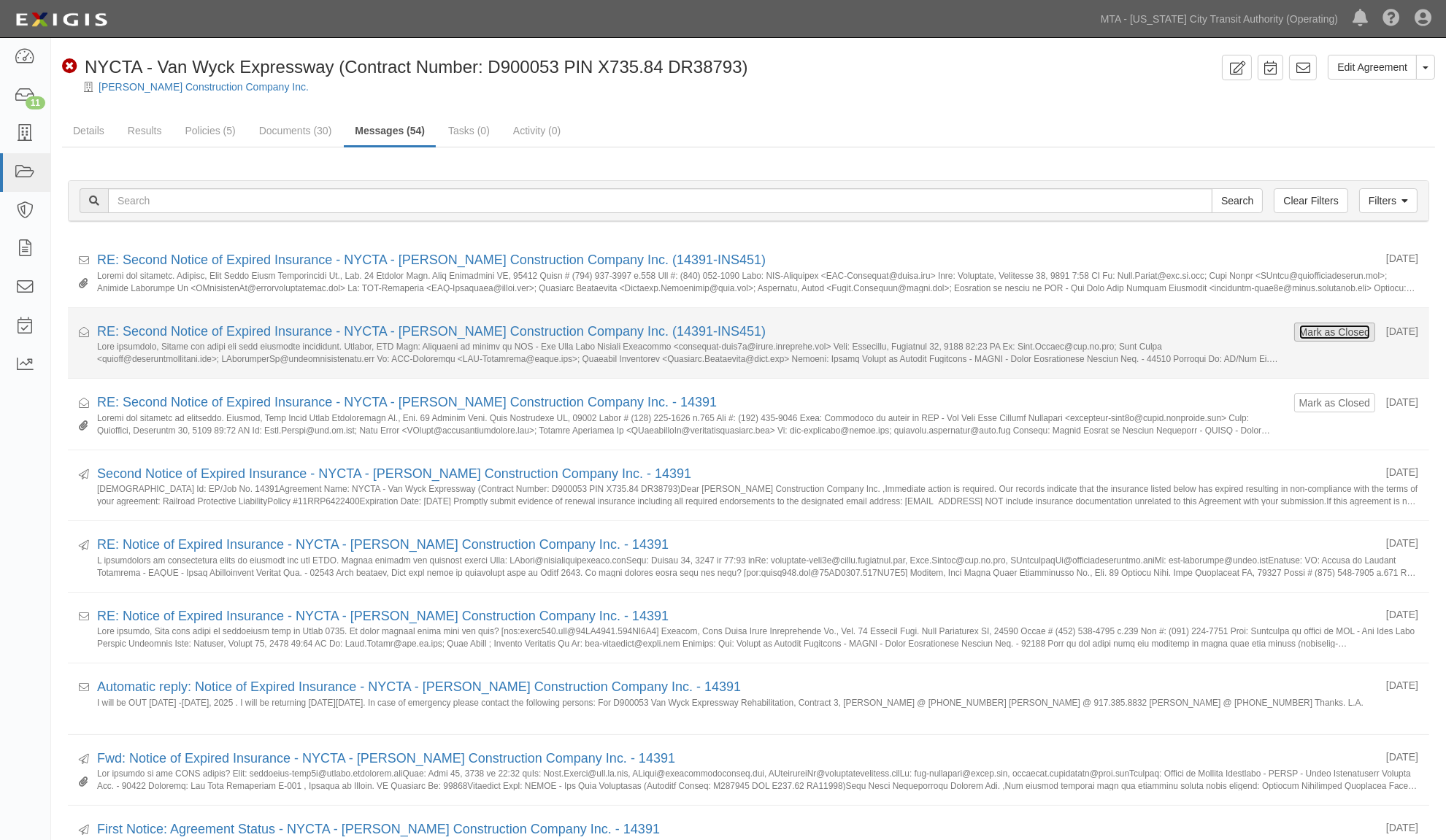
click at [1303, 325] on button "Mark as Closed" at bounding box center [1335, 331] width 73 height 16
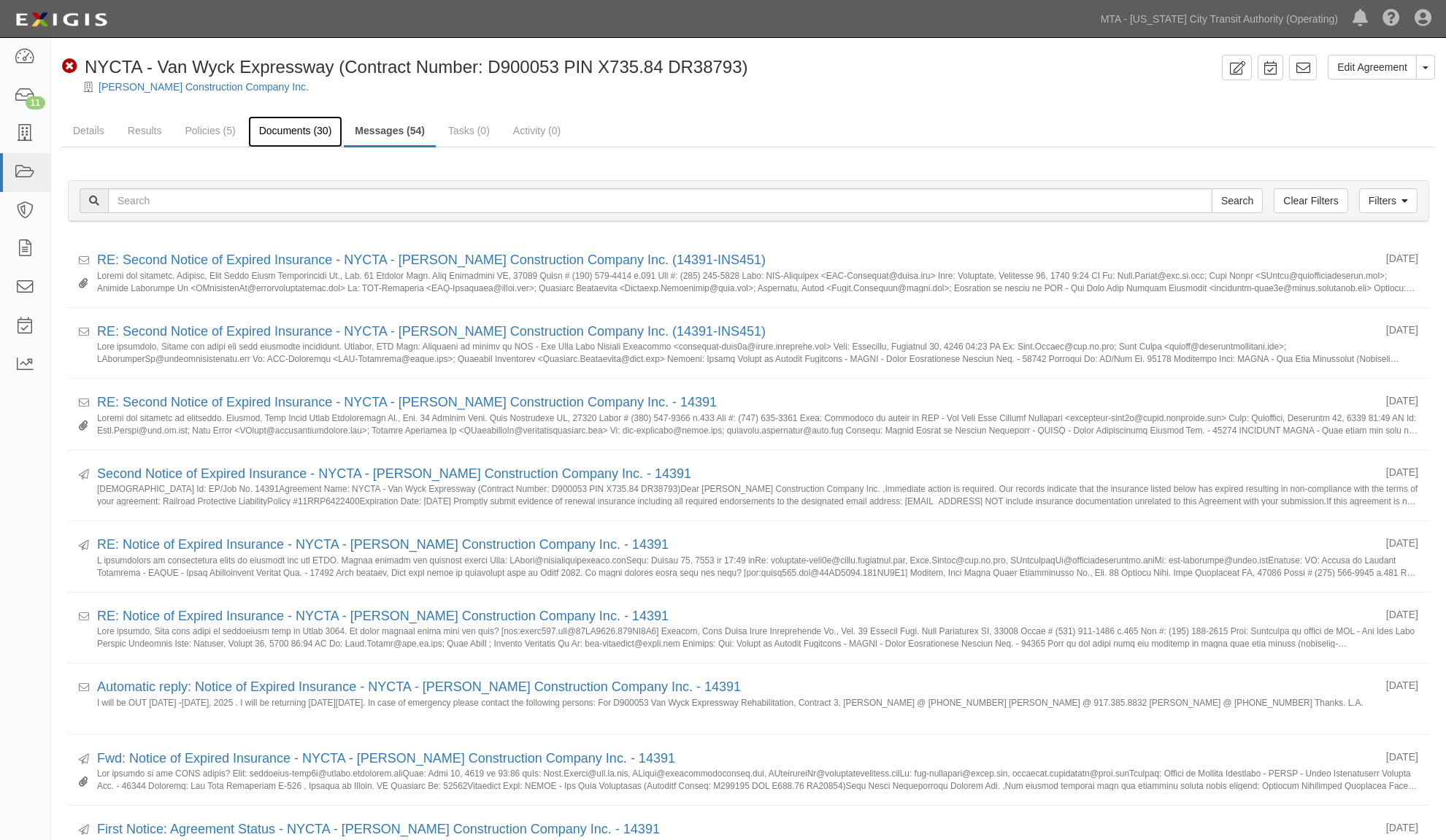
click at [300, 129] on link "Documents (30)" at bounding box center [296, 132] width 95 height 32
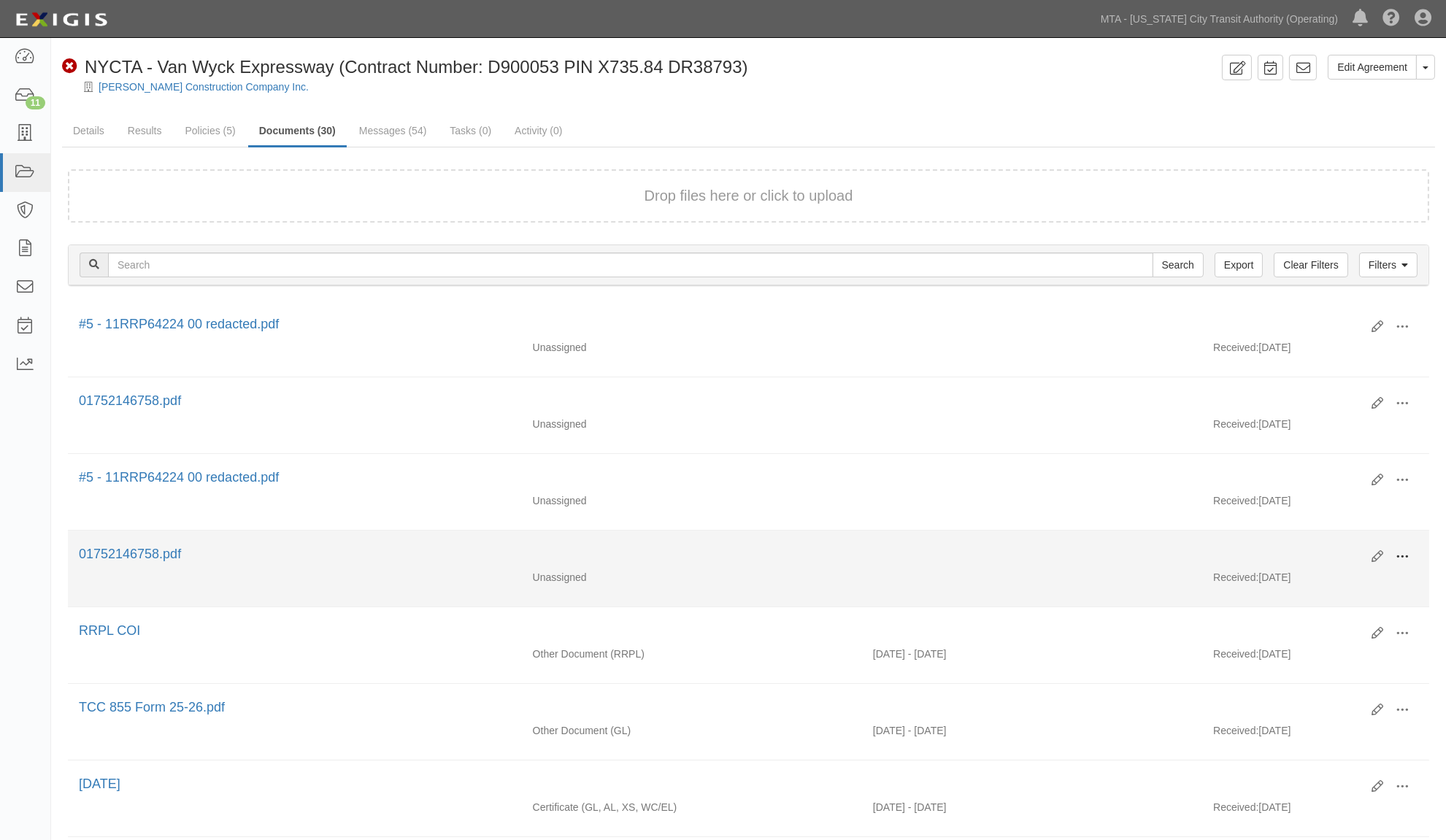
click at [1396, 560] on span at bounding box center [1402, 557] width 13 height 13
click at [1298, 553] on link "Edit" at bounding box center [1332, 551] width 115 height 26
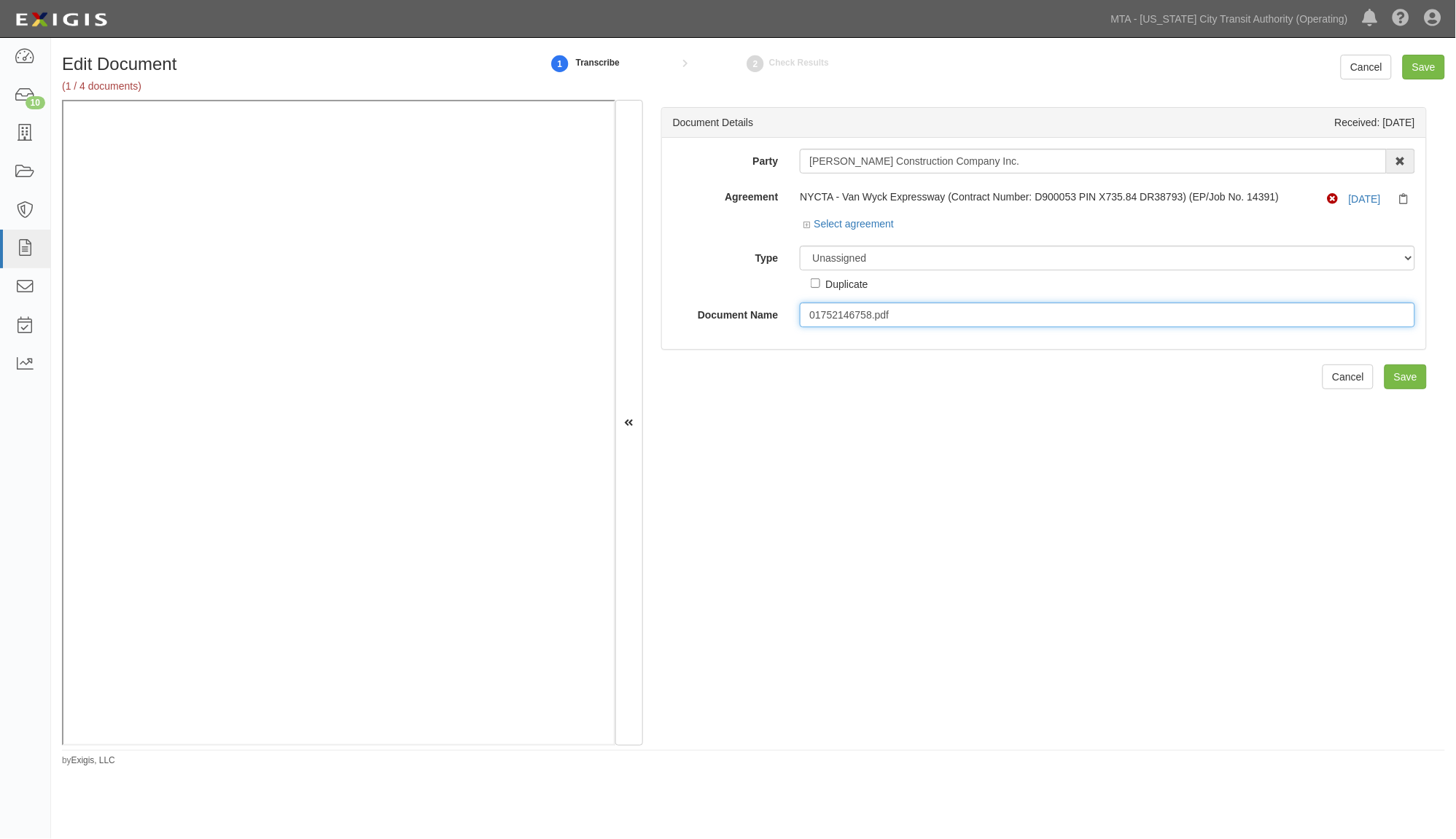
click at [894, 314] on input "01752146758.pdf" at bounding box center [1108, 315] width 615 height 25
drag, startPoint x: 912, startPoint y: 317, endPoint x: 737, endPoint y: 302, distance: 175.6
click at [737, 302] on div "Party Tully Construction Company Inc. 10-21 TO 10-23TH 38TH ST DEVELOPMENT LLC …" at bounding box center [1043, 238] width 742 height 178
type input "RRPL COI 2026"
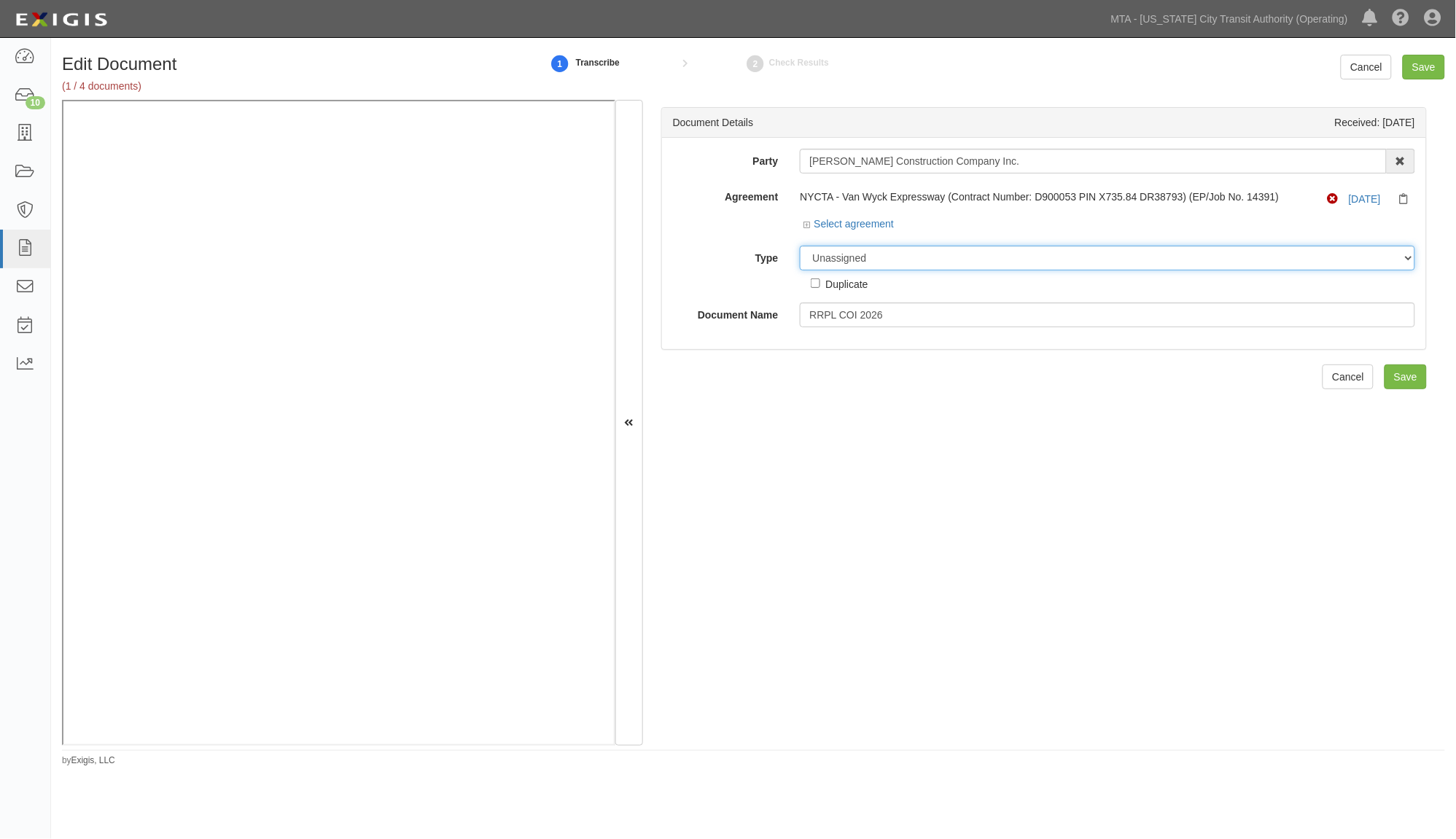
click at [848, 256] on select "Unassigned Binder Cancellation Notice Certificate Contract Endorsement Insuranc…" at bounding box center [1108, 257] width 615 height 25
select select "OtherDetail"
click at [800, 246] on select "Unassigned Binder Cancellation Notice Certificate Contract Endorsement Insuranc…" at bounding box center [1108, 257] width 615 height 25
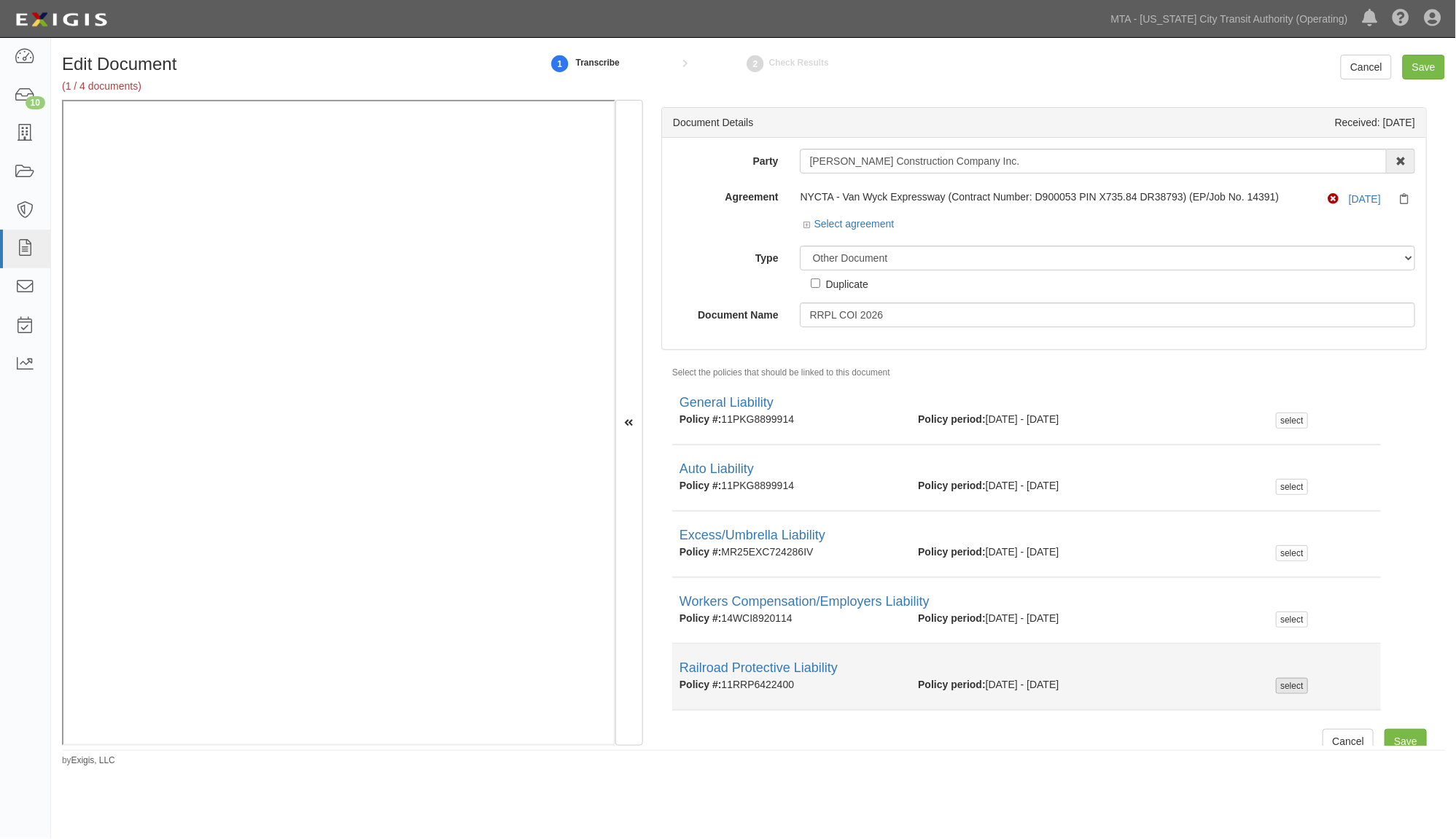
click at [1276, 686] on div "select" at bounding box center [1292, 686] width 32 height 16
checkbox input "true"
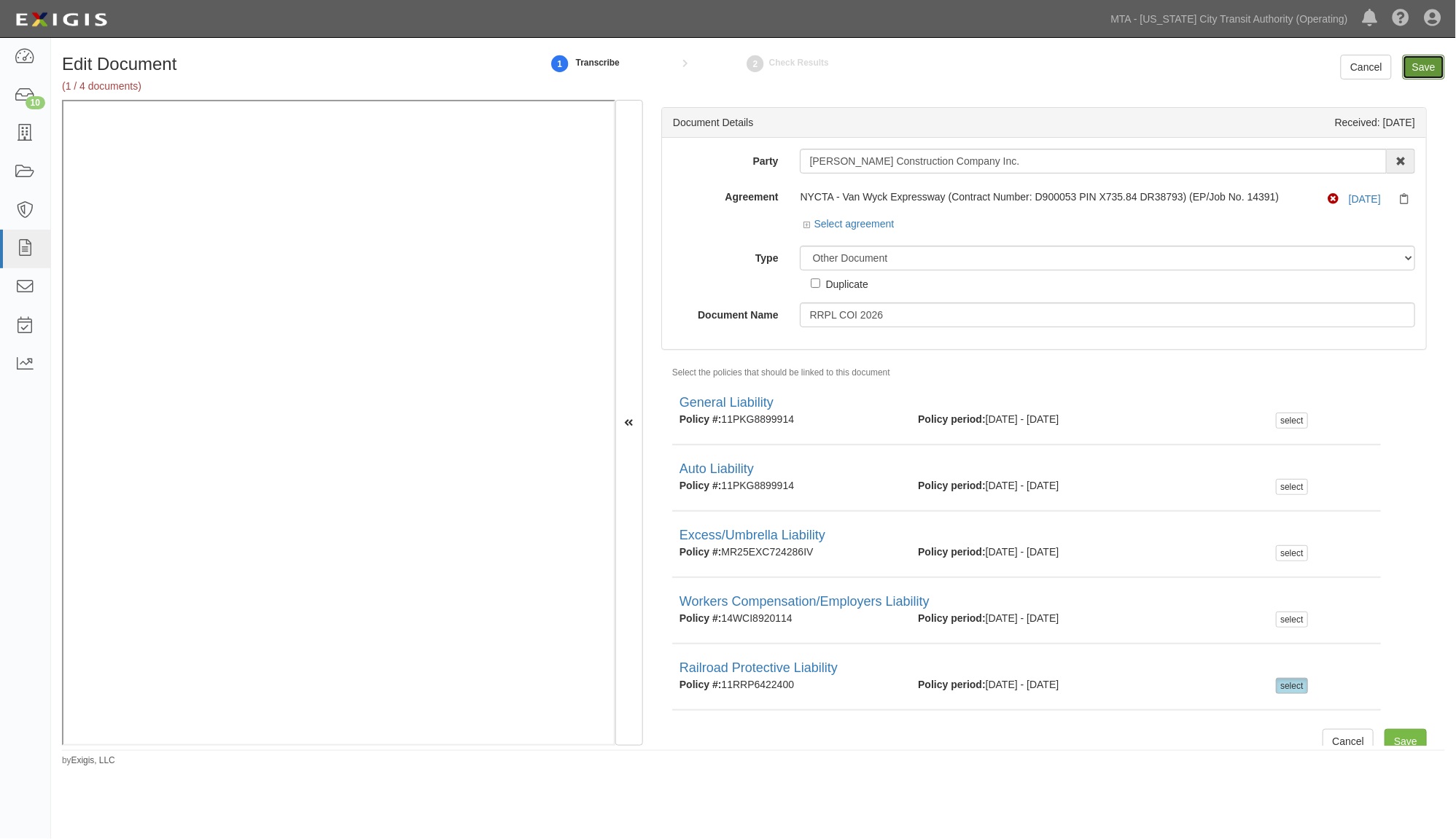
click at [1423, 61] on input "Save" at bounding box center [1424, 67] width 43 height 25
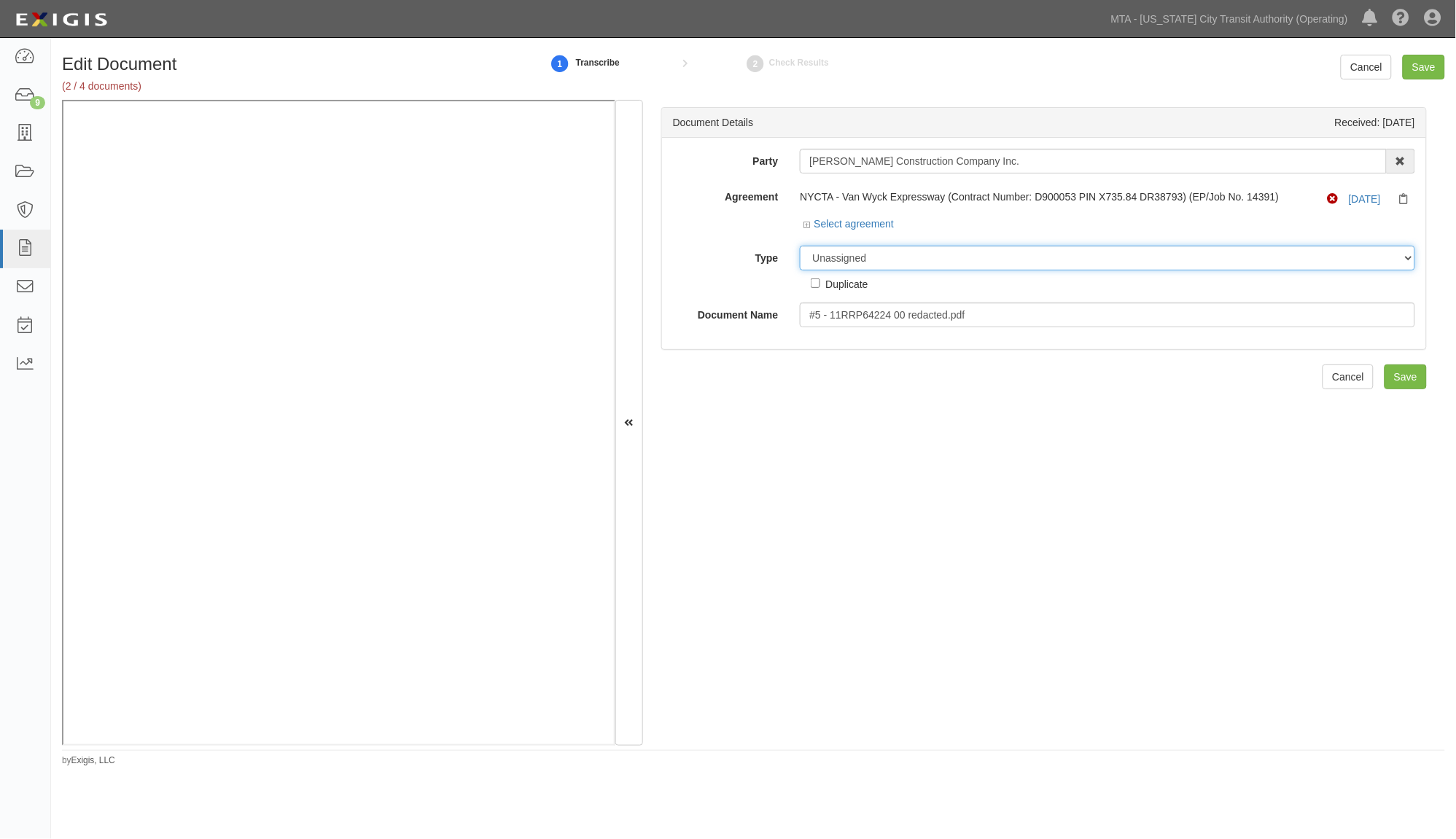
click at [909, 256] on select "Unassigned Binder Cancellation Notice Certificate Contract Endorsement Insuranc…" at bounding box center [1108, 257] width 615 height 25
select select "EndorsementDetail"
click at [800, 246] on select "Unassigned Binder Cancellation Notice Certificate Contract Endorsement Insuranc…" at bounding box center [1108, 257] width 615 height 25
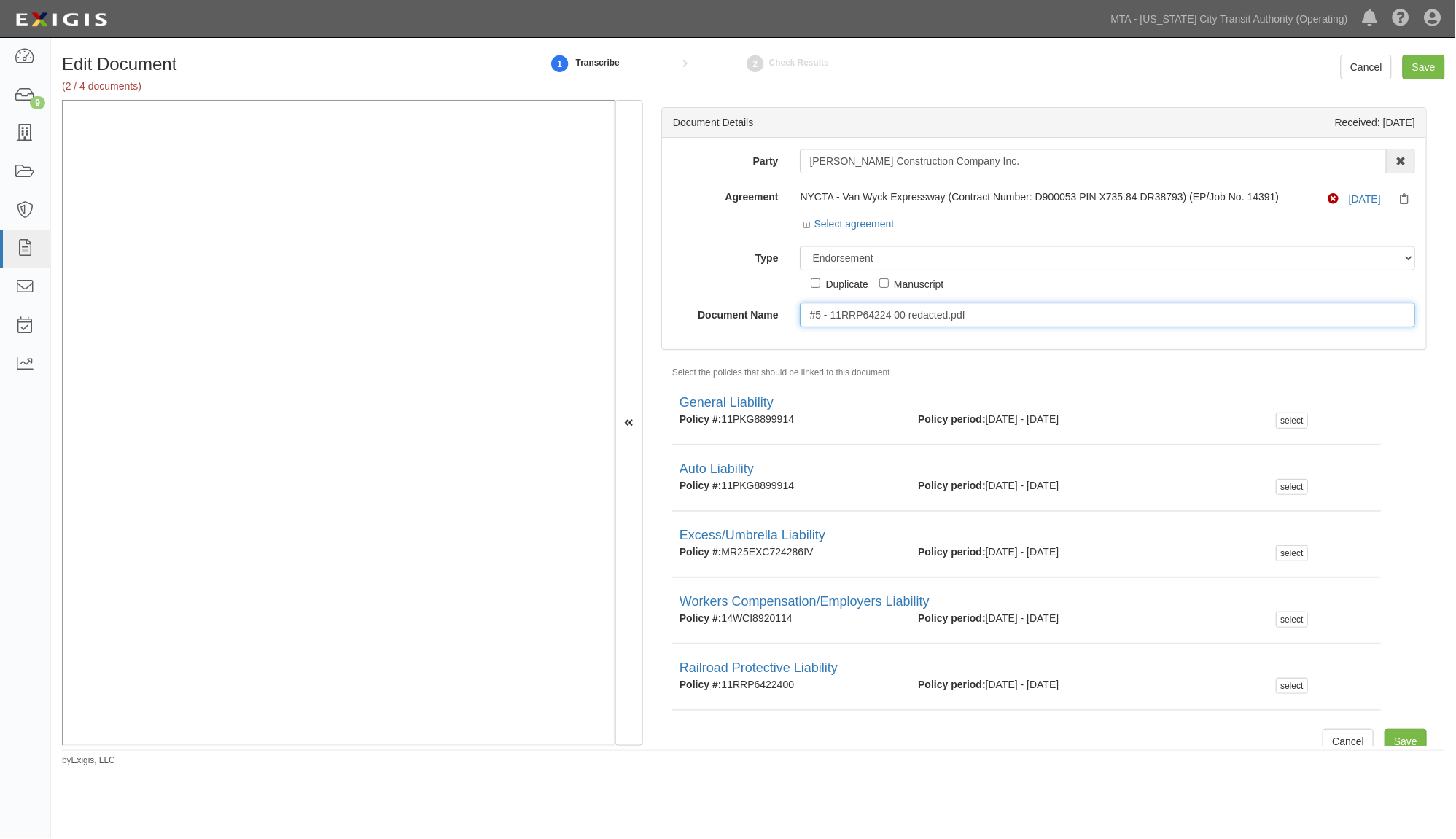
drag, startPoint x: 1018, startPoint y: 315, endPoint x: 612, endPoint y: 314, distance: 406.0
click at [533, 165] on div "Document Details Received: [DATE] Party [PERSON_NAME] Construction Company Inc.…" at bounding box center [754, 423] width 1384 height 646
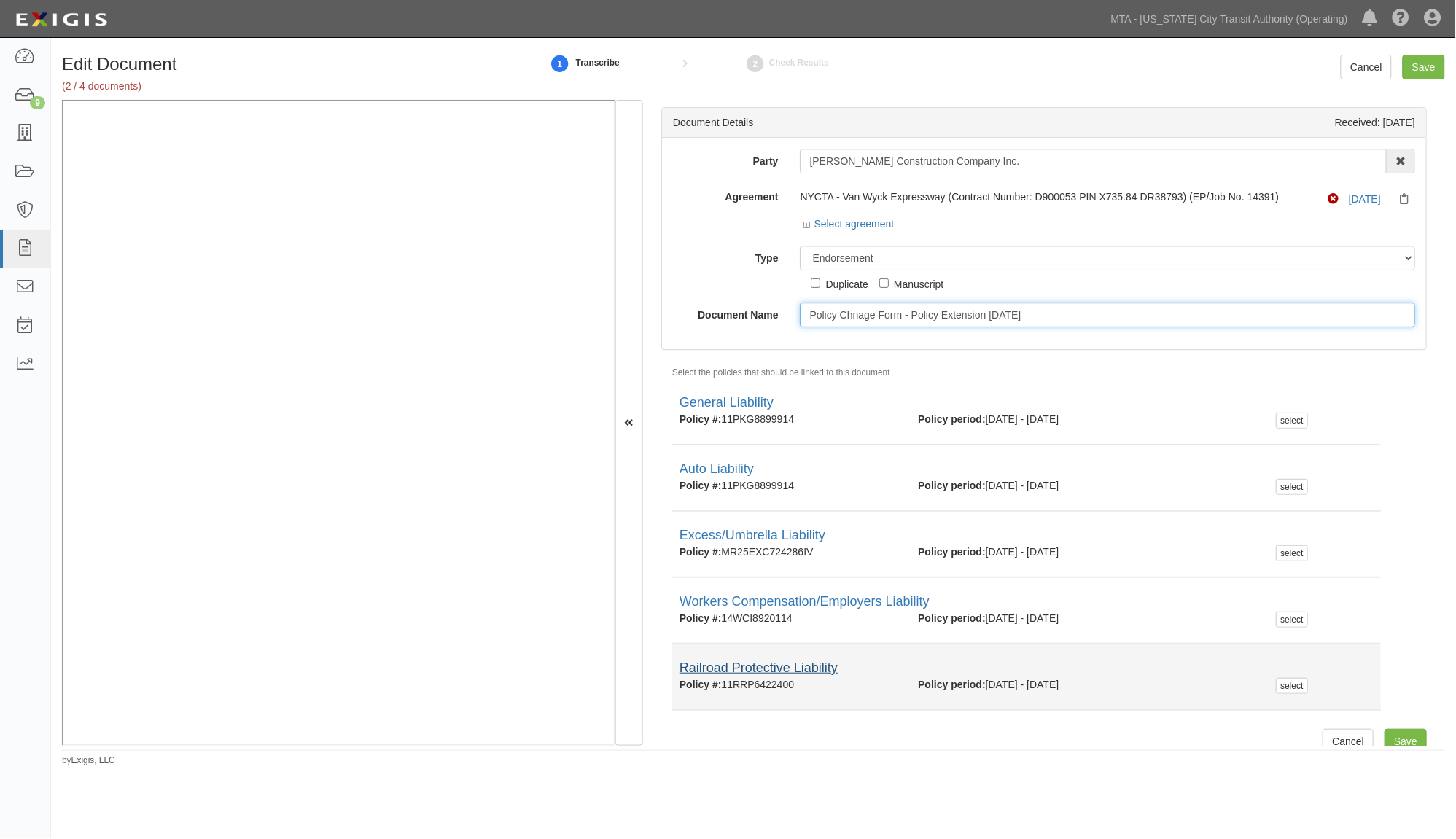
type input "Policy Chnage Form - Policy Extension 4.01.26"
click at [766, 671] on link "Railroad Protective Liability" at bounding box center [758, 668] width 158 height 15
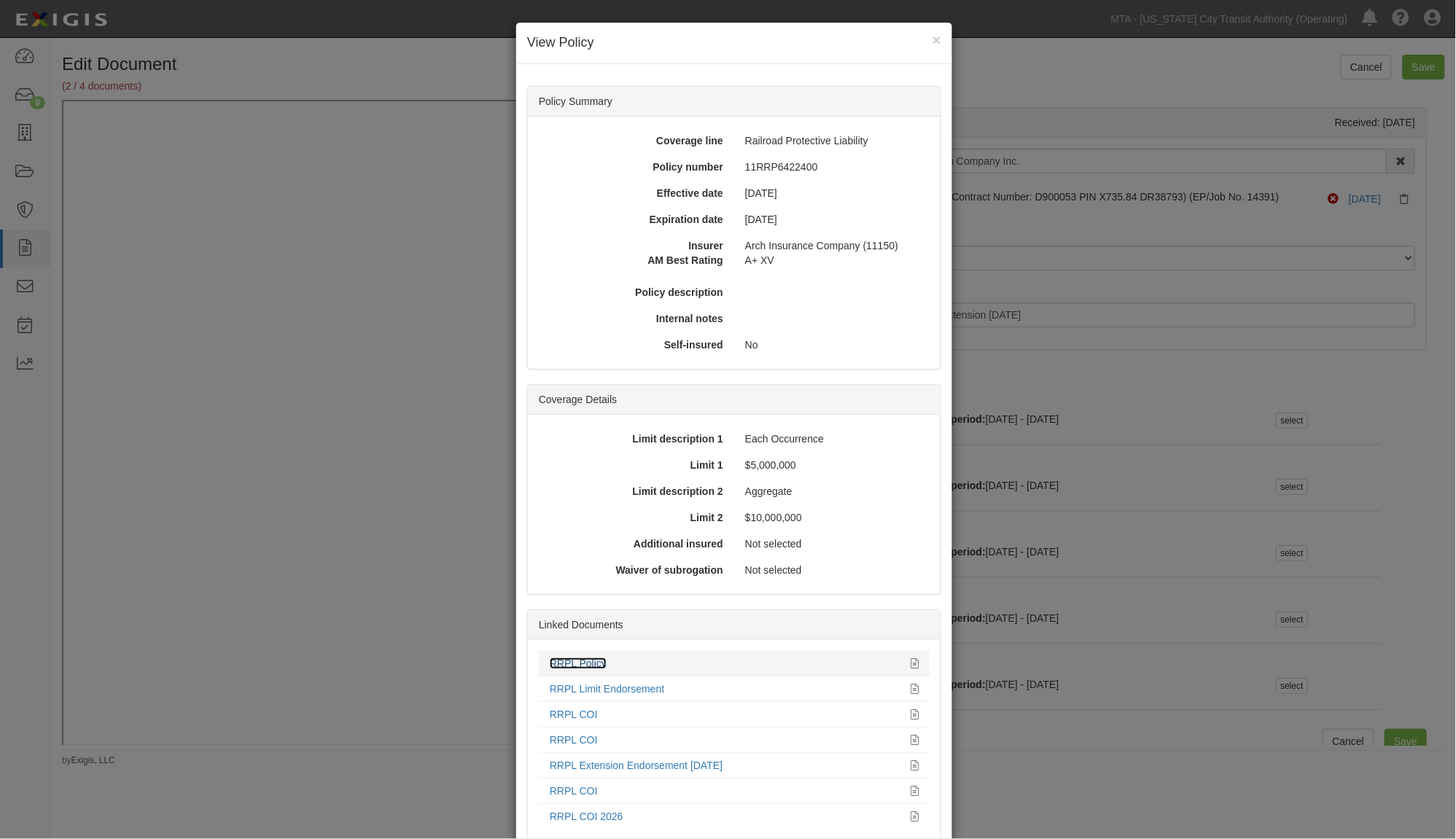
click at [572, 663] on link "RRPL Policy" at bounding box center [578, 663] width 57 height 12
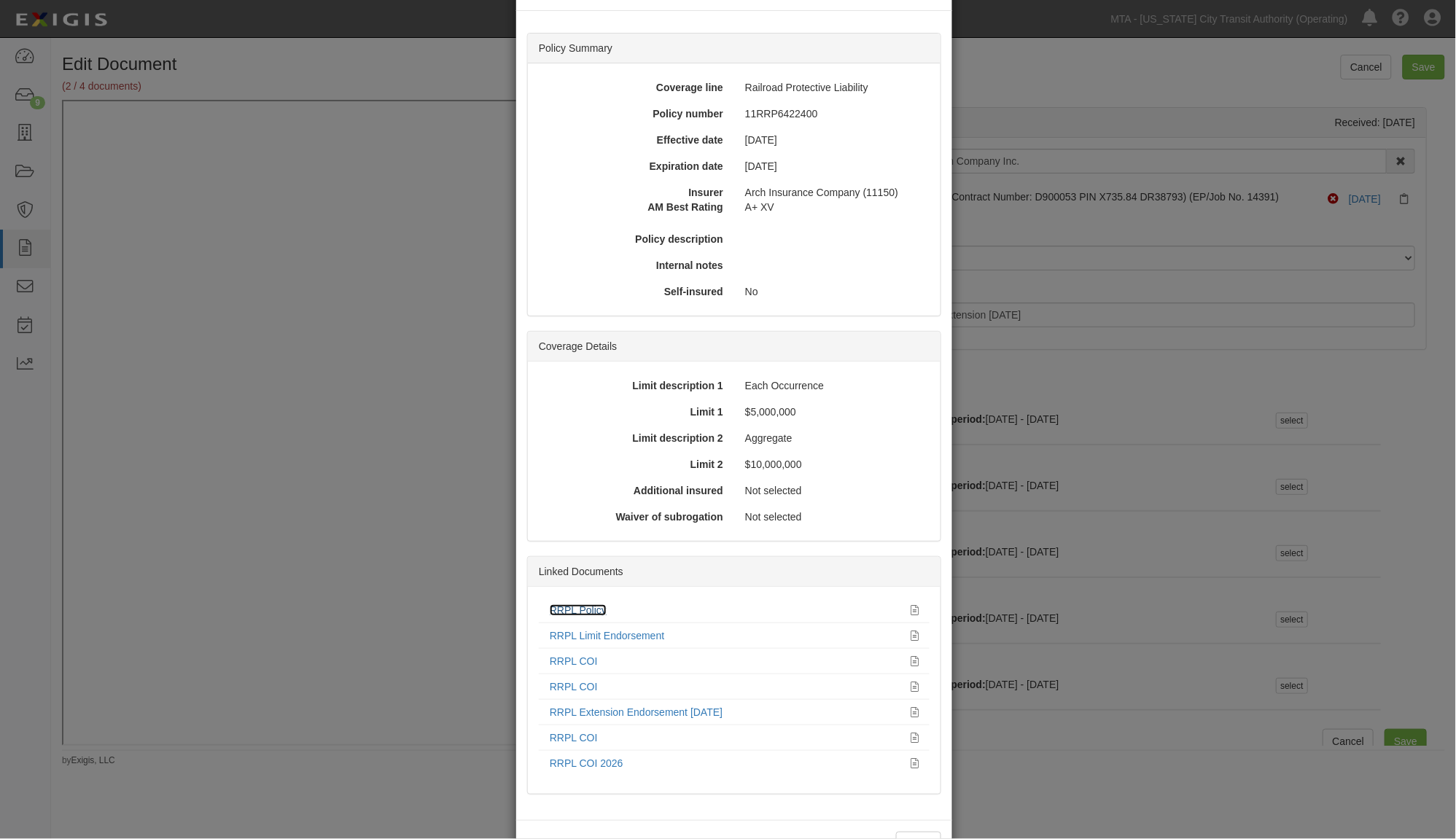
scroll to position [105, 0]
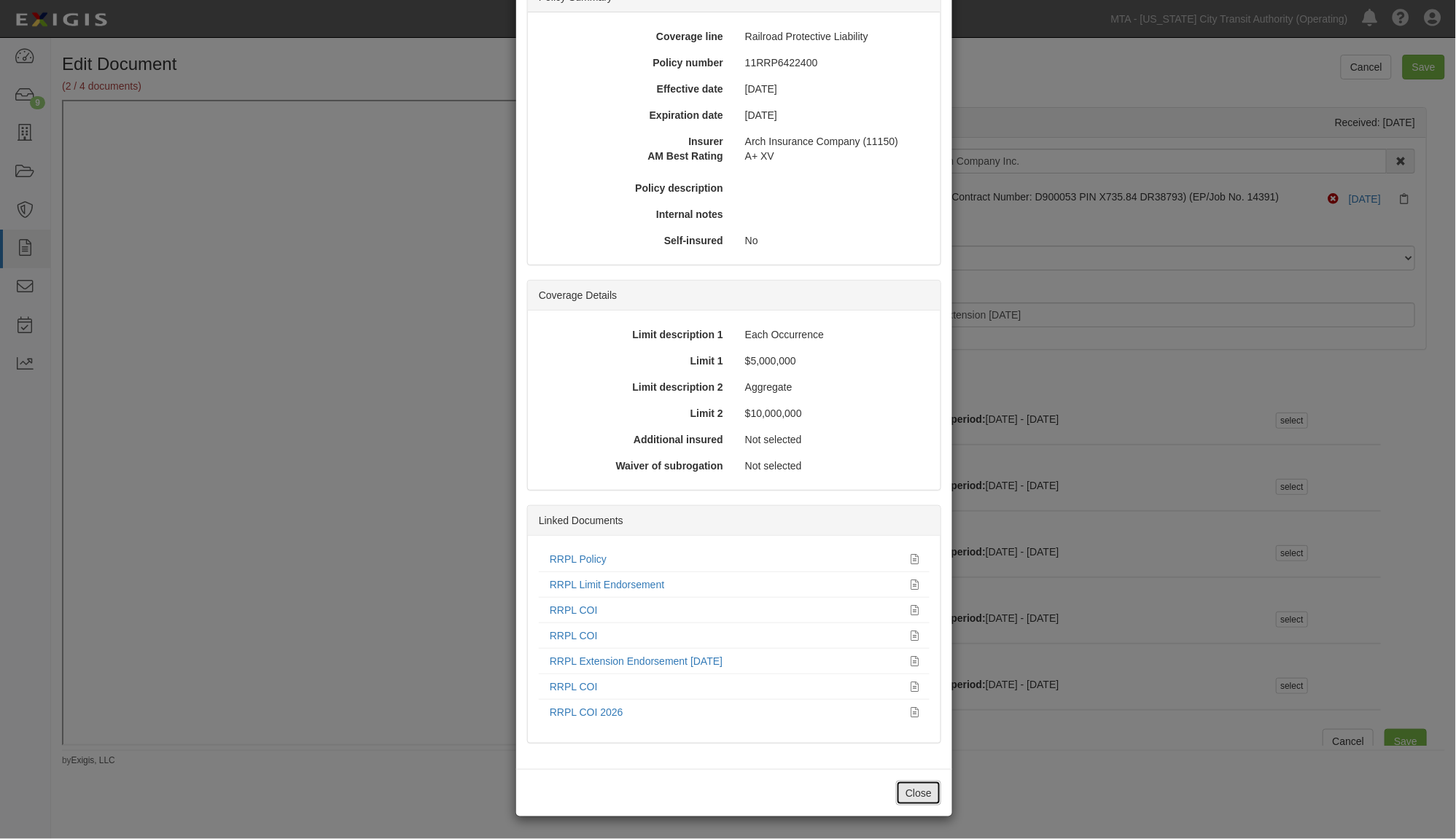
click at [915, 788] on button "Close" at bounding box center [918, 793] width 46 height 25
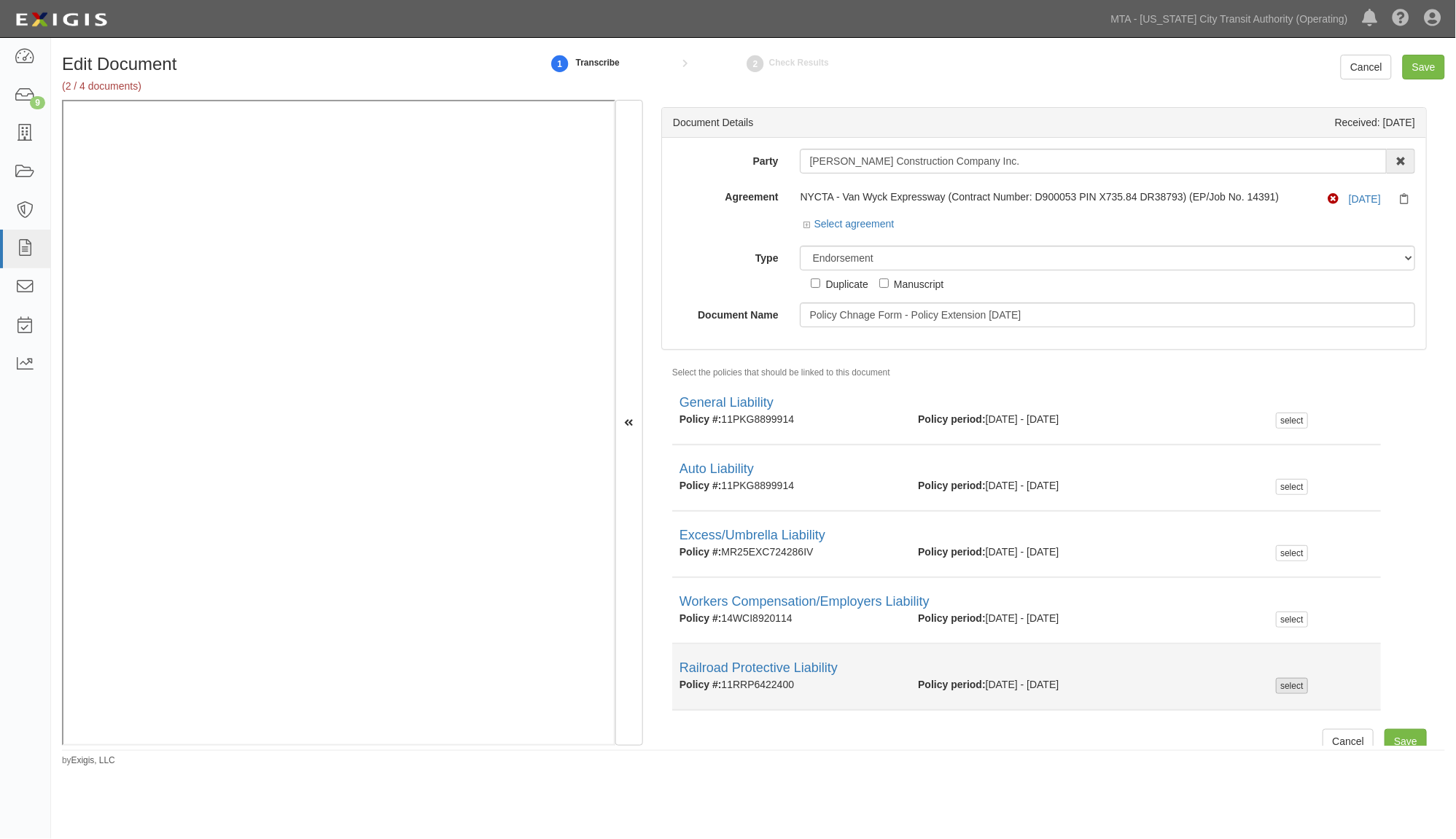
click at [1278, 682] on div "select" at bounding box center [1292, 686] width 32 height 16
checkbox input "true"
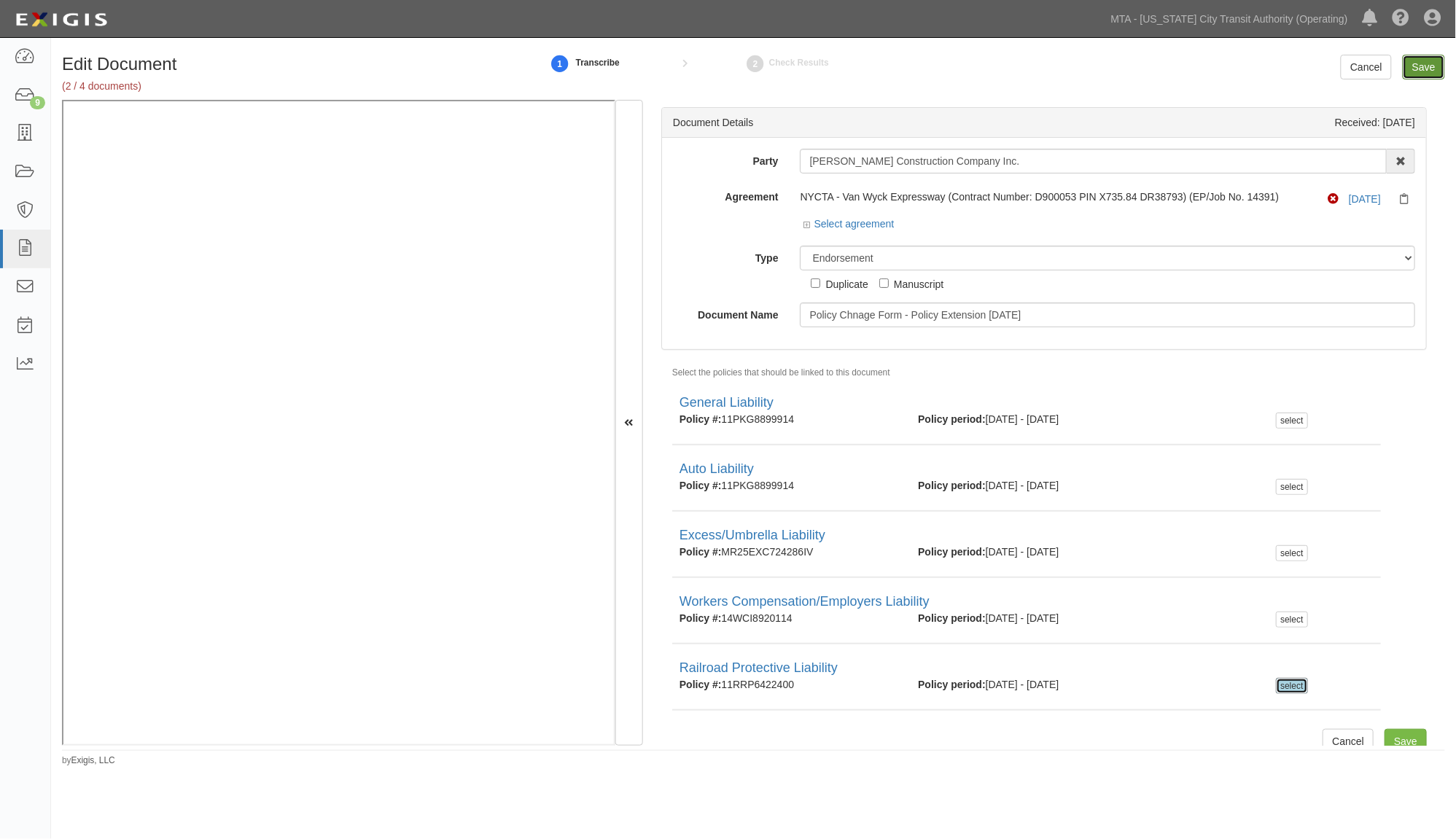
click at [1427, 62] on input "Save" at bounding box center [1424, 67] width 43 height 25
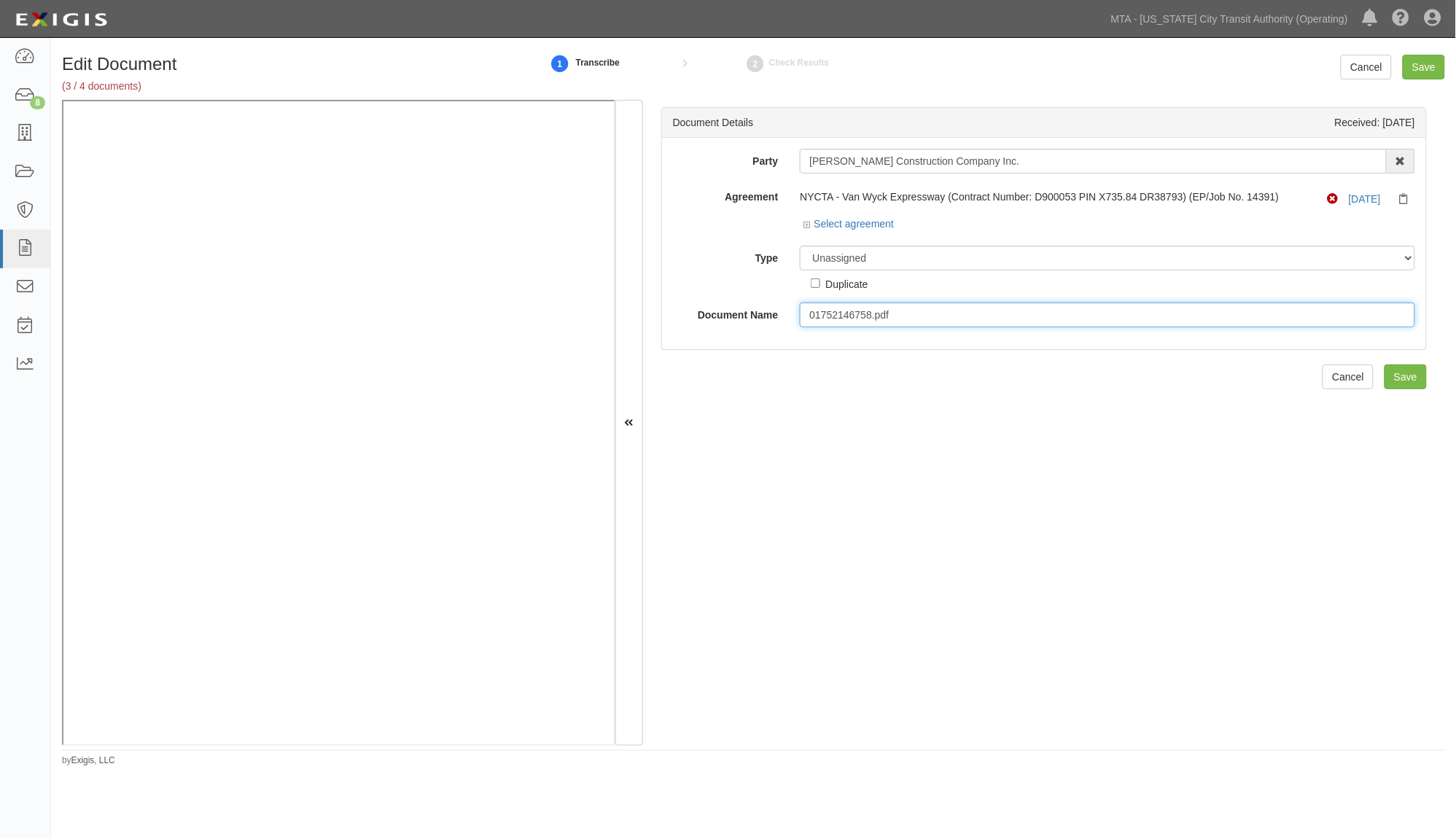
click at [928, 317] on input "01752146758.pdf" at bounding box center [1108, 315] width 615 height 25
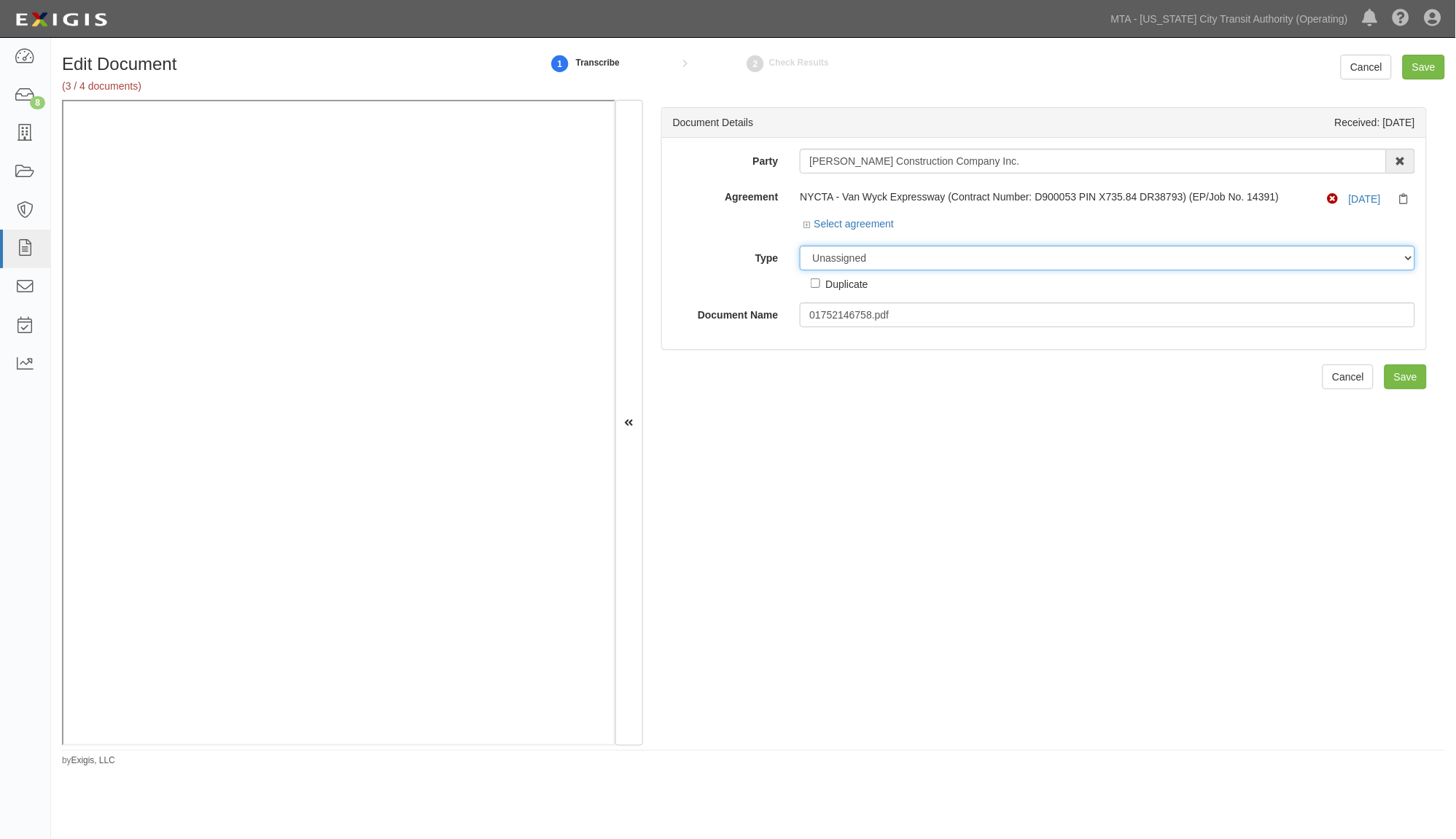
click at [899, 256] on select "Unassigned Binder Cancellation Notice Certificate Contract Endorsement Insuranc…" at bounding box center [1108, 257] width 615 height 25
select select "JunkDetail"
click at [800, 246] on select "Unassigned Binder Cancellation Notice Certificate Contract Endorsement Insuranc…" at bounding box center [1108, 257] width 615 height 25
drag, startPoint x: 971, startPoint y: 150, endPoint x: 661, endPoint y: 163, distance: 310.3
click at [662, 163] on div "Document Details Received: [DATE] Party [PERSON_NAME] Construction Company Inc.…" at bounding box center [1044, 228] width 766 height 243
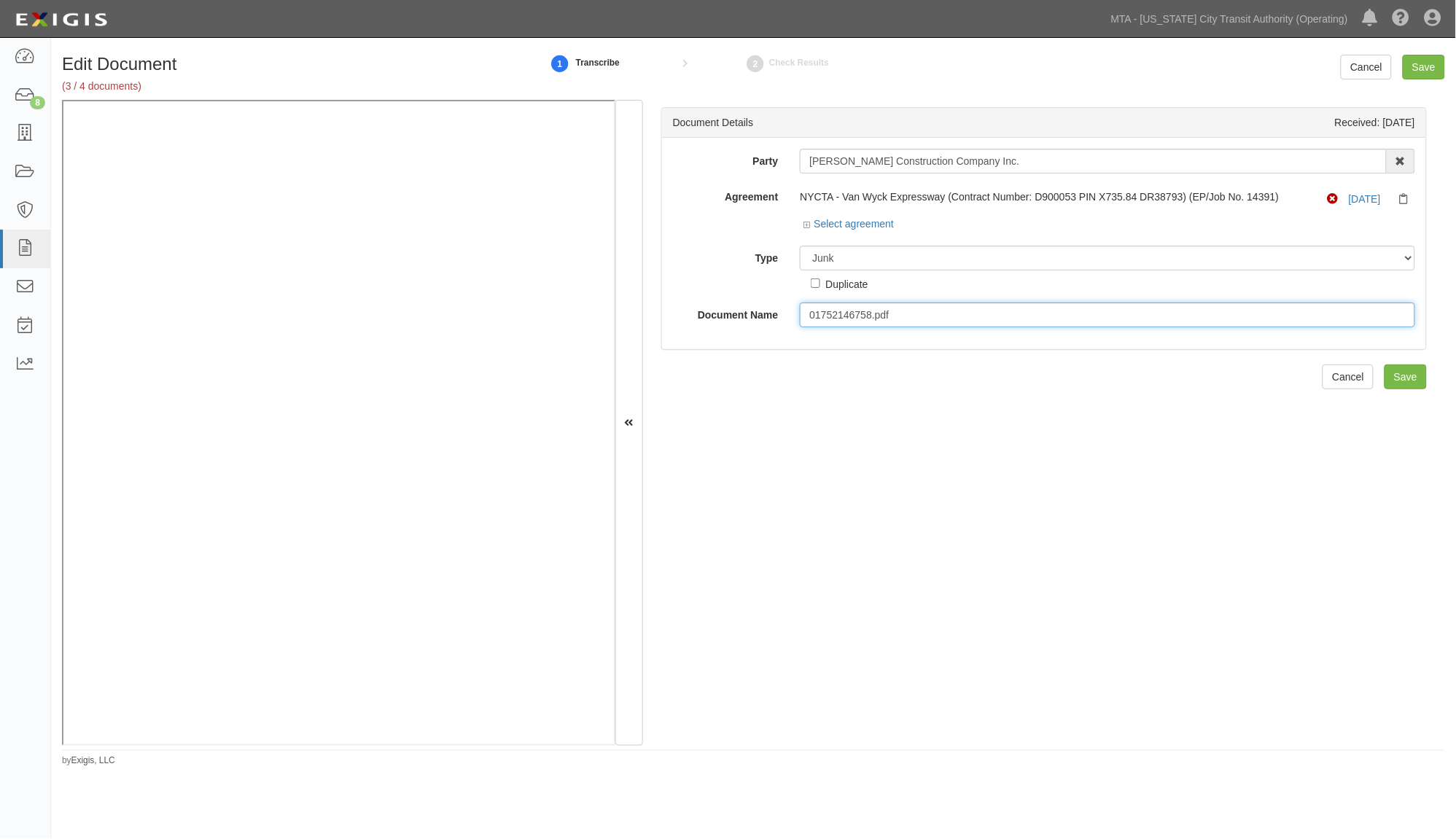
click at [915, 315] on input "01752146758.pdf" at bounding box center [1108, 315] width 615 height 25
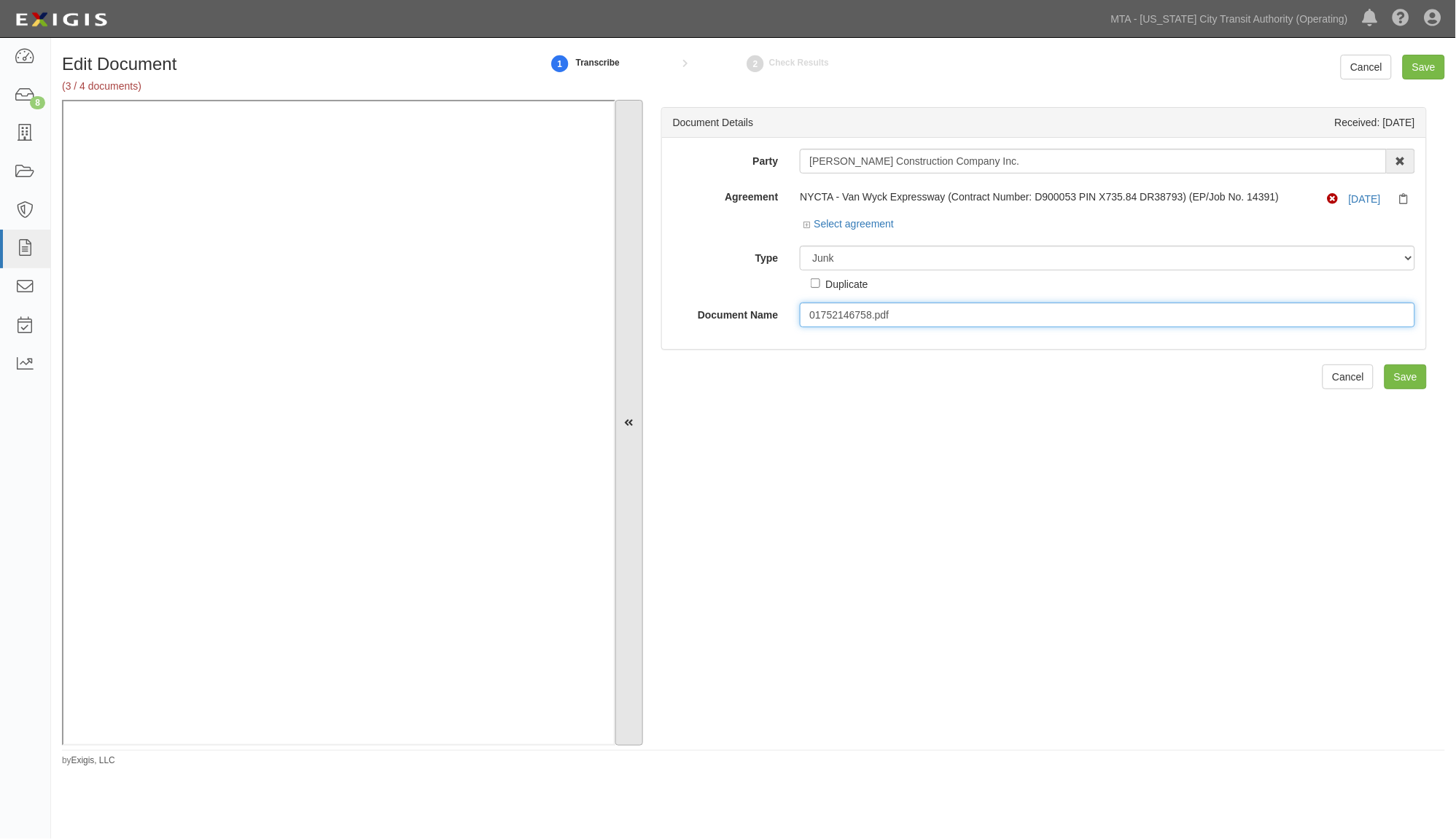
drag, startPoint x: 919, startPoint y: 310, endPoint x: 616, endPoint y: 308, distance: 303.0
click at [622, 311] on div "Document Details Received: [DATE] Party [PERSON_NAME] Construction Company Inc.…" at bounding box center [754, 423] width 1384 height 646
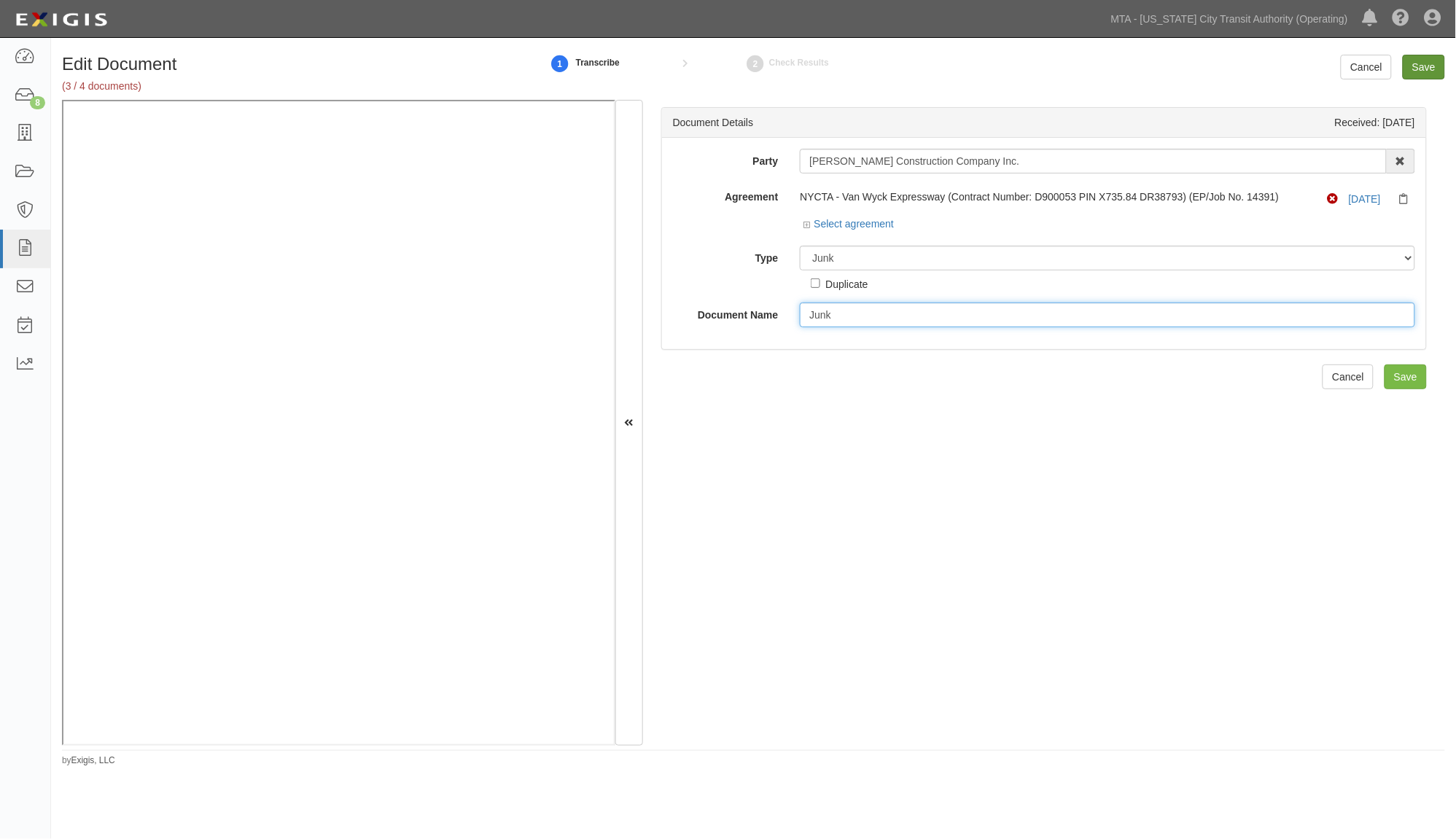
type input "Junk"
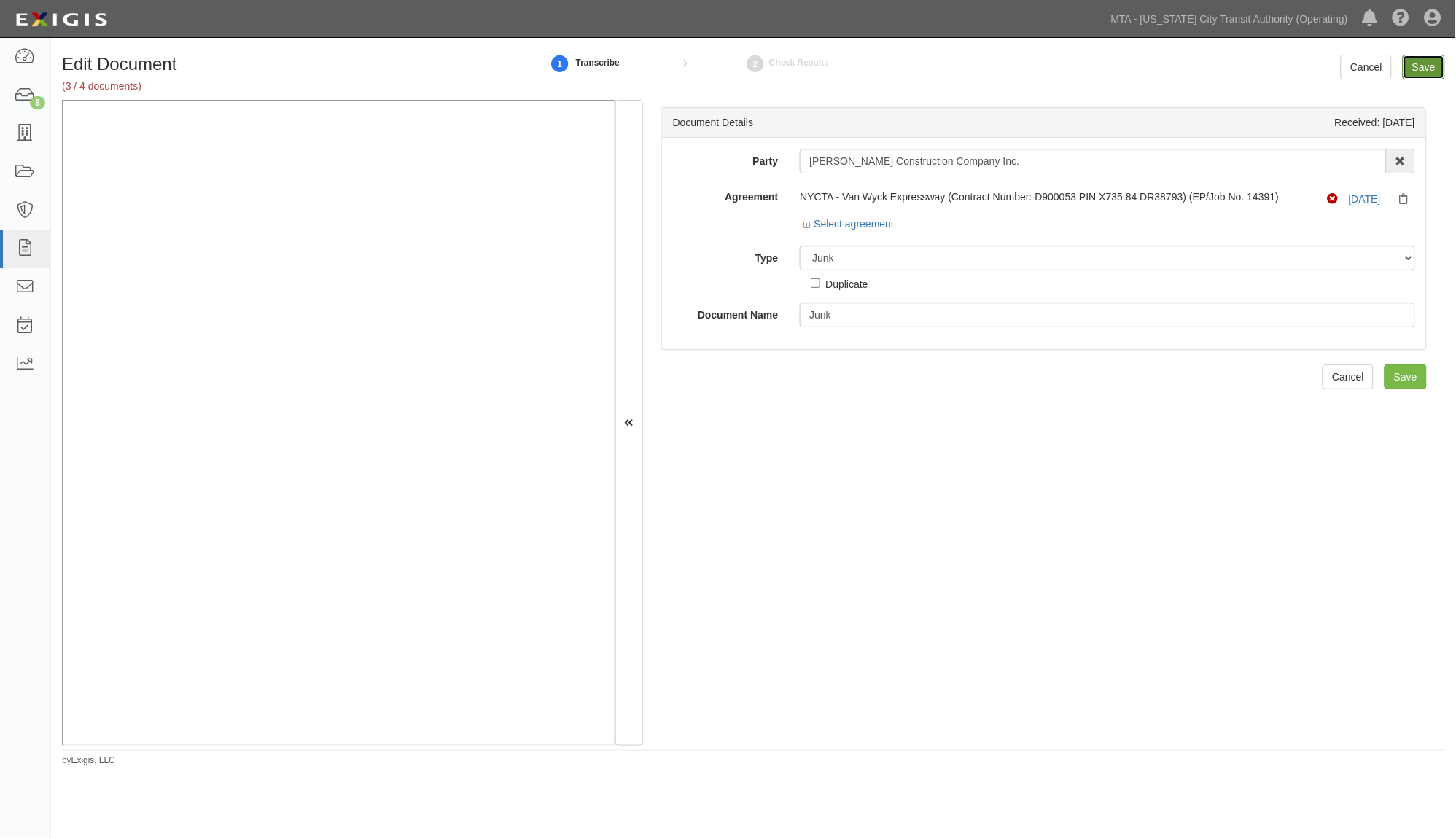
click at [1431, 63] on input "Save" at bounding box center [1424, 67] width 43 height 25
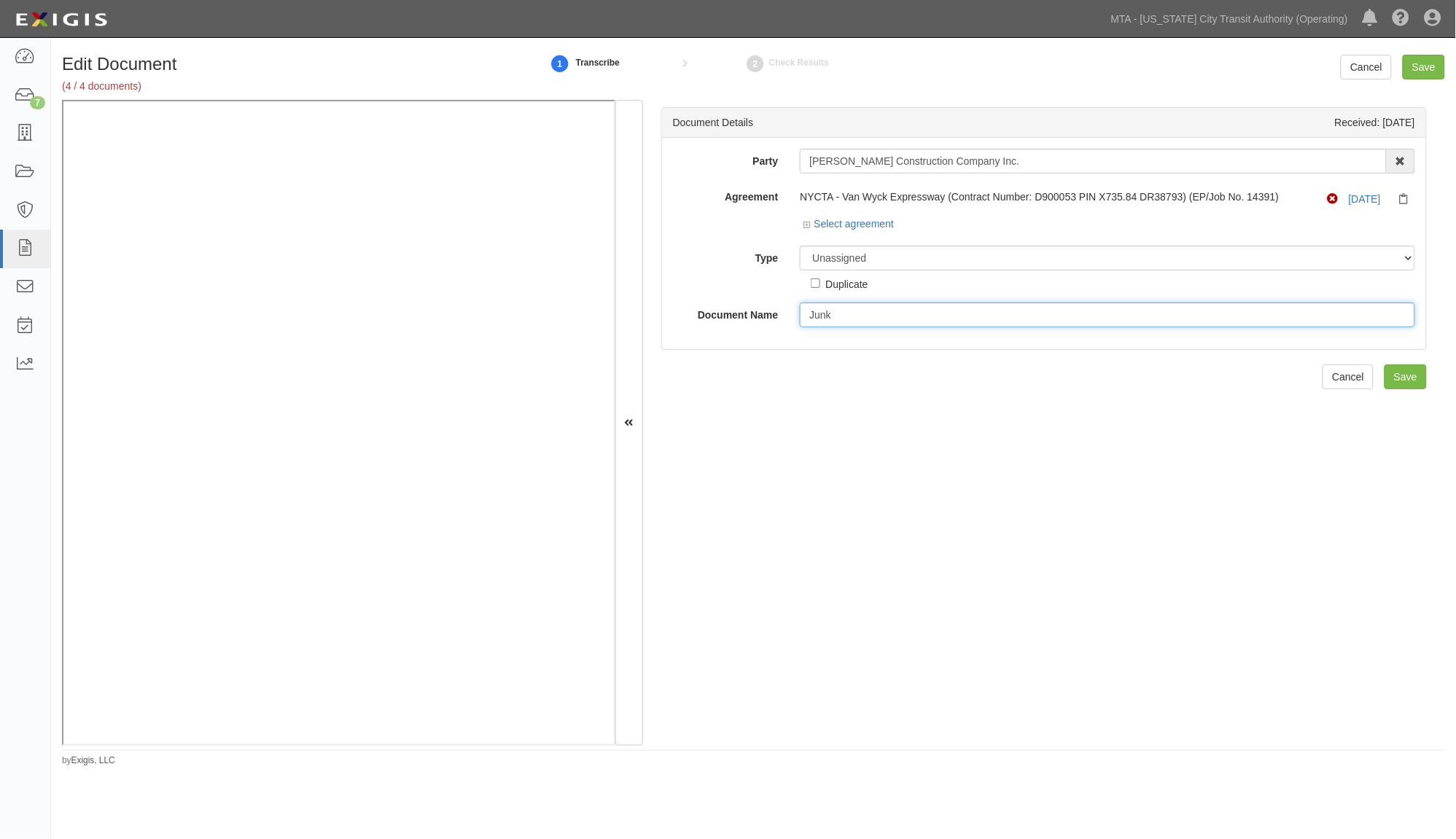
type input "Junk"
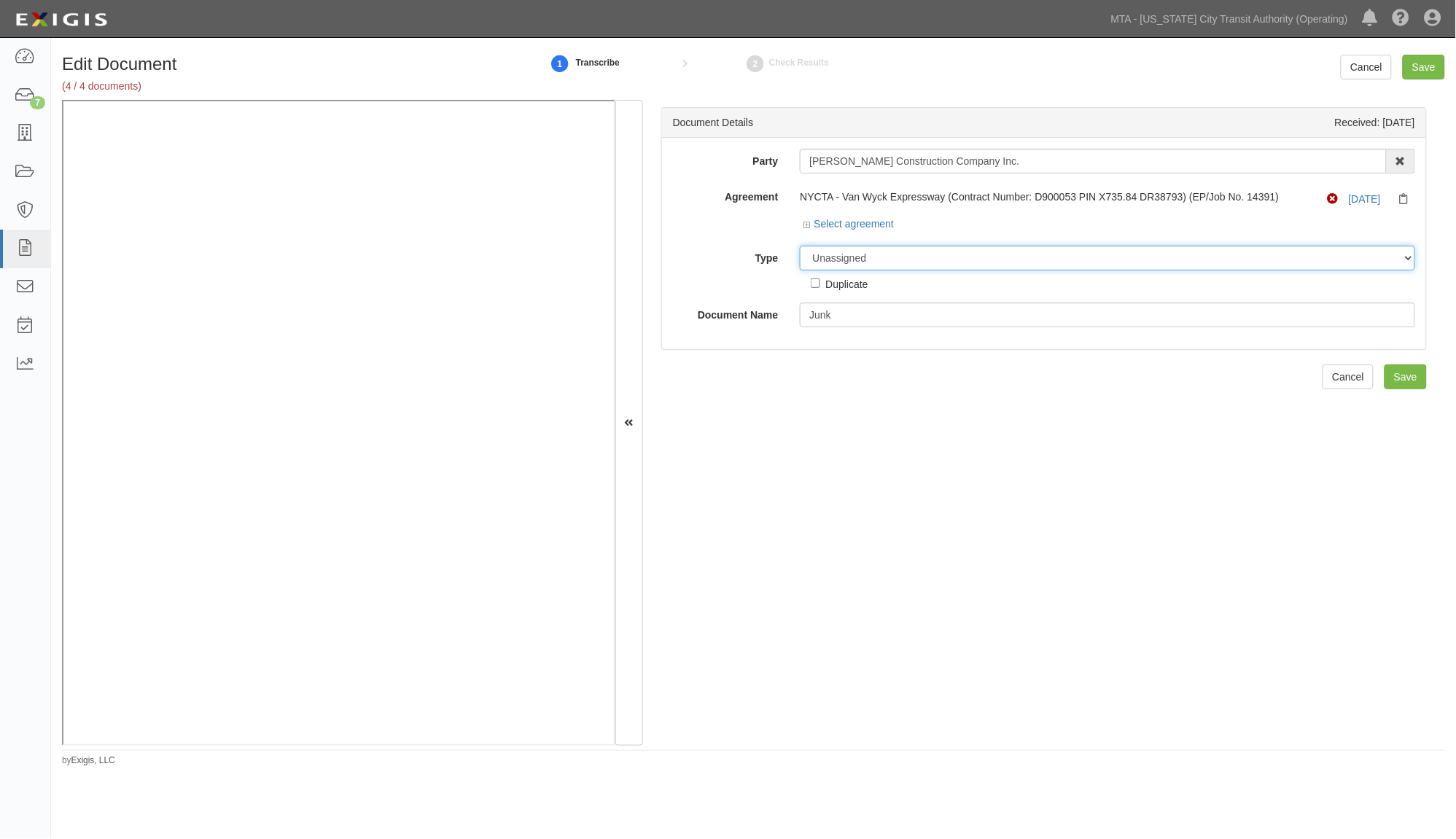
click at [843, 256] on select "Unassigned Binder Cancellation Notice Certificate Contract Endorsement Insuranc…" at bounding box center [1108, 257] width 615 height 25
select select "JunkDetail"
click at [800, 246] on select "Unassigned Binder Cancellation Notice Certificate Contract Endorsement Insuranc…" at bounding box center [1108, 257] width 615 height 25
click at [1419, 70] on input "Save" at bounding box center [1424, 67] width 43 height 25
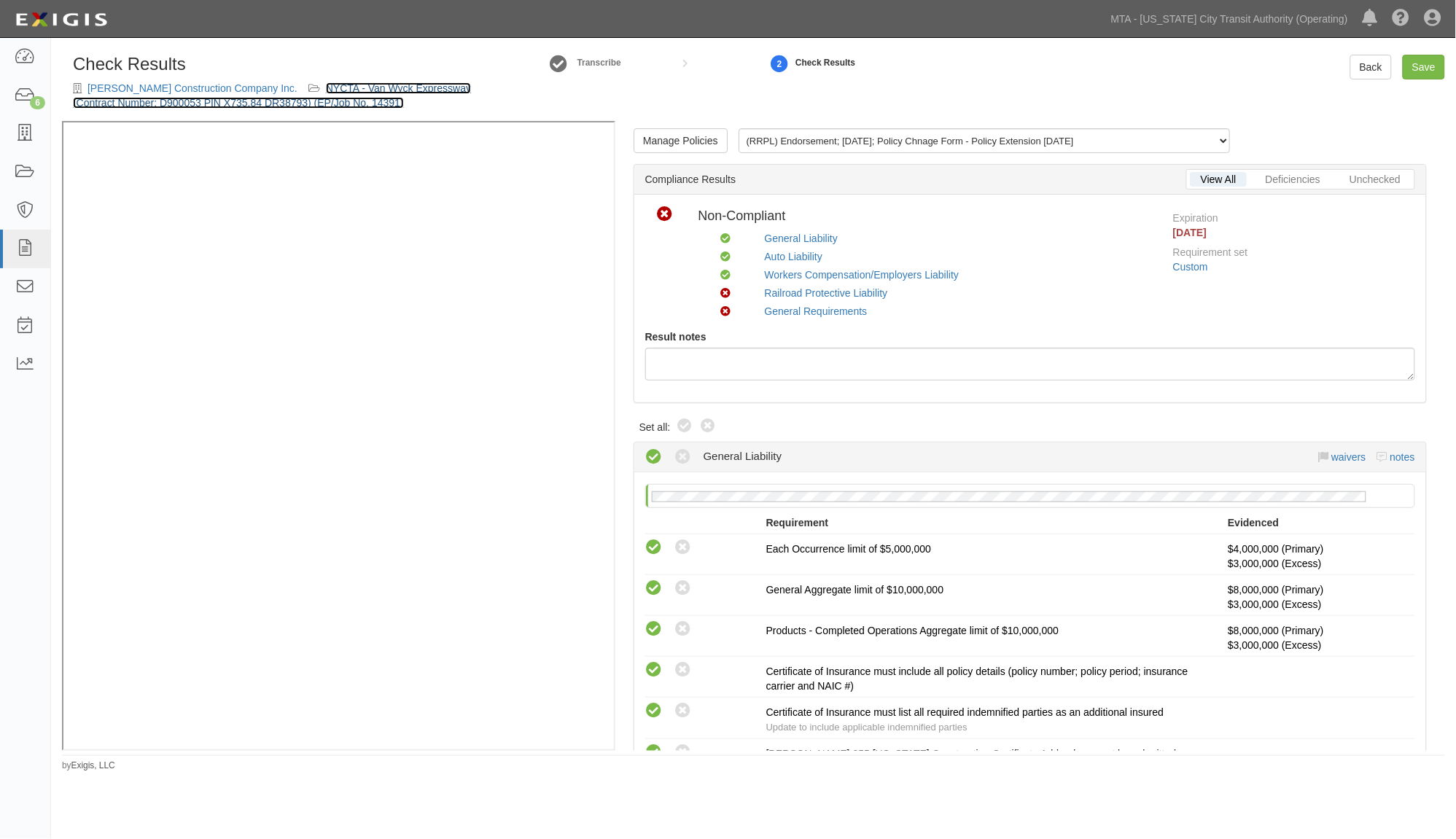
click at [420, 85] on link "NYCTA - Van Wyck Expressway (Contract Number: D900053 PIN X735.84 DR38793) (EP/…" at bounding box center [271, 96] width 398 height 26
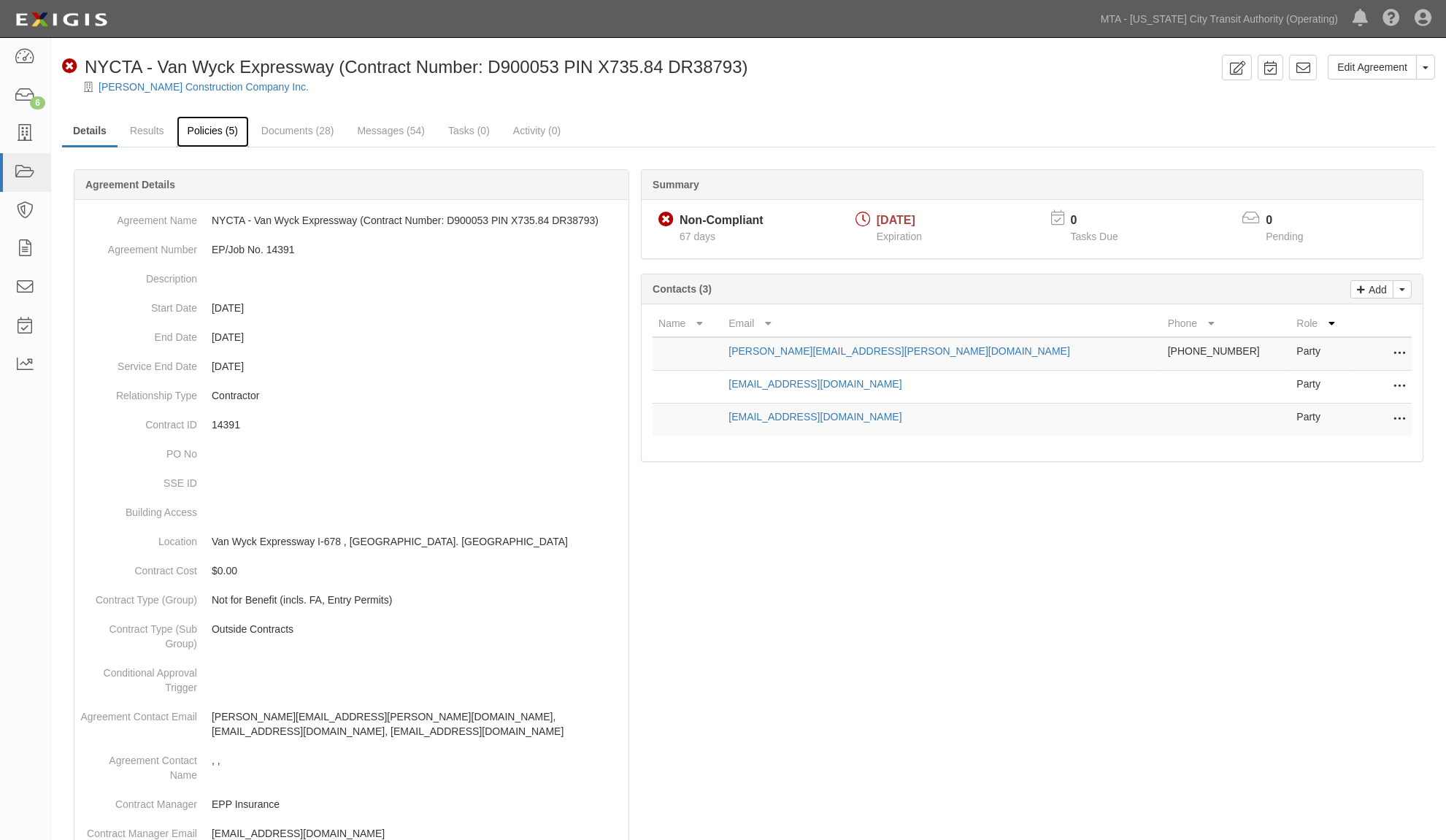
click at [215, 128] on link "Policies (5)" at bounding box center [213, 132] width 73 height 32
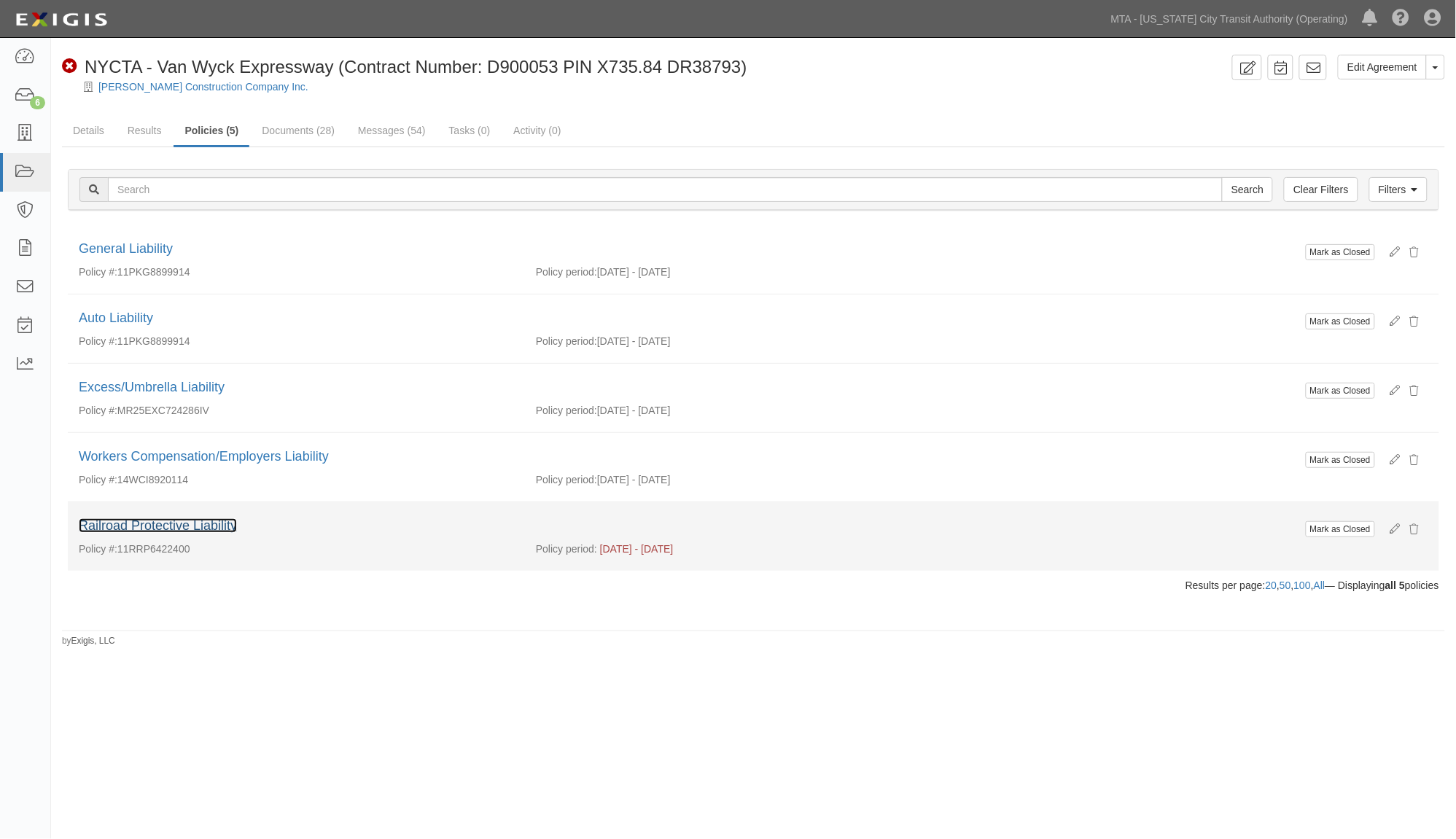
click at [161, 523] on link "Railroad Protective Liability" at bounding box center [158, 526] width 158 height 15
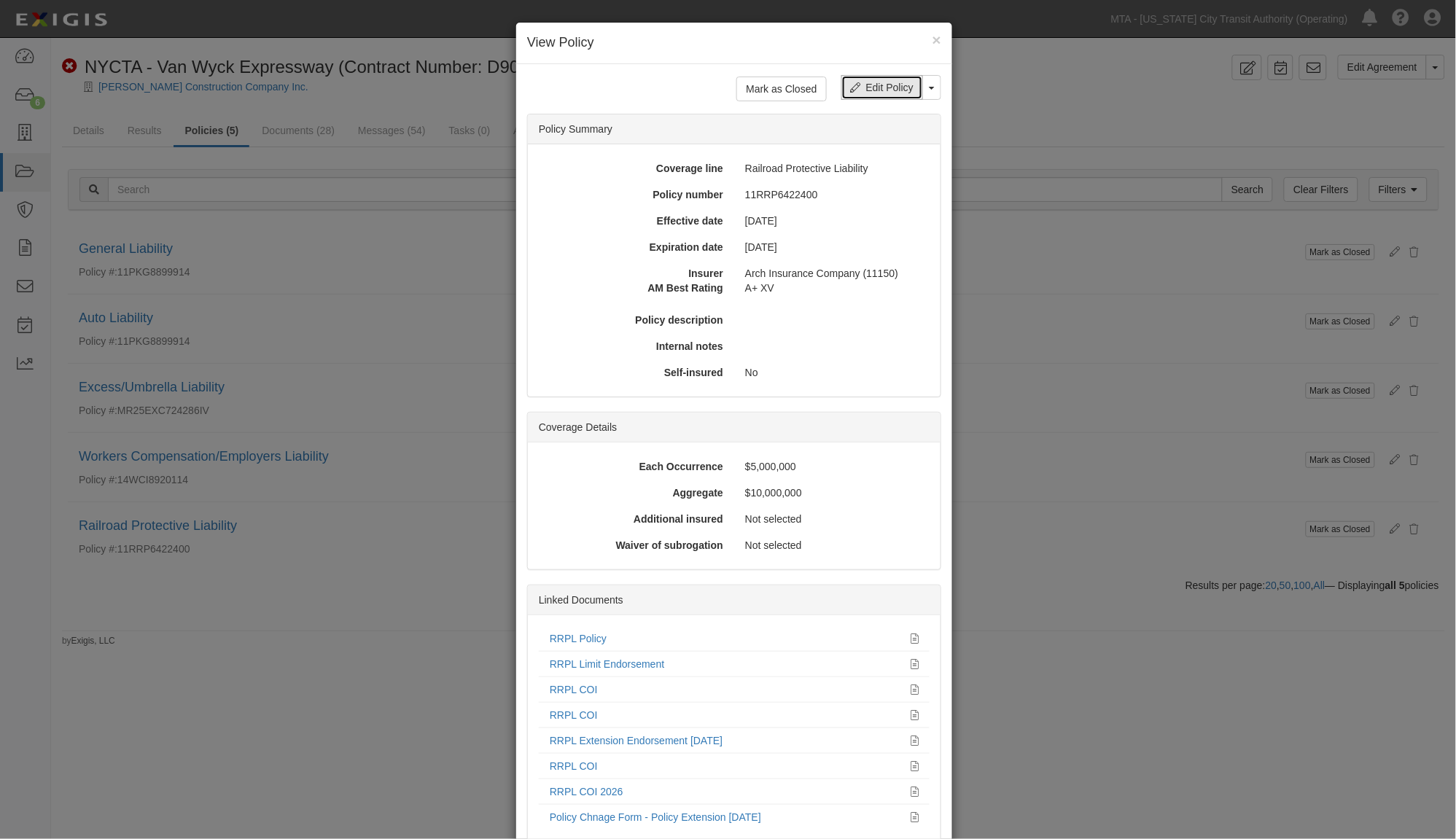
click at [872, 79] on link "Edit Policy" at bounding box center [883, 87] width 82 height 25
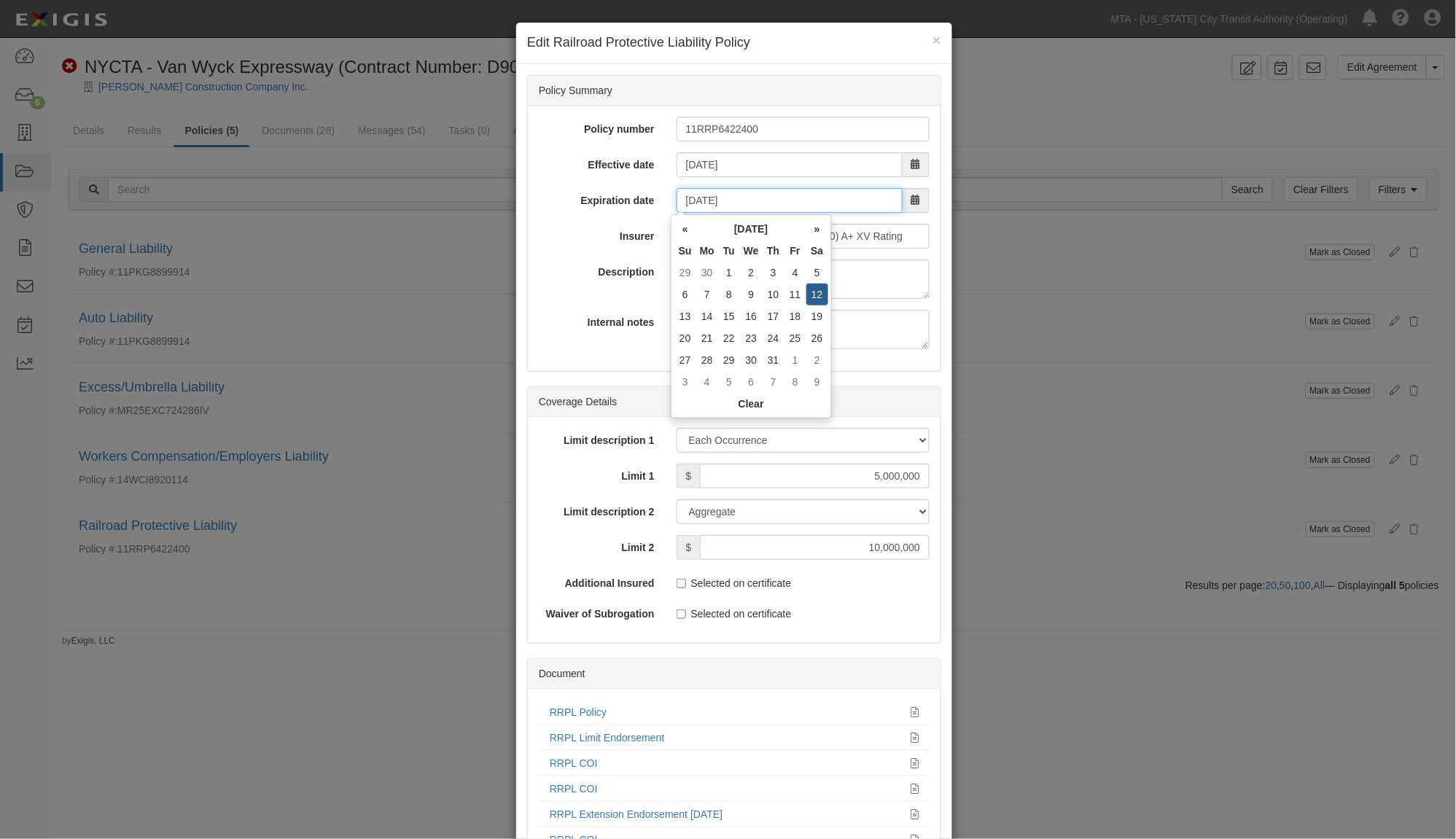
drag, startPoint x: 756, startPoint y: 201, endPoint x: 543, endPoint y: 184, distance: 213.7
click at [561, 192] on div "Expiration date [DATE]" at bounding box center [734, 200] width 413 height 25
type input "[DATE]"
click at [537, 317] on label "Internal notes" at bounding box center [597, 319] width 138 height 20
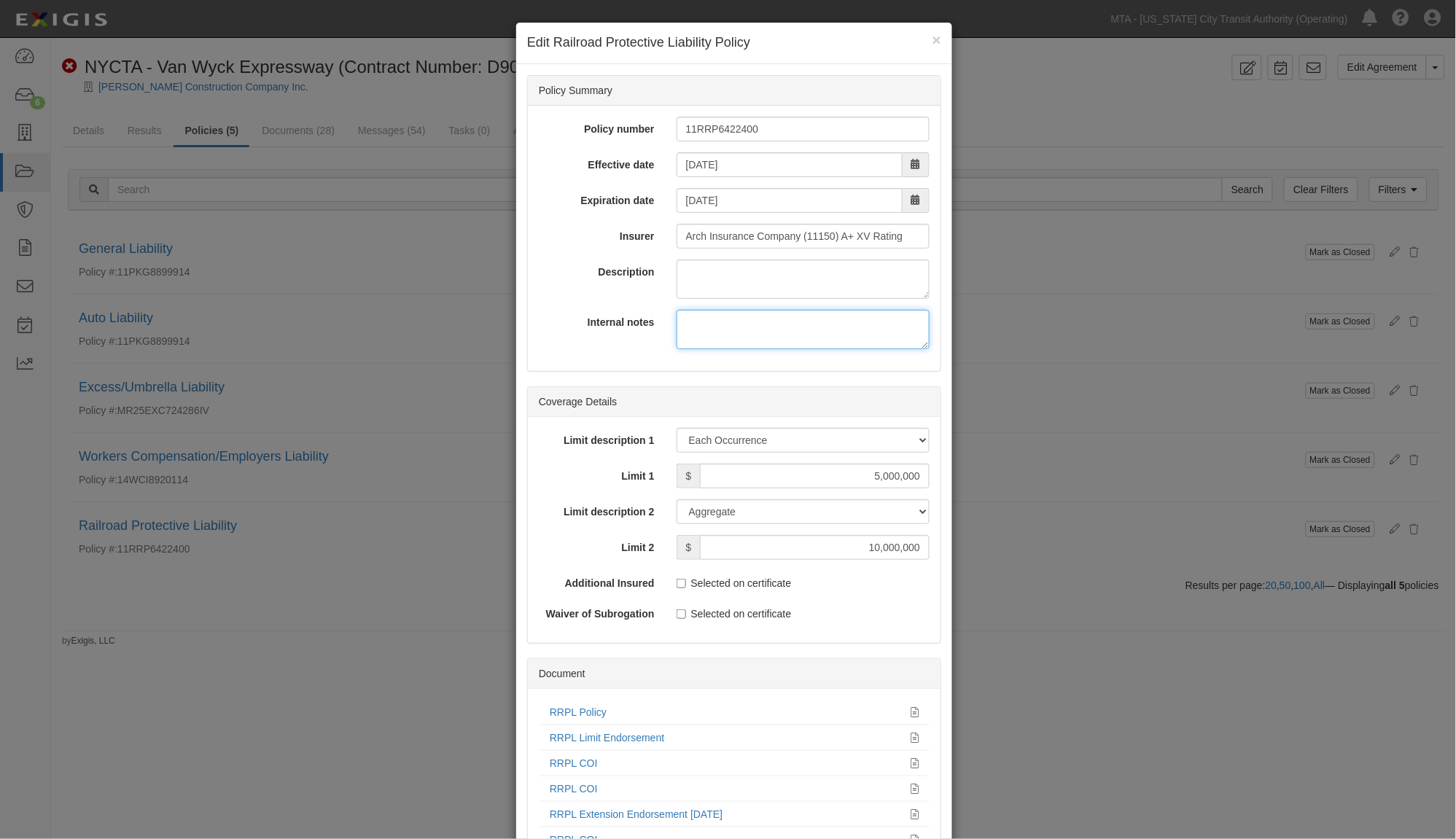
click at [676, 317] on textarea "Internal notes" at bounding box center [803, 329] width 253 height 39
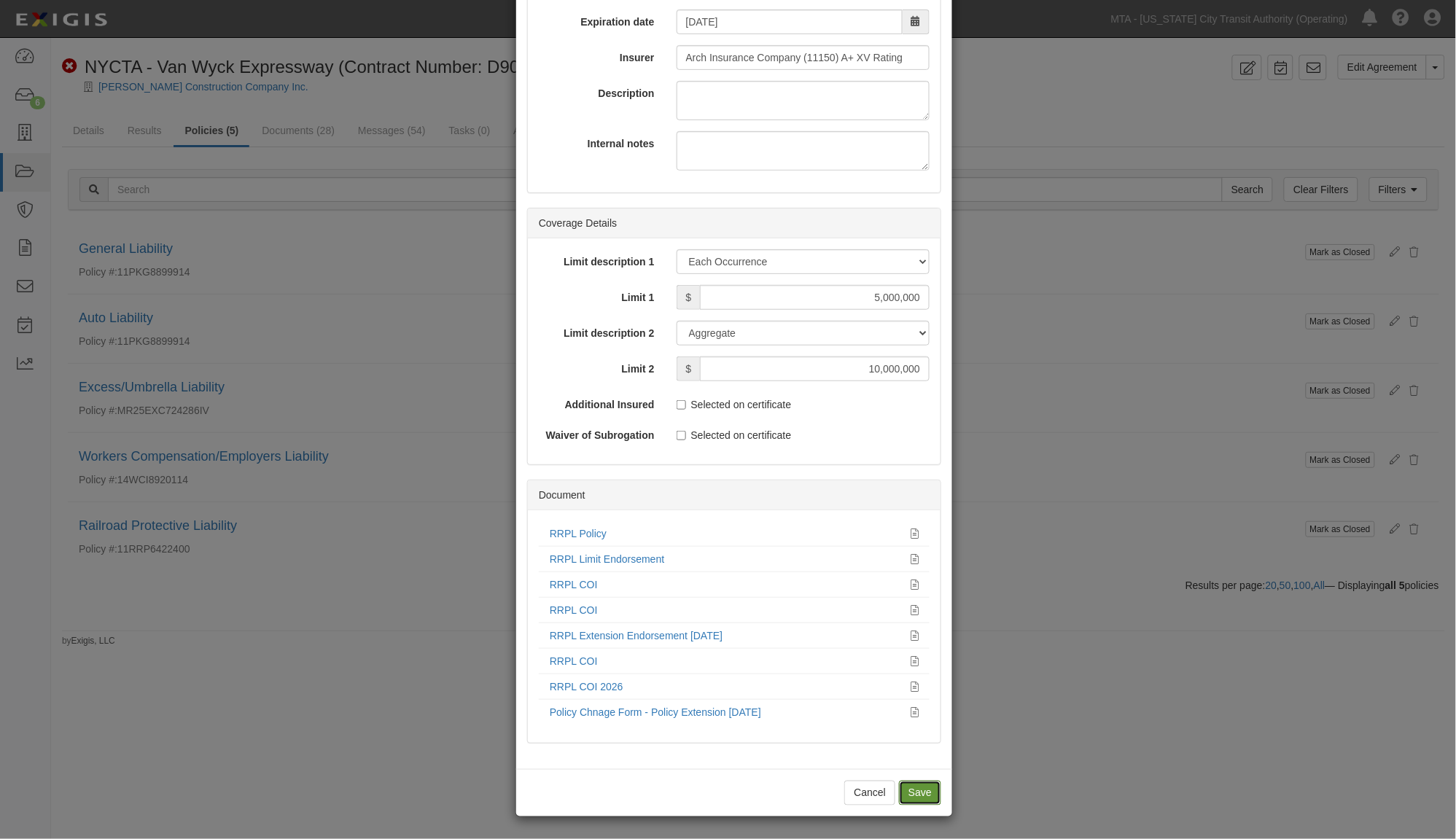
click at [923, 793] on input "Save" at bounding box center [921, 793] width 43 height 25
type input "5000000"
type input "10000000"
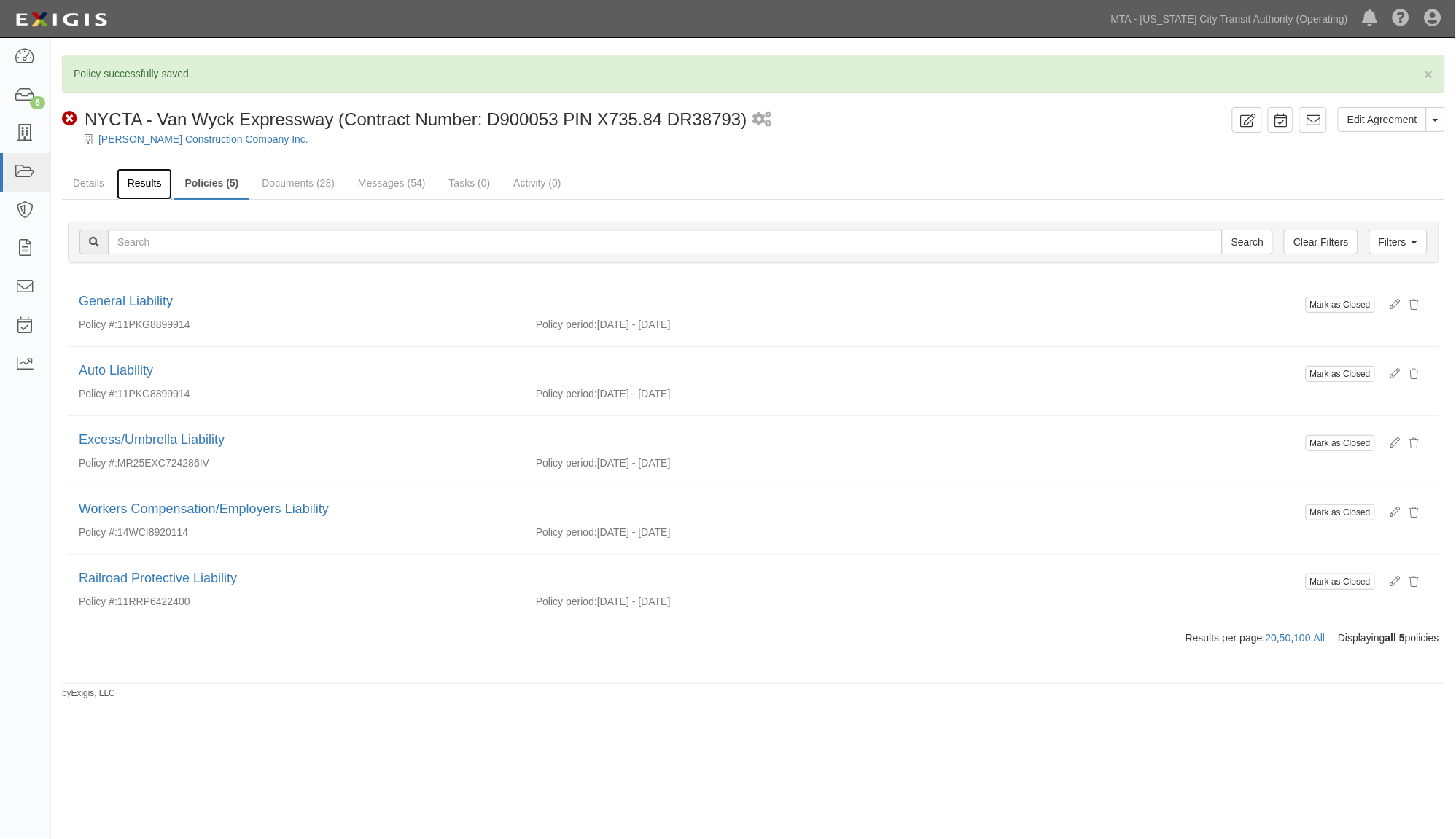
click at [142, 179] on link "Results" at bounding box center [145, 184] width 56 height 32
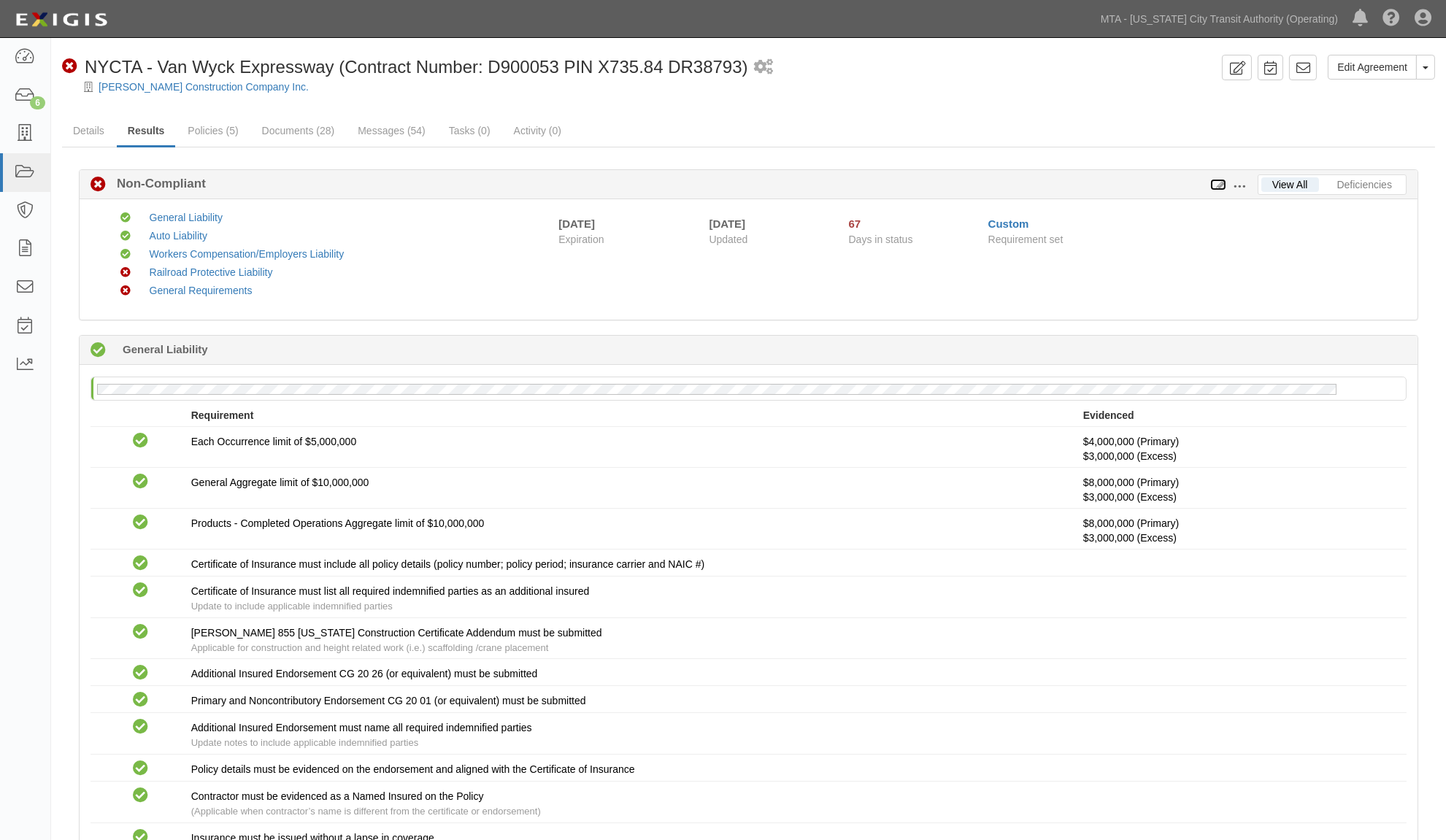
click at [1220, 182] on icon at bounding box center [1218, 185] width 16 height 10
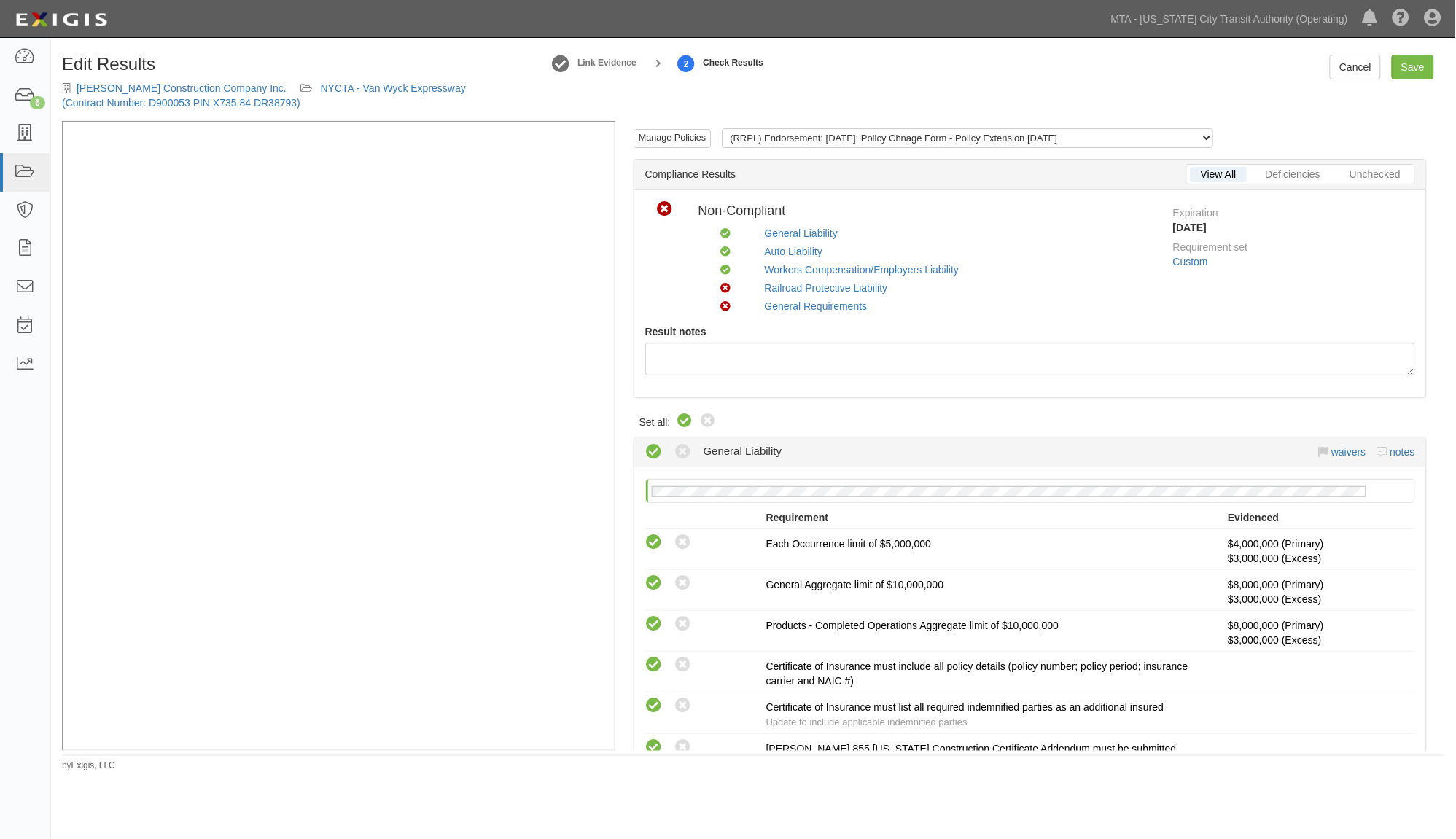
click at [684, 420] on icon at bounding box center [685, 421] width 18 height 18
radio input "true"
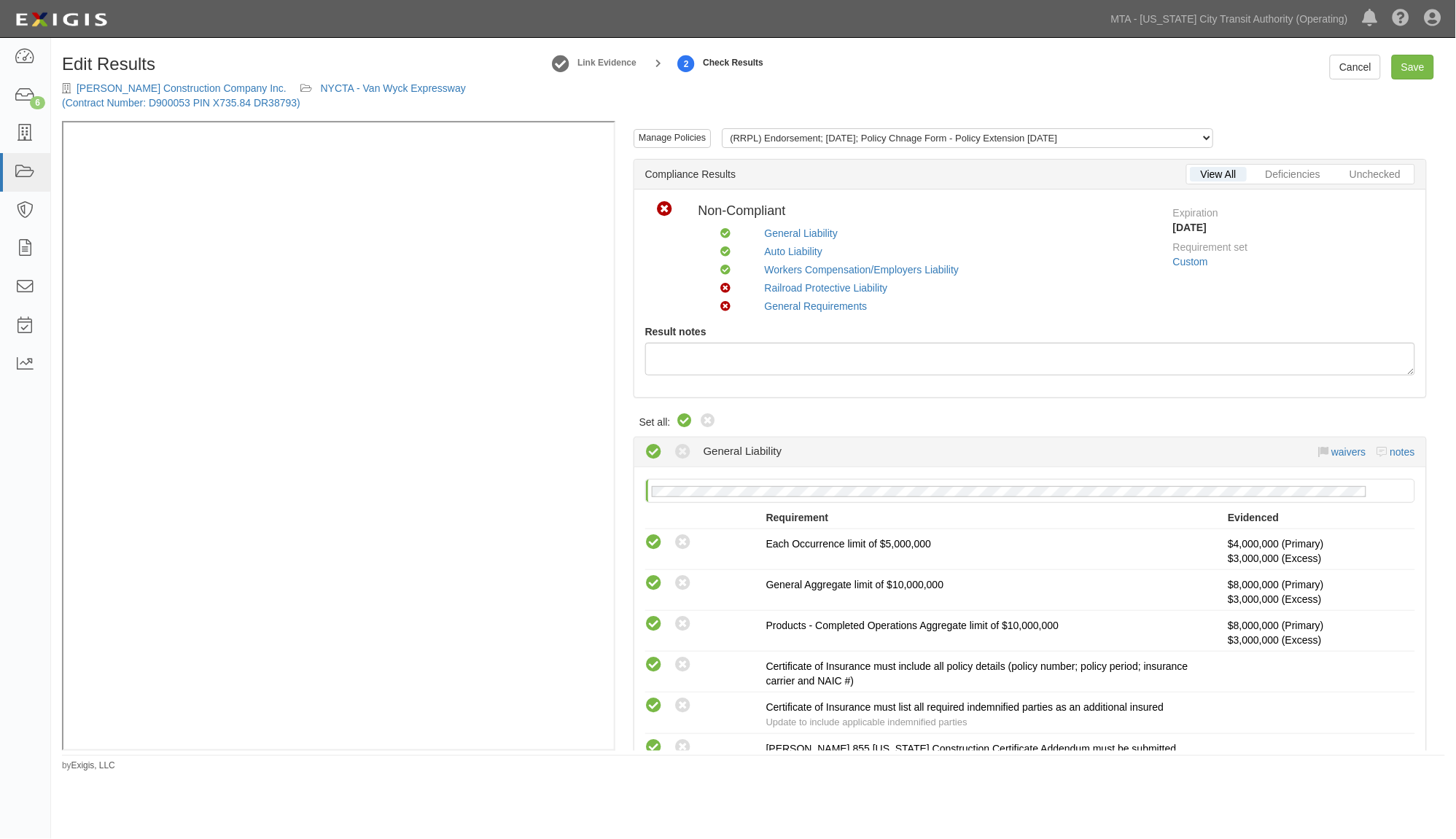
radio input "true"
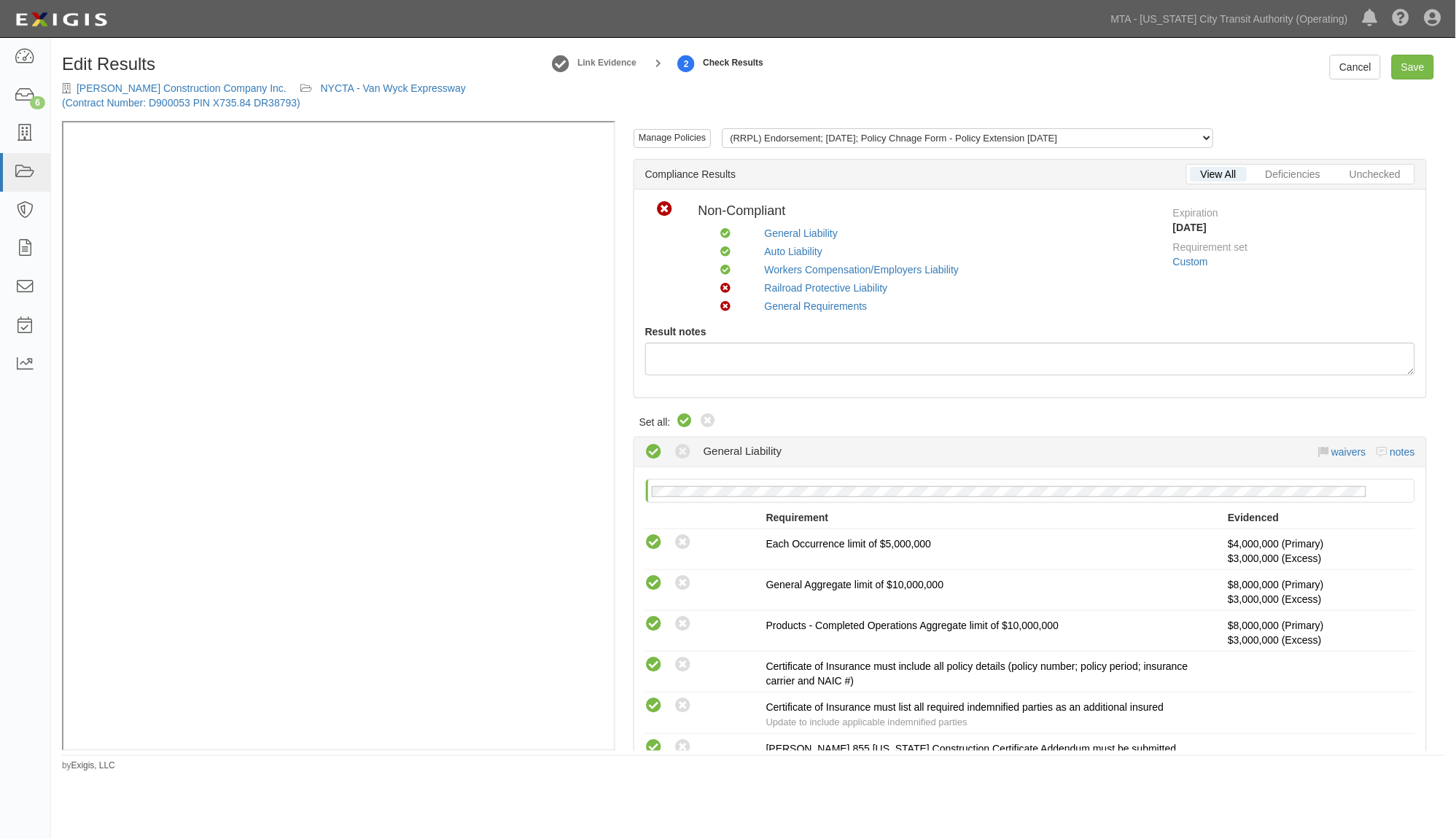
radio input "true"
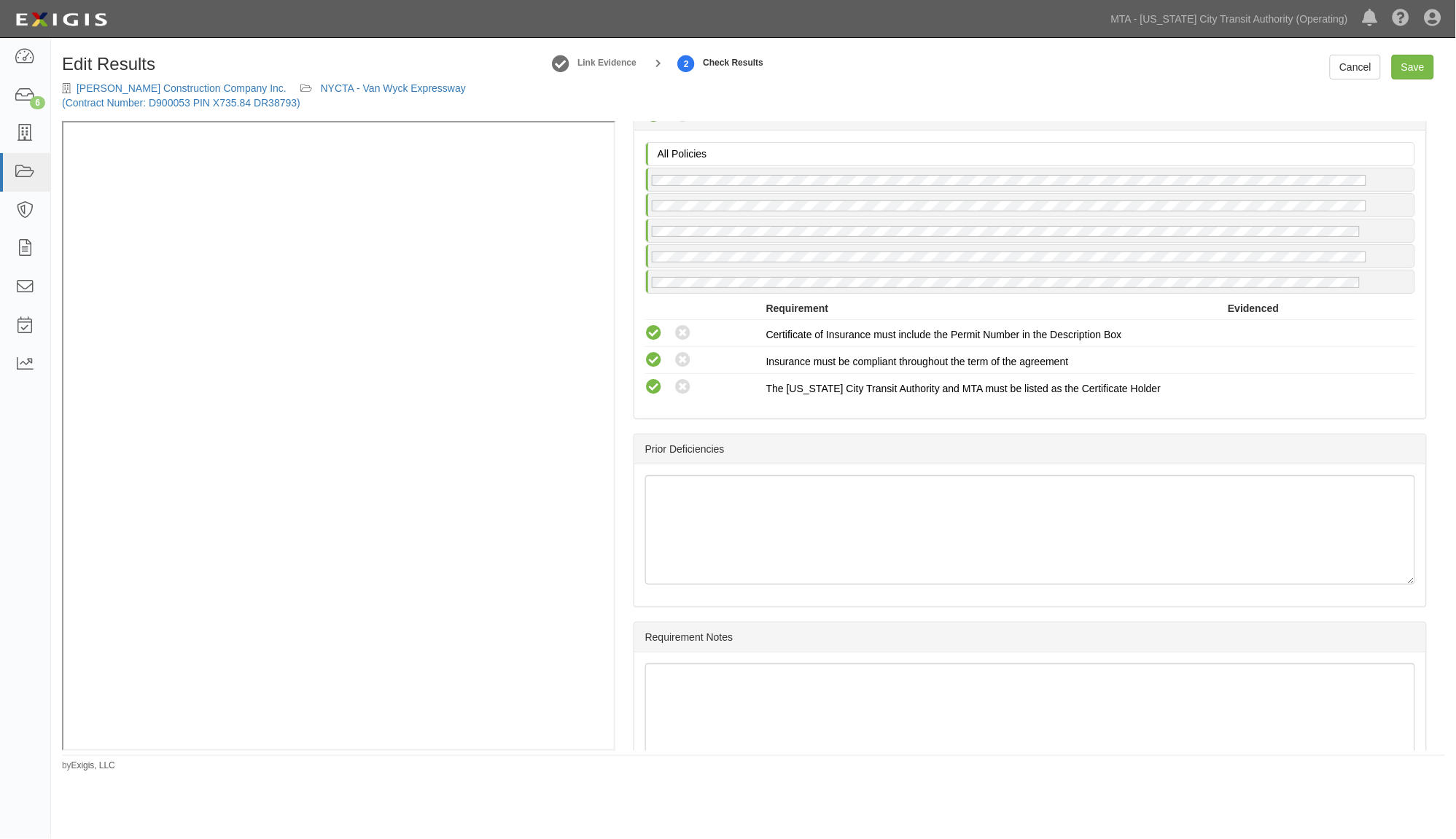
scroll to position [2041, 0]
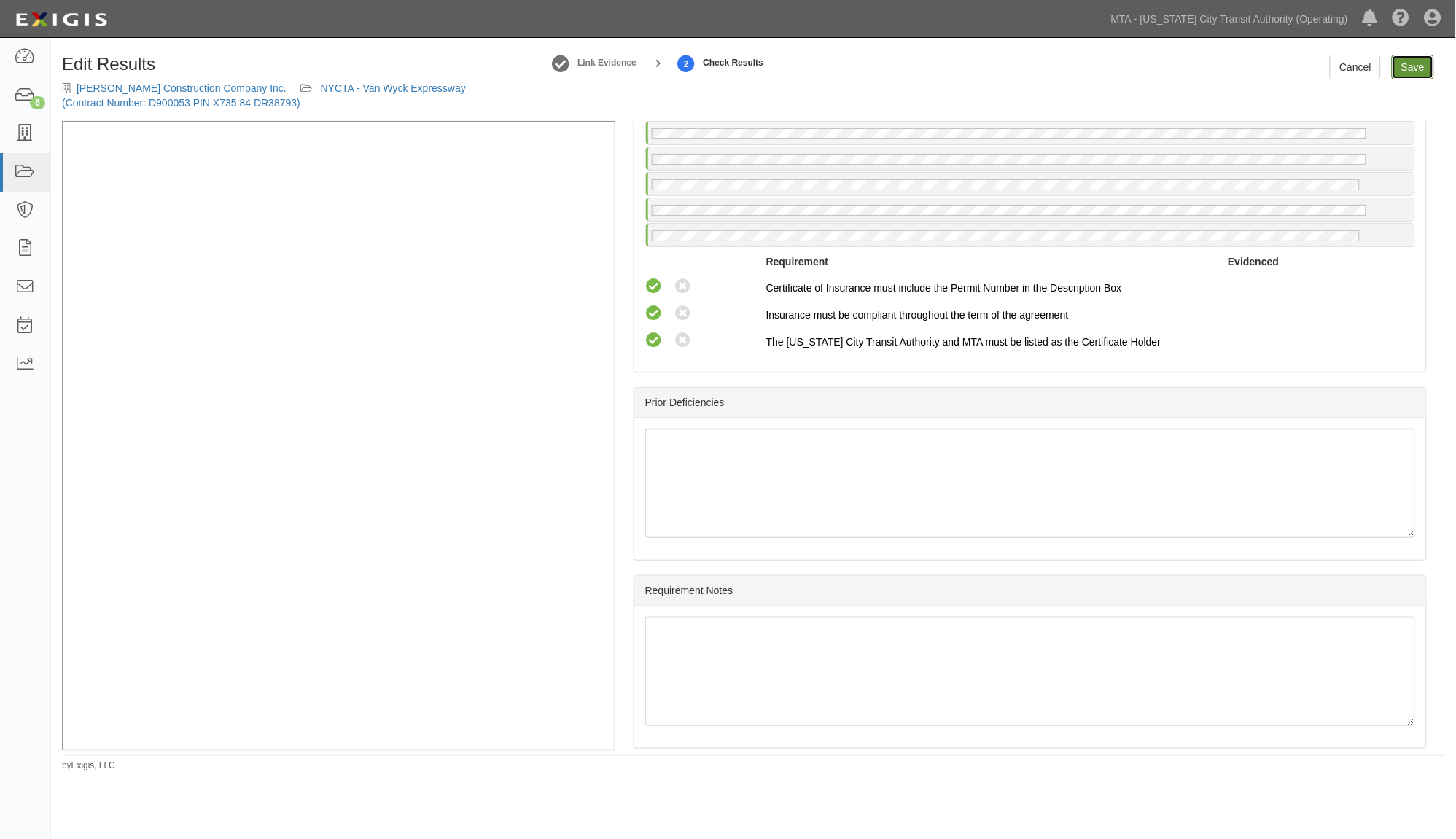
click at [1422, 66] on link "Save" at bounding box center [1413, 67] width 43 height 25
radio input "true"
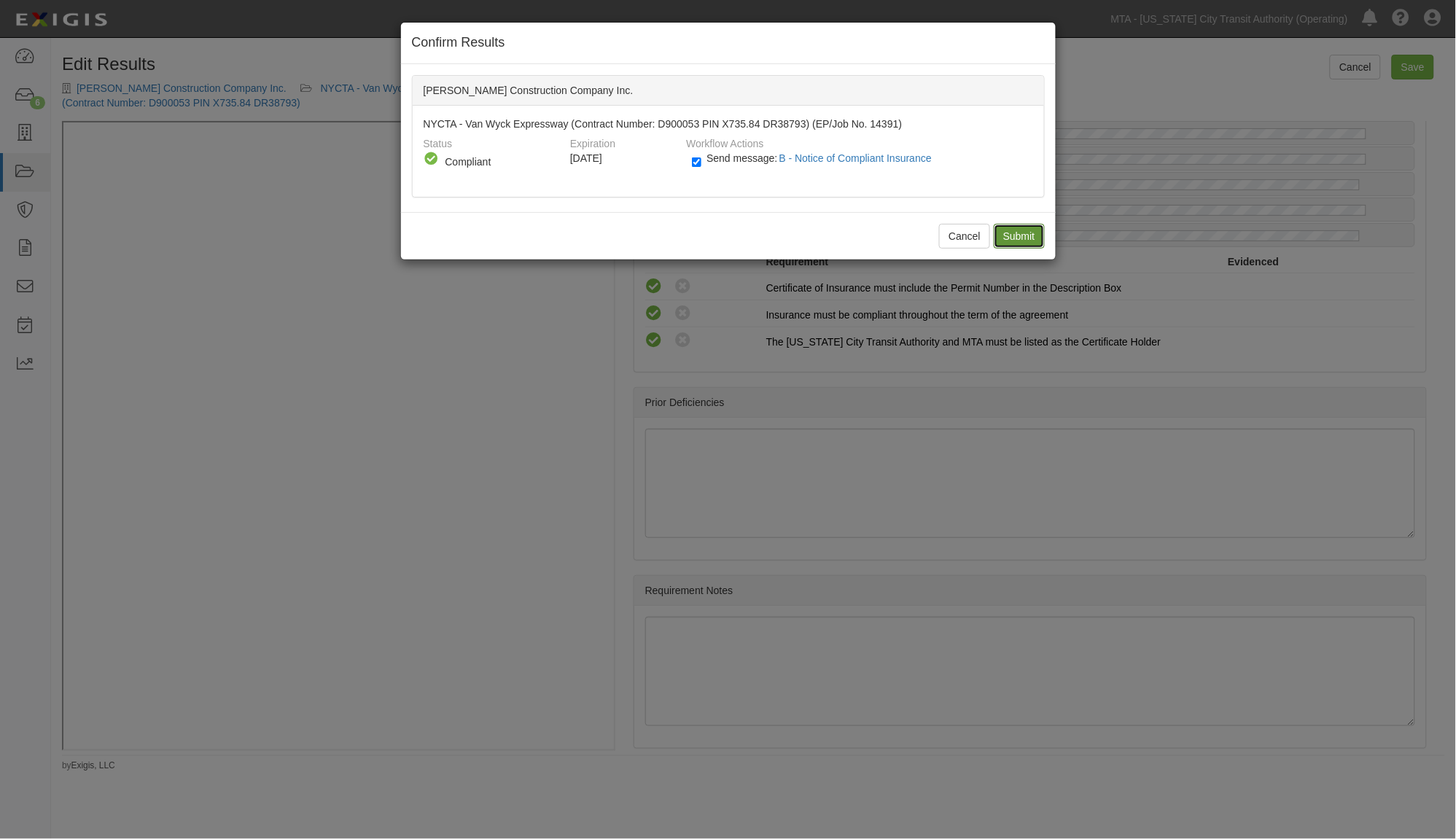
click at [1017, 241] on input "Submit" at bounding box center [1019, 236] width 51 height 25
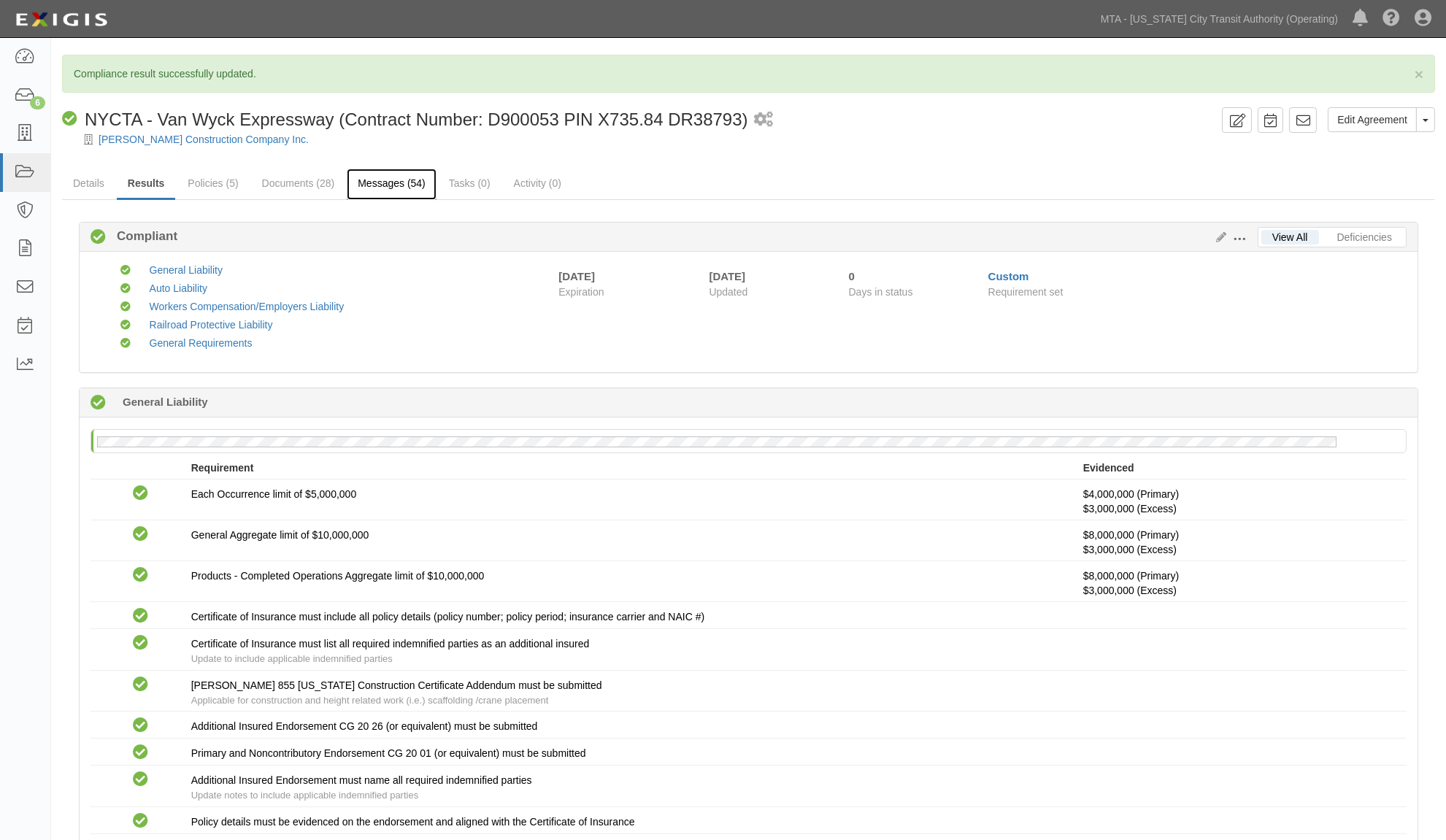
click at [382, 183] on link "Messages (54)" at bounding box center [392, 184] width 90 height 32
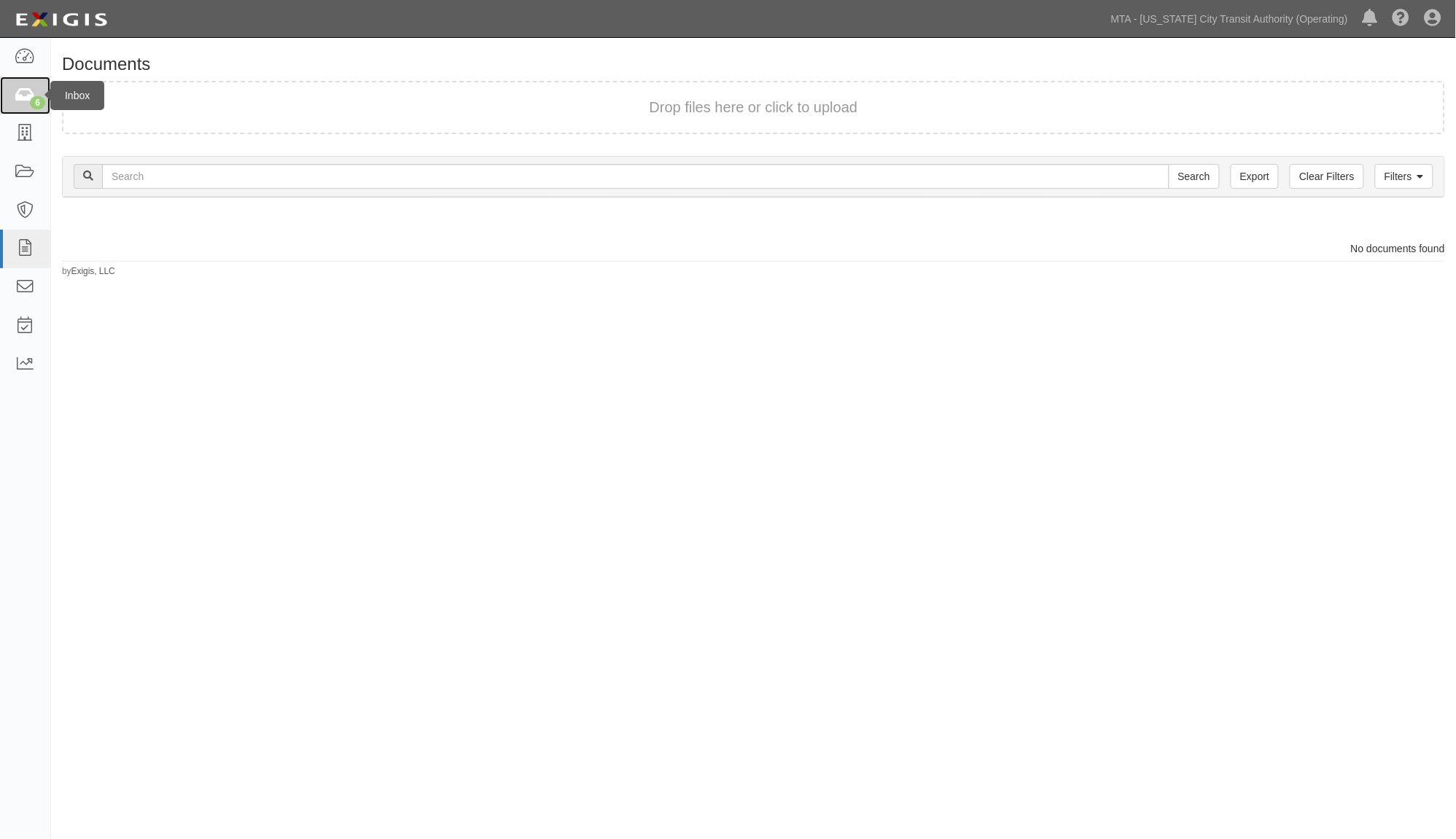
click at [28, 98] on link "6" at bounding box center [25, 96] width 50 height 39
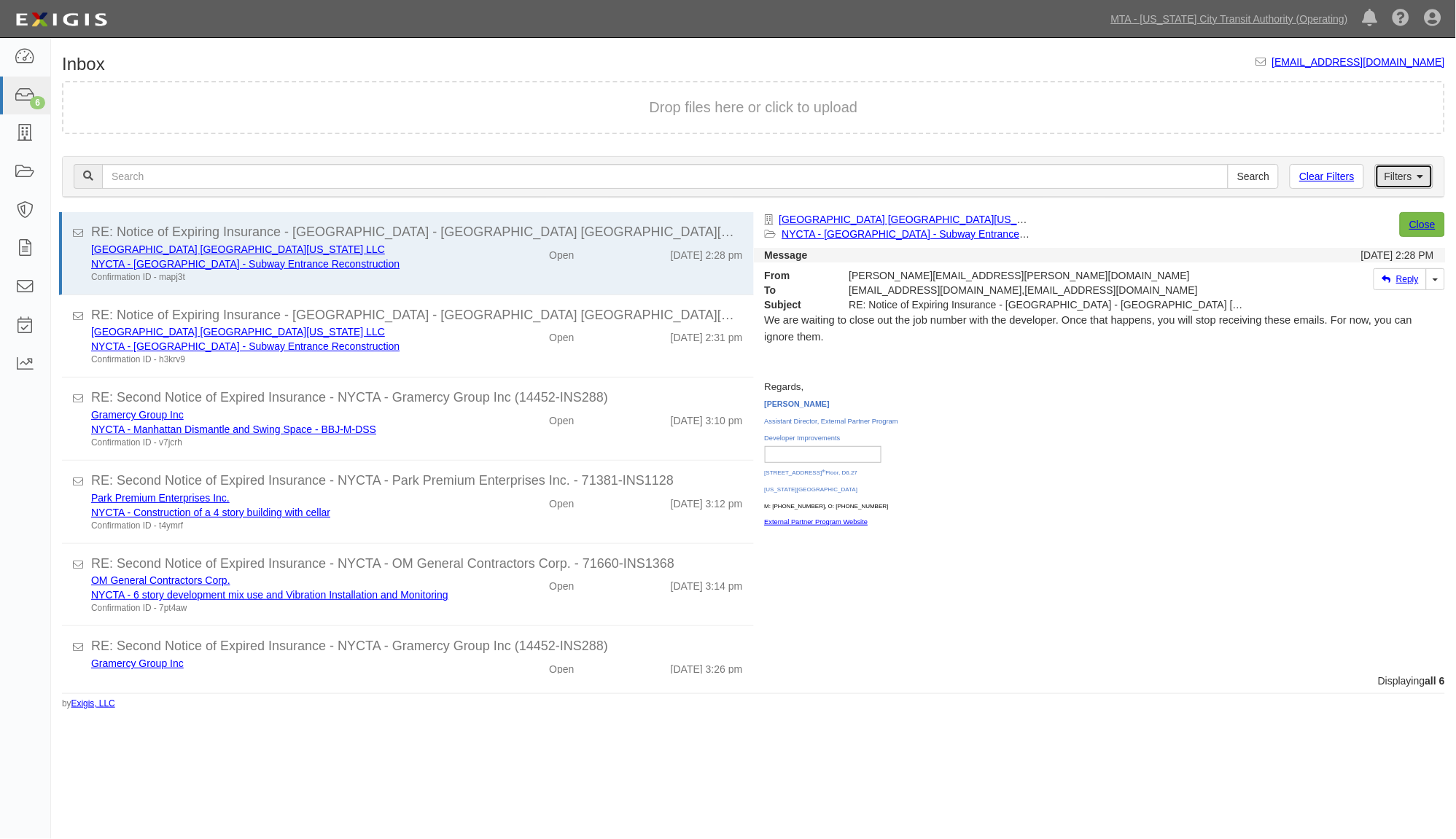
click at [1389, 176] on link "Filters" at bounding box center [1404, 177] width 59 height 25
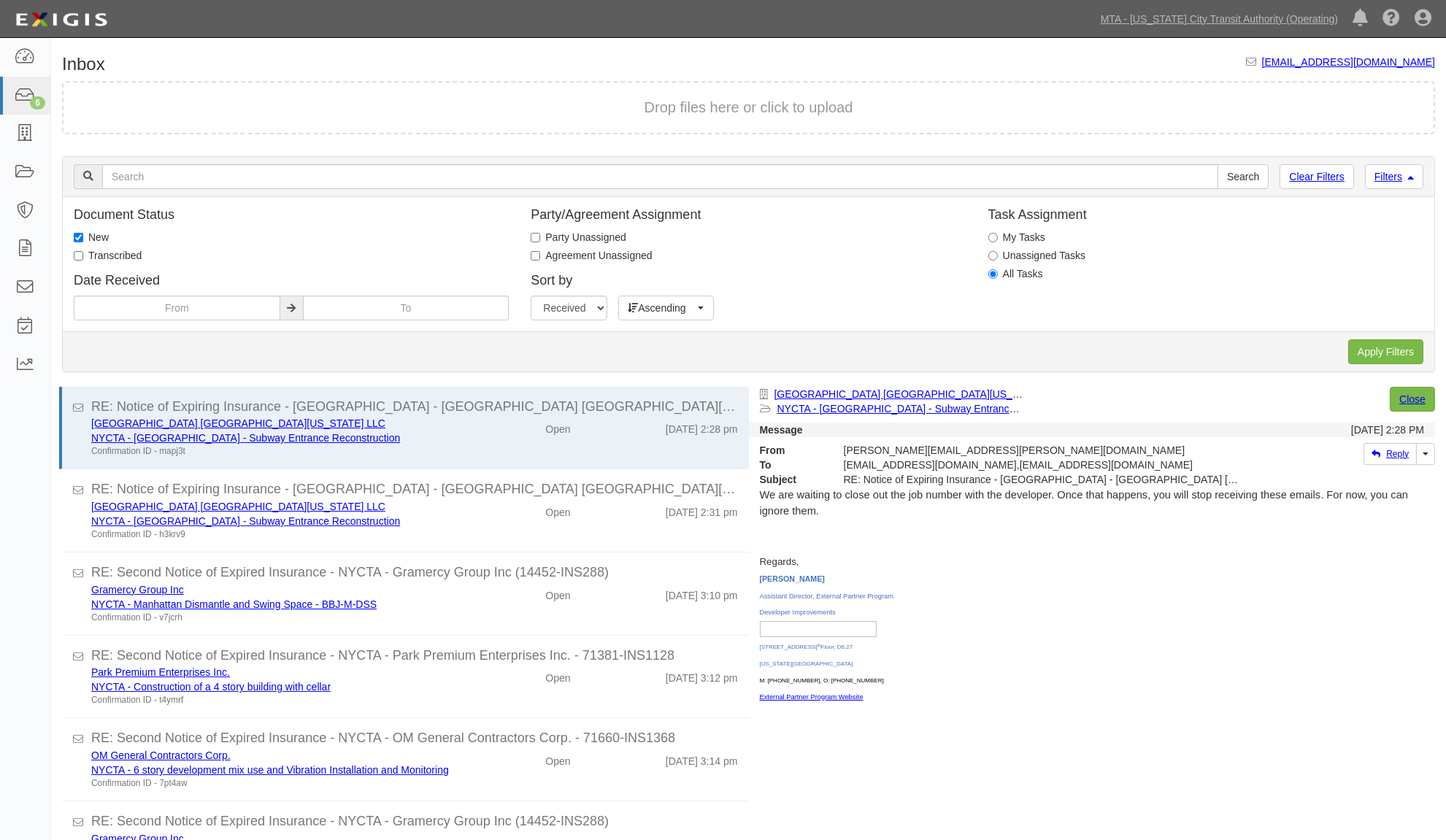
click at [102, 256] on label "Transcribed" at bounding box center [107, 256] width 68 height 15
click at [83, 256] on input "Transcribed" at bounding box center [78, 256] width 9 height 9
checkbox input "true"
click at [97, 235] on label "New" at bounding box center [91, 237] width 35 height 15
click at [83, 235] on input "New" at bounding box center [78, 237] width 9 height 9
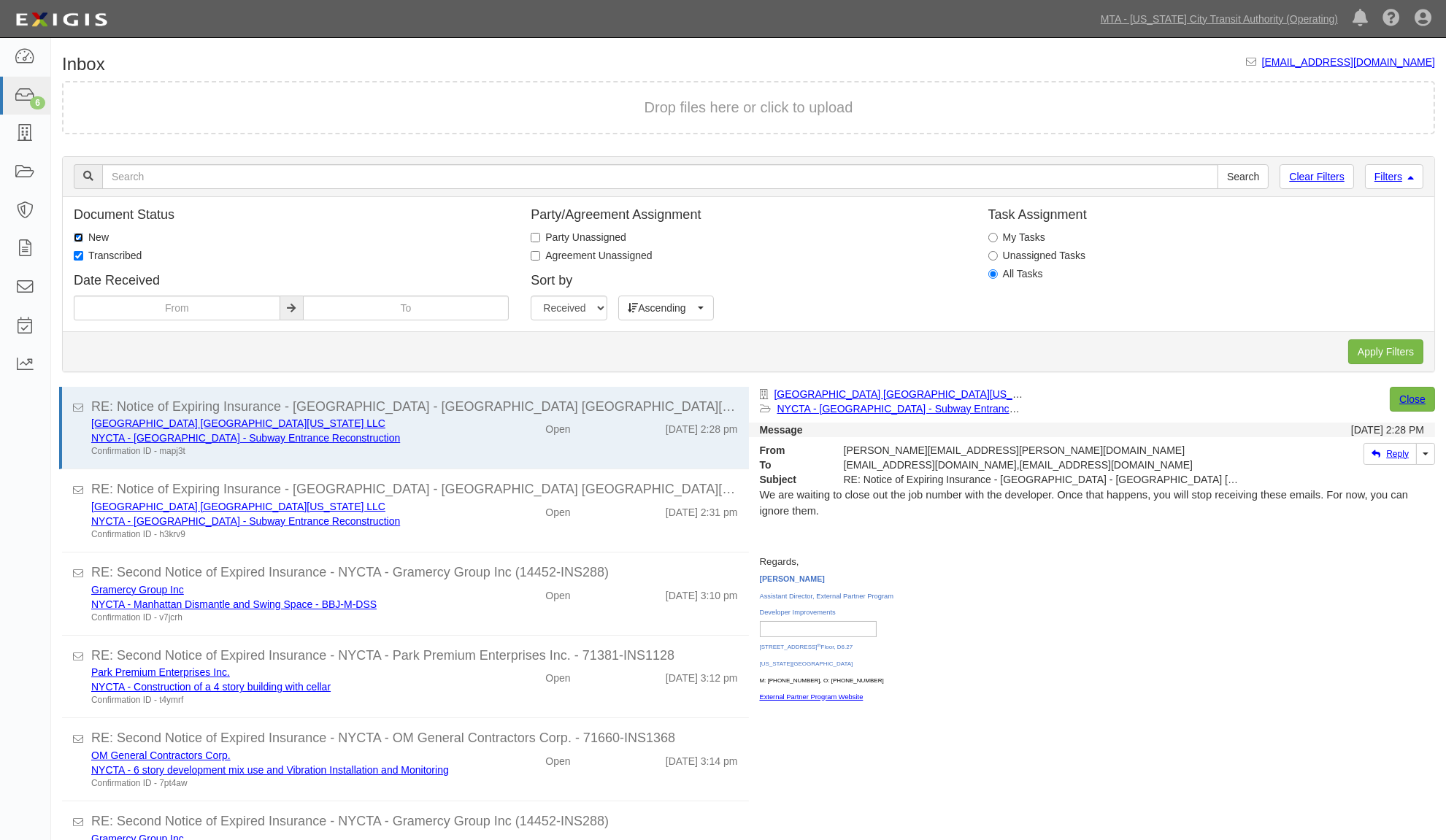
checkbox input "false"
click at [1391, 352] on input "Apply Filters" at bounding box center [1386, 352] width 75 height 25
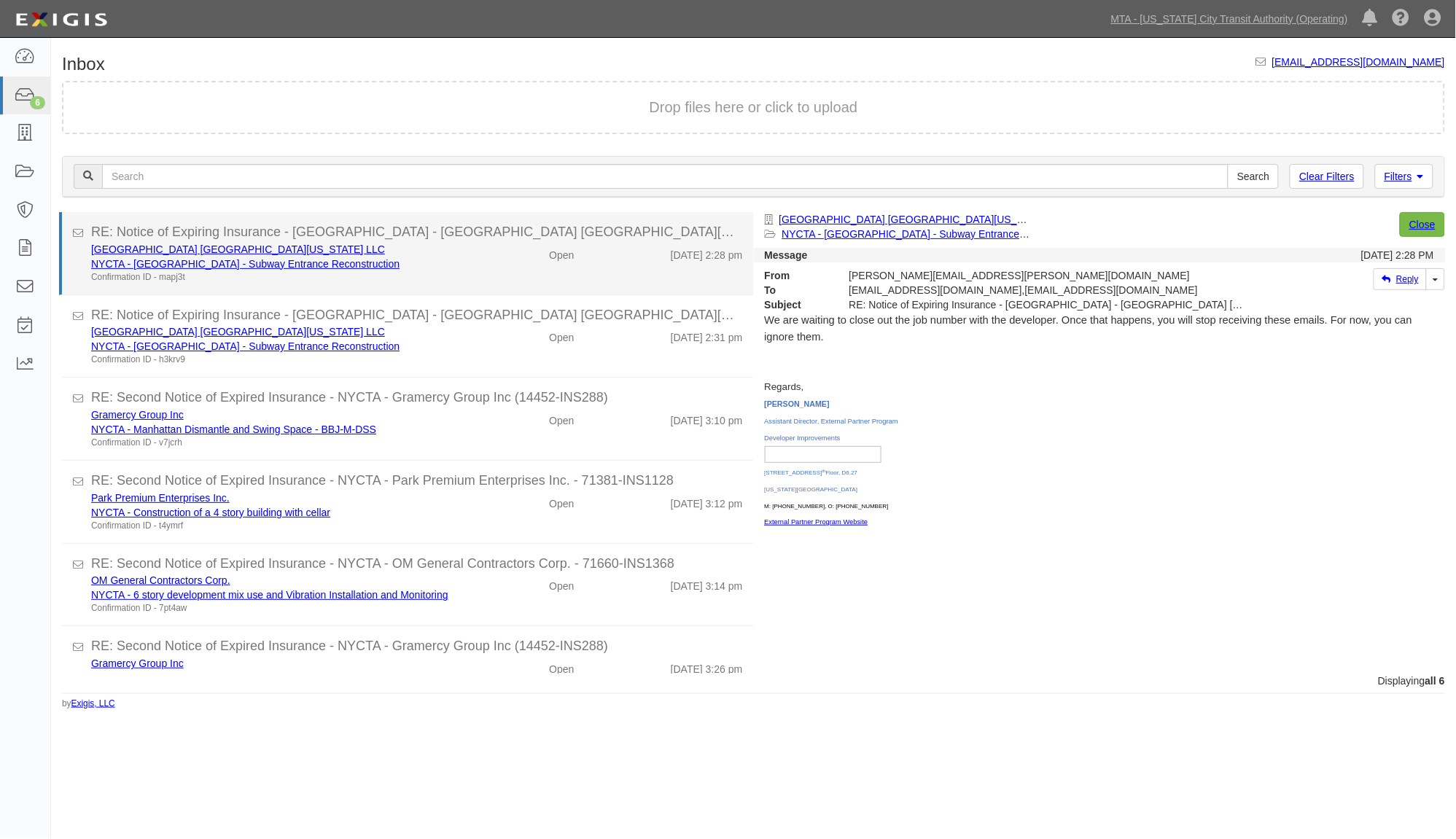
click at [439, 266] on div "NYCTA - [GEOGRAPHIC_DATA] - Subway Entrance Reconstruction" at bounding box center [276, 264] width 371 height 15
click at [175, 258] on link "NYCTA - [GEOGRAPHIC_DATA] - Subway Entrance Reconstruction" at bounding box center [245, 264] width 308 height 12
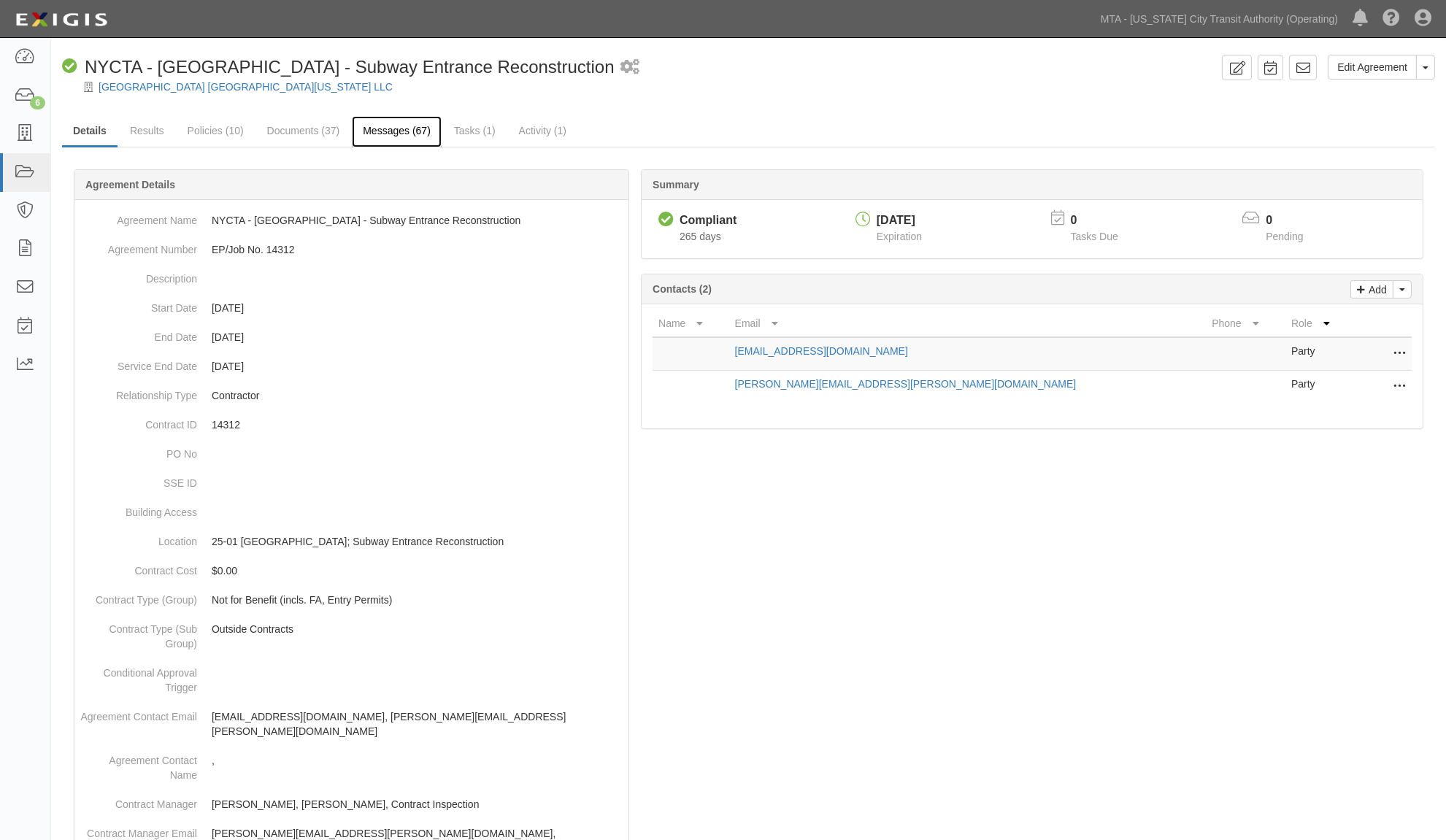
click at [387, 122] on link "Messages (67)" at bounding box center [396, 132] width 90 height 32
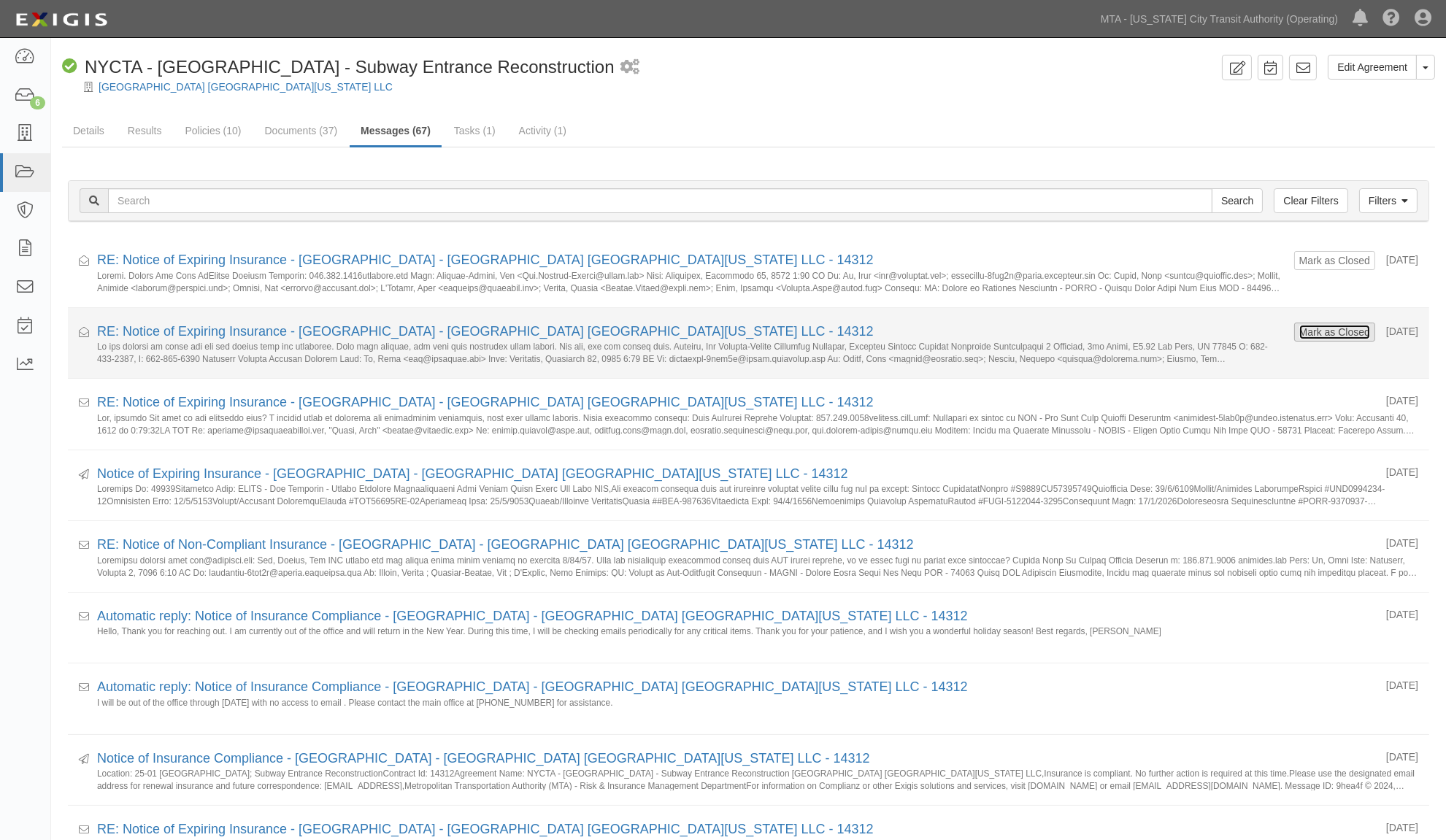
click at [1301, 330] on button "Mark as Closed" at bounding box center [1335, 331] width 73 height 16
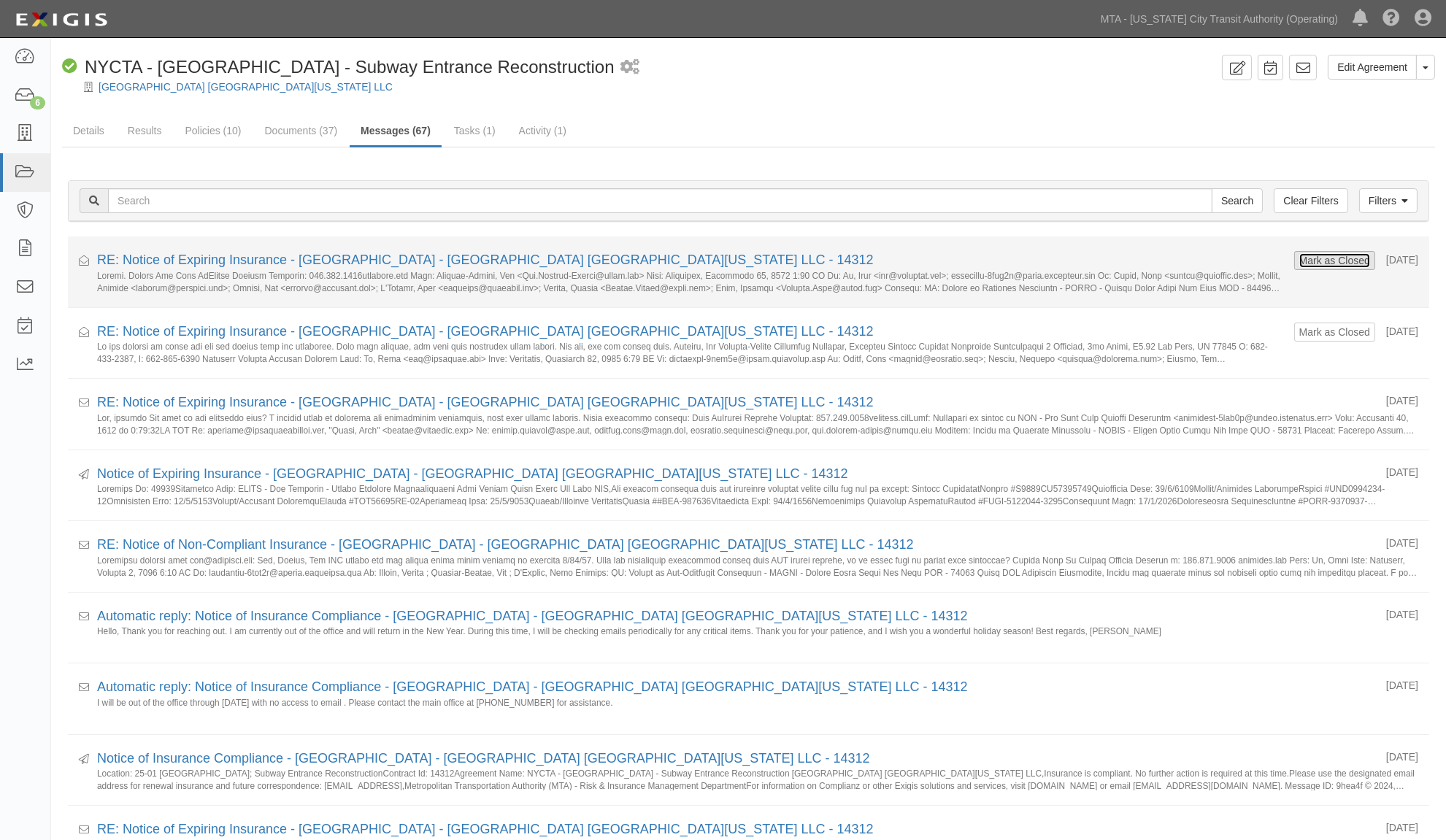
click at [1307, 262] on button "Mark as Closed" at bounding box center [1335, 260] width 73 height 16
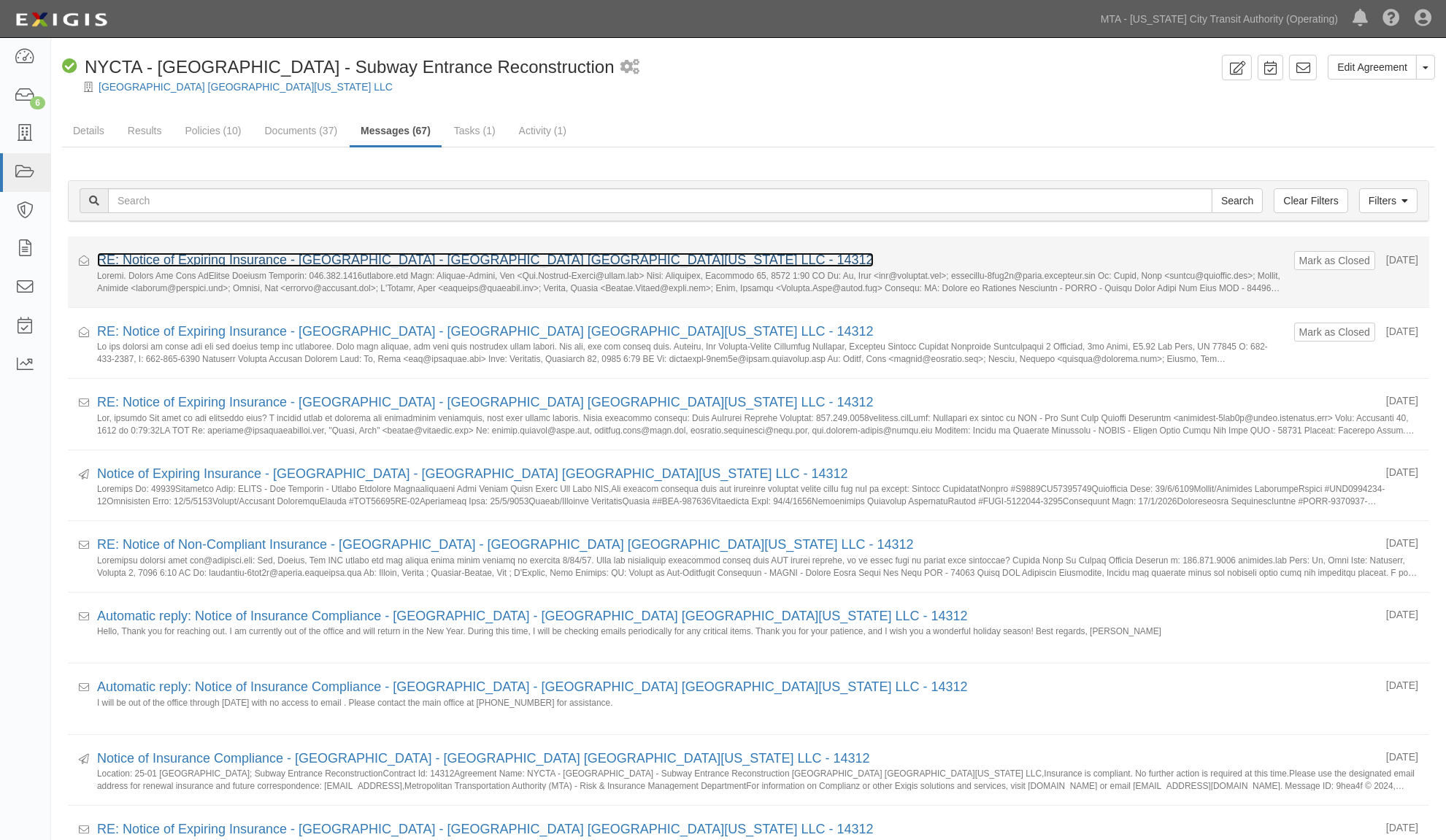
click at [392, 260] on link "RE: Notice of Expiring Insurance - [GEOGRAPHIC_DATA] - [GEOGRAPHIC_DATA] [GEOGR…" at bounding box center [485, 260] width 777 height 15
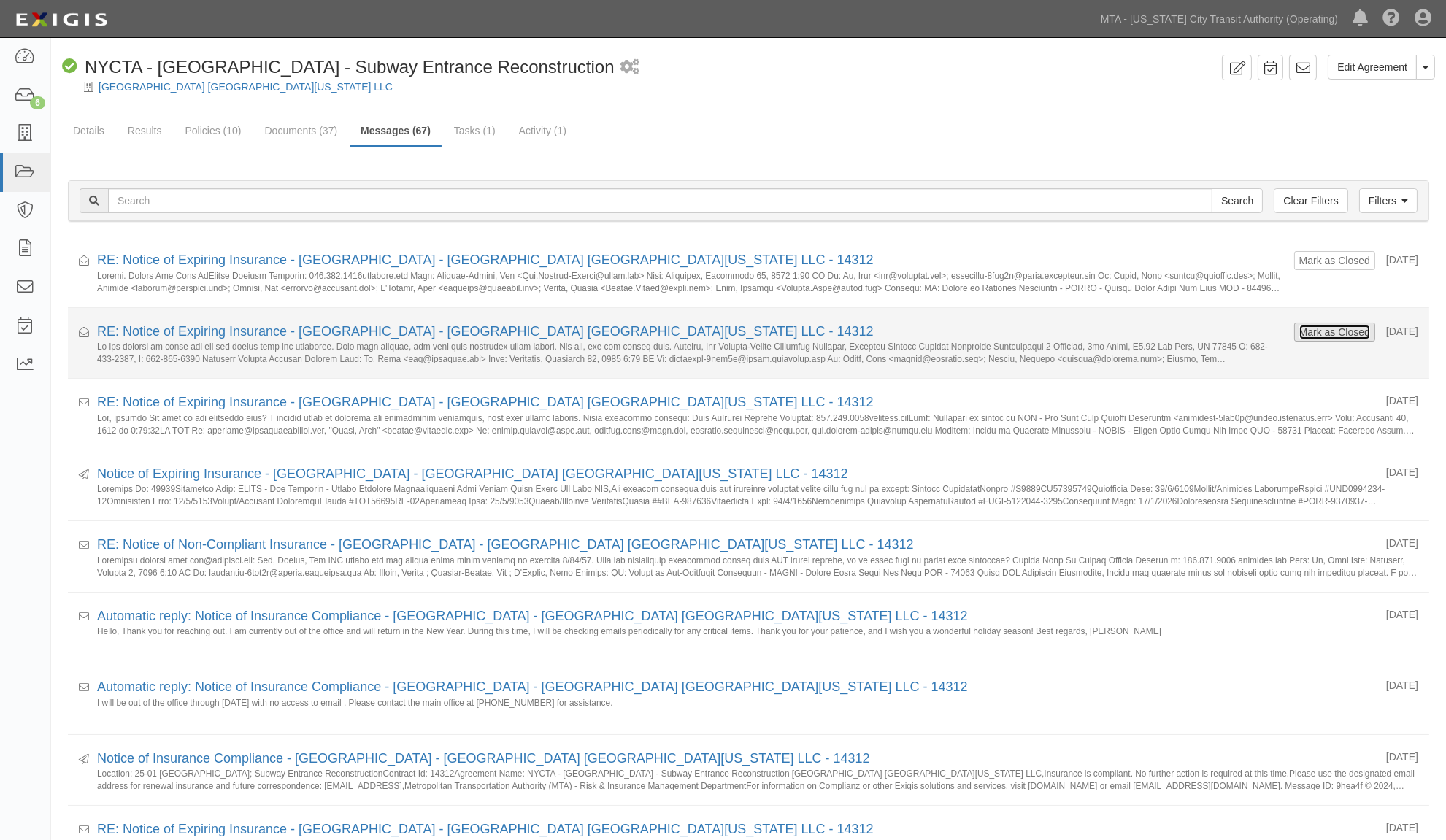
click at [1299, 327] on button "Mark as Closed" at bounding box center [1335, 331] width 73 height 16
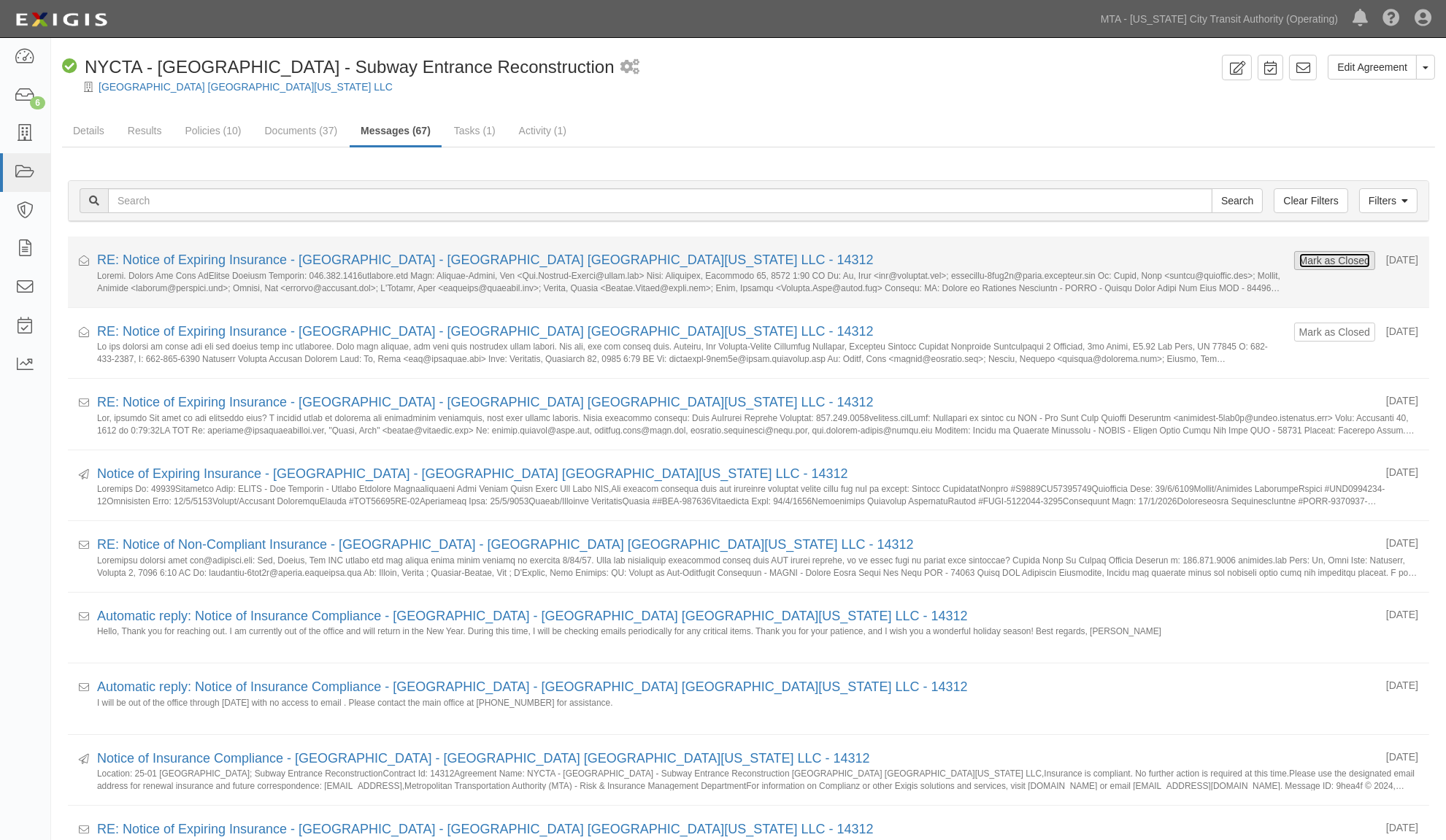
click at [1299, 253] on button "Mark as Closed" at bounding box center [1335, 260] width 73 height 16
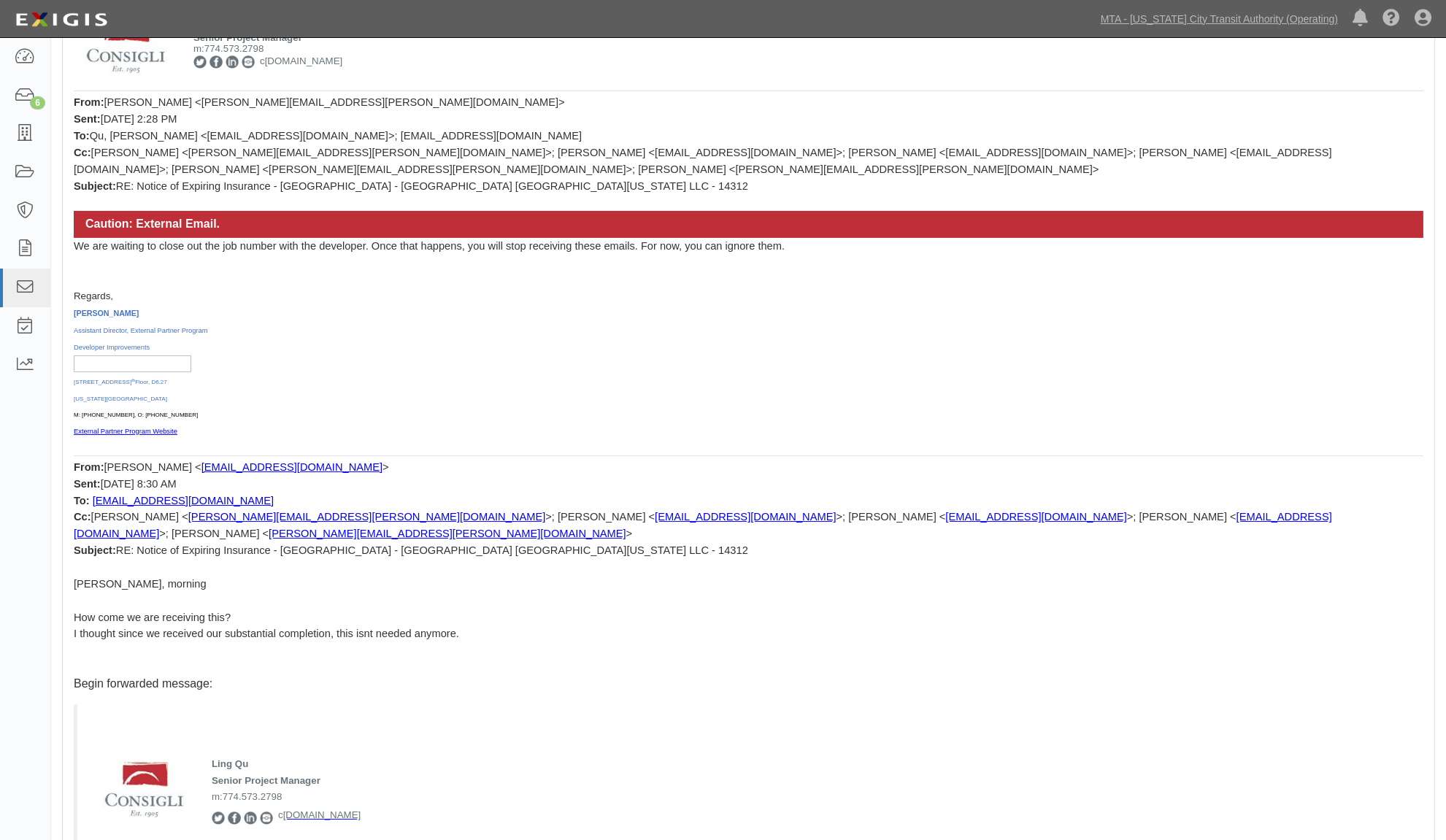
scroll to position [487, 0]
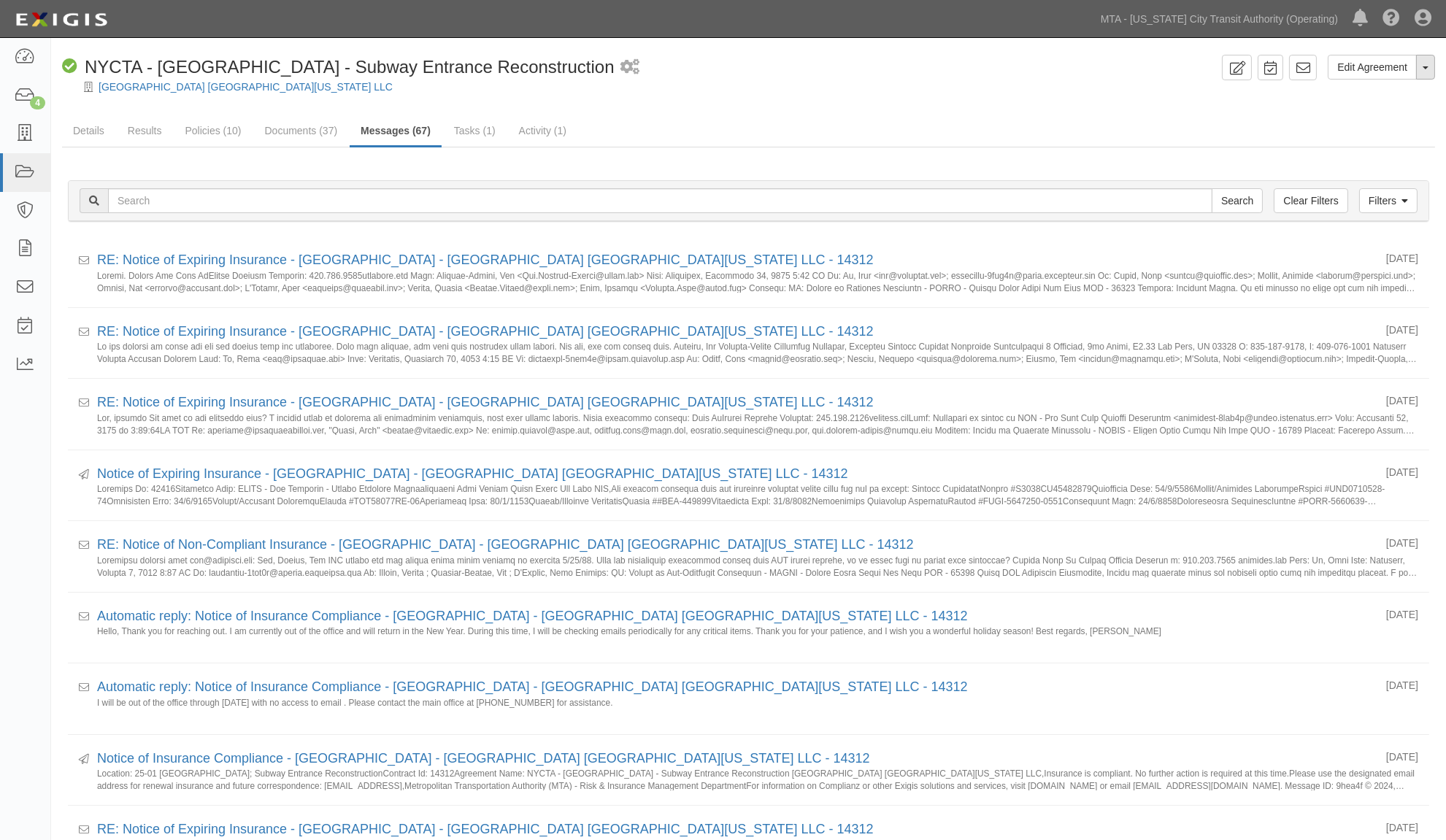
click at [1426, 72] on button "Toggle Agreement Dropdown" at bounding box center [1426, 67] width 19 height 25
click at [1364, 117] on link "Archive Agreement" at bounding box center [1377, 113] width 115 height 19
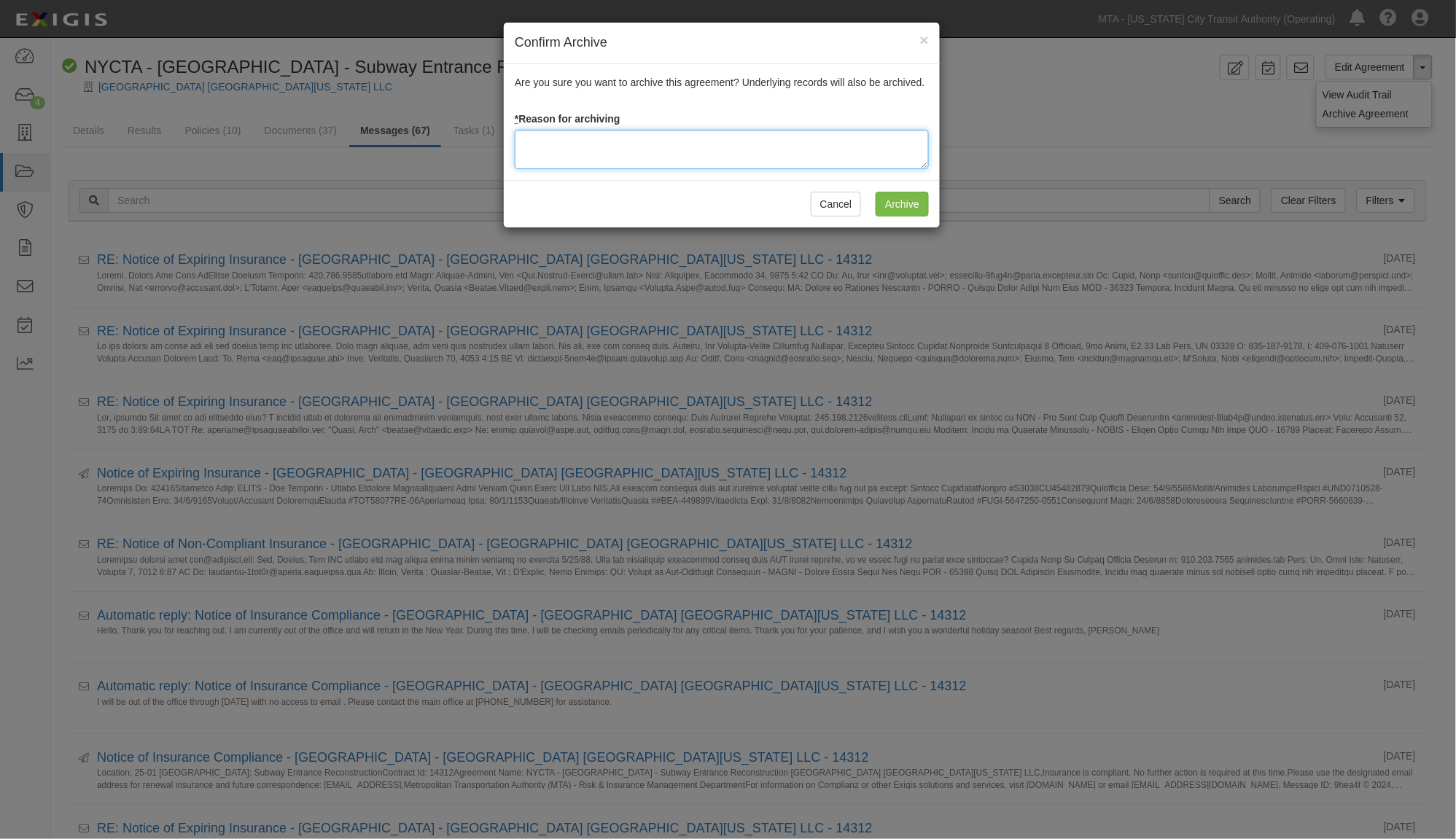
click at [636, 149] on textarea at bounding box center [722, 150] width 414 height 39
type textarea "o"
type textarea "Completed"
click at [909, 203] on input "Archive" at bounding box center [901, 203] width 53 height 25
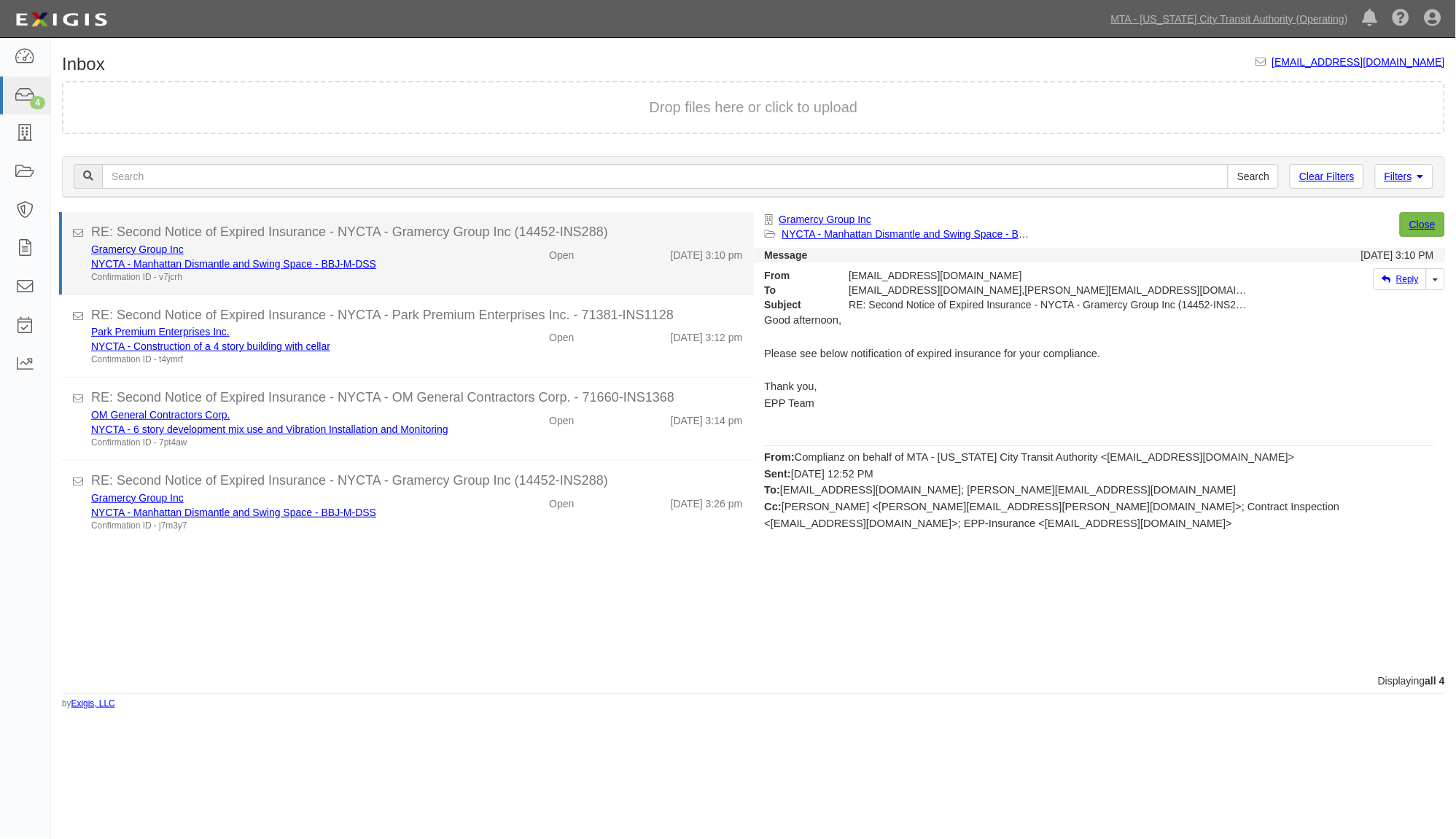
click at [459, 269] on div "Gramercy Group Inc NYCTA - Manhattan Dismantle and Swing Space - BBJ-M-DSS Conf…" at bounding box center [276, 263] width 393 height 42
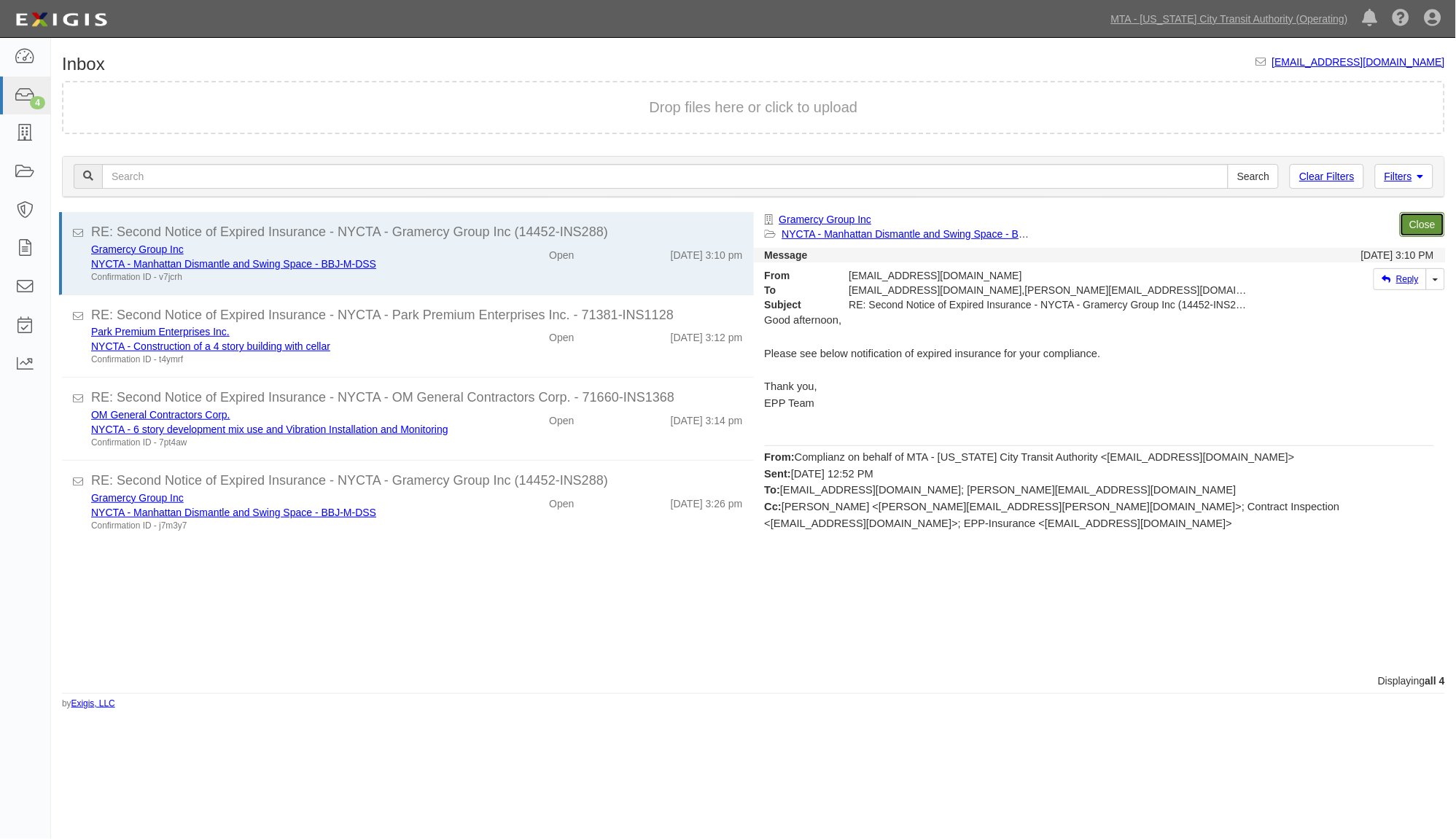
click at [1420, 219] on link "Close" at bounding box center [1423, 224] width 46 height 25
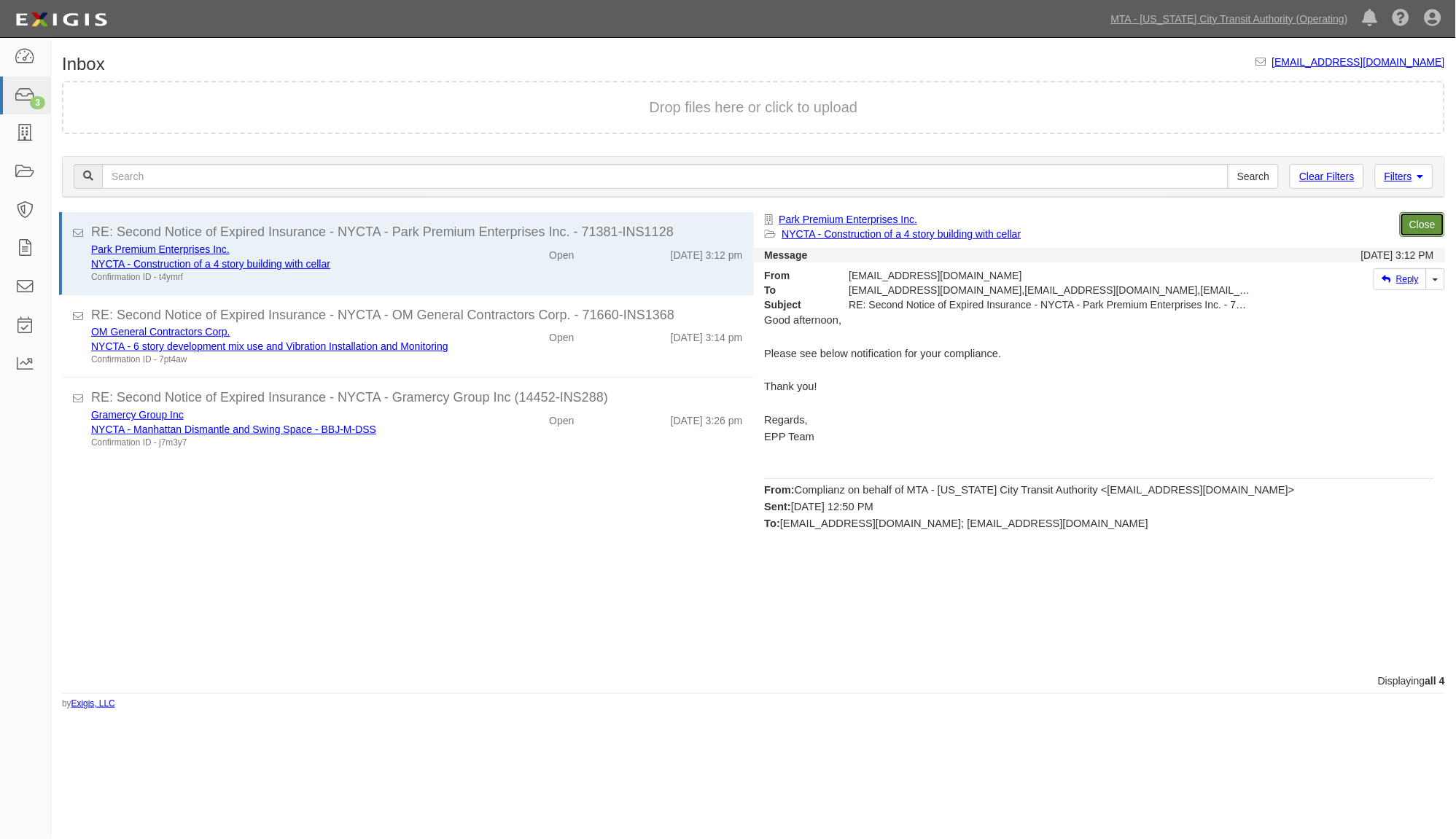
click at [1420, 219] on link "Close" at bounding box center [1423, 224] width 46 height 25
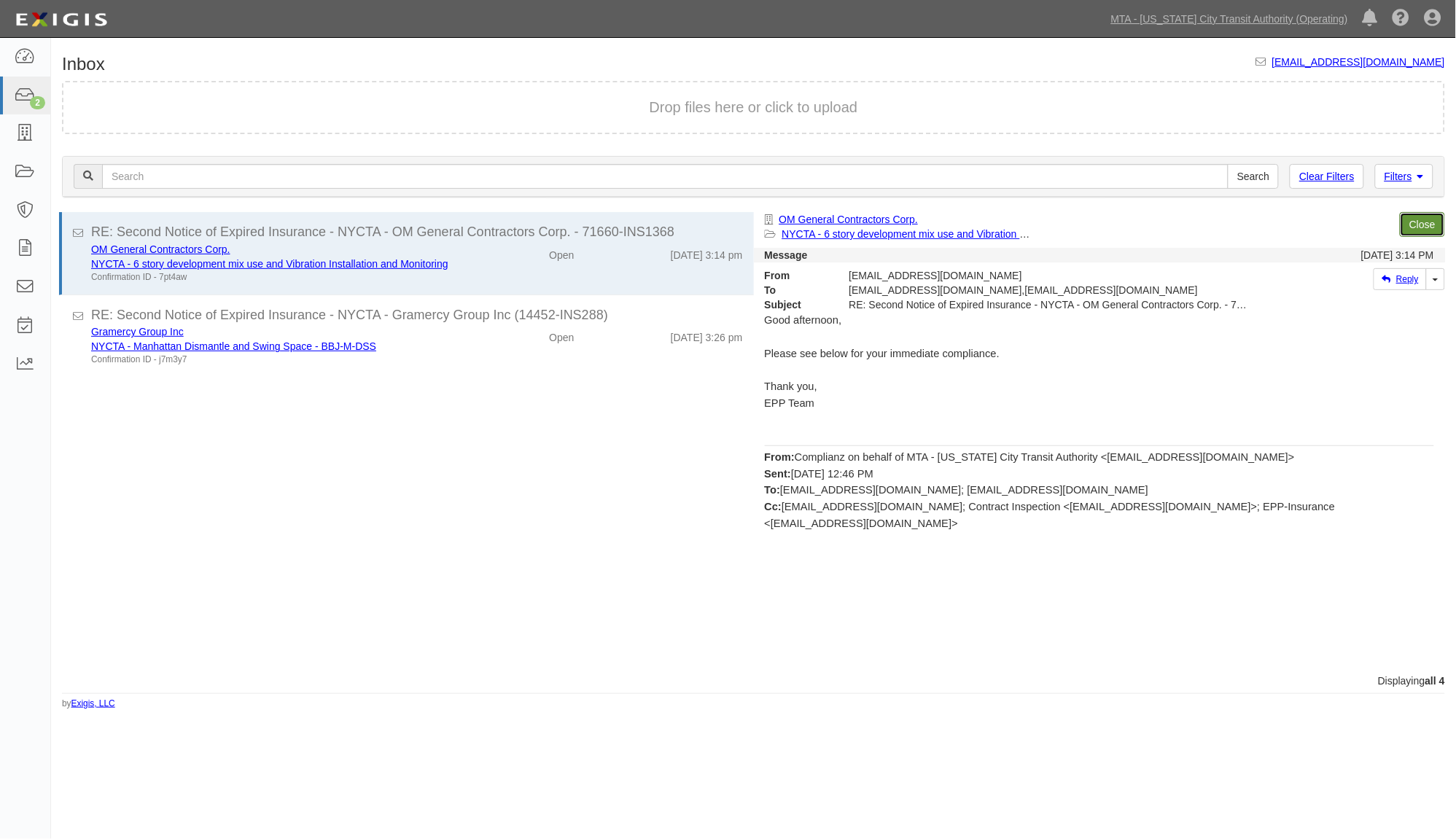
click at [1420, 219] on link "Close" at bounding box center [1423, 224] width 46 height 25
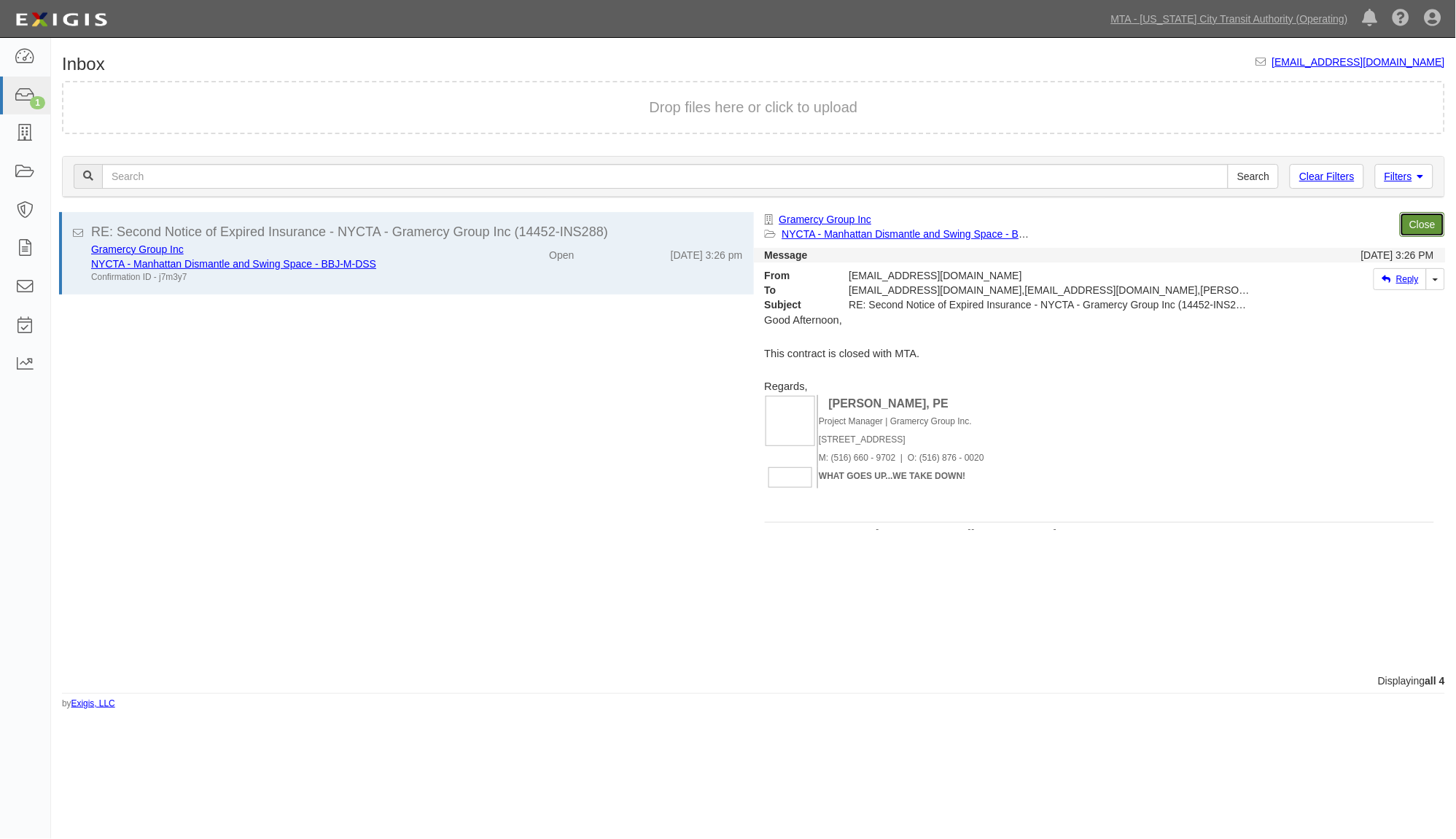
click at [1420, 219] on link "Close" at bounding box center [1423, 224] width 46 height 25
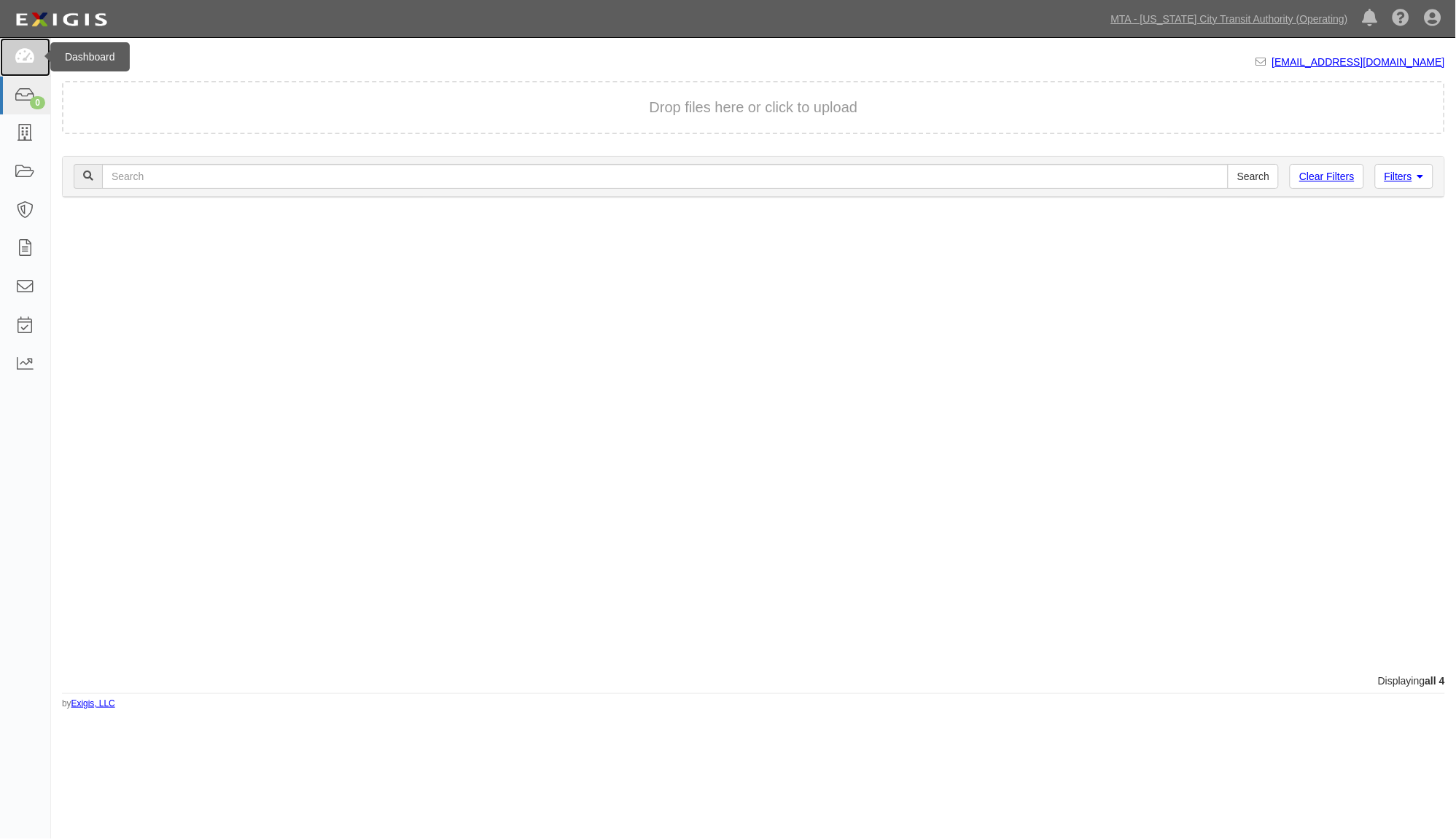
click at [24, 52] on icon at bounding box center [25, 58] width 20 height 17
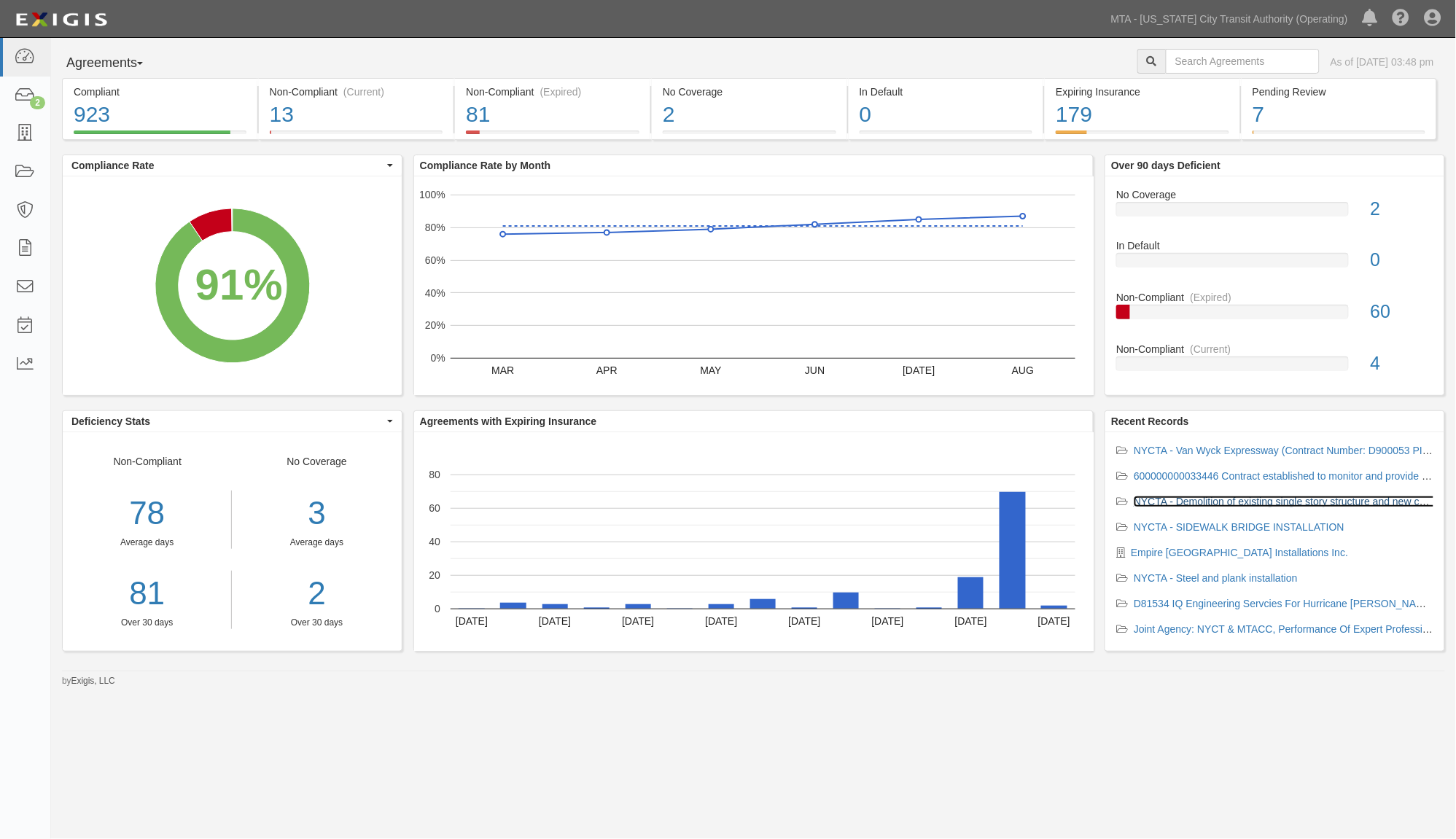
click at [1209, 500] on link "NYCTA - Demolition of existing single story structure and new construction of 1…" at bounding box center [1345, 502] width 425 height 12
click at [25, 167] on icon at bounding box center [25, 173] width 20 height 17
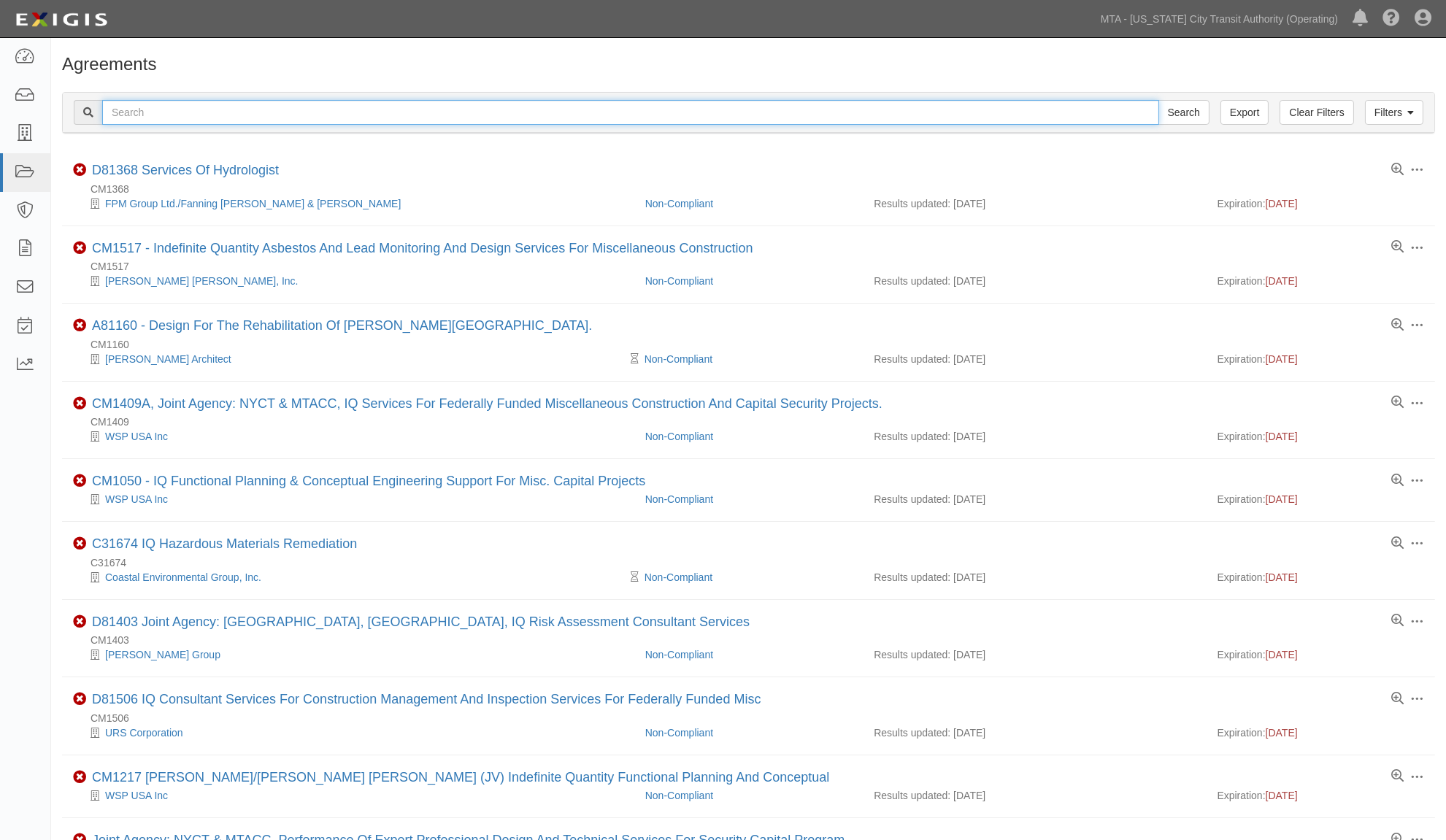
click at [192, 103] on input "text" at bounding box center [631, 113] width 1057 height 25
type input "Metro"
click at [1158, 100] on input "Search" at bounding box center [1184, 113] width 51 height 25
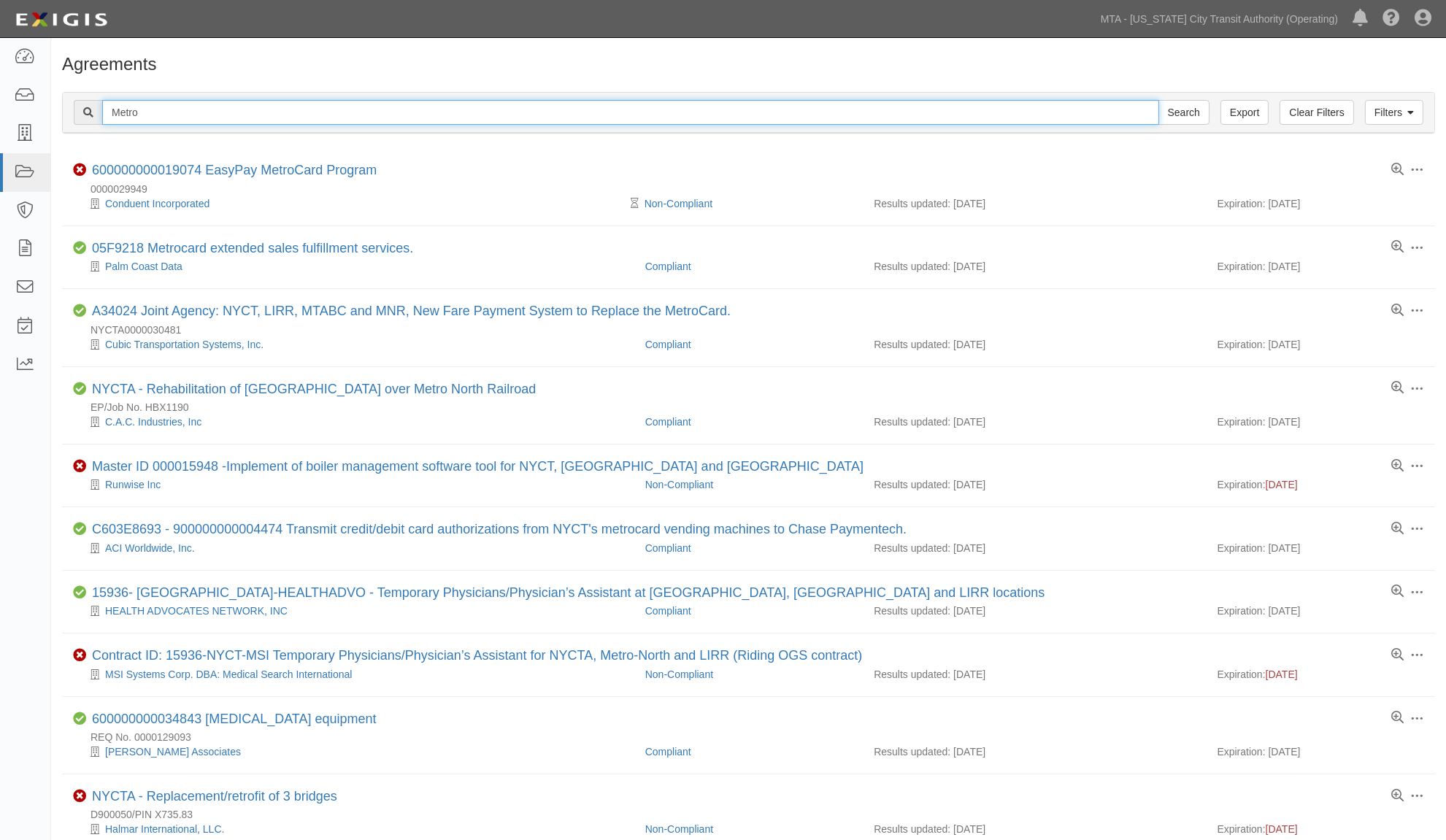
click at [262, 110] on input "Metro" at bounding box center [631, 113] width 1057 height 25
type input "Metro Er"
click at [1158, 100] on input "Search" at bounding box center [1184, 113] width 51 height 25
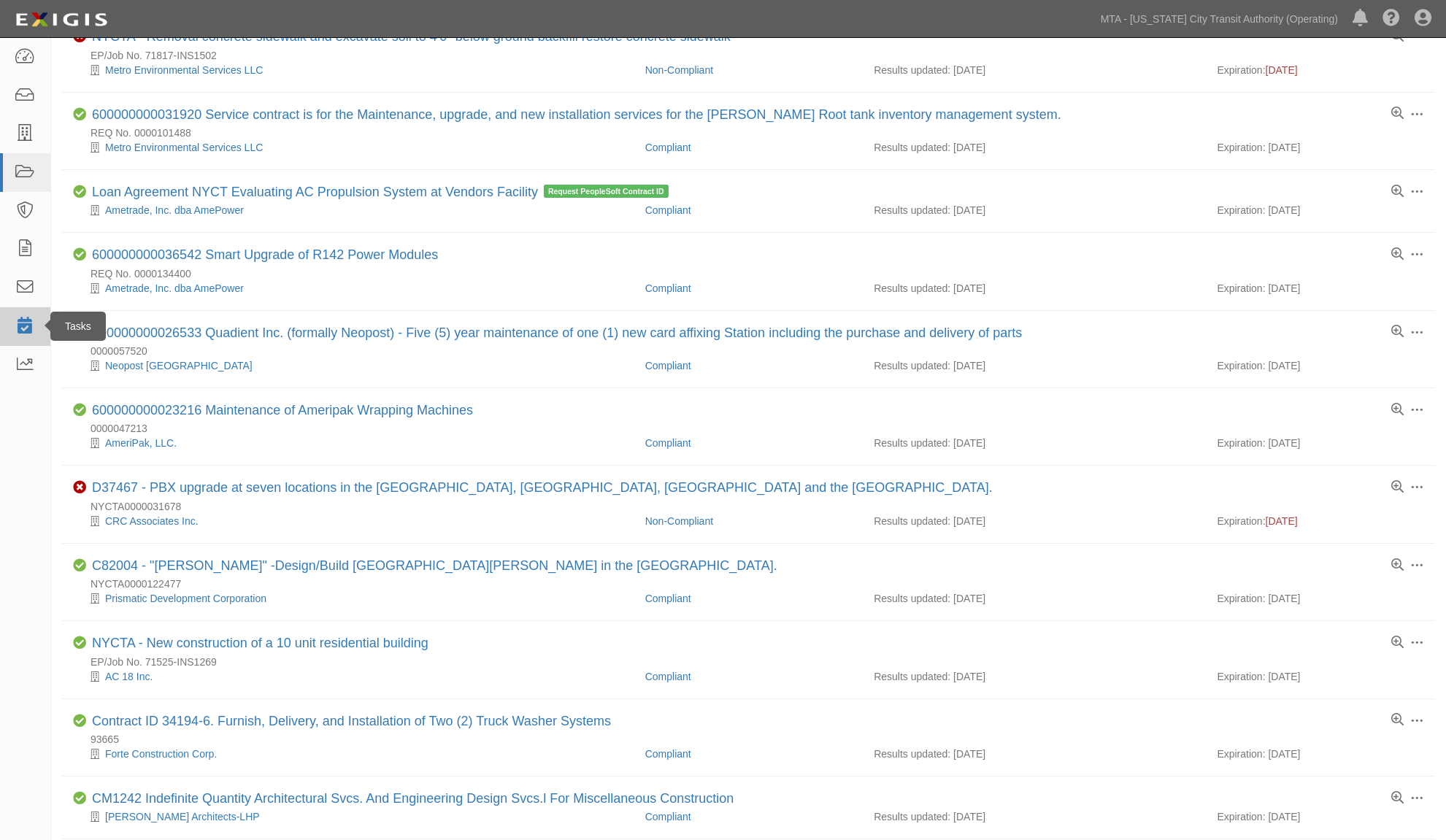
scroll to position [585, 0]
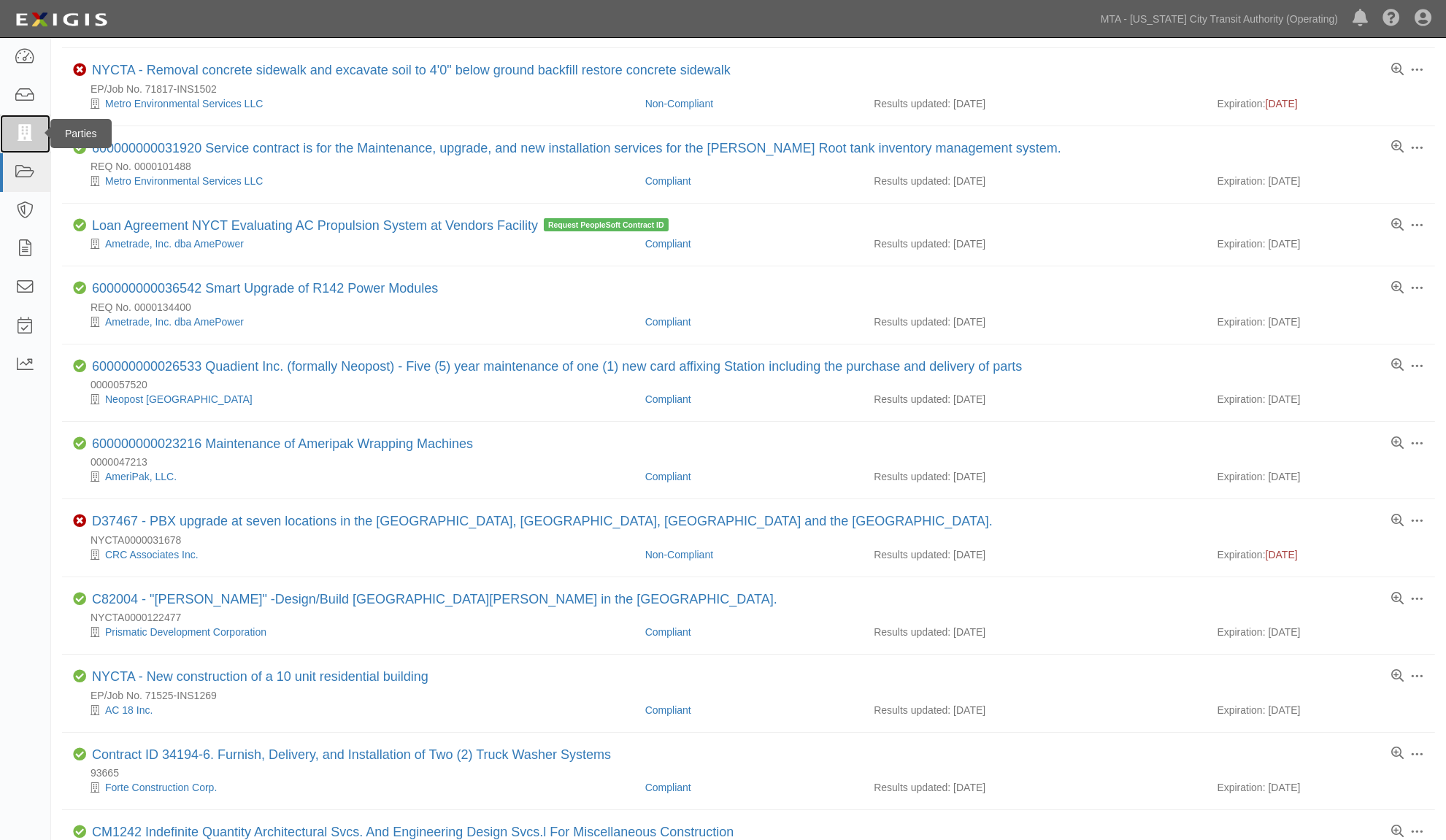
click at [16, 132] on icon at bounding box center [25, 134] width 20 height 17
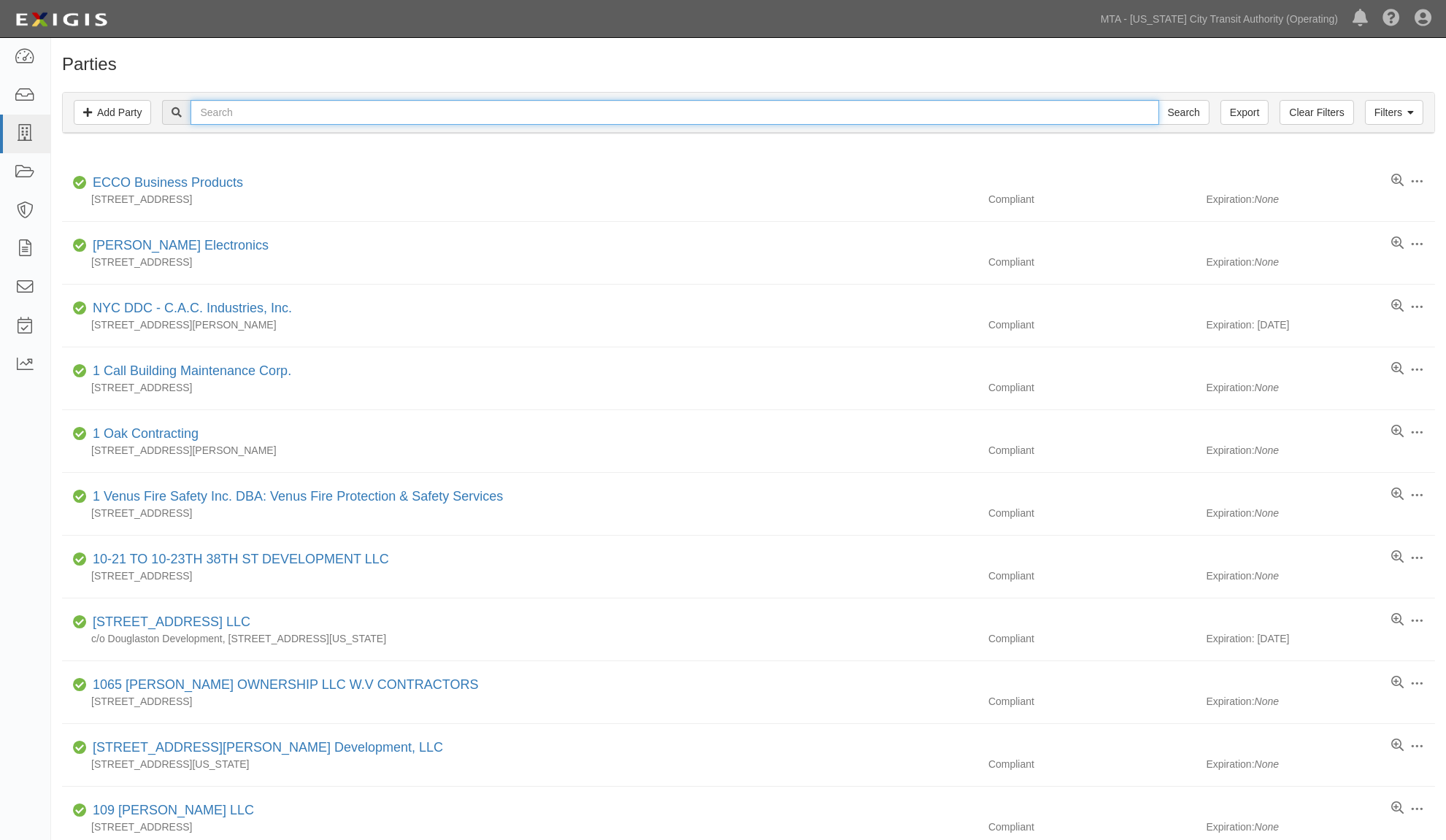
click at [250, 110] on input "text" at bounding box center [675, 113] width 968 height 25
type input "Metro"
click at [1158, 100] on input "Search" at bounding box center [1184, 113] width 51 height 25
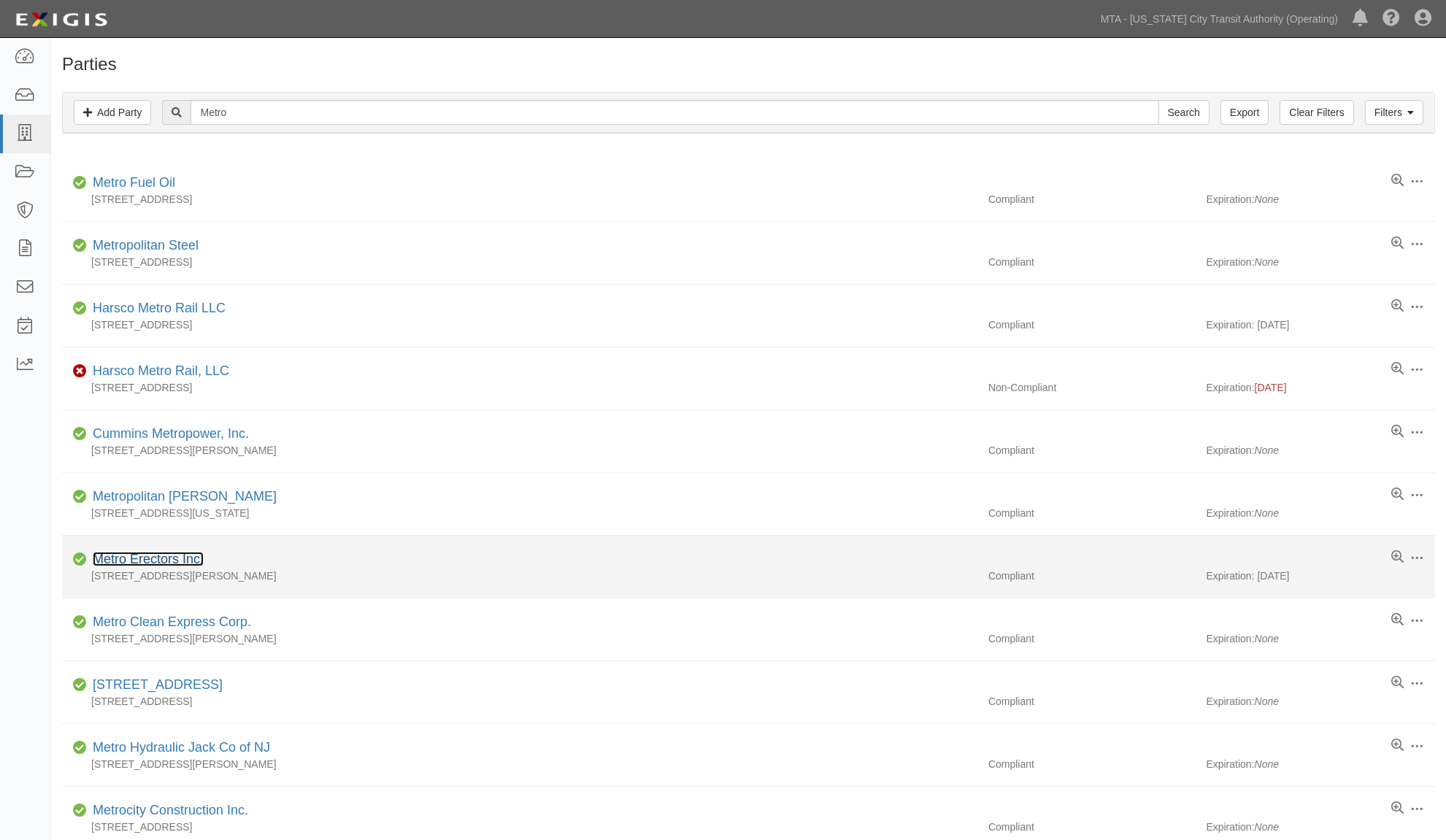
click at [154, 560] on link "Metro Erectors Inc." at bounding box center [148, 559] width 111 height 15
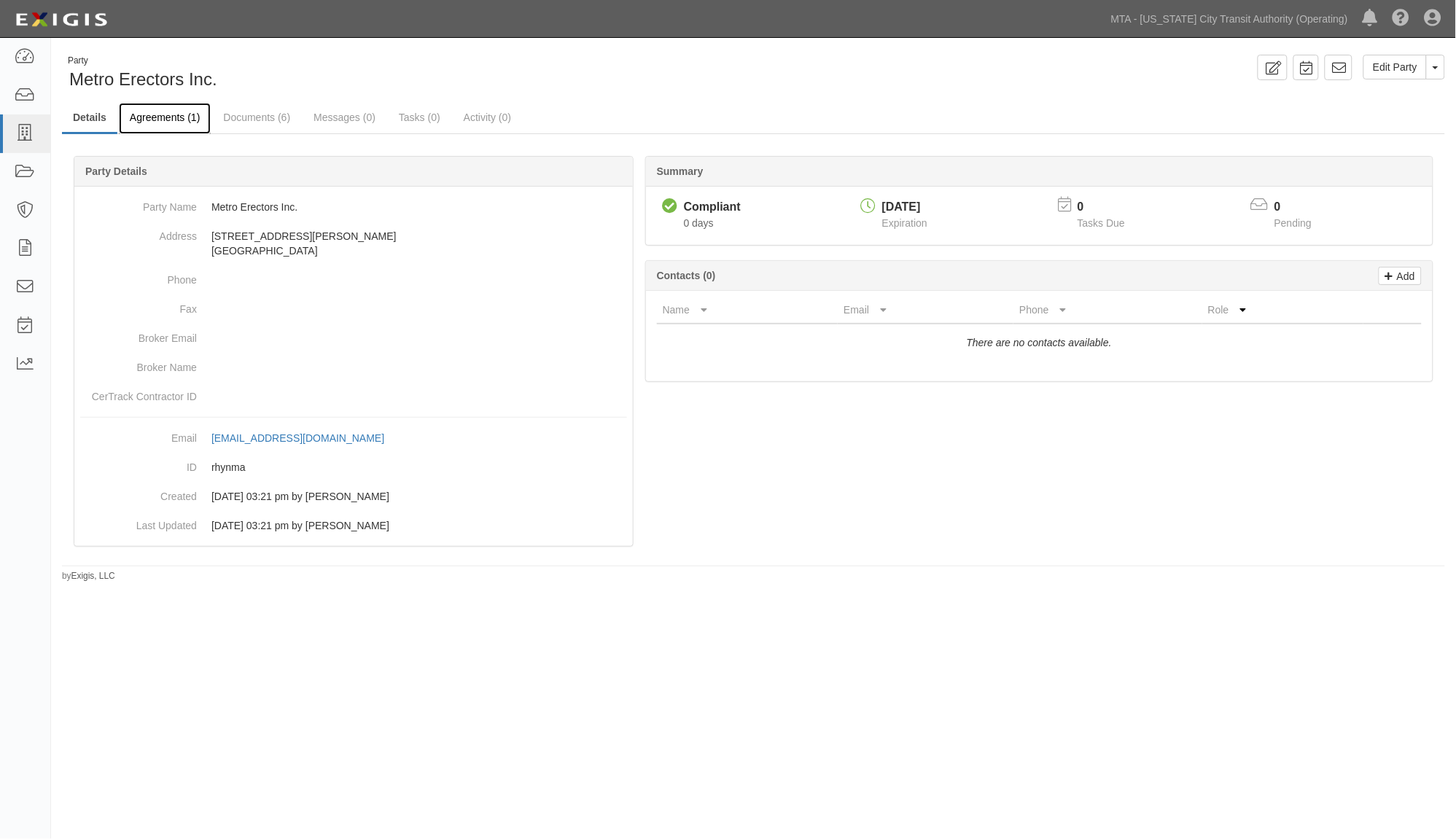
click at [141, 122] on link "Agreements (1)" at bounding box center [164, 119] width 92 height 32
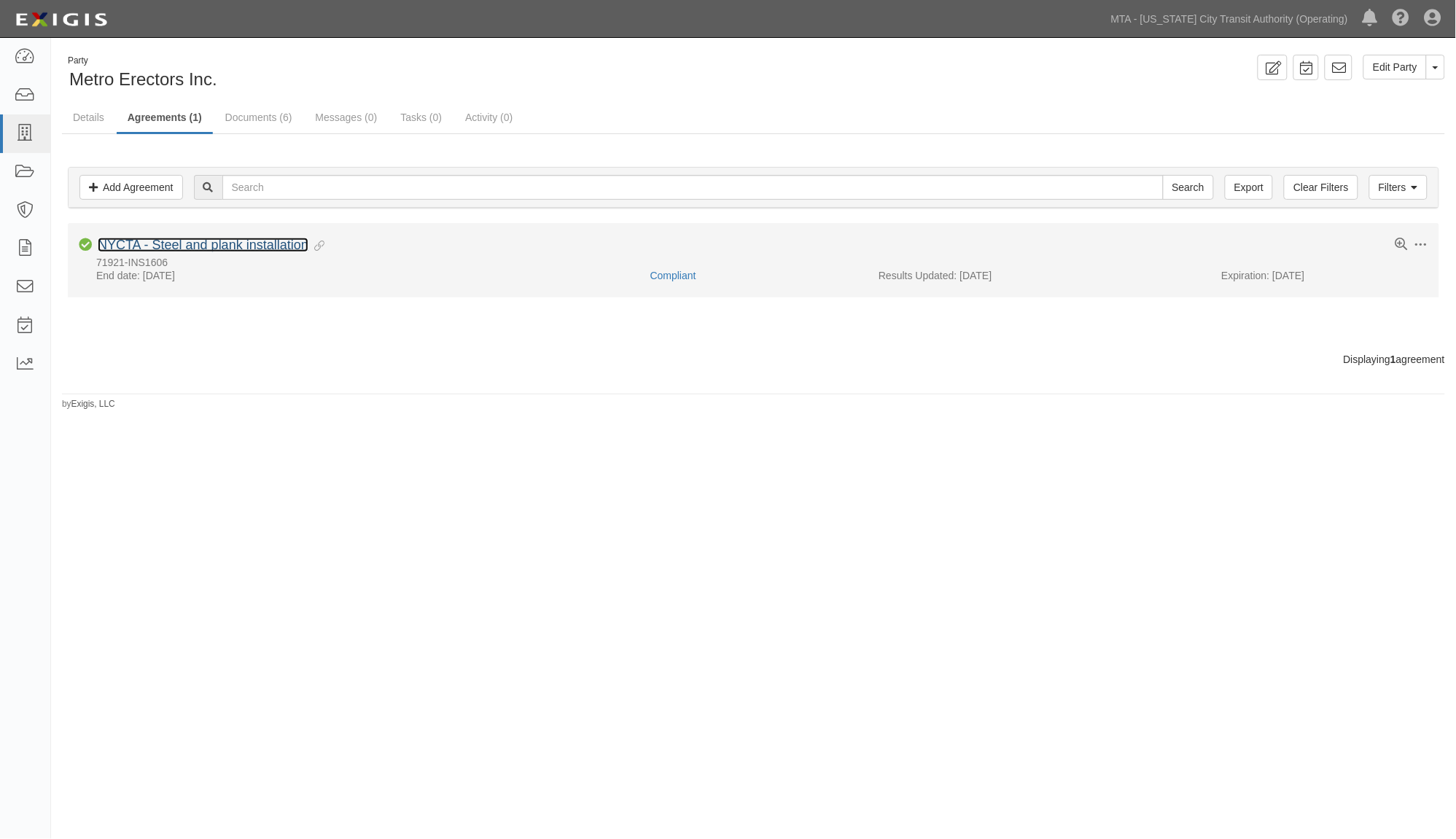
click at [229, 245] on link "NYCTA - Steel and plank installation" at bounding box center [203, 245] width 211 height 15
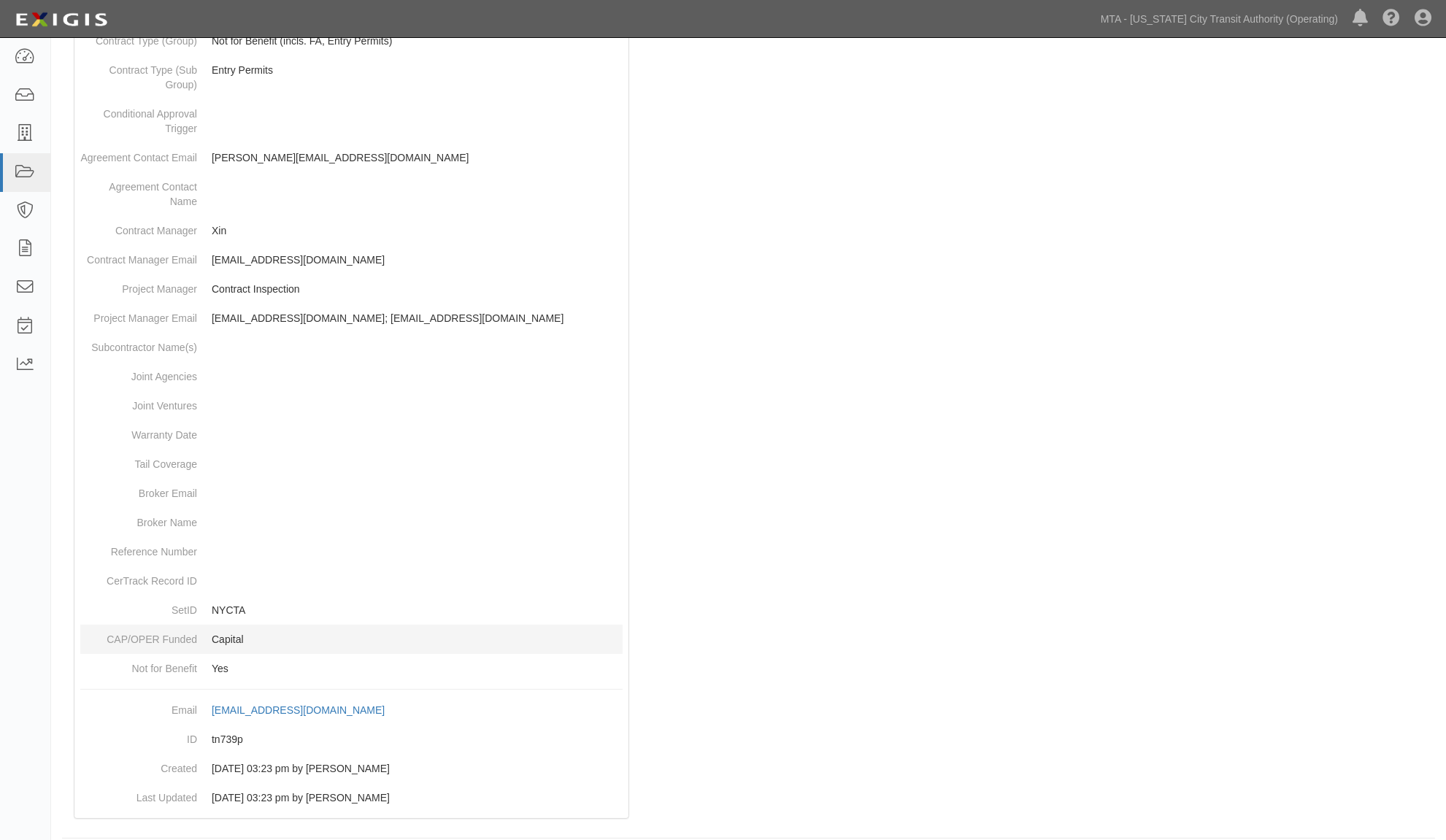
scroll to position [573, 0]
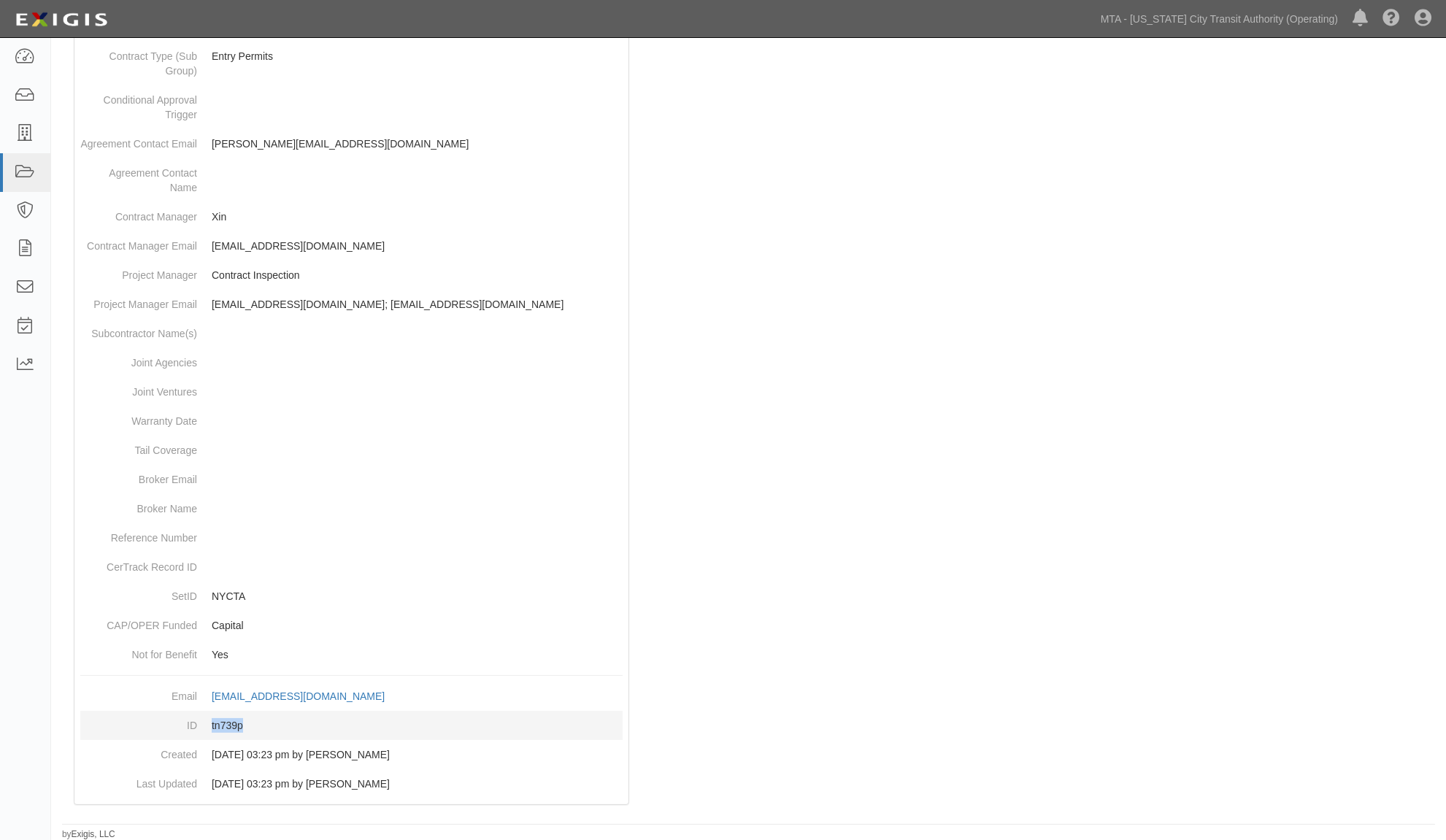
drag, startPoint x: 266, startPoint y: 724, endPoint x: 209, endPoint y: 718, distance: 57.3
click at [209, 718] on dd "tn739p" at bounding box center [351, 725] width 542 height 29
copy dd "tn739p"
click at [1270, 618] on div at bounding box center [749, 220] width 1373 height 1202
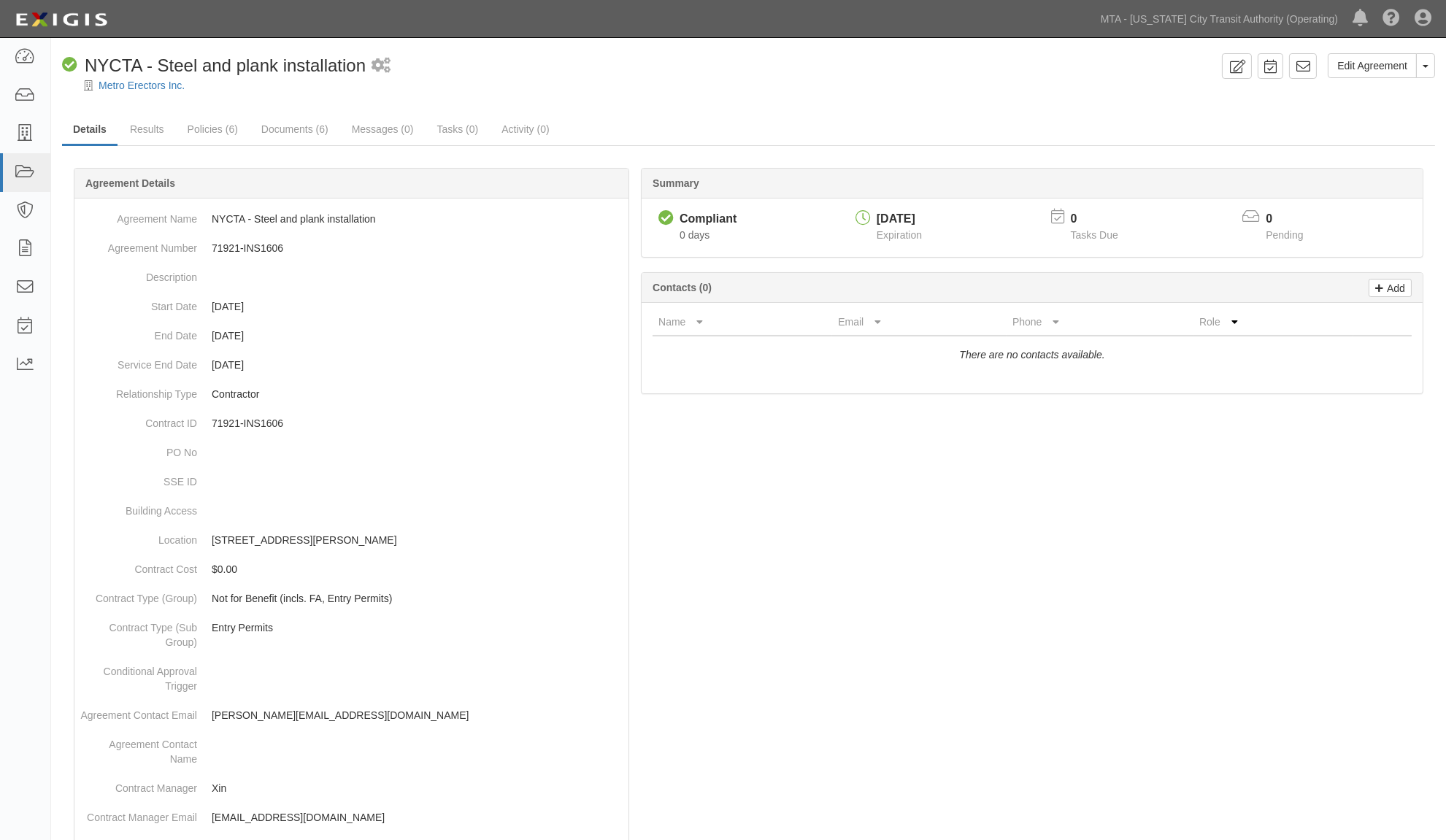
scroll to position [0, 0]
click at [315, 137] on link "Documents (6)" at bounding box center [295, 132] width 89 height 32
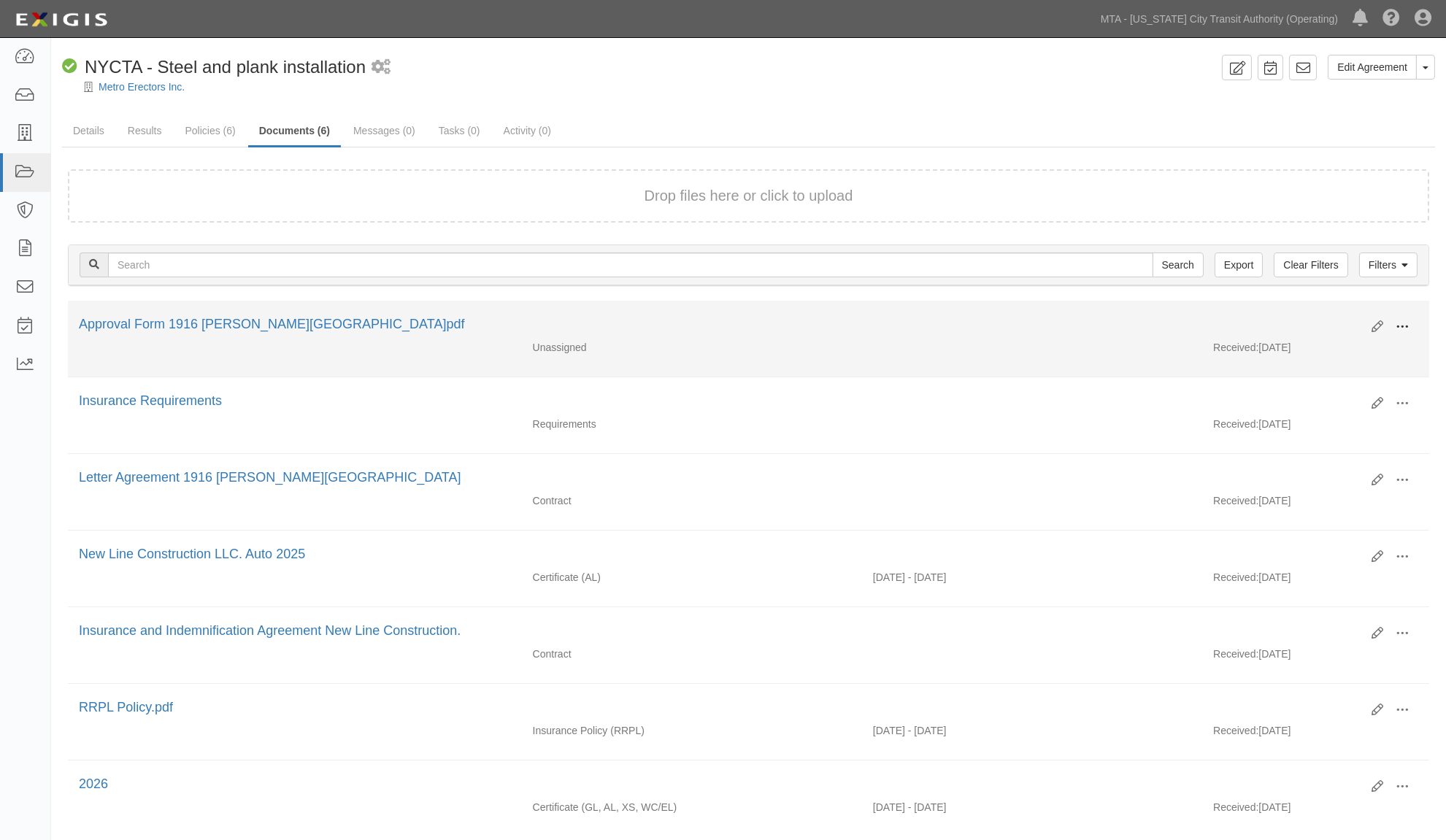
click at [1406, 321] on span at bounding box center [1402, 327] width 13 height 13
click at [1301, 315] on link "Edit" at bounding box center [1332, 321] width 115 height 26
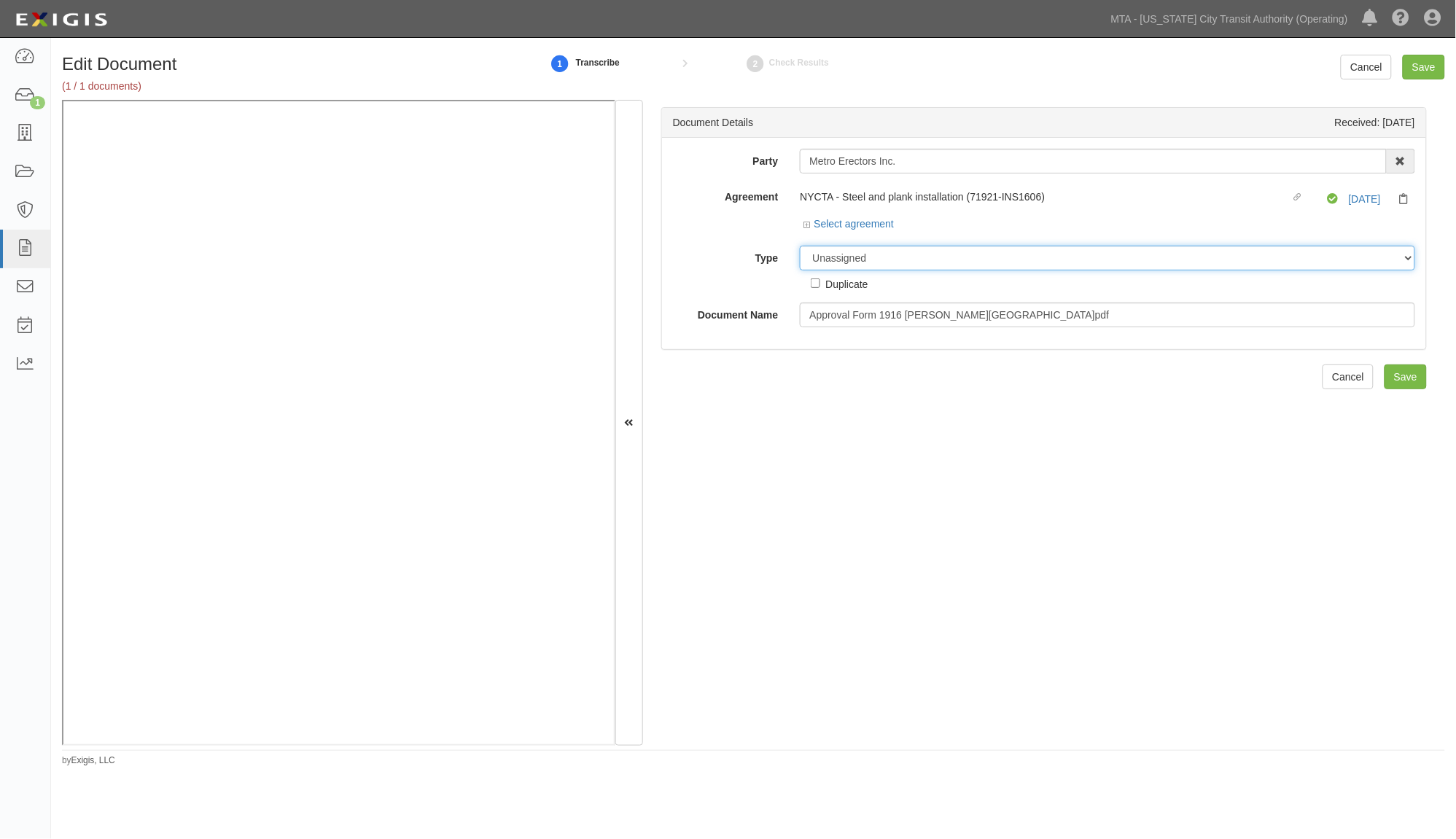
click at [849, 259] on select "Unassigned Binder Cancellation Notice Certificate Contract Endorsement Insuranc…" at bounding box center [1108, 257] width 615 height 25
select select "OtherDetail"
click at [800, 246] on select "Unassigned Binder Cancellation Notice Certificate Contract Endorsement Insuranc…" at bounding box center [1108, 257] width 615 height 25
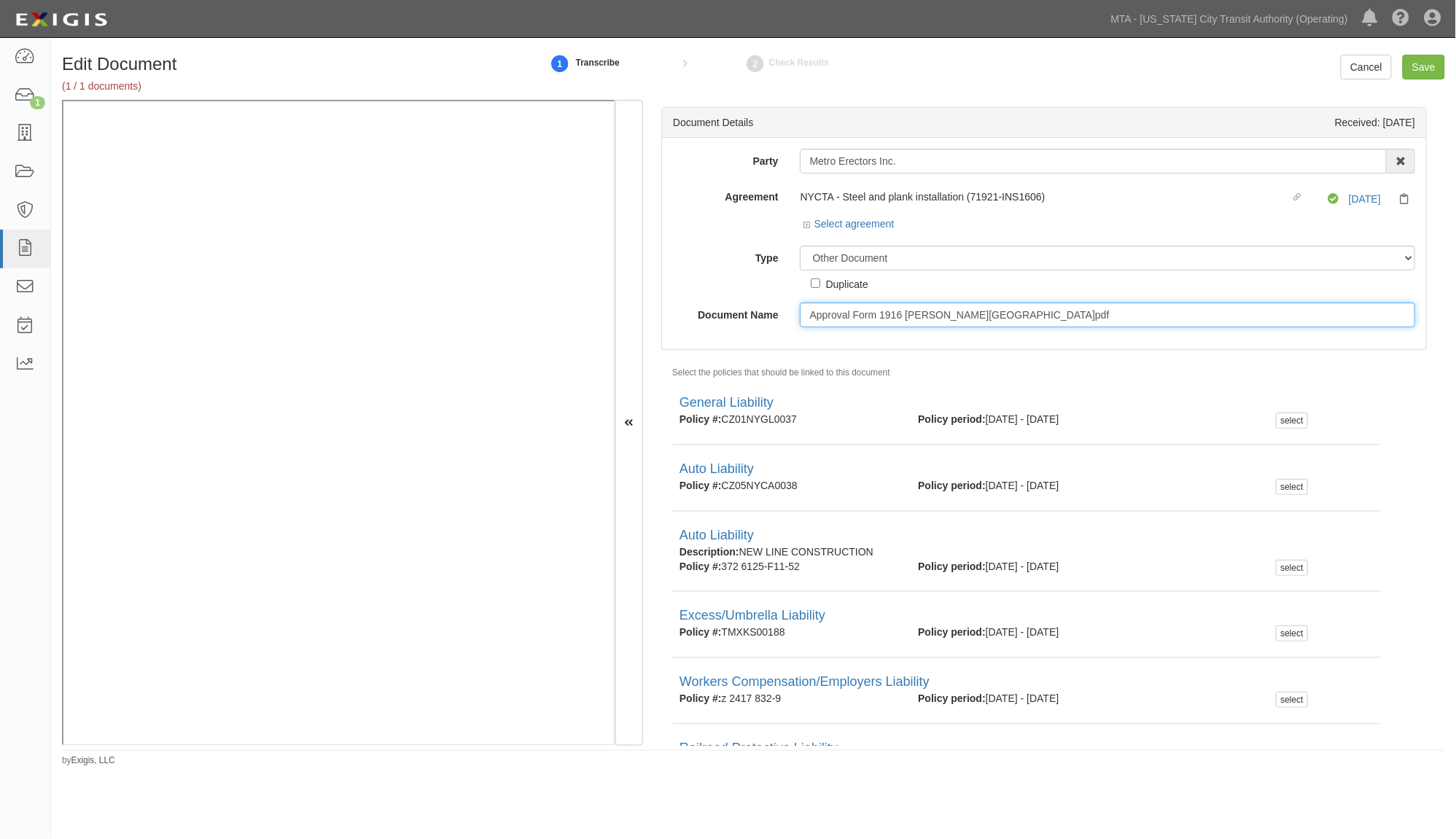
click at [1068, 320] on input "Approval Form 1916 Longfellow Avenue Bronx.pdf" at bounding box center [1108, 315] width 615 height 25
type input "Approval Form 1916 Longfellow Avenue Bronx"
click at [1434, 64] on input "Save" at bounding box center [1424, 67] width 43 height 25
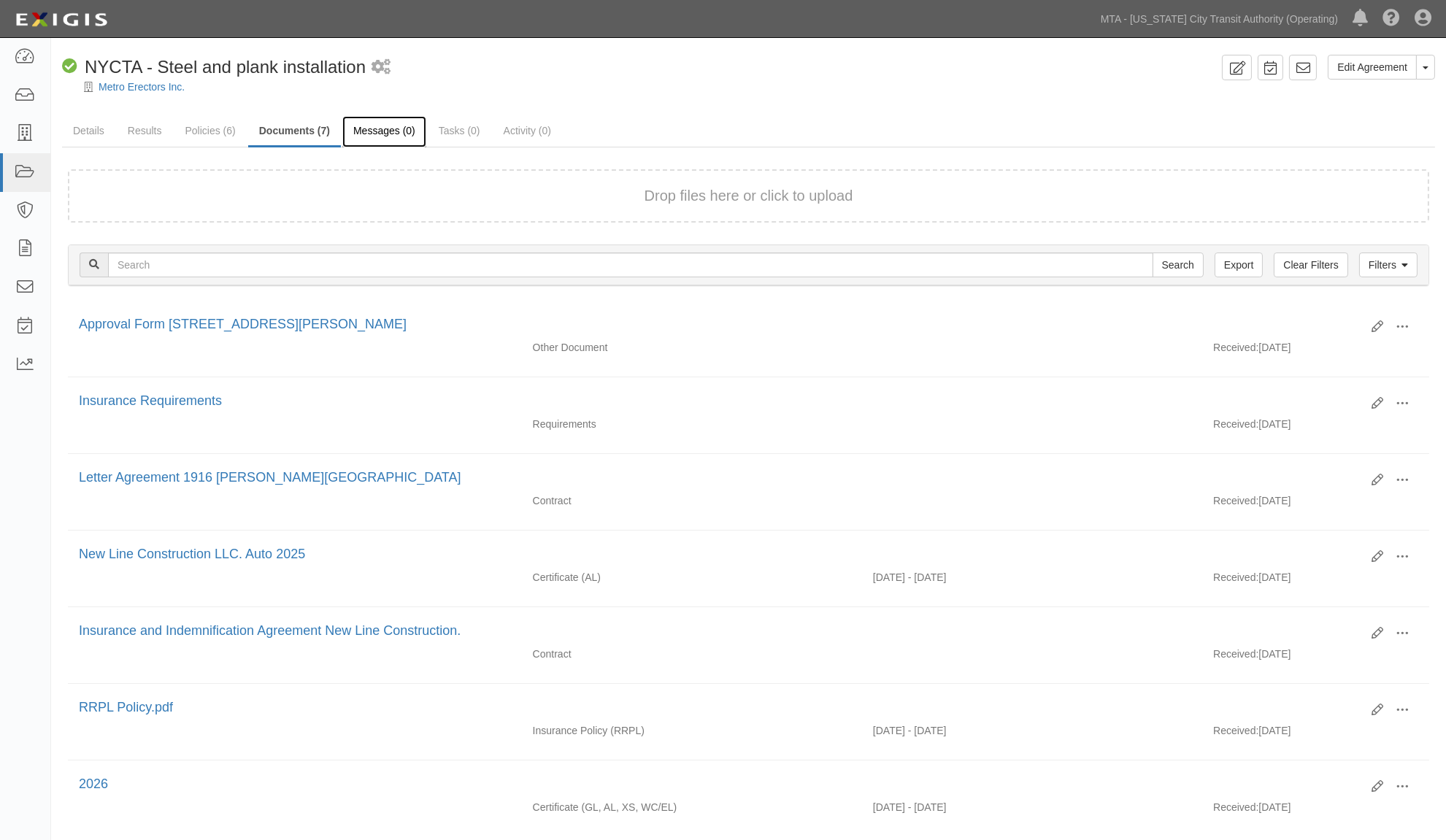
click at [382, 125] on link "Messages (0)" at bounding box center [384, 132] width 84 height 32
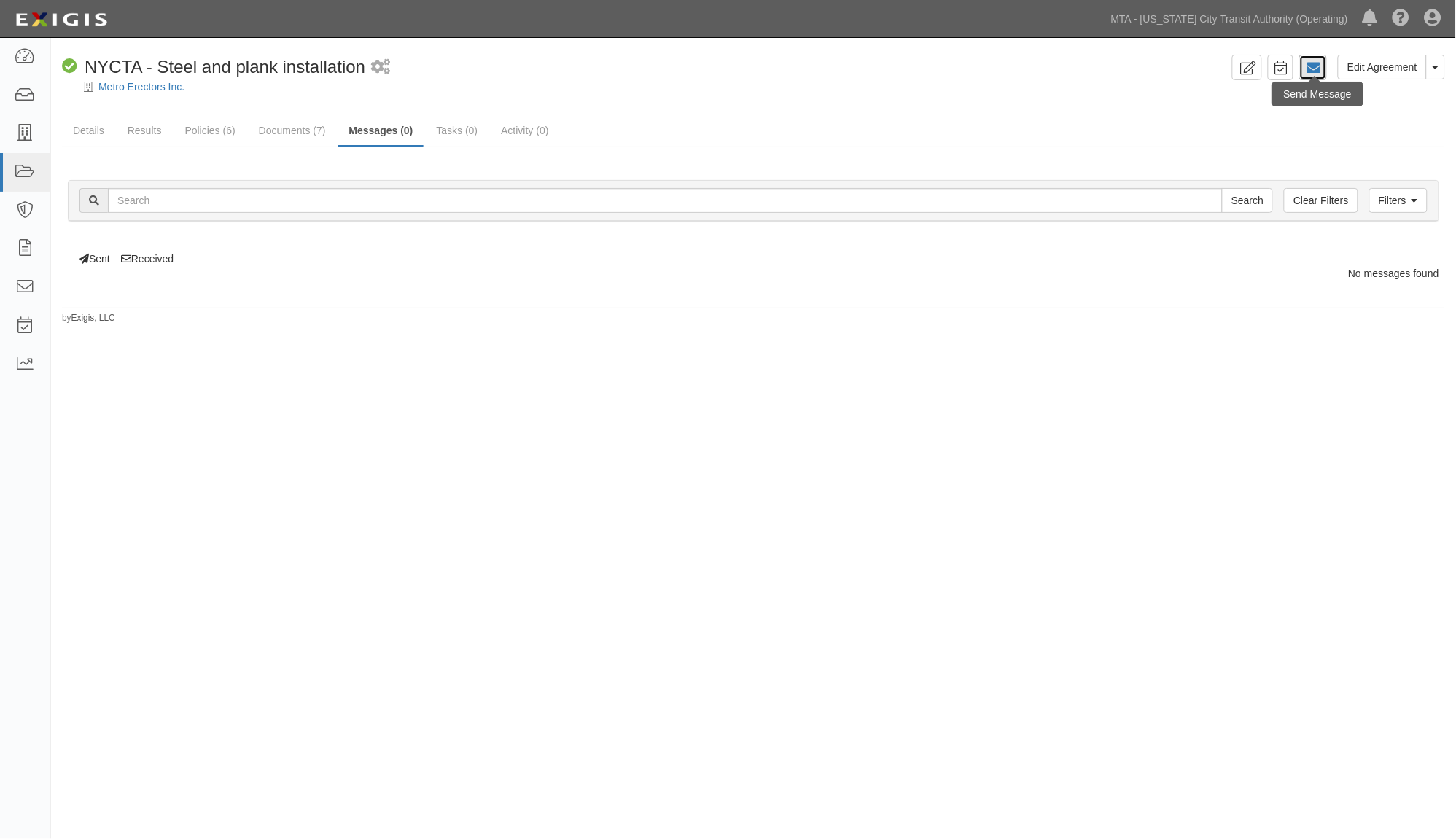
click at [1316, 72] on icon at bounding box center [1313, 68] width 15 height 15
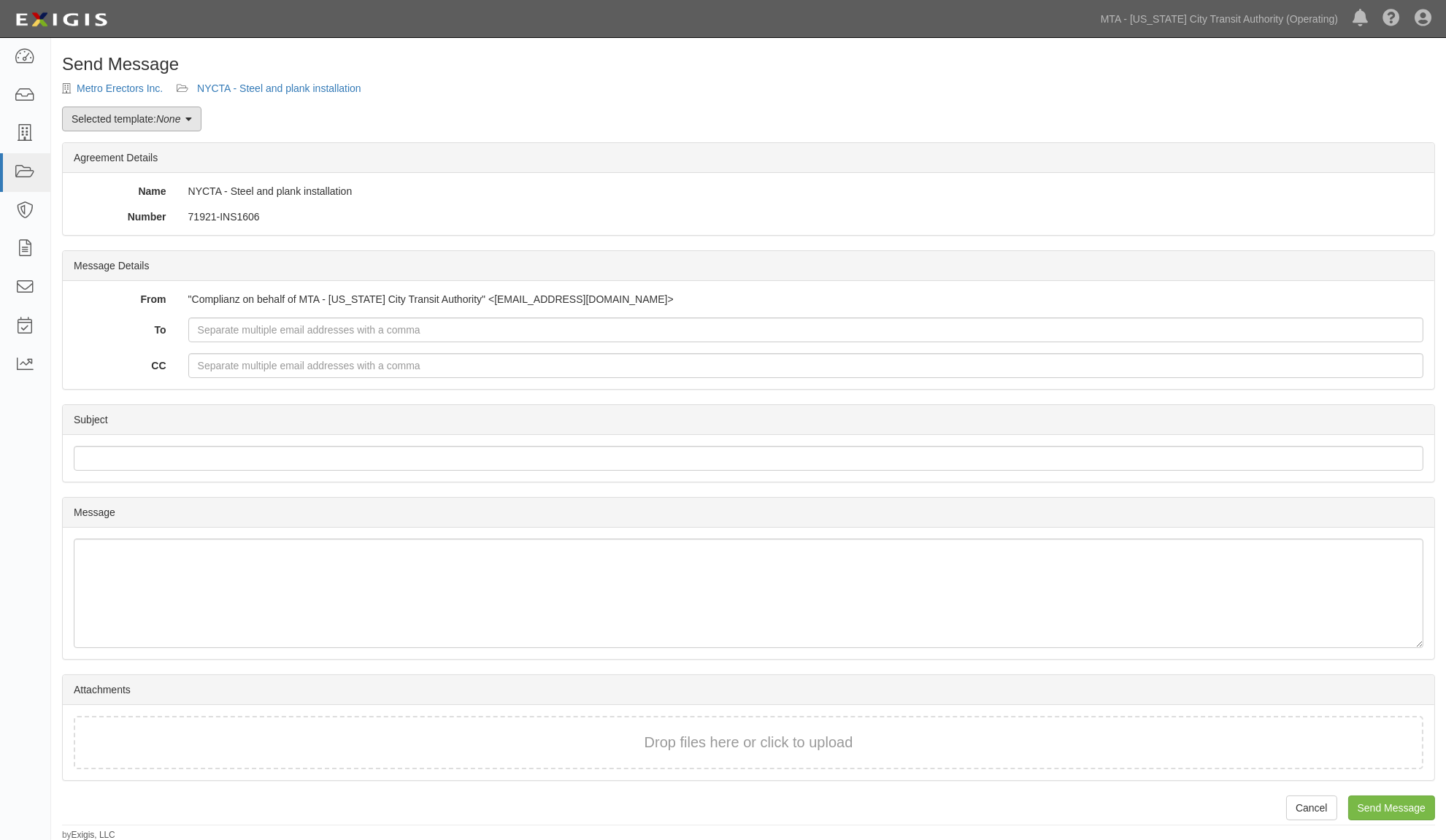
click at [150, 113] on link "Selected template: None" at bounding box center [132, 119] width 140 height 25
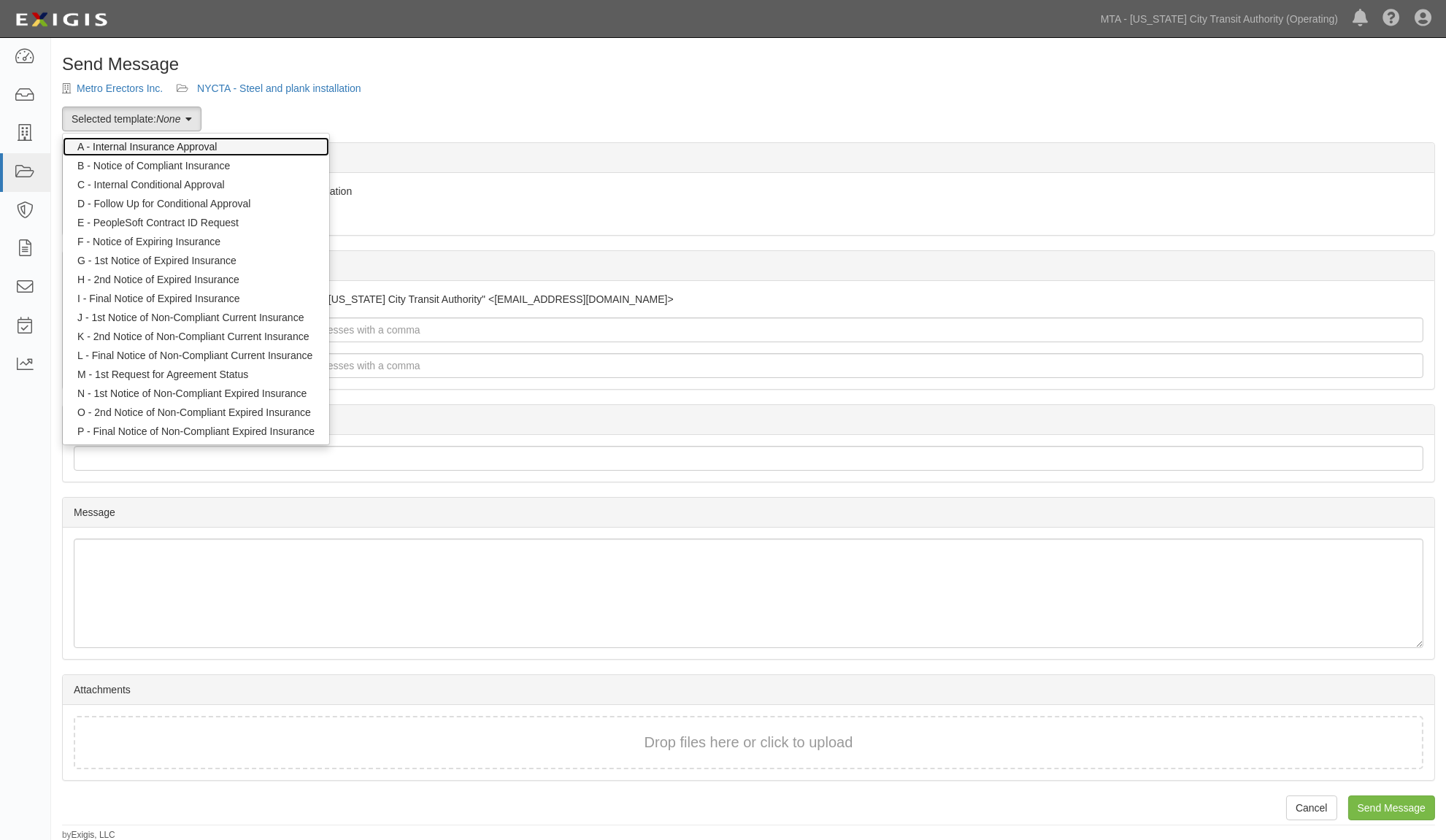
click at [156, 144] on link "A - Internal Insurance Approval" at bounding box center [195, 147] width 266 height 19
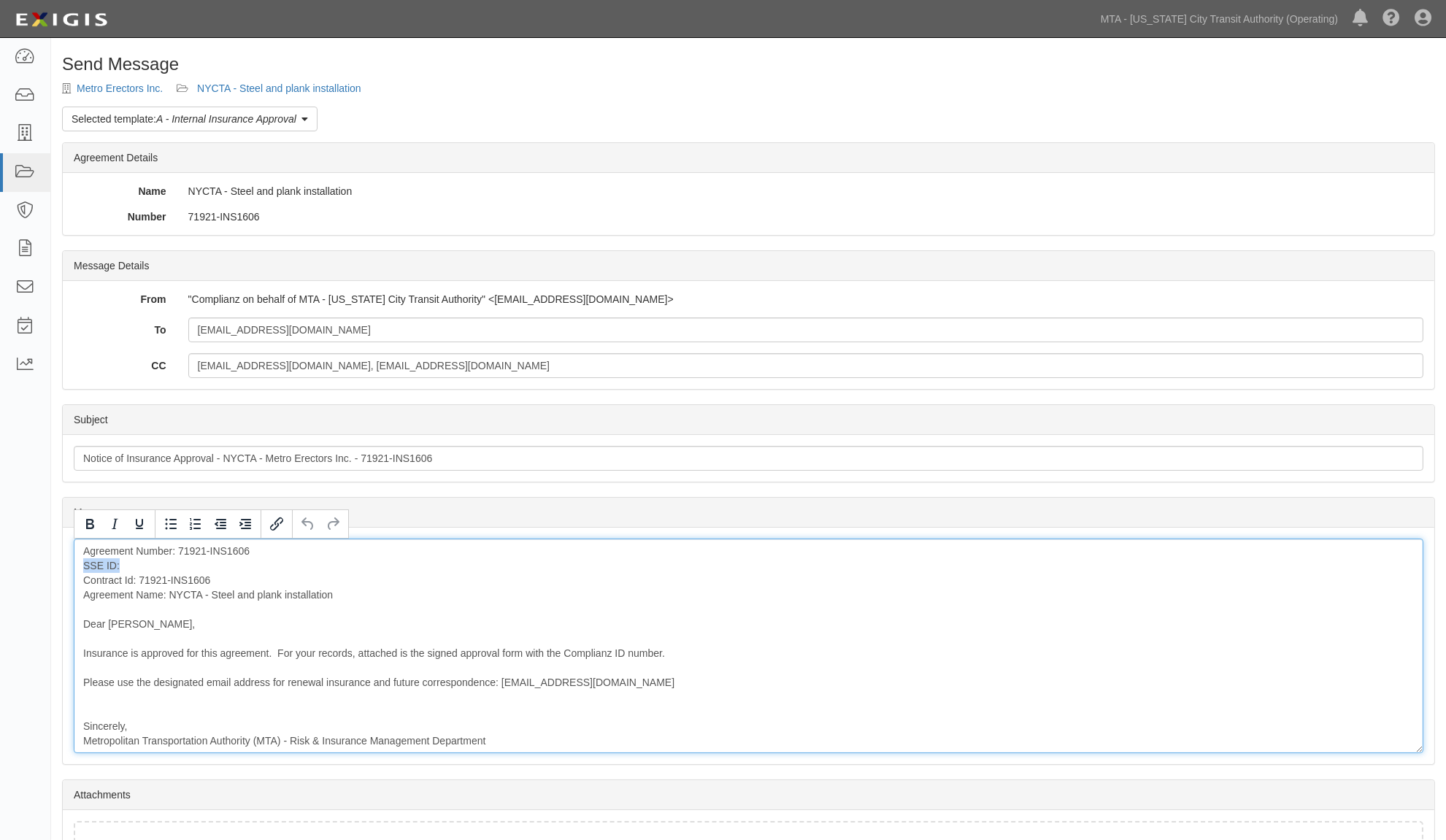
drag, startPoint x: 124, startPoint y: 564, endPoint x: 70, endPoint y: 561, distance: 54.1
click at [70, 561] on div "Message Agreement Number: 71921-INS1606 SSE ID: Contract Id: 71921-INS1606 Agre…" at bounding box center [748, 646] width 1372 height 236
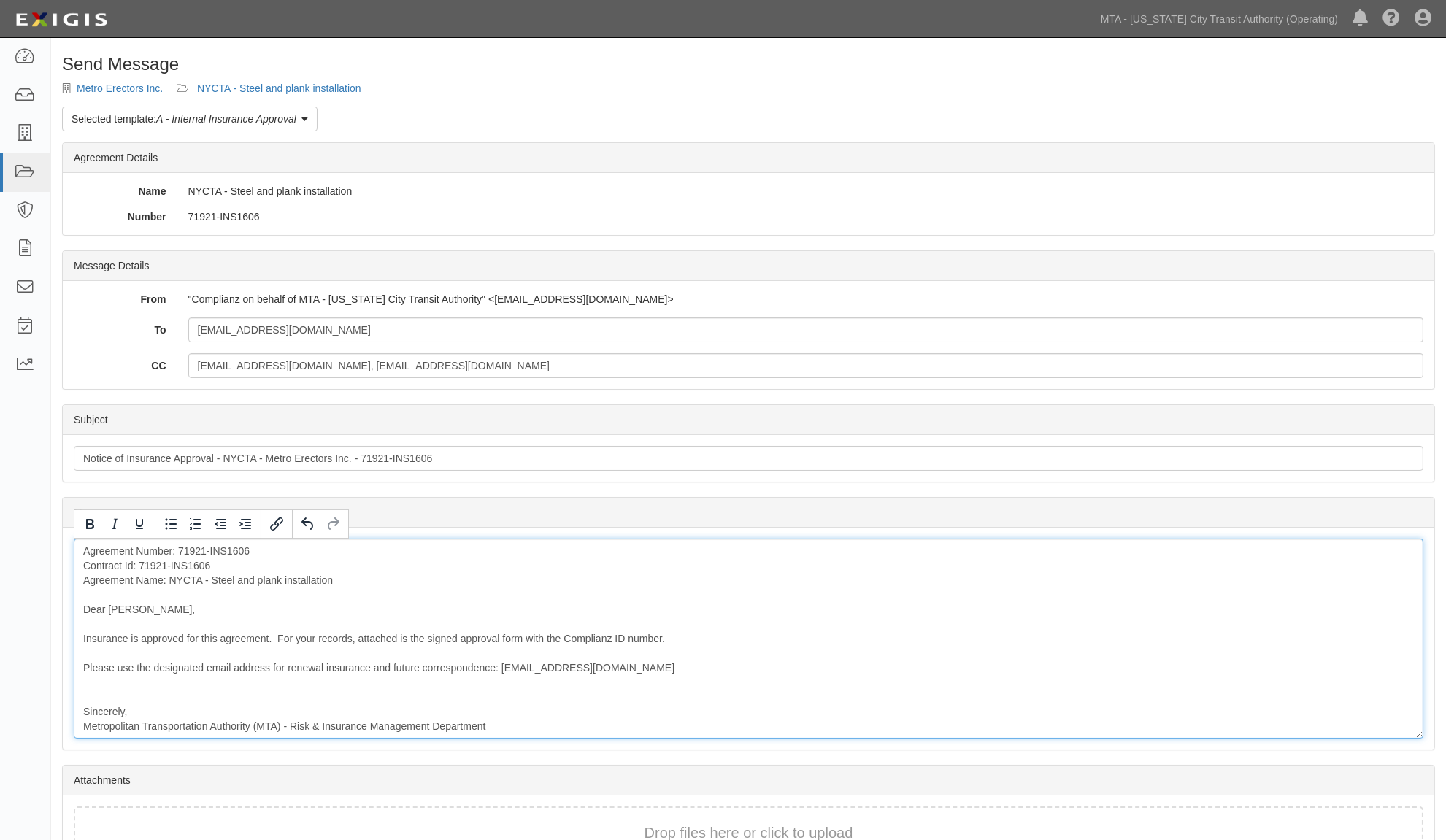
click at [552, 593] on div "Agreement Number: 71921-INS1606 Contract Id: 71921-INS1606 Agreement Name: NYCT…" at bounding box center [748, 638] width 1350 height 200
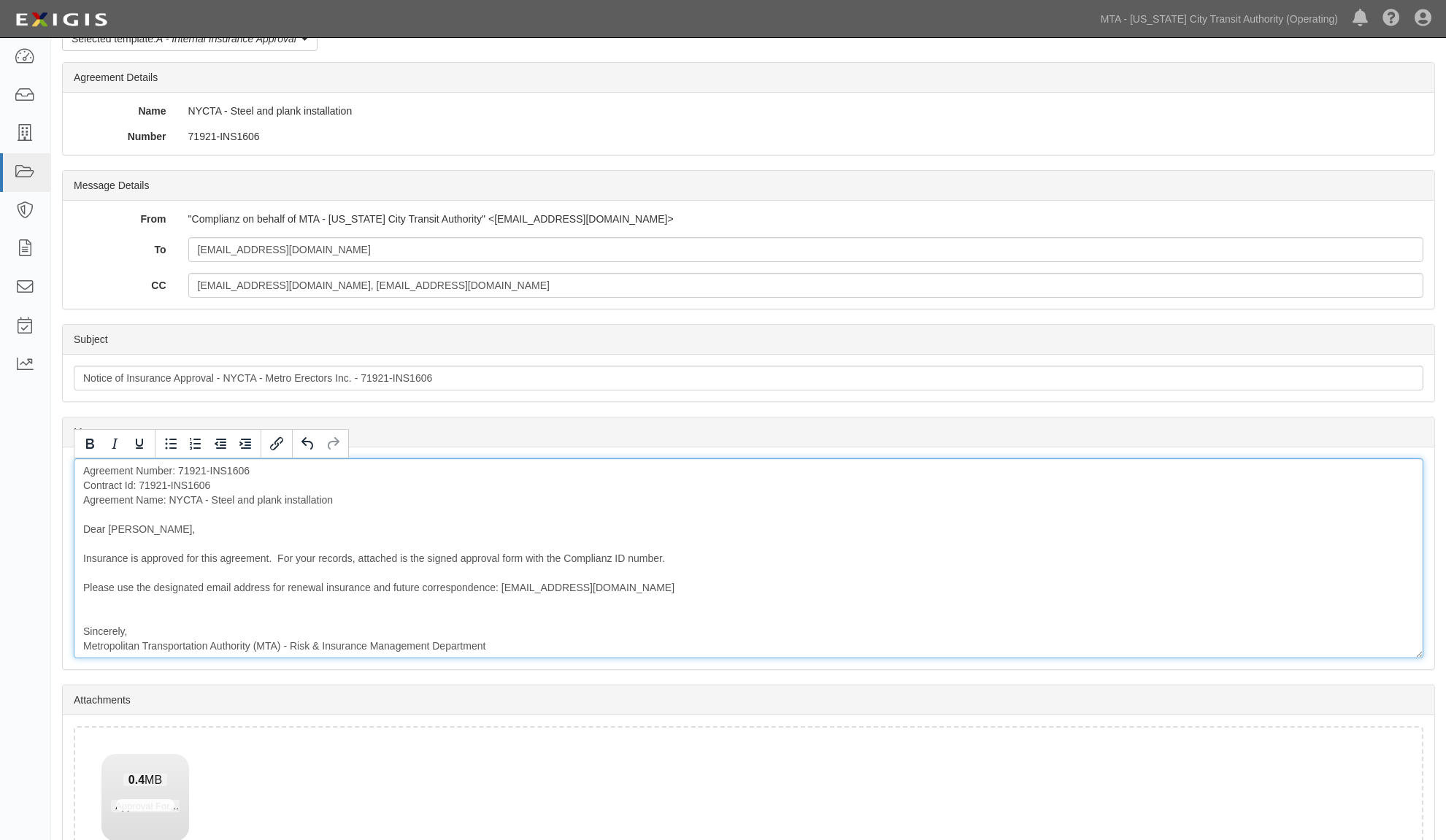
scroll to position [197, 0]
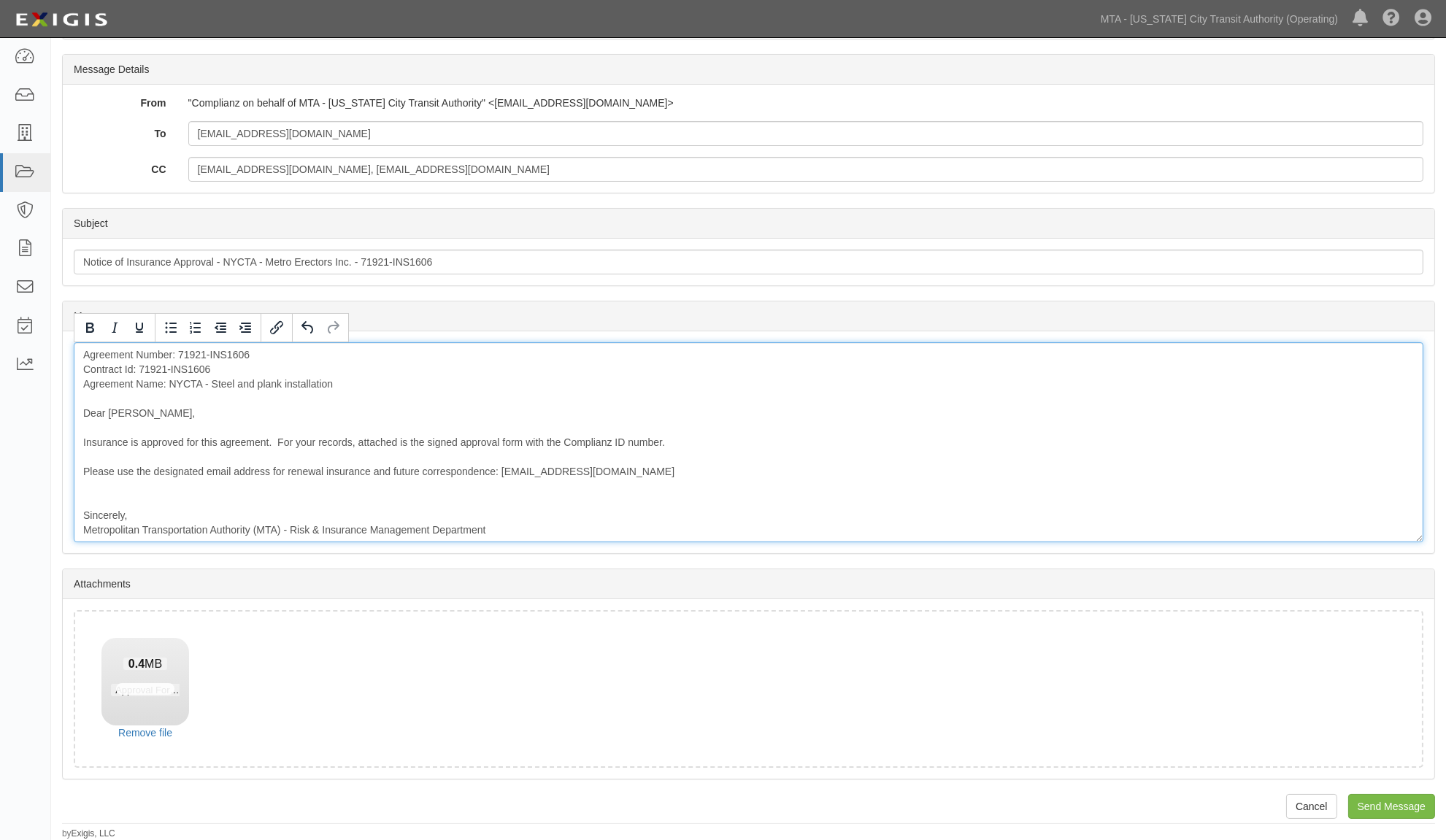
click at [165, 513] on div "Agreement Number: 71921-INS1606 Contract Id: 71921-INS1606 Agreement Name: NYCT…" at bounding box center [748, 442] width 1350 height 200
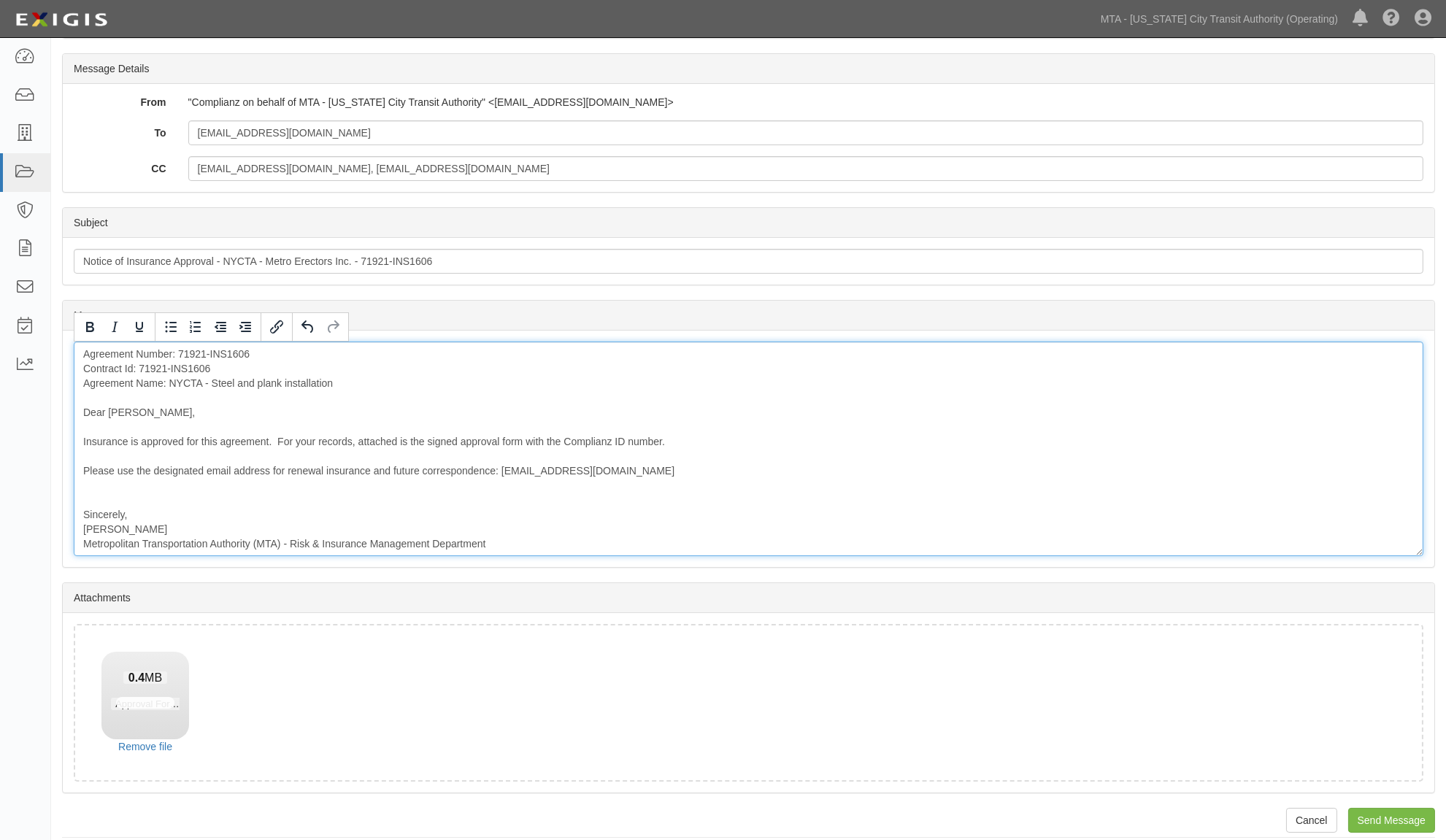
click at [161, 500] on div "Agreement Number: 71921-INS1606 Contract Id: 71921-INS1606 Agreement Name: NYCT…" at bounding box center [748, 448] width 1350 height 215
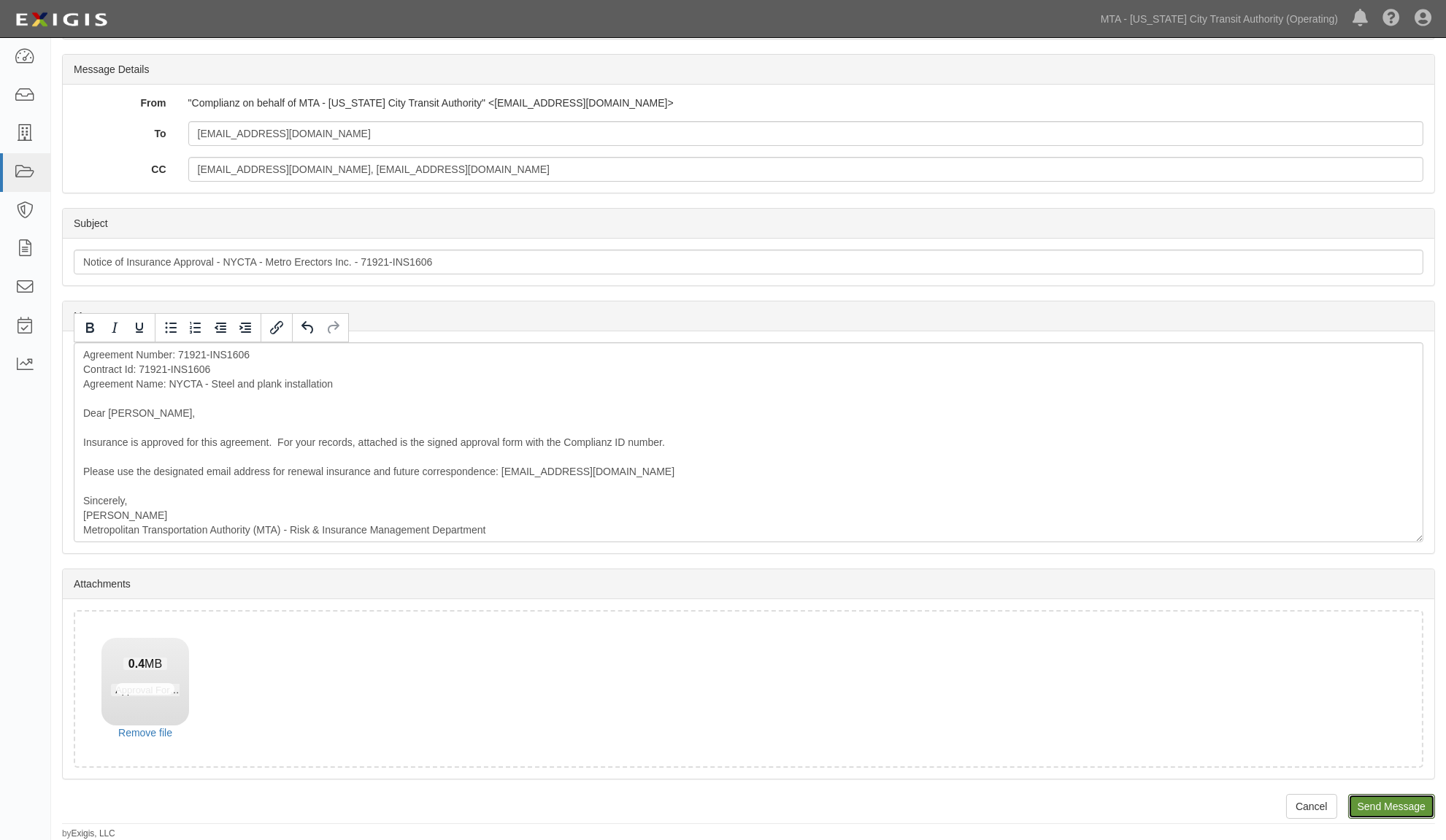
drag, startPoint x: 1396, startPoint y: 806, endPoint x: 793, endPoint y: 57, distance: 961.6
click at [1396, 806] on input "Send Message" at bounding box center [1391, 807] width 87 height 25
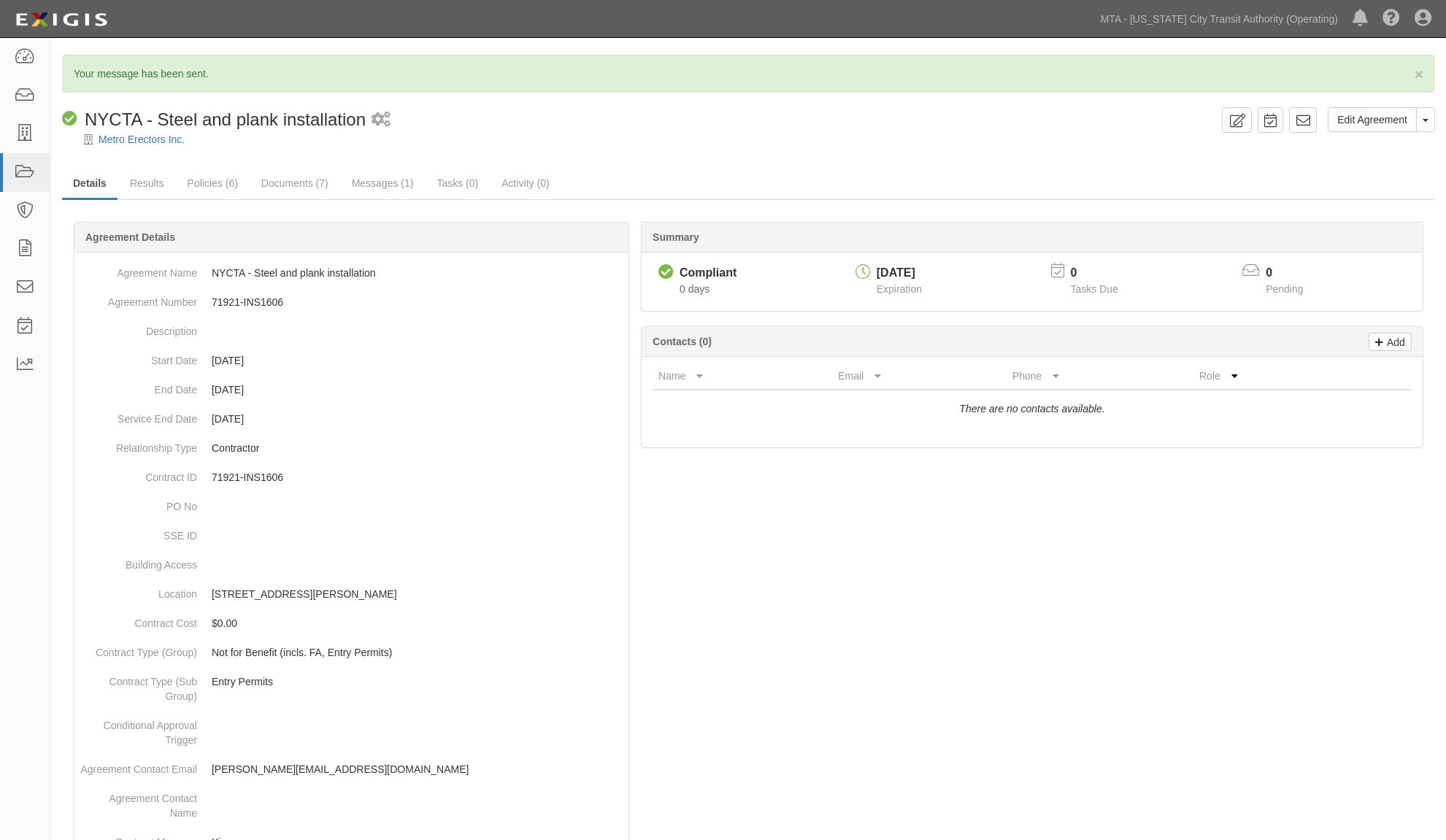
drag, startPoint x: 1202, startPoint y: 607, endPoint x: 1264, endPoint y: 590, distance: 64.3
click at [1217, 608] on div at bounding box center [749, 845] width 1373 height 1202
click at [676, 122] on div "Compliant NYCTA - Steel and plank installation 1 scheduled workflow" at bounding box center [639, 119] width 1155 height 25
click at [29, 52] on icon at bounding box center [25, 58] width 20 height 17
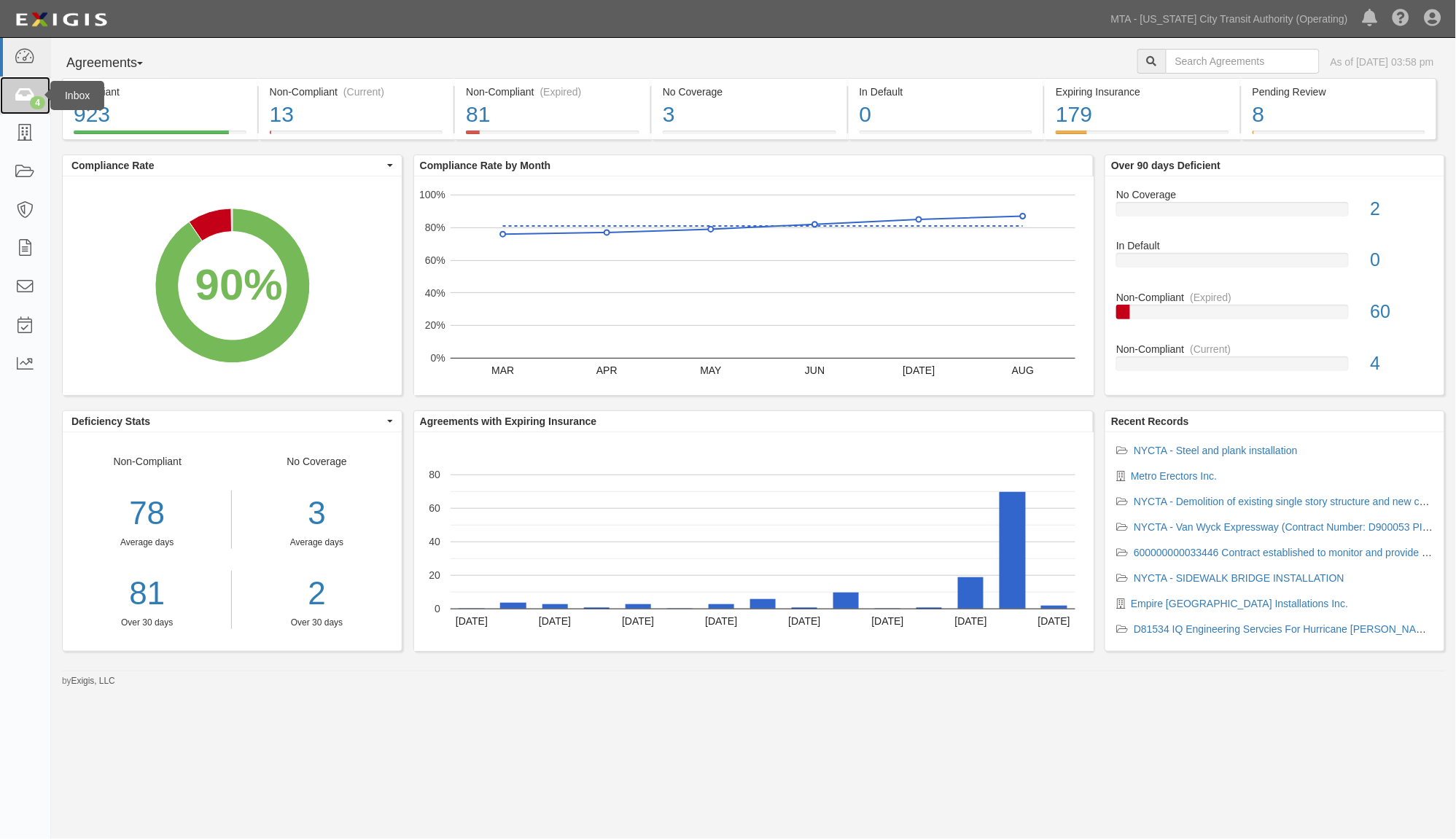
click at [19, 99] on icon at bounding box center [25, 96] width 20 height 17
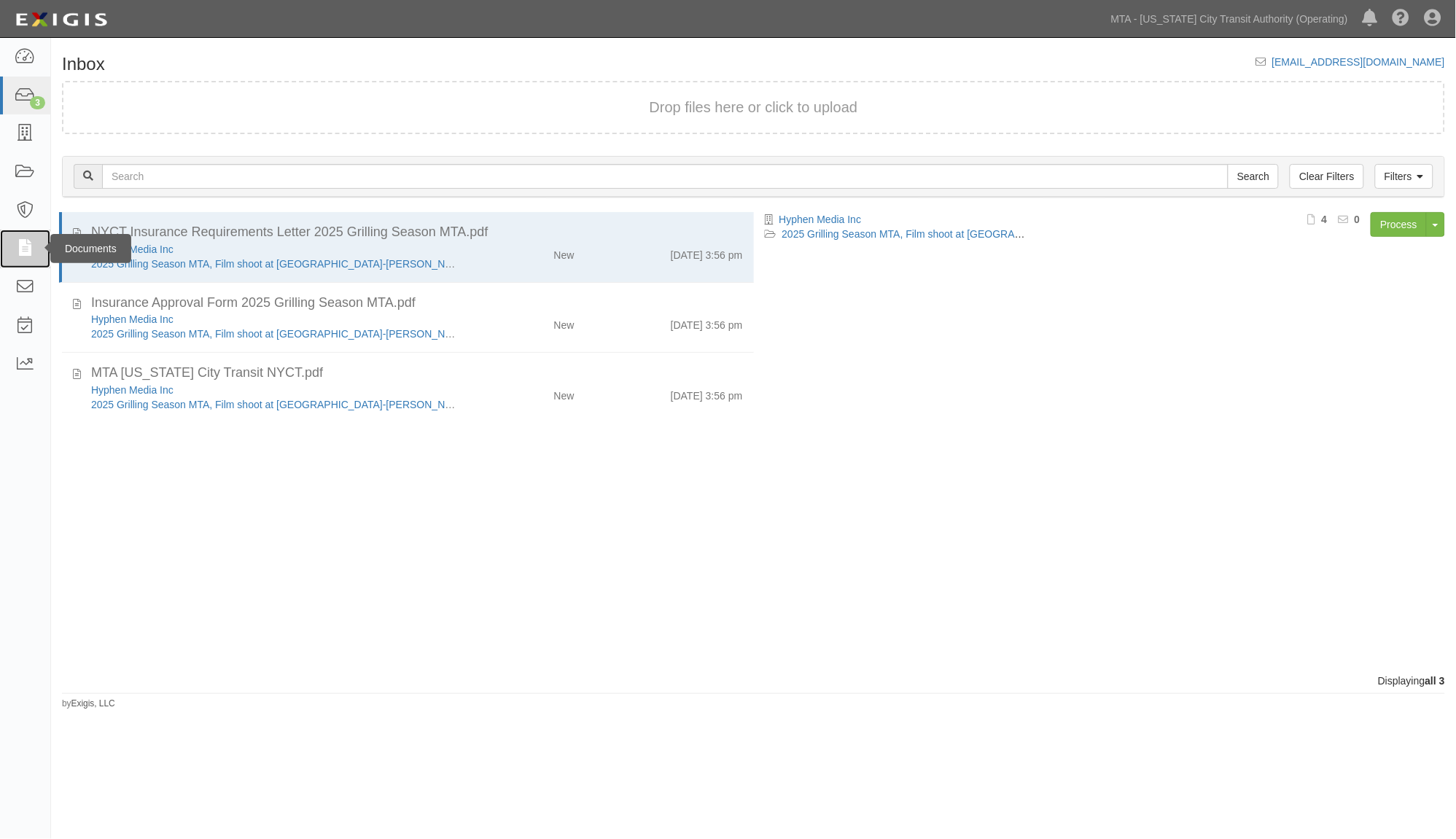
click at [31, 243] on icon at bounding box center [25, 249] width 20 height 17
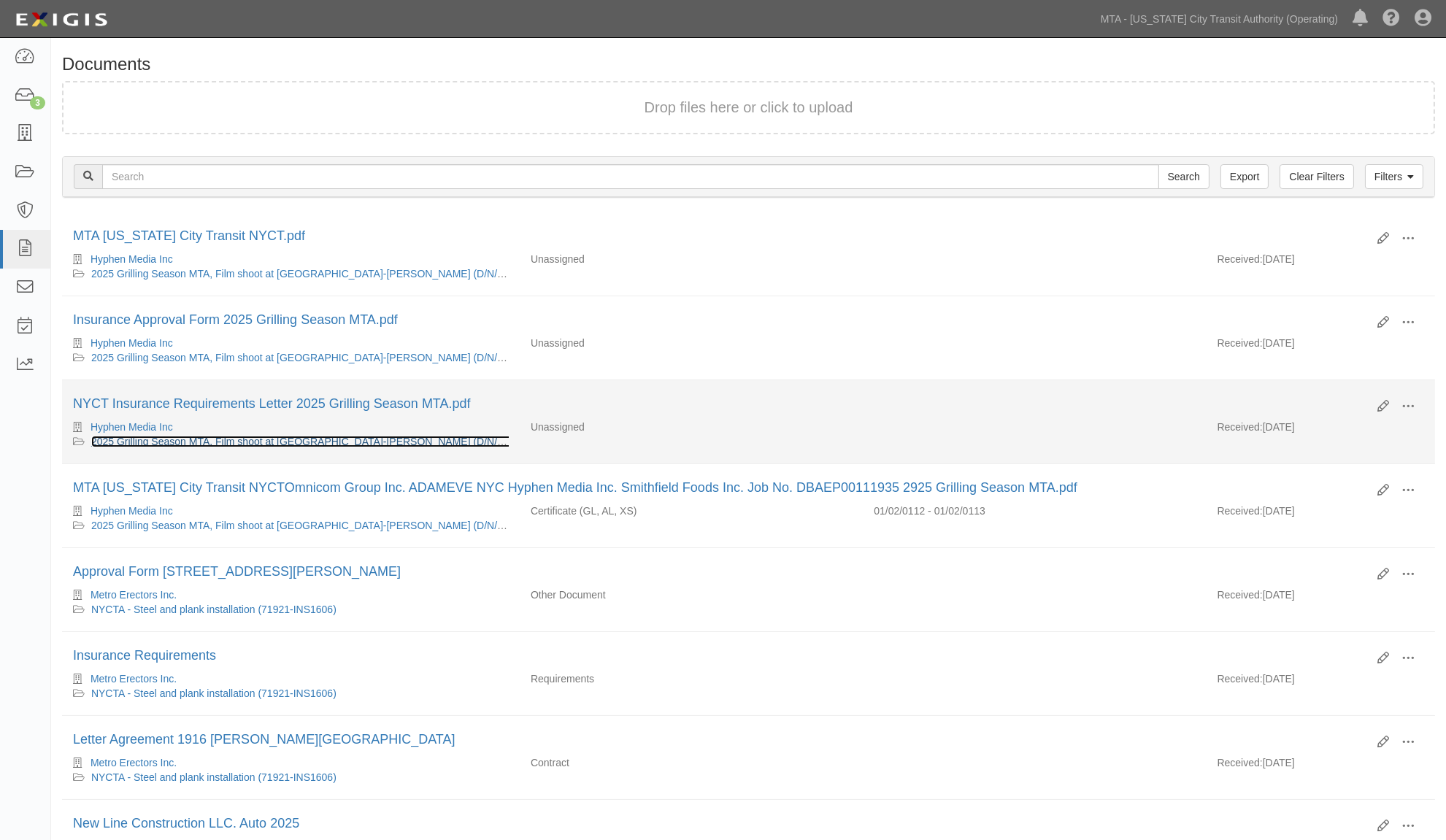
click at [223, 446] on link "2025 Grilling Season MTA, Film shoot at [GEOGRAPHIC_DATA]-[PERSON_NAME] (D/N/F/…" at bounding box center [370, 441] width 559 height 12
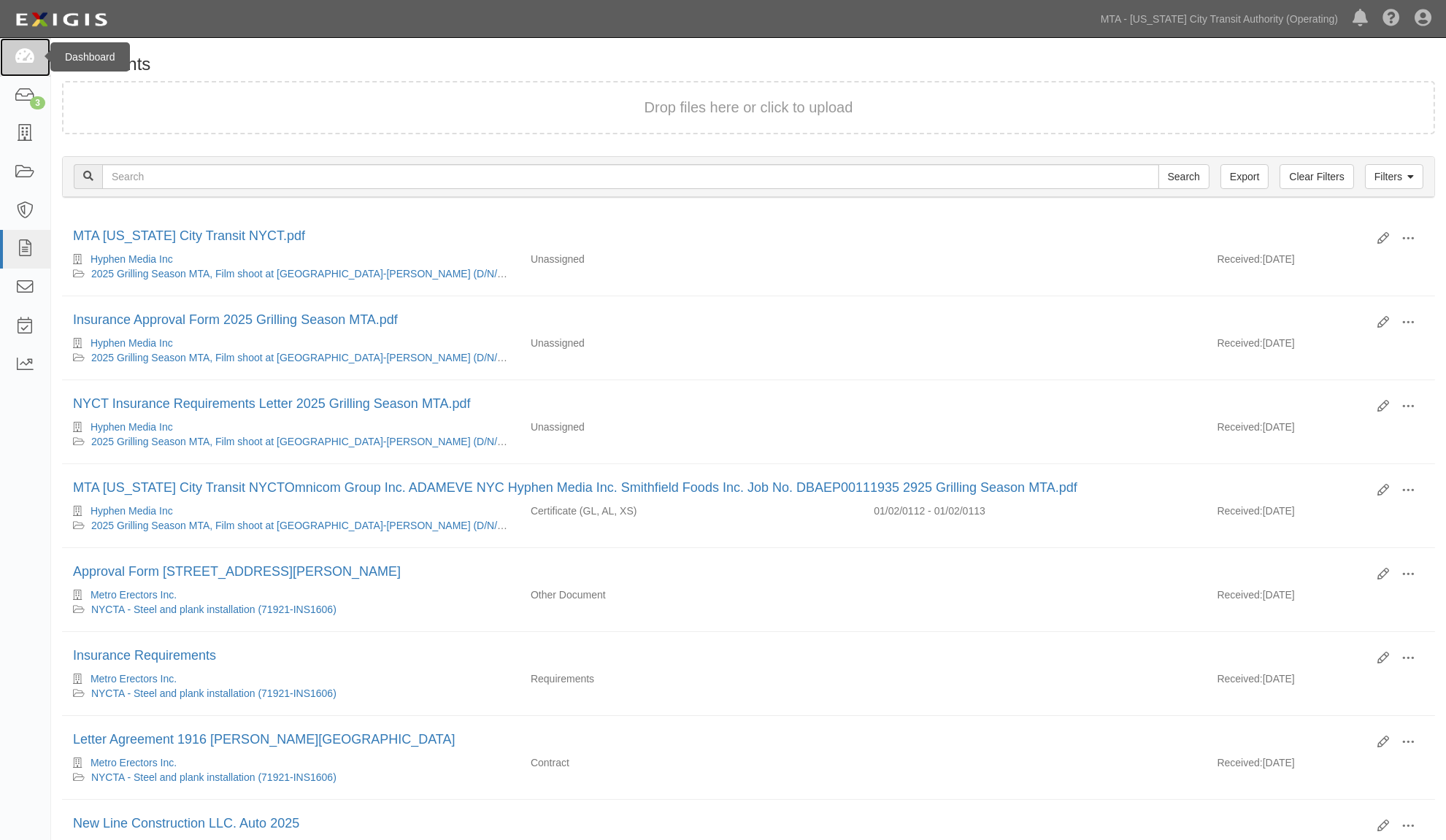
click at [27, 60] on icon at bounding box center [25, 58] width 20 height 17
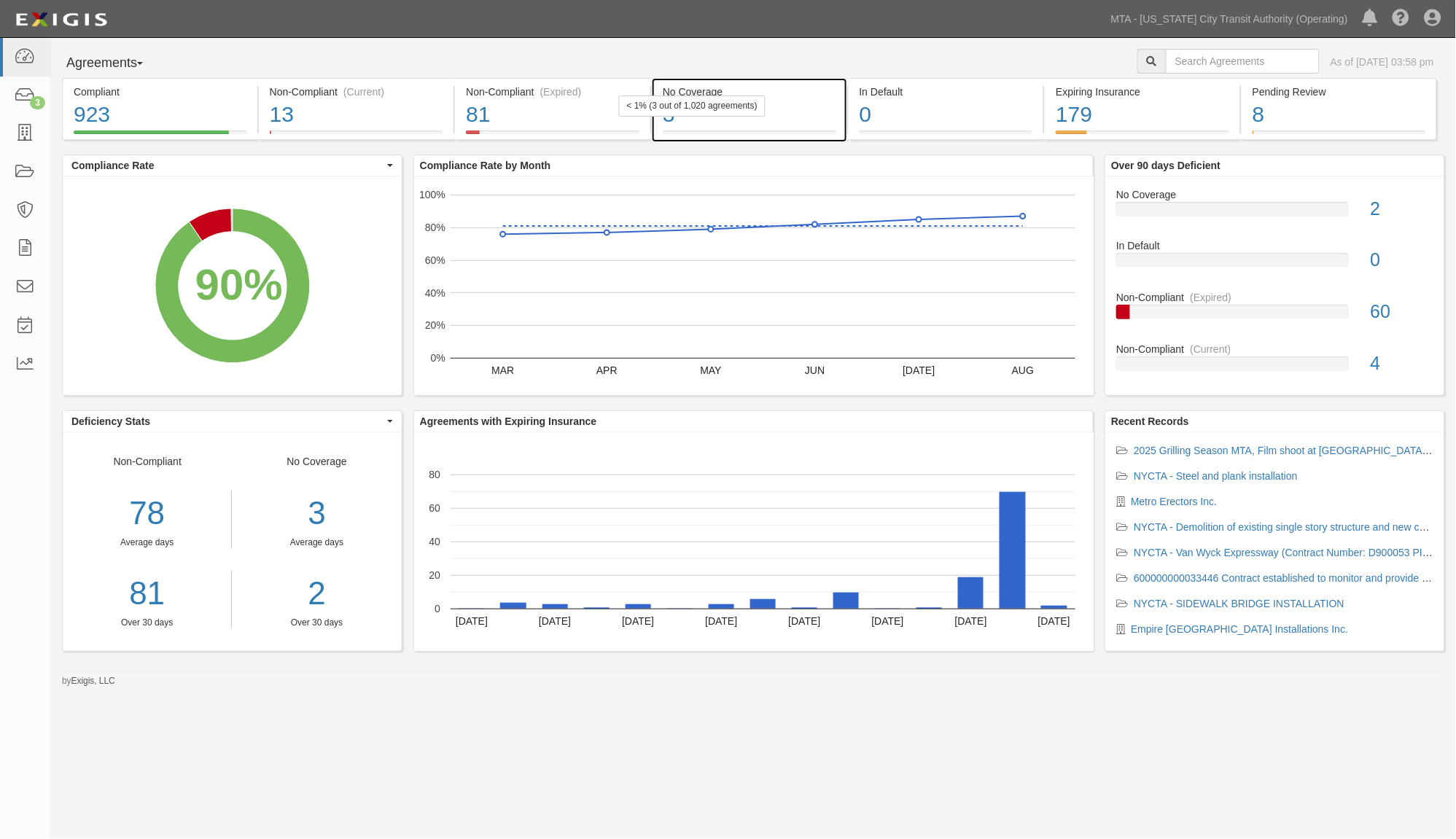
click at [801, 123] on div "3" at bounding box center [749, 115] width 174 height 32
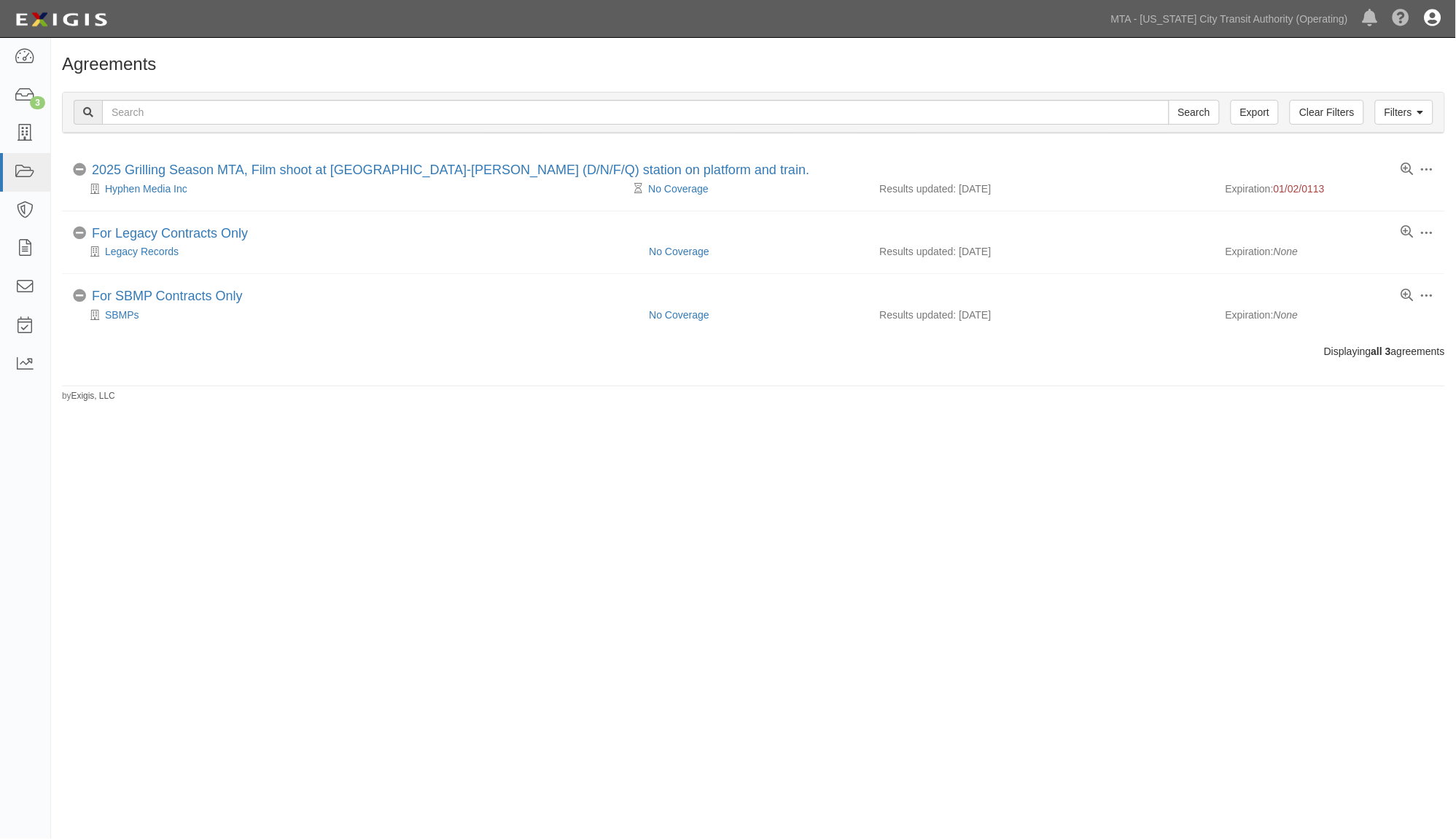
click at [1431, 22] on icon at bounding box center [1433, 19] width 17 height 18
click at [1361, 80] on link "Sign Out" at bounding box center [1390, 85] width 115 height 29
